Goal: Ask a question

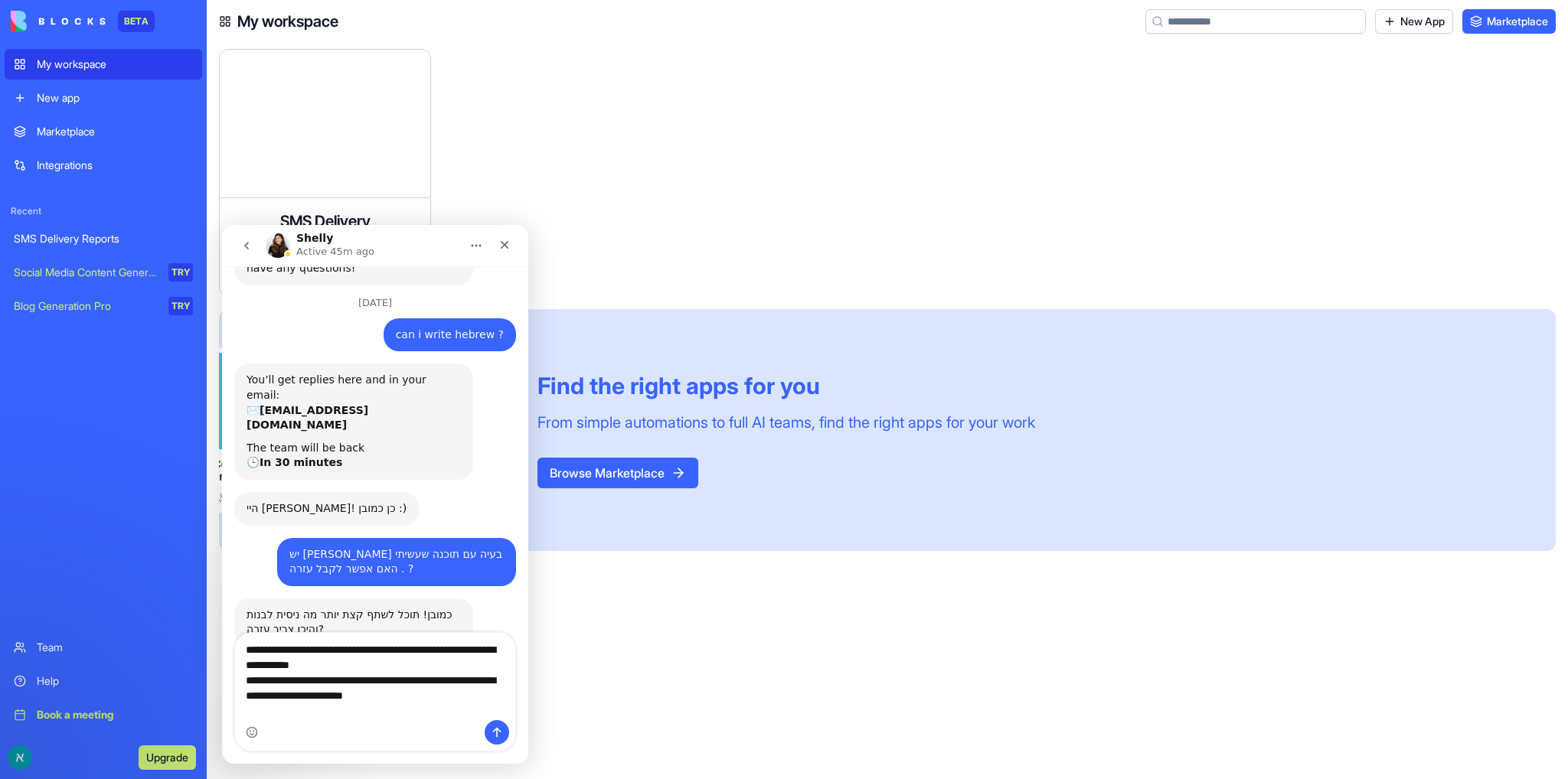
scroll to position [114, 0]
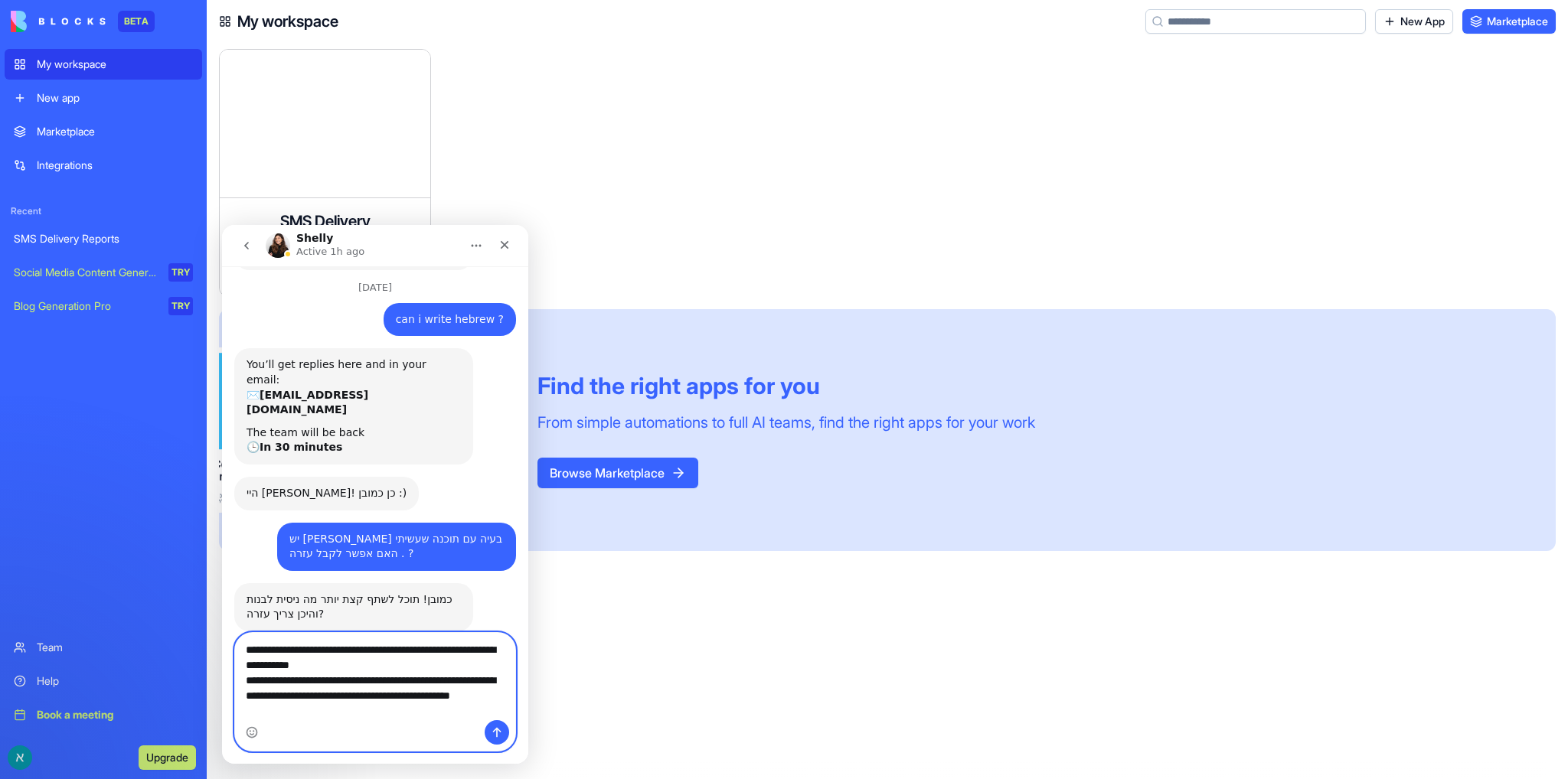
drag, startPoint x: 404, startPoint y: 715, endPoint x: 251, endPoint y: 636, distance: 172.2
click at [251, 636] on textarea "**********" at bounding box center [375, 677] width 280 height 87
click at [487, 651] on textarea "**********" at bounding box center [375, 677] width 280 height 87
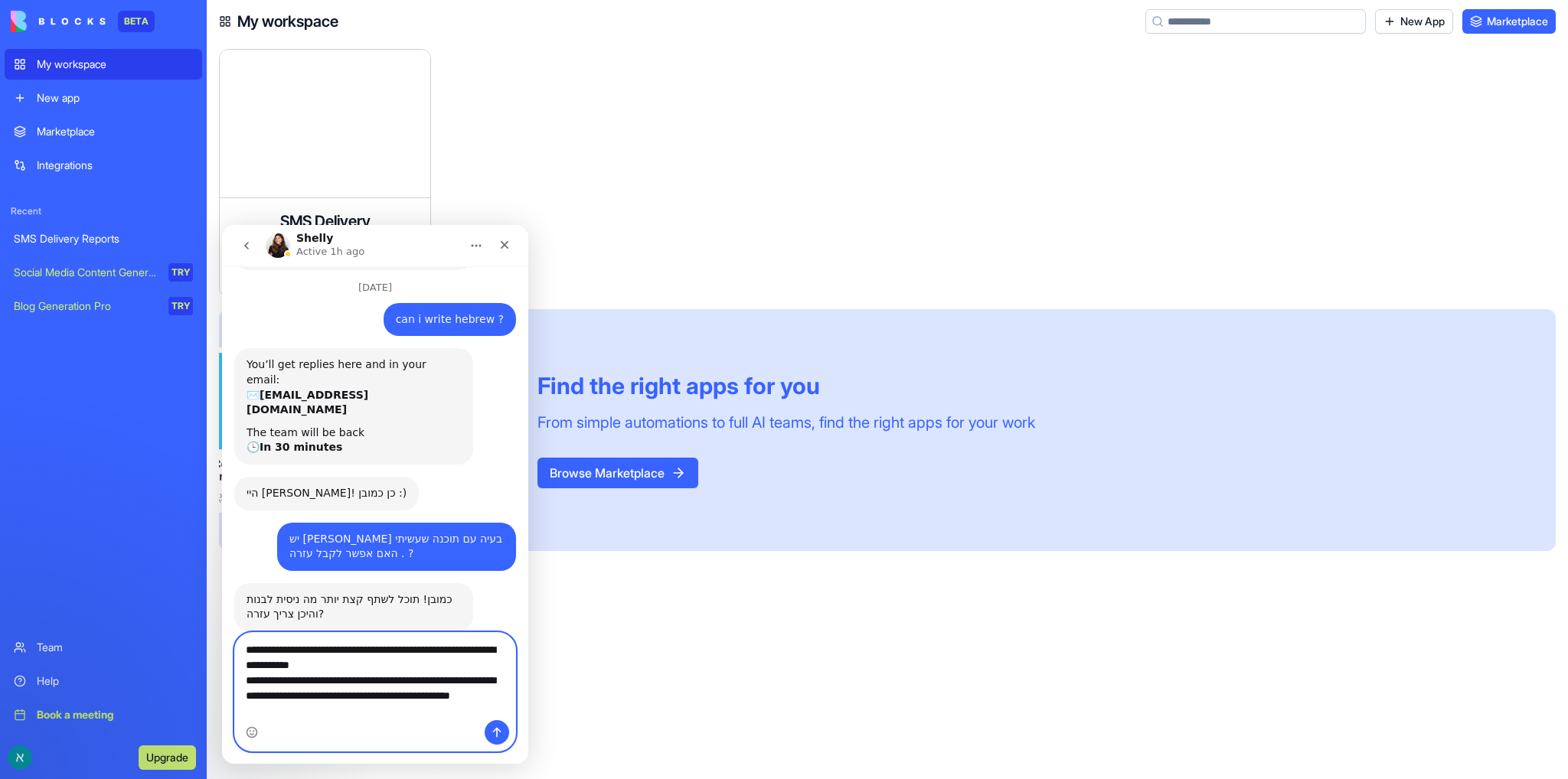
click at [487, 651] on textarea "**********" at bounding box center [375, 677] width 280 height 87
paste textarea "**********"
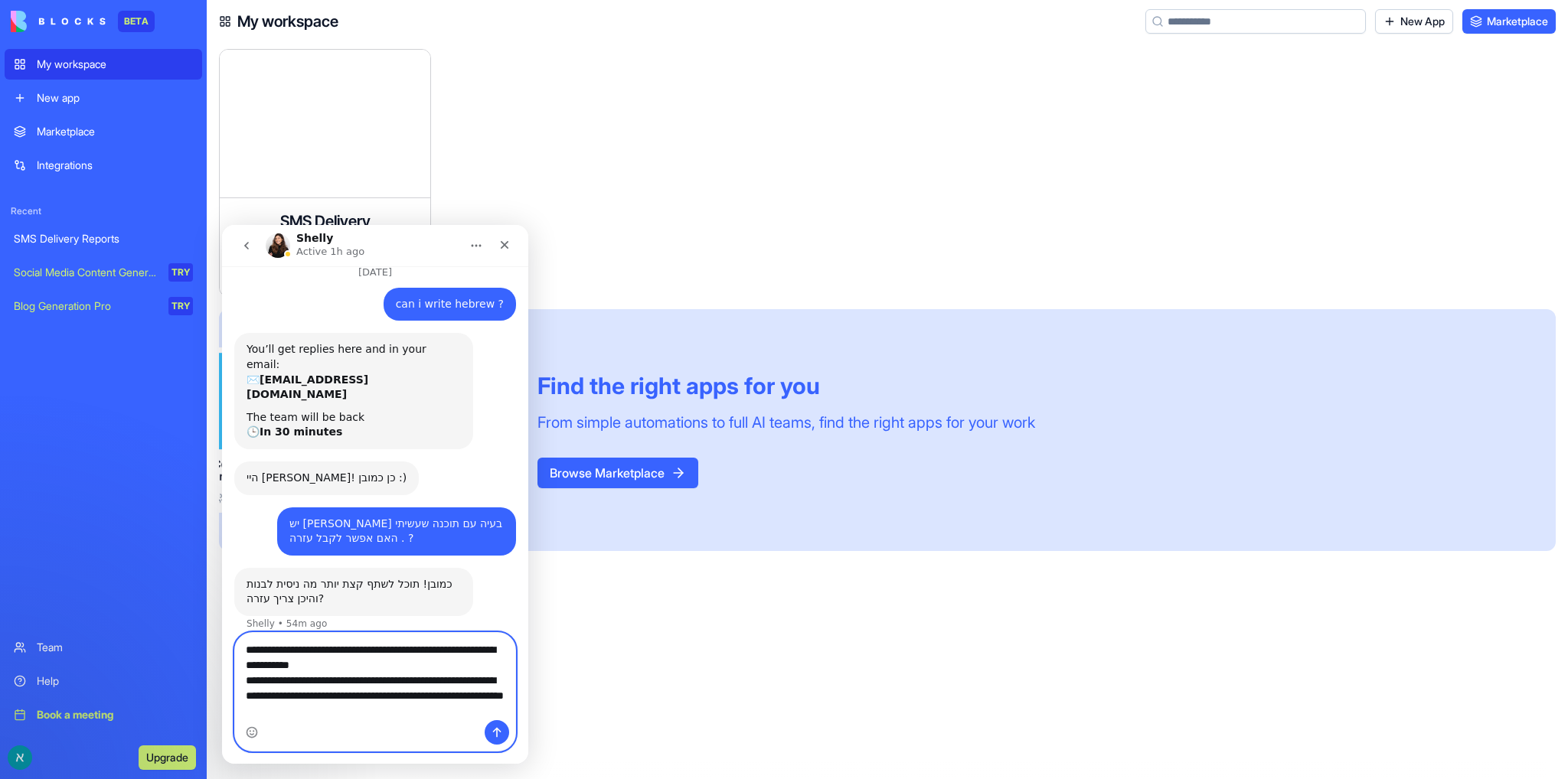
paste textarea "**********"
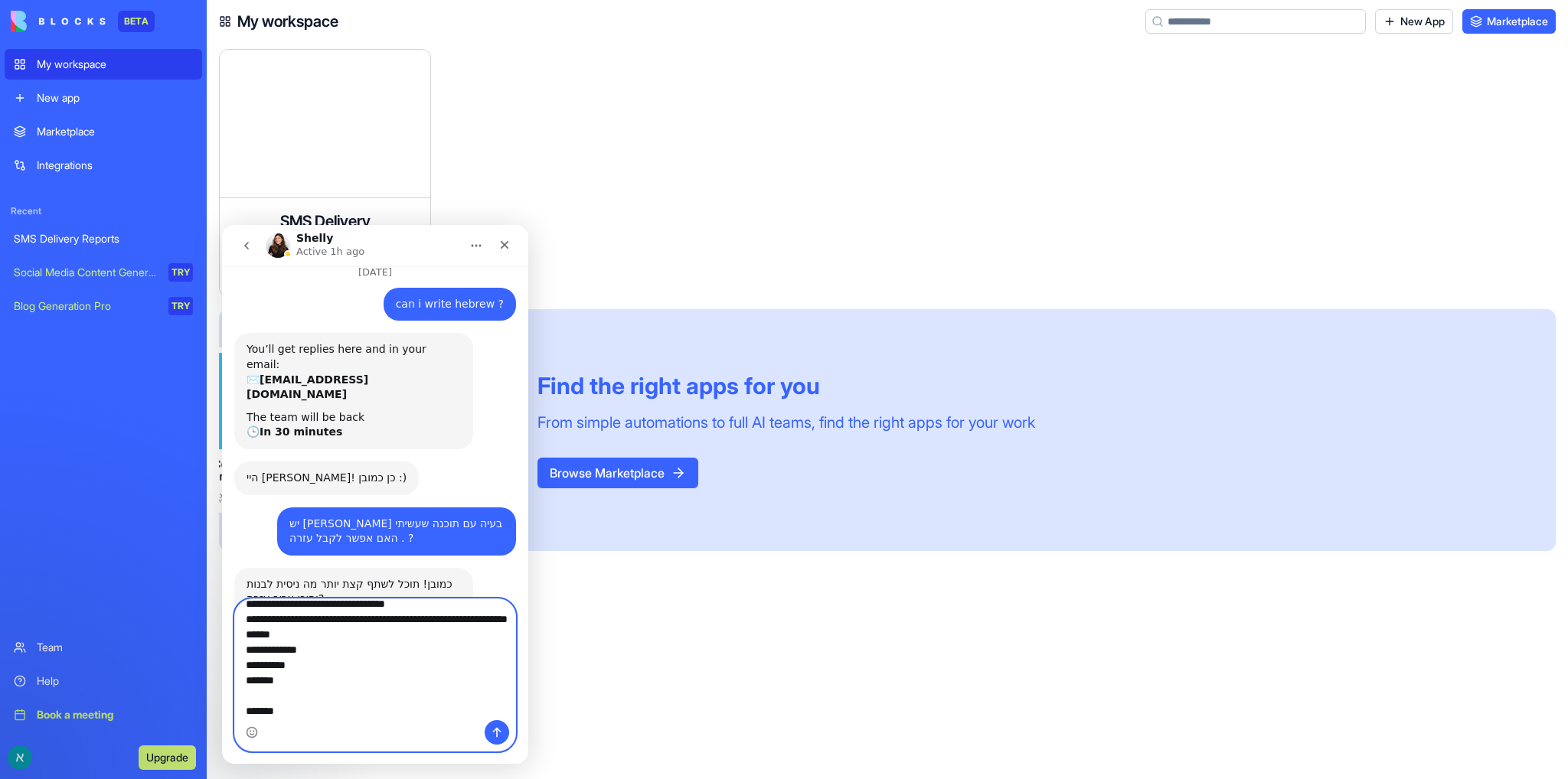
scroll to position [148, 0]
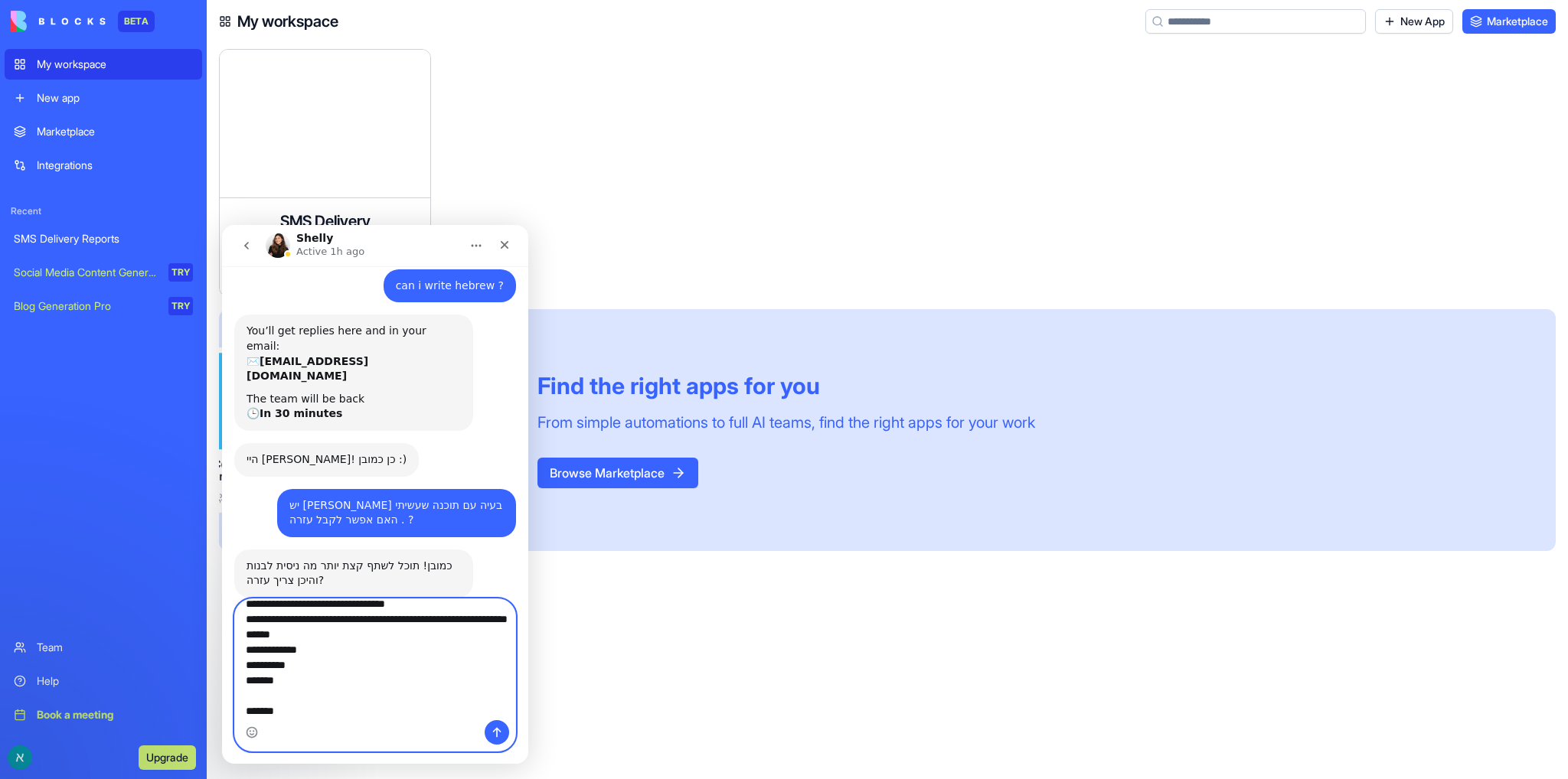
type textarea "**********"
click at [497, 733] on icon "Send a message…" at bounding box center [497, 733] width 8 height 10
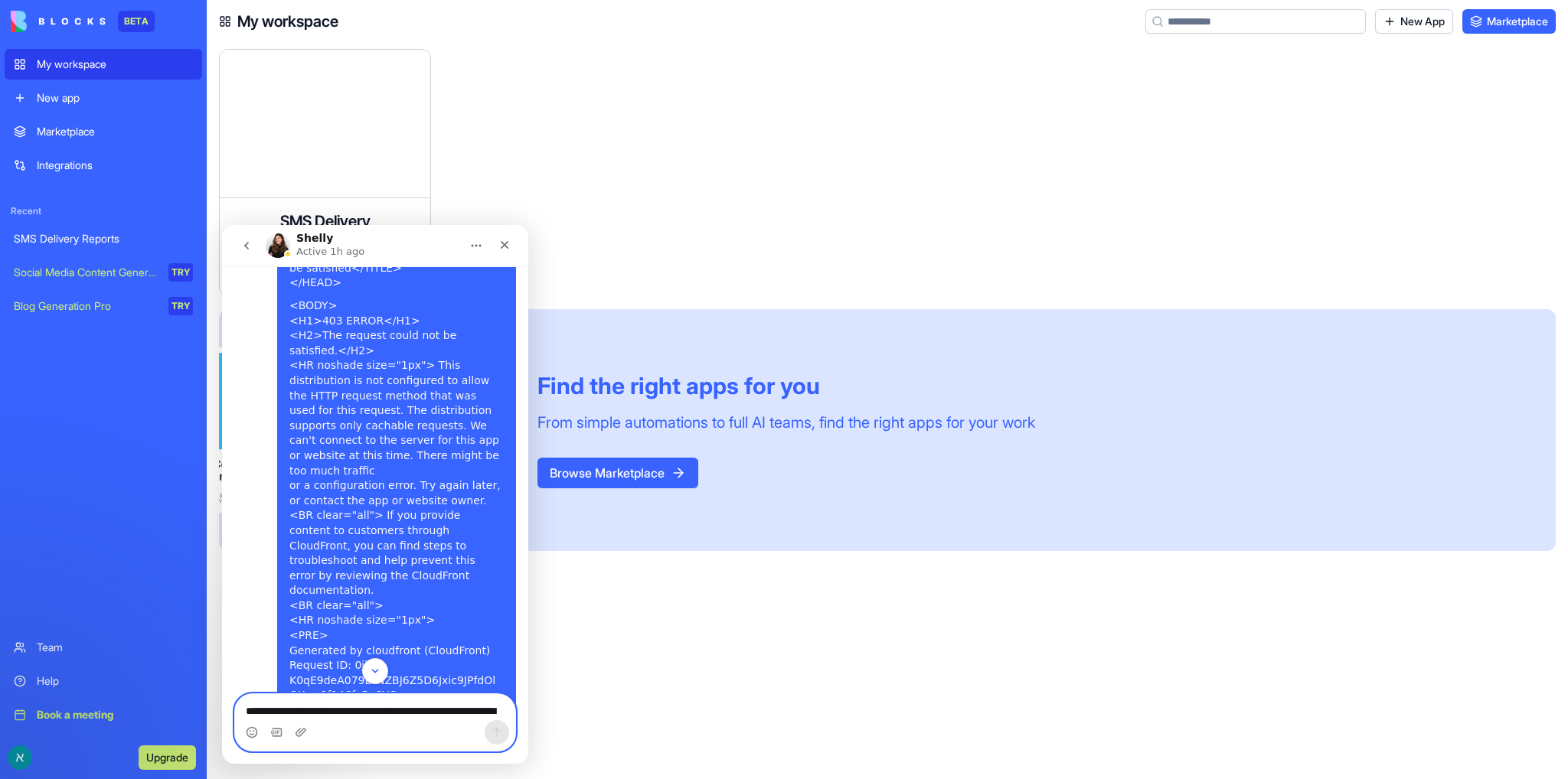
scroll to position [796, 0]
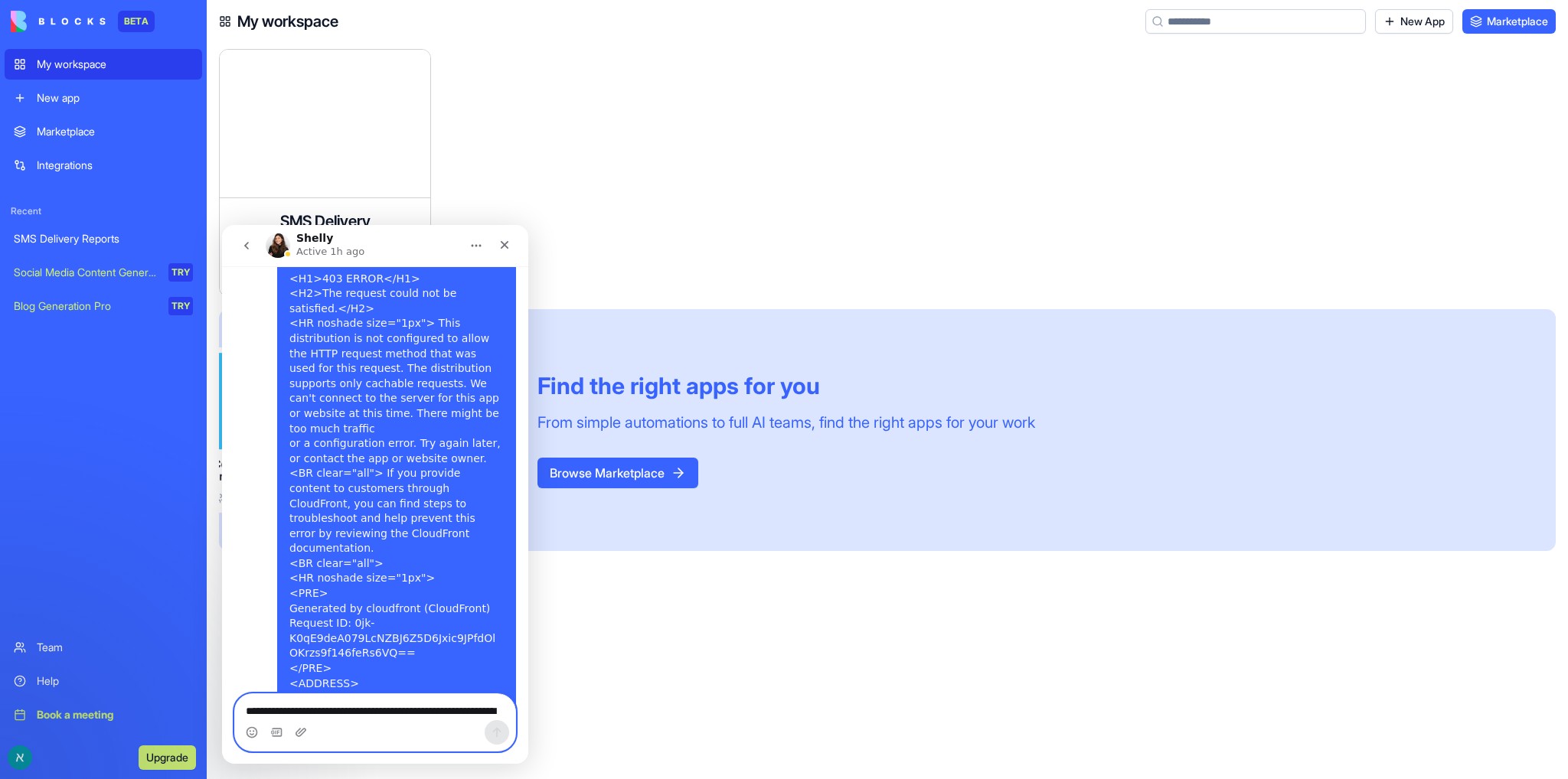
click at [278, 712] on textarea "Message…" at bounding box center [375, 707] width 280 height 26
type textarea "**********"
click at [503, 733] on button "Send a message…" at bounding box center [497, 732] width 25 height 25
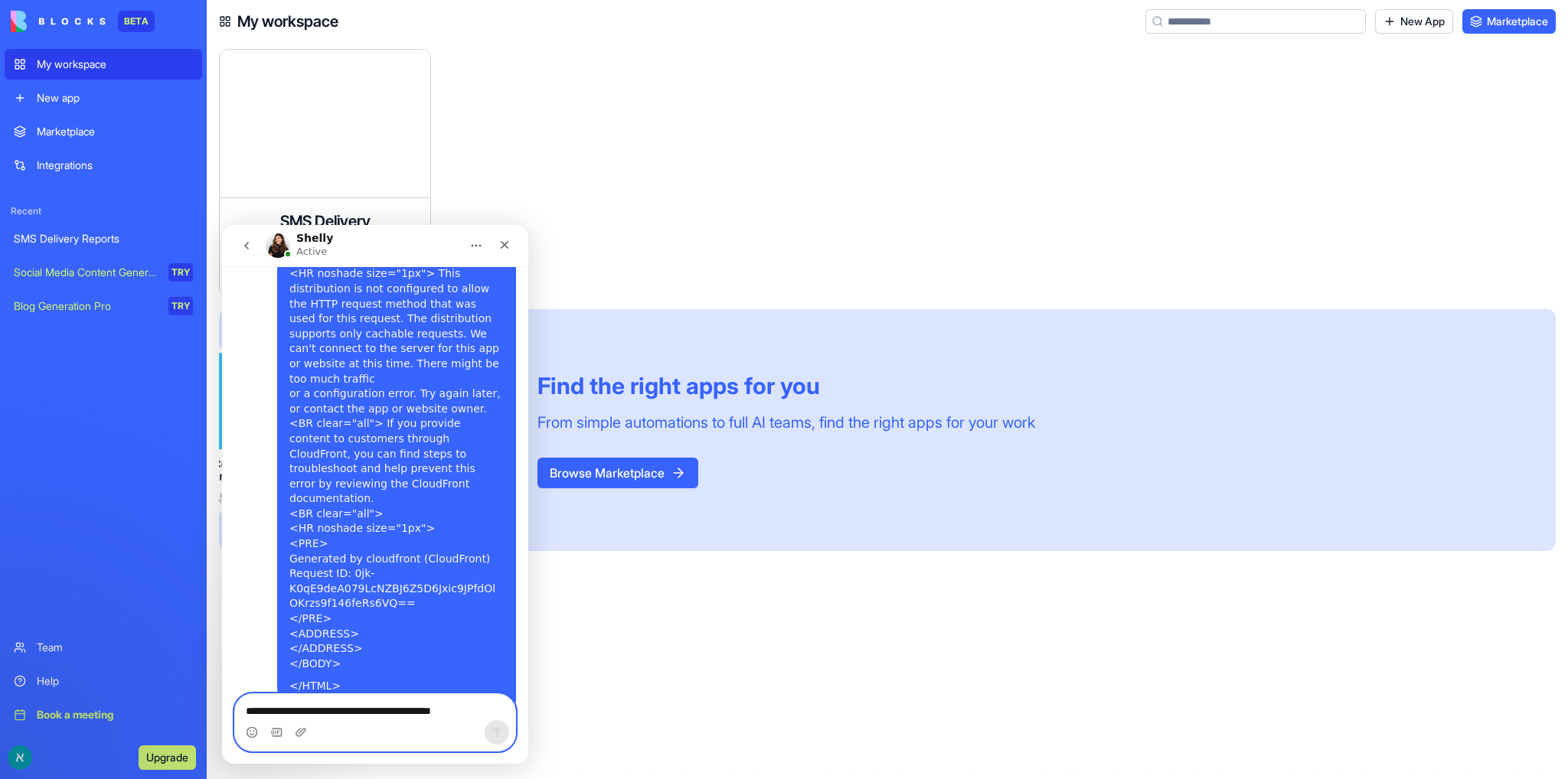
scroll to position [906, 0]
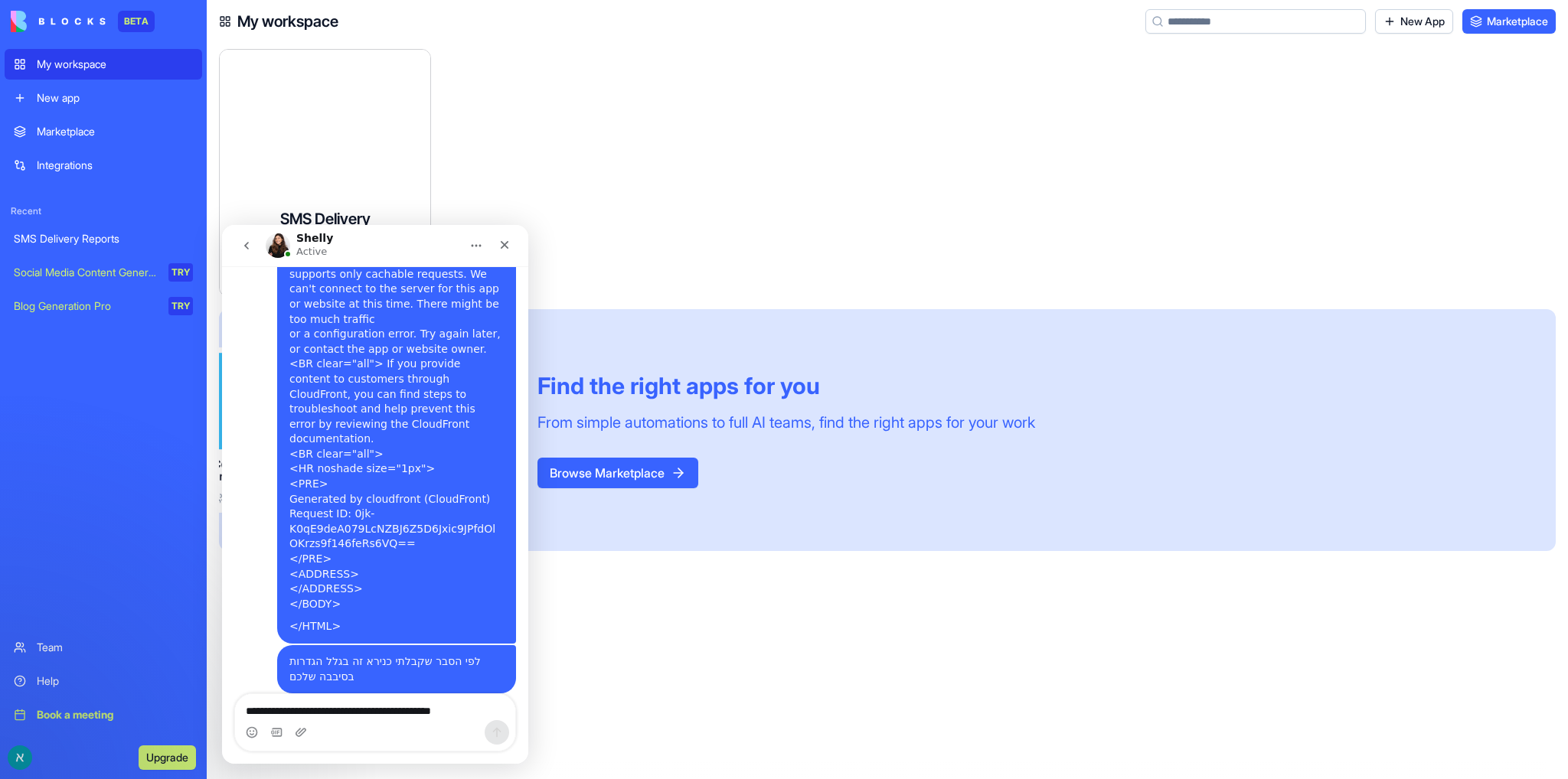
click at [354, 123] on div "SMS Delivery Reports Monitor the delivery status of SMS messages in near real-t…" at bounding box center [325, 173] width 212 height 248
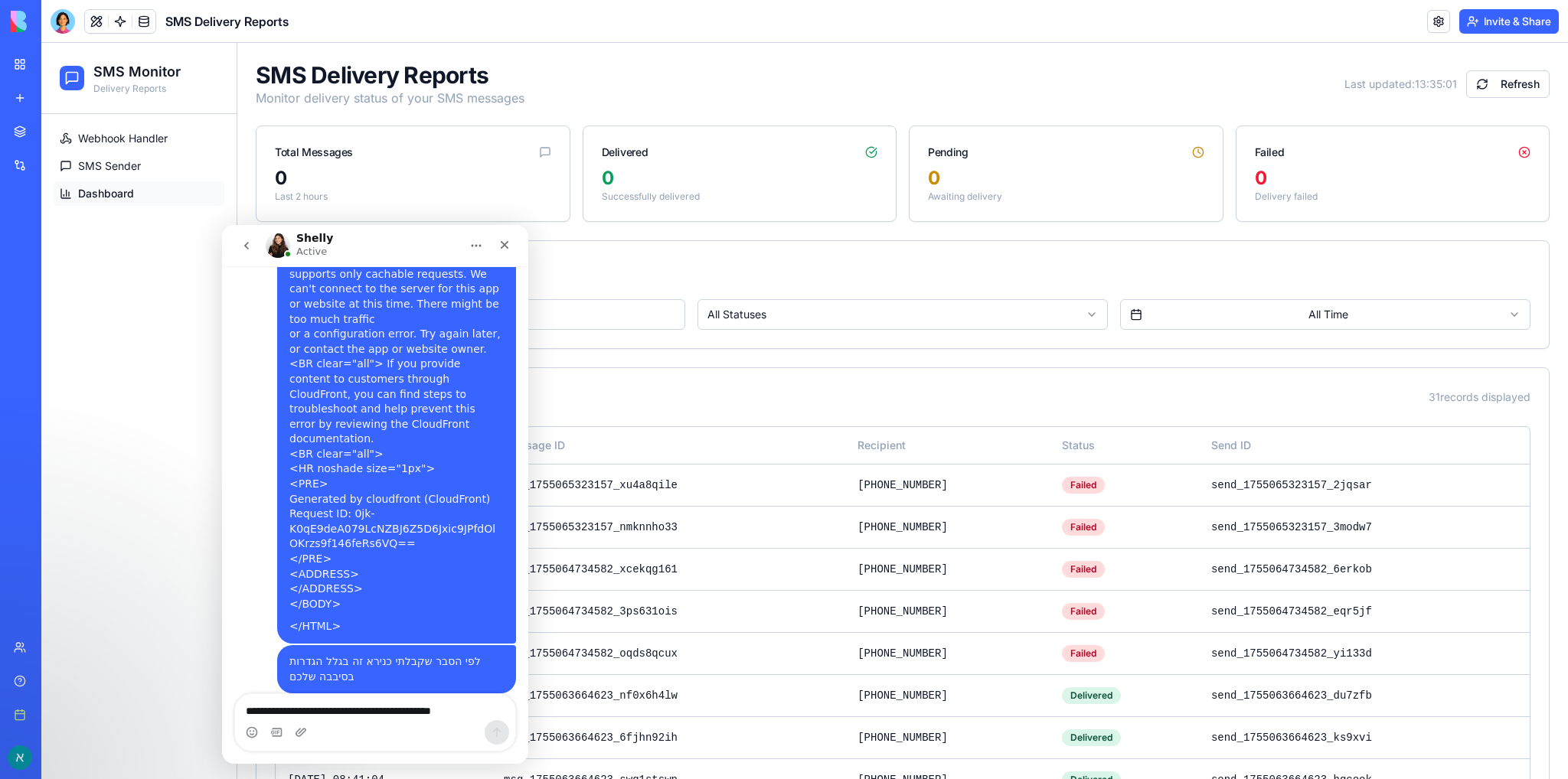
drag, startPoint x: 383, startPoint y: 250, endPoint x: 785, endPoint y: 362, distance: 417.3
click html "Shelly Active Ask us anything Hey [PERSON_NAME] 👋 Welcome to Blocks 🙌 I'm here …"
click at [138, 343] on div "Webhook Handler SMS Sender Dashboard" at bounding box center [139, 446] width 195 height 665
click at [1507, 22] on button "Invite & Share" at bounding box center [1509, 21] width 99 height 25
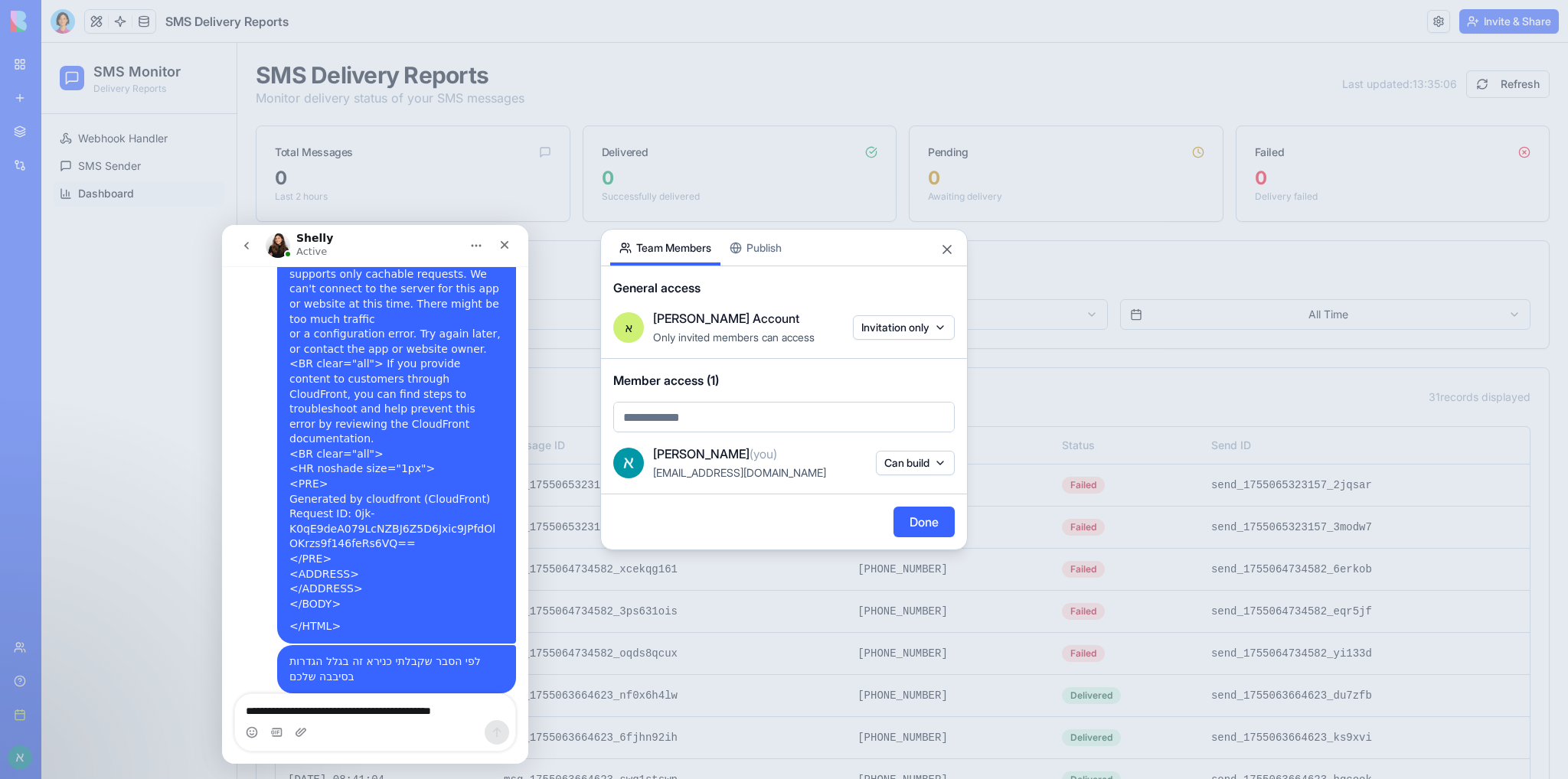
click at [737, 413] on body "BETA My workspace New app Marketplace Integrations Recent SMS Delivery Reports …" at bounding box center [784, 389] width 1568 height 779
type input "**********"
click at [945, 246] on div at bounding box center [784, 389] width 1568 height 779
click at [772, 251] on div "**********" at bounding box center [784, 389] width 367 height 322
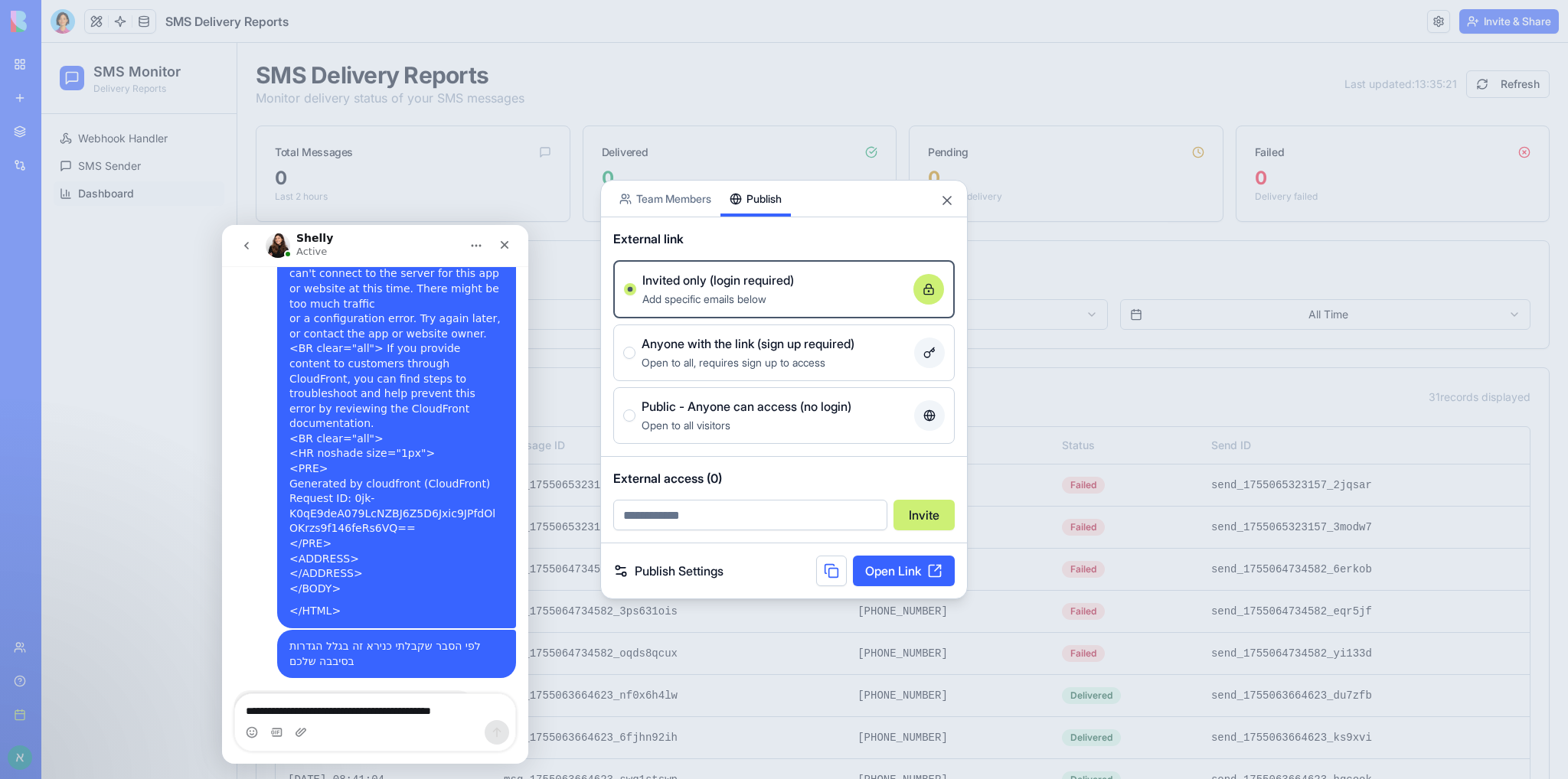
scroll to position [921, 0]
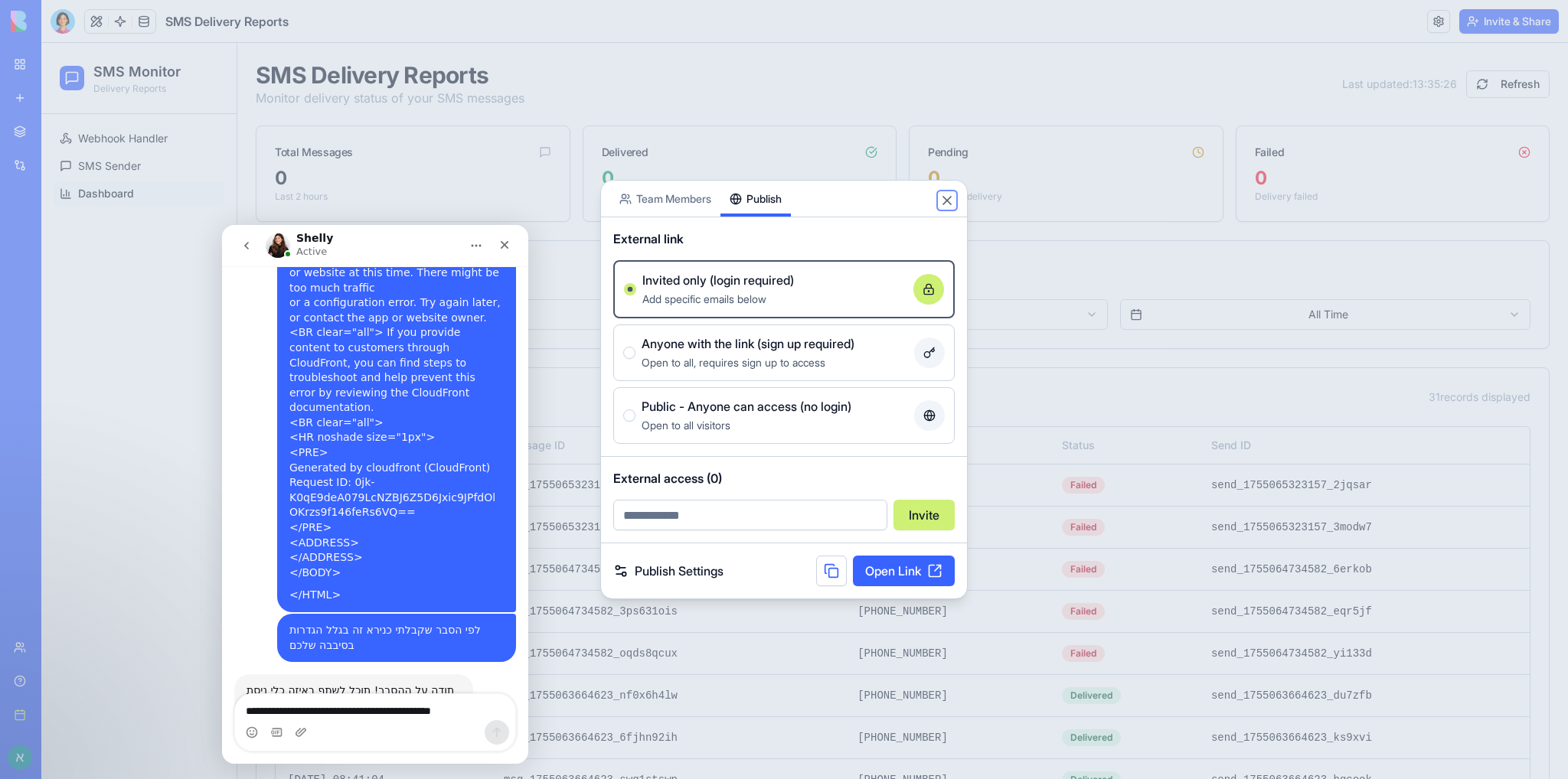
click at [947, 200] on button "Close" at bounding box center [947, 200] width 15 height 15
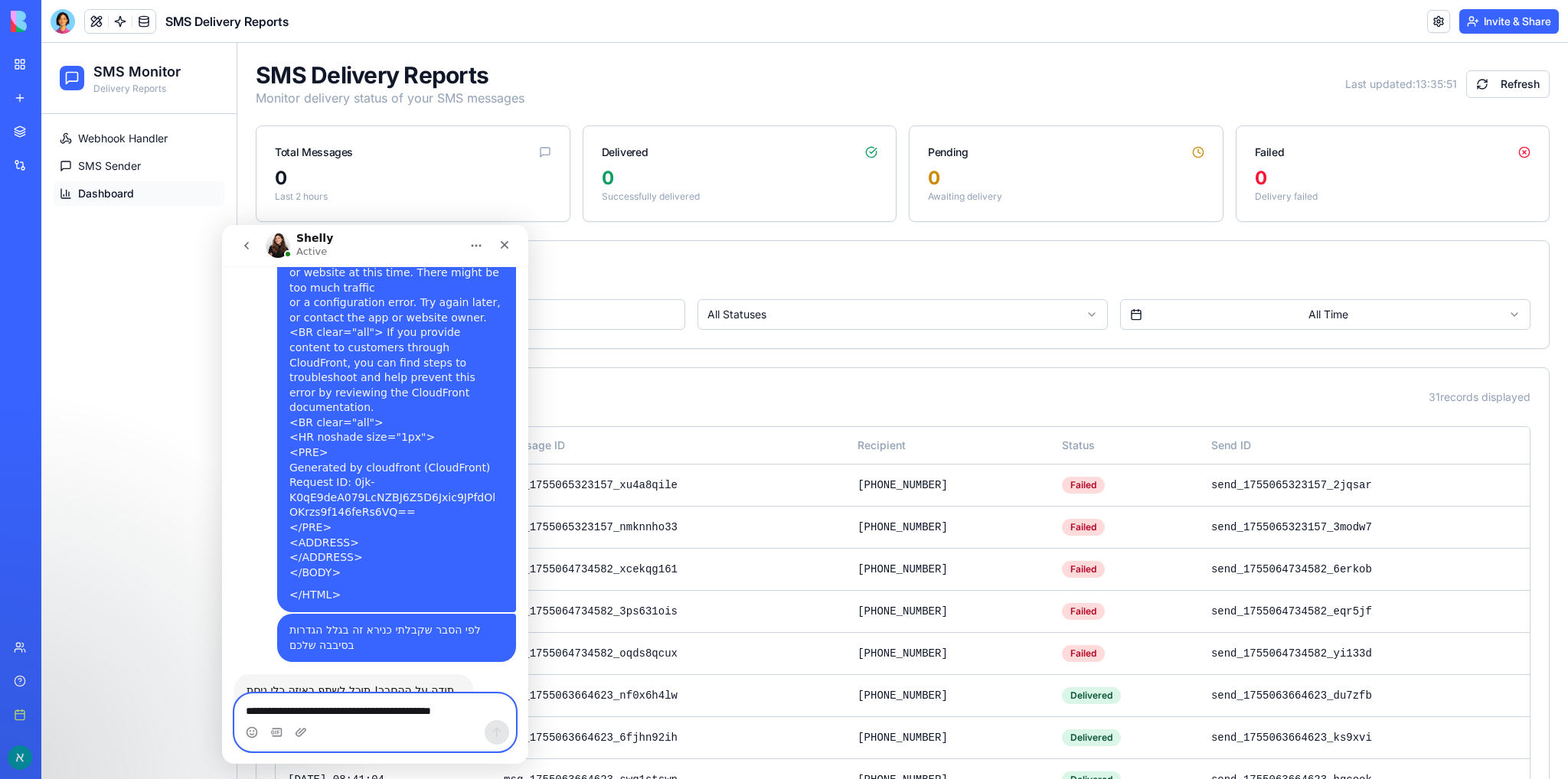
click at [308, 714] on textarea "**********" at bounding box center [375, 707] width 280 height 26
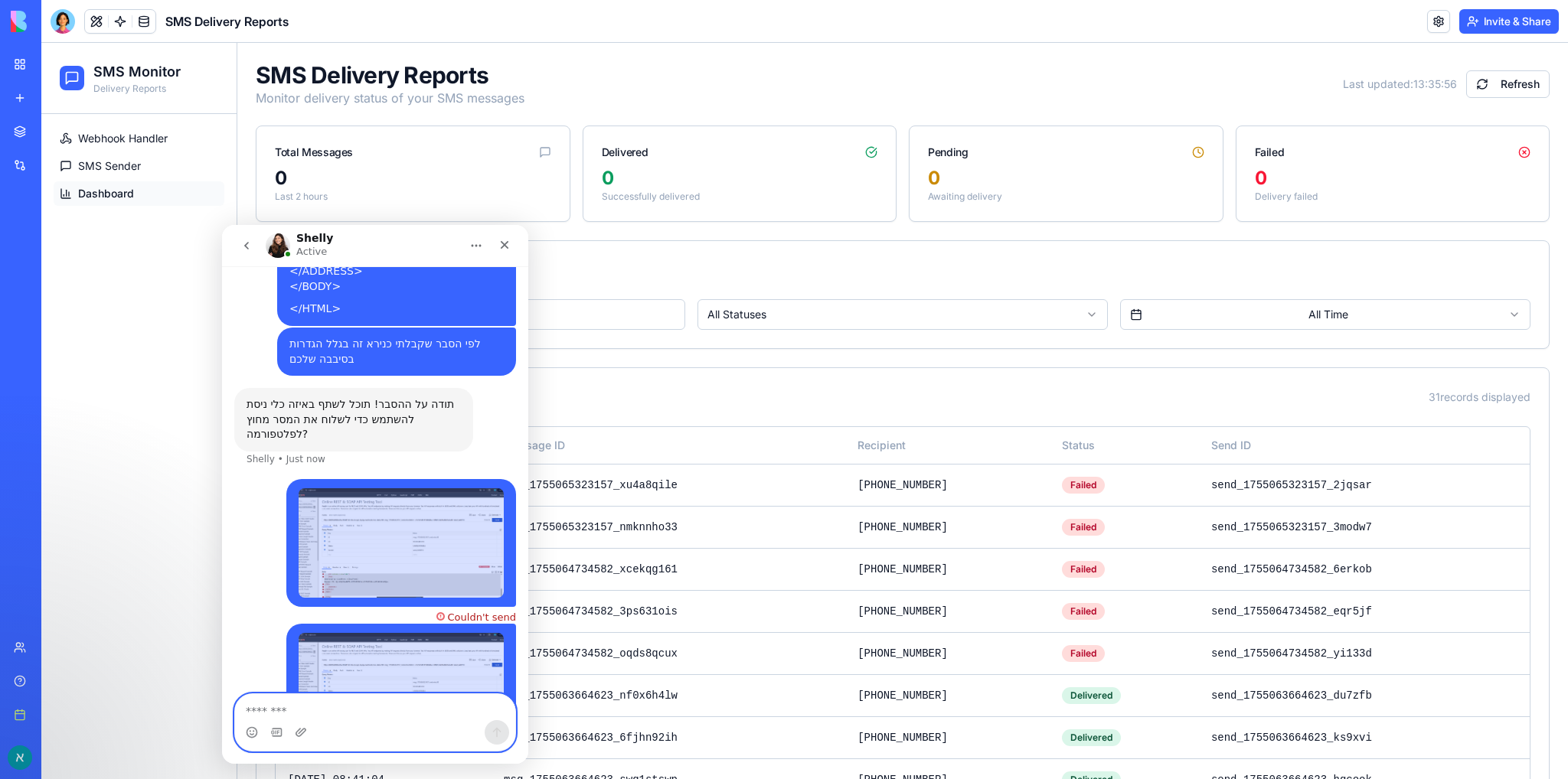
scroll to position [1223, 0]
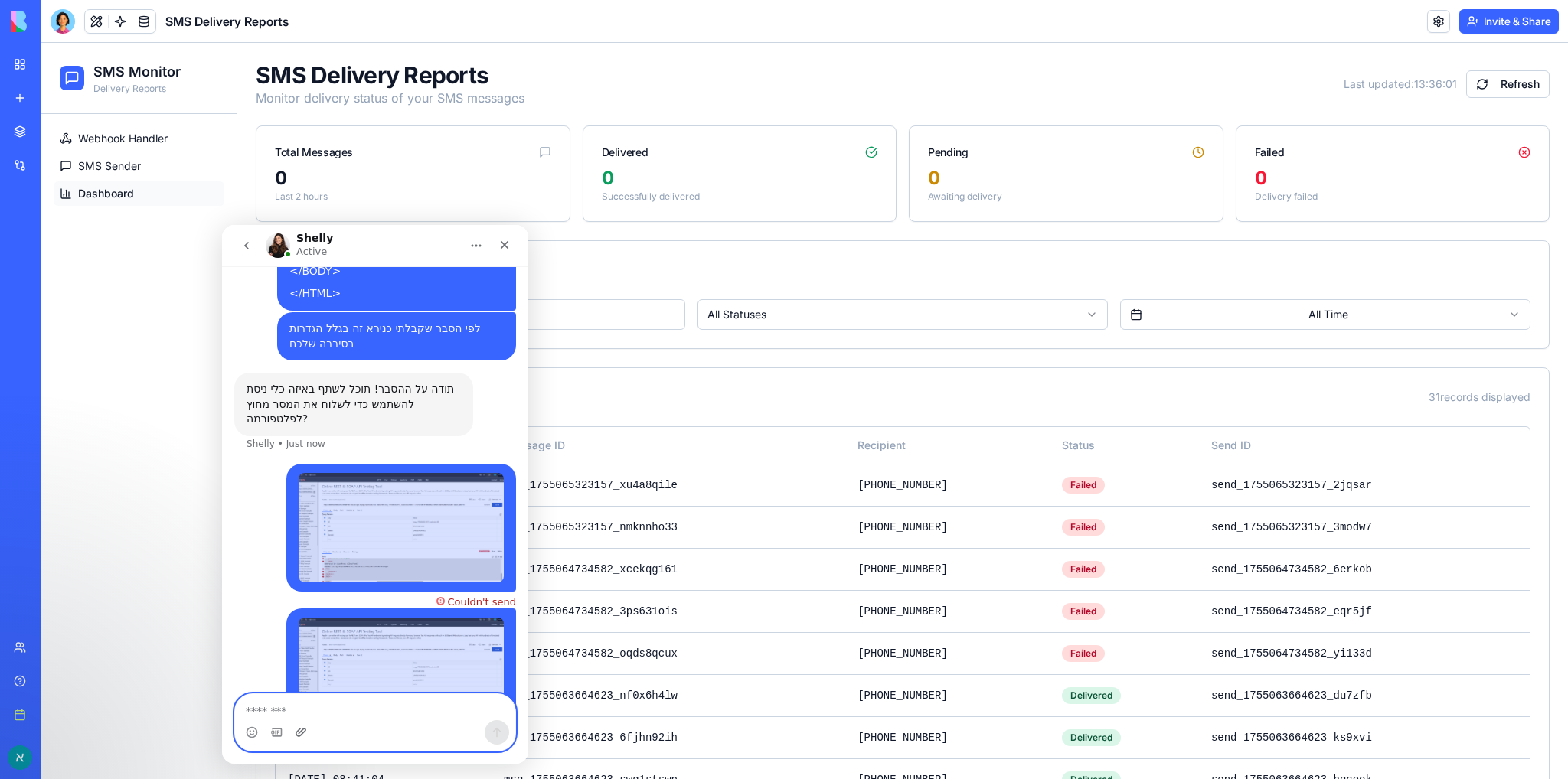
click at [302, 732] on icon "Upload attachment" at bounding box center [300, 732] width 12 height 12
click at [325, 719] on textarea "Message…" at bounding box center [375, 707] width 280 height 26
click at [303, 735] on icon "Upload attachment" at bounding box center [300, 732] width 12 height 12
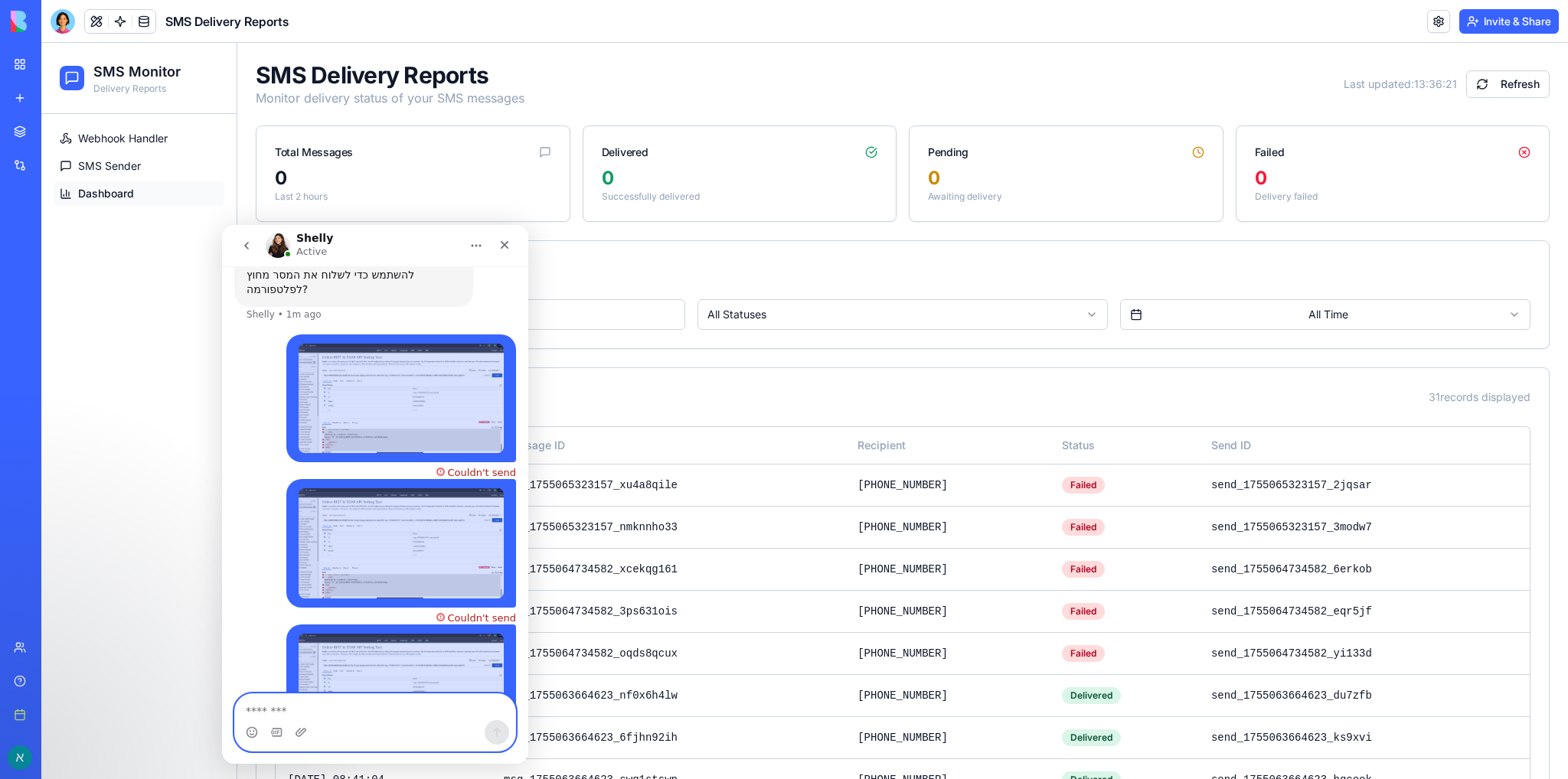
scroll to position [1368, 0]
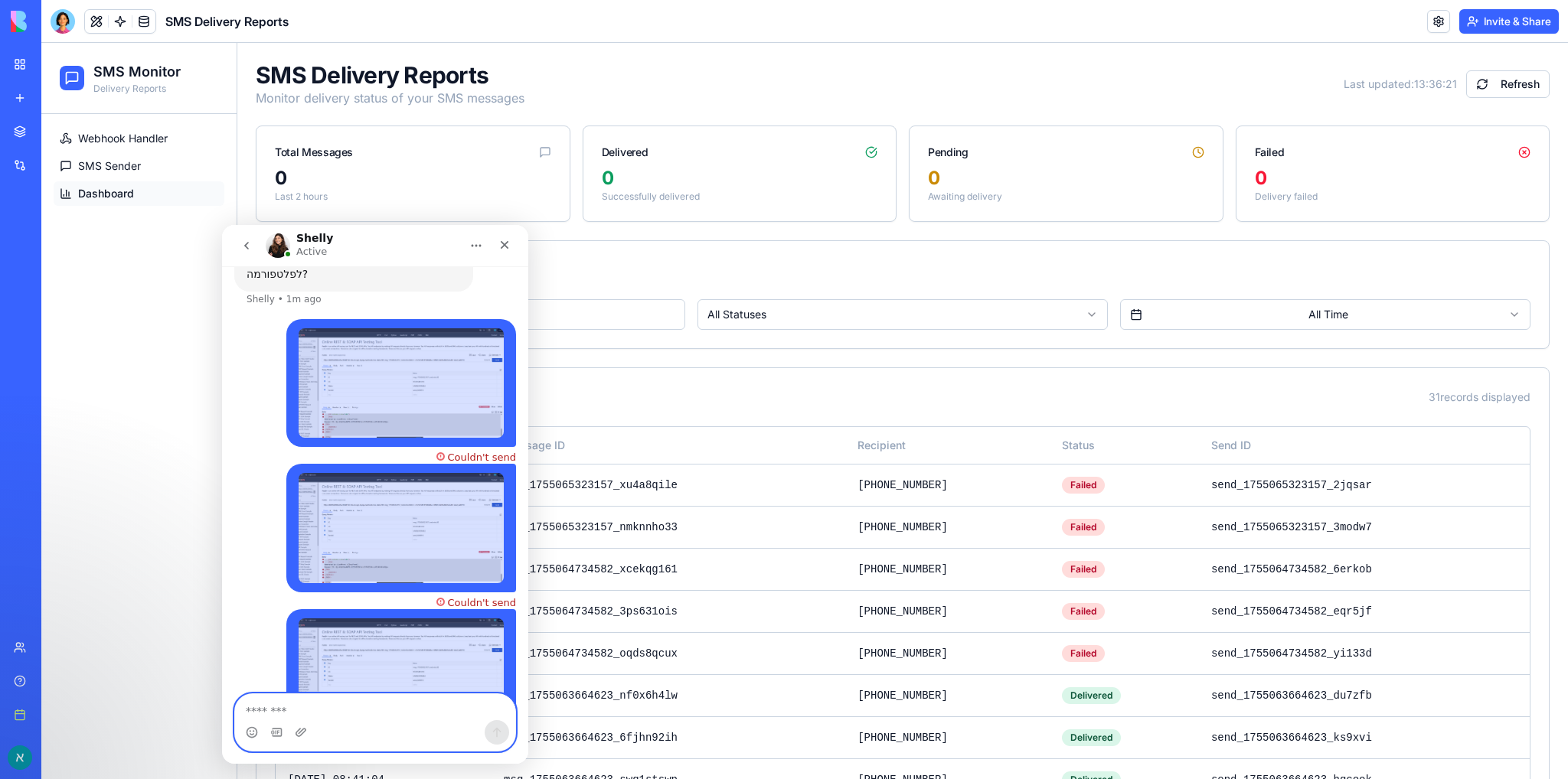
click at [338, 719] on textarea "Message…" at bounding box center [375, 707] width 280 height 26
type textarea "*"
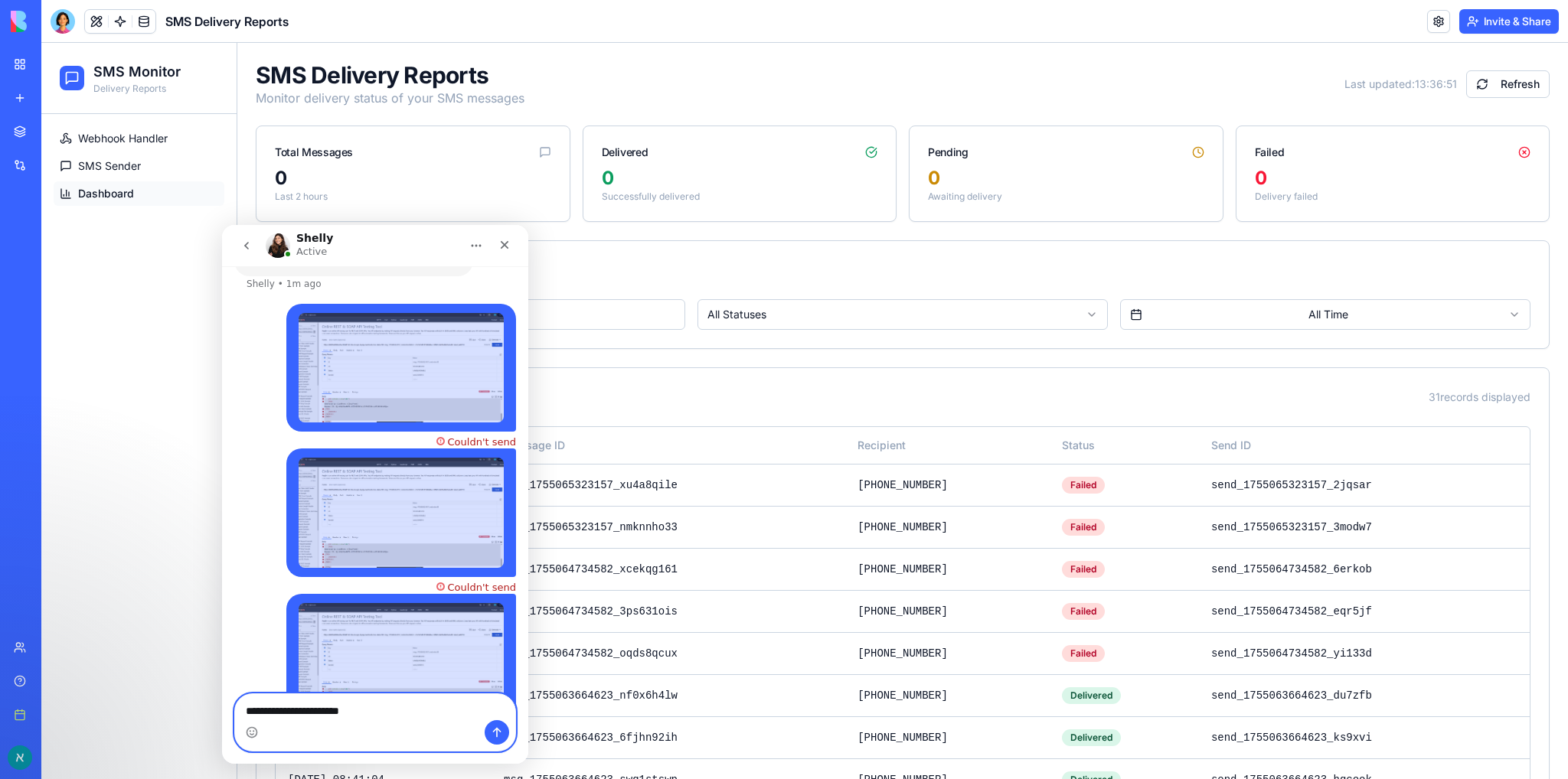
paste textarea "**********"
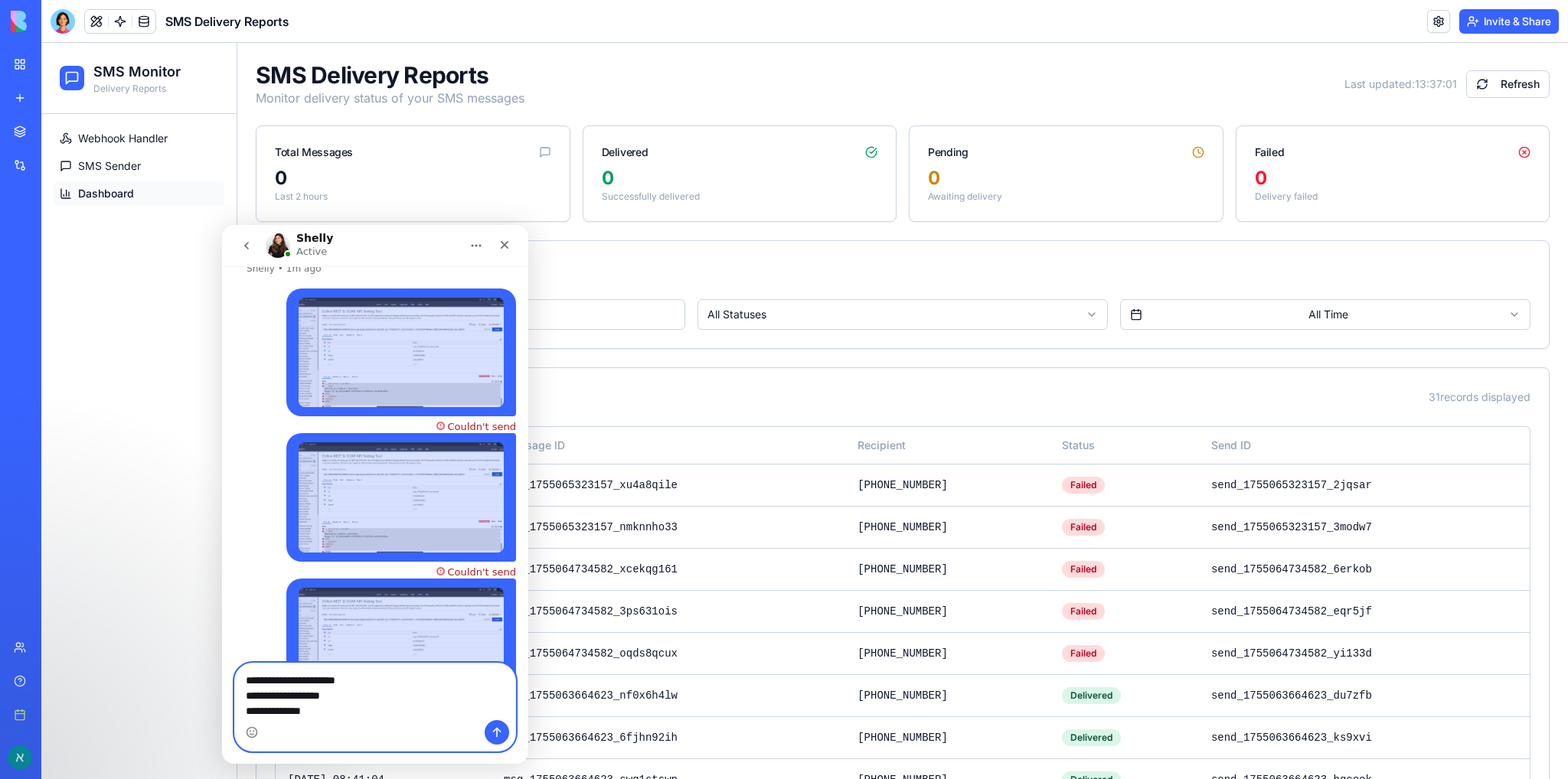
scroll to position [1413, 0]
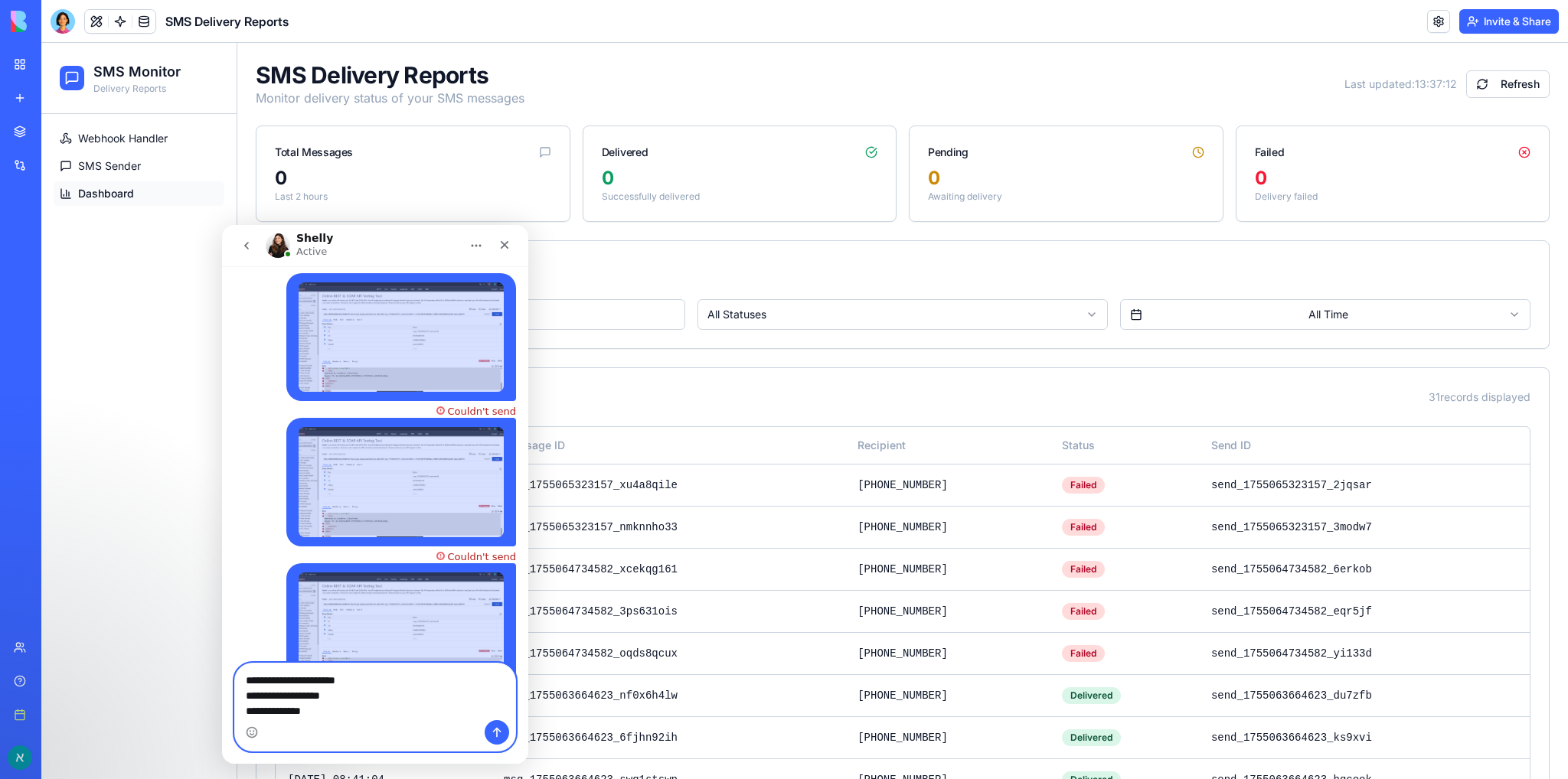
paste textarea "**********"
type textarea "**********"
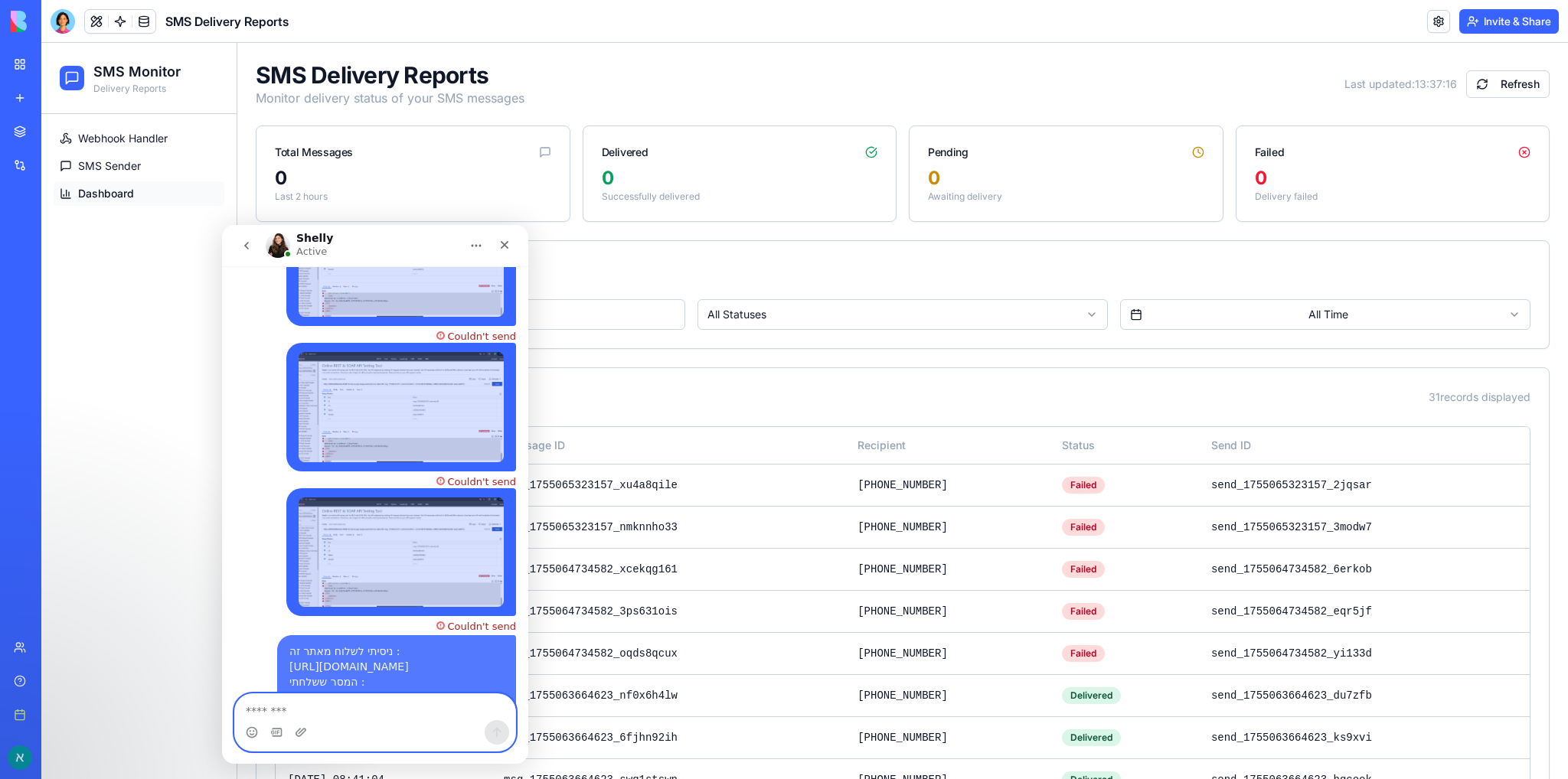
scroll to position [1508, 0]
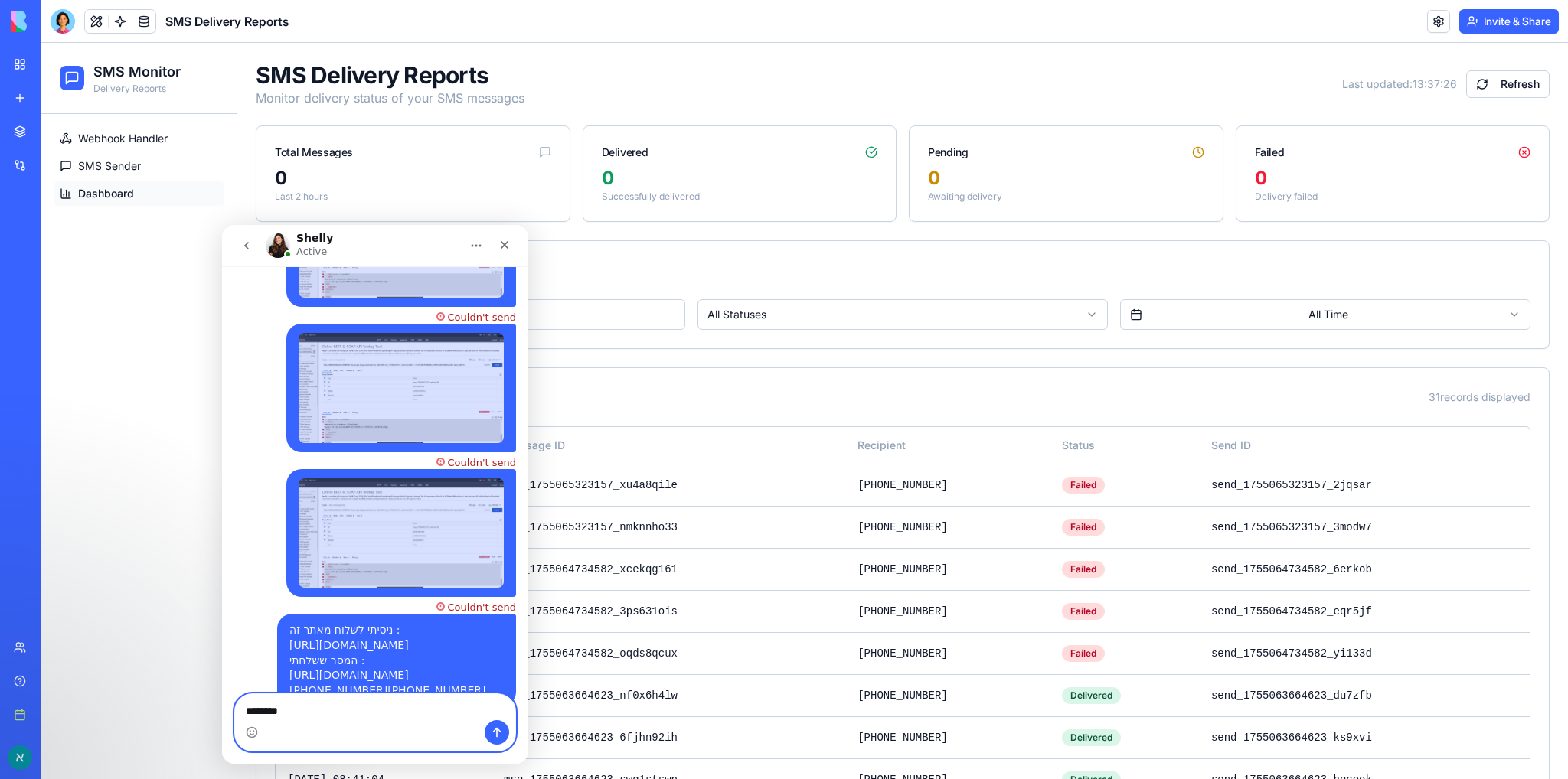
type textarea "*********"
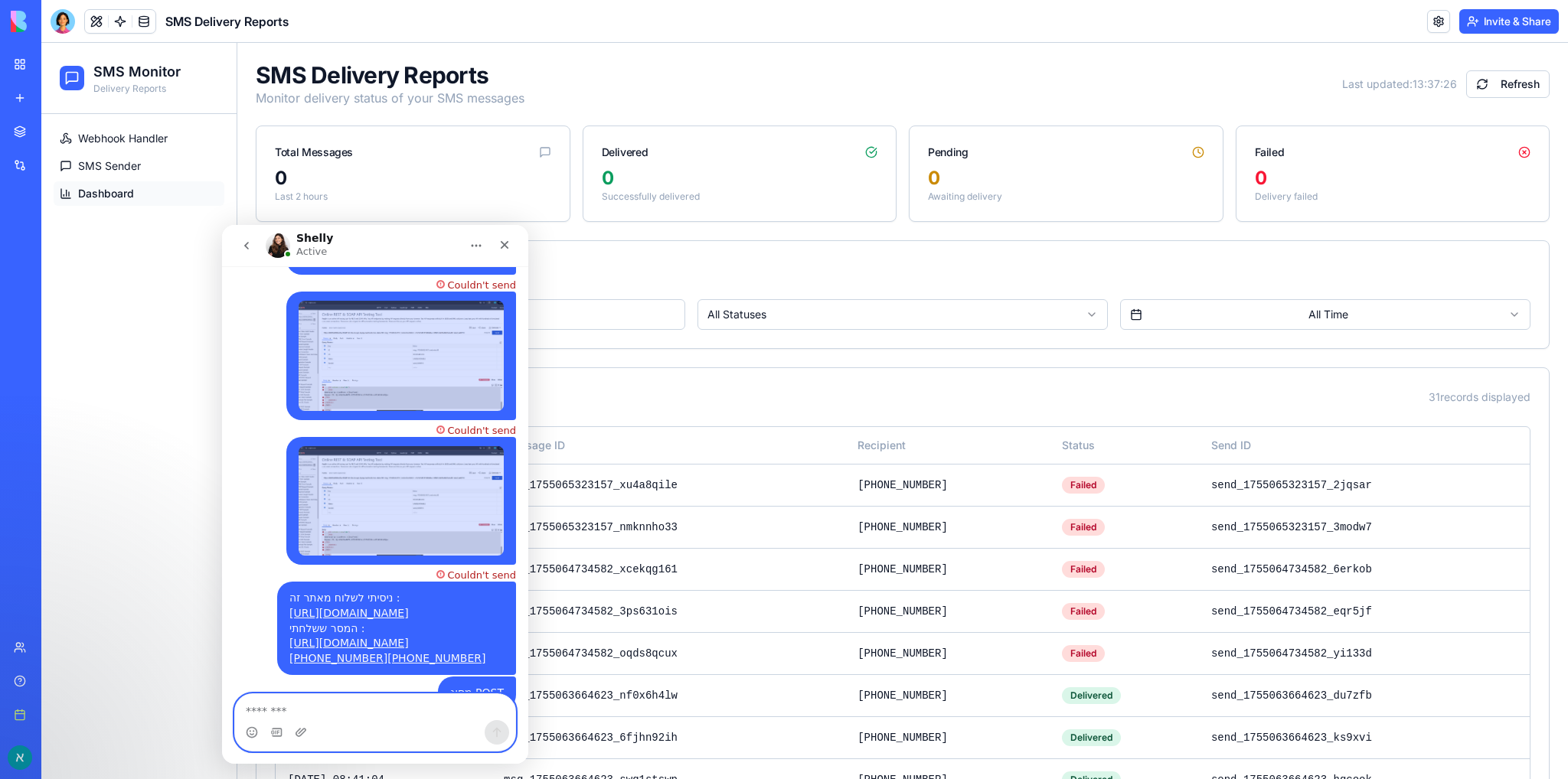
scroll to position [1543, 0]
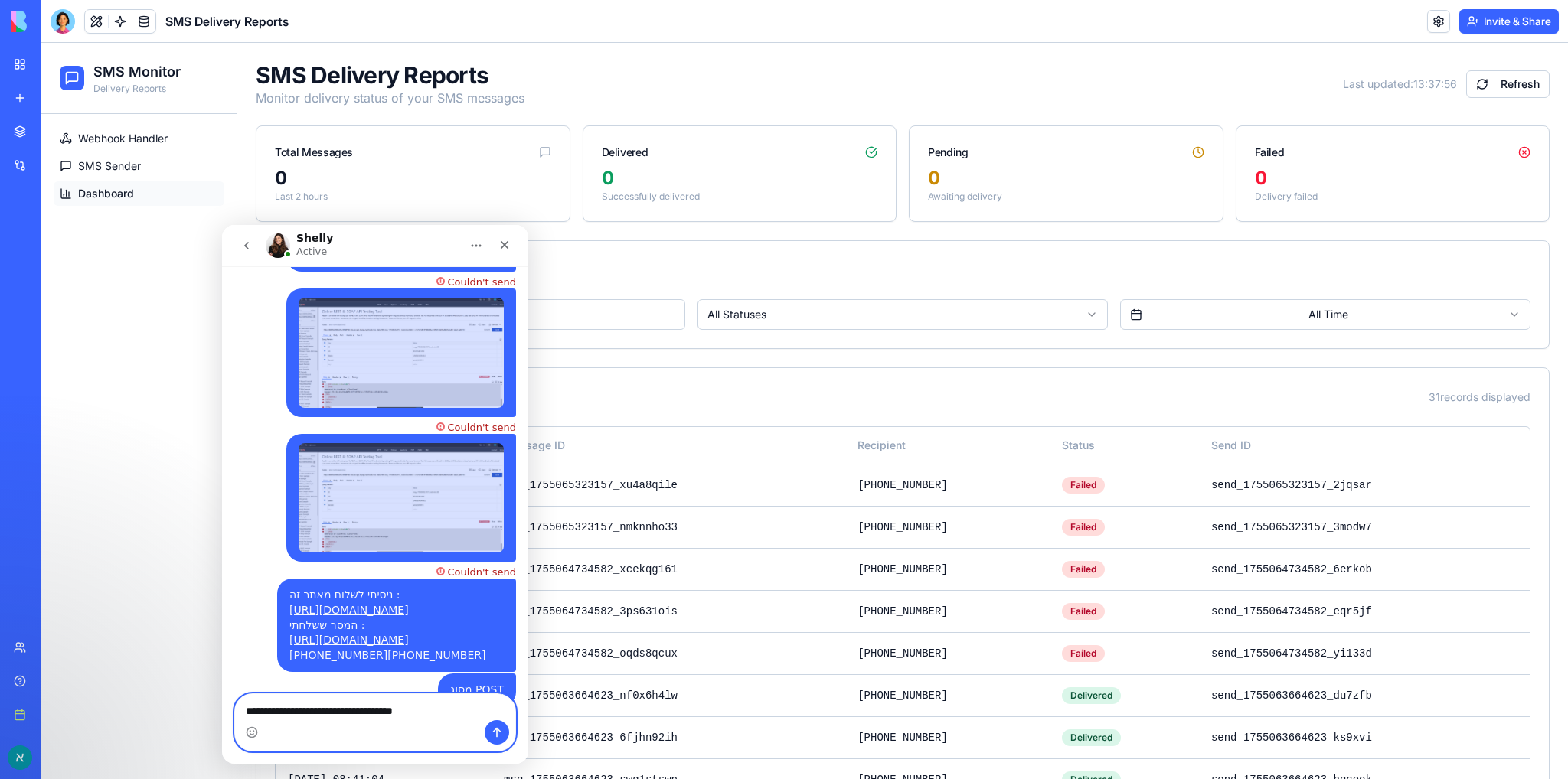
type textarea "**********"
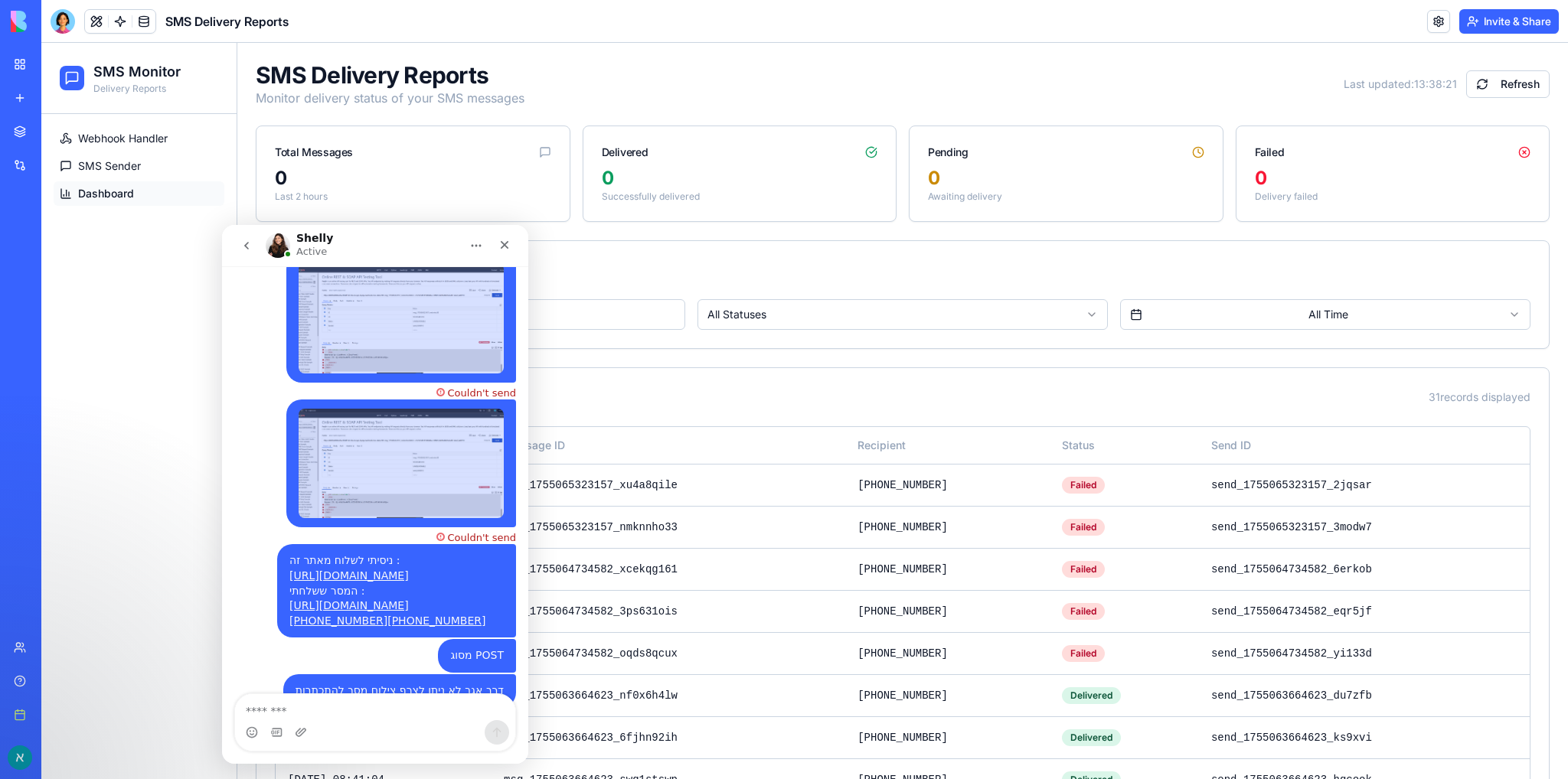
click at [1498, 18] on button "Invite & Share" at bounding box center [1509, 21] width 99 height 25
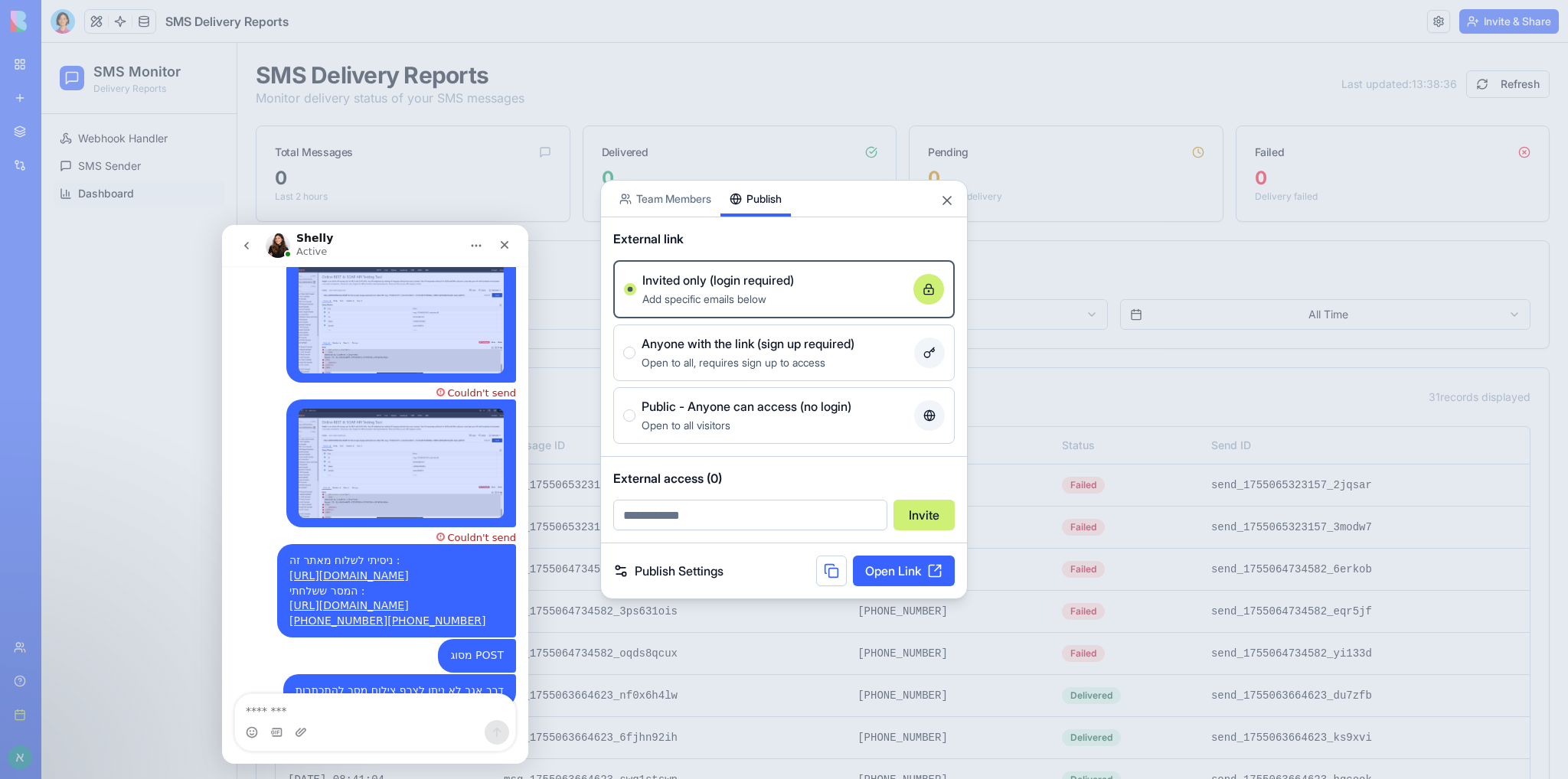
click at [678, 569] on link "Publish Settings" at bounding box center [668, 571] width 110 height 18
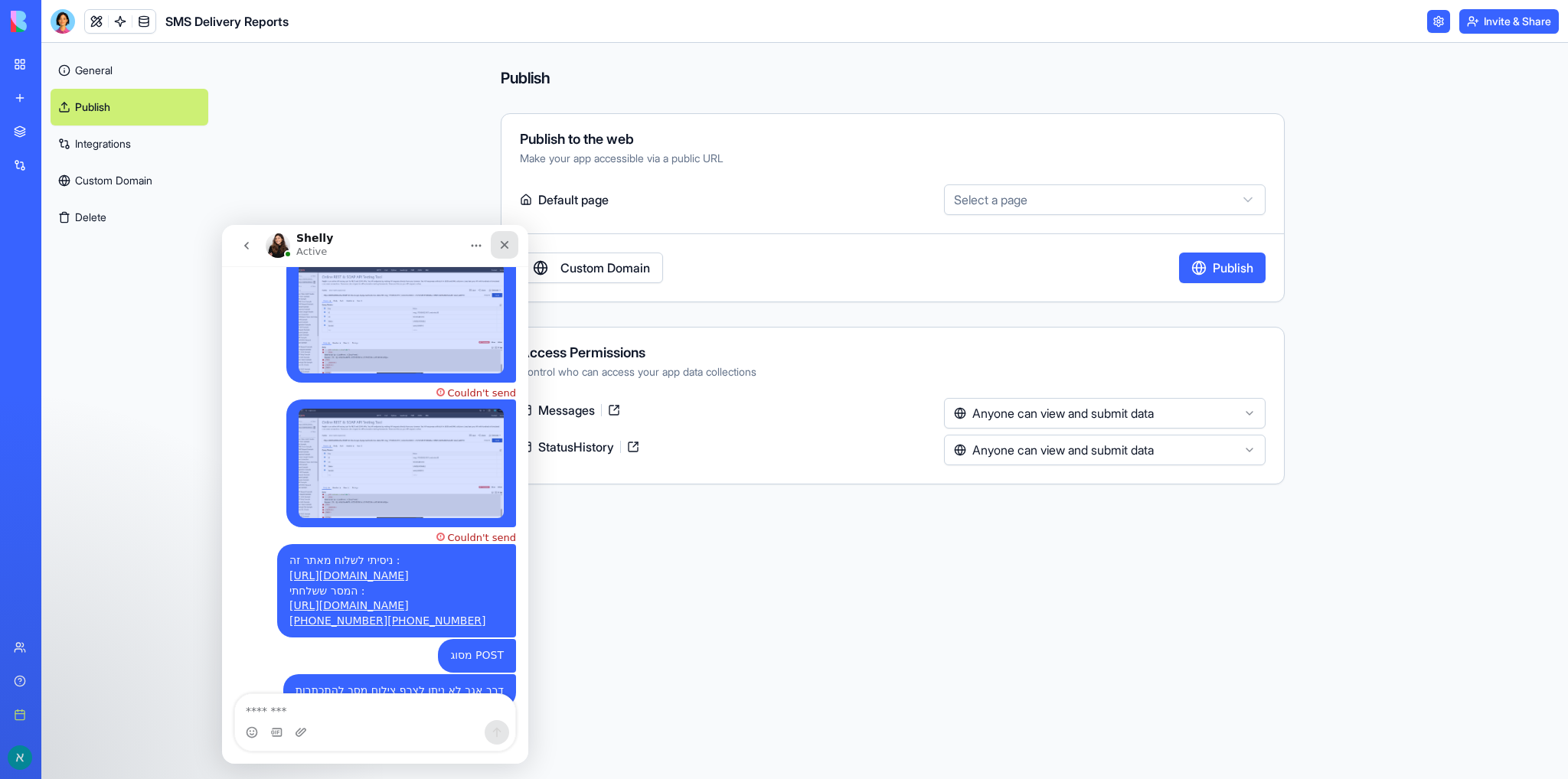
click at [499, 251] on icon "Close" at bounding box center [504, 244] width 12 height 12
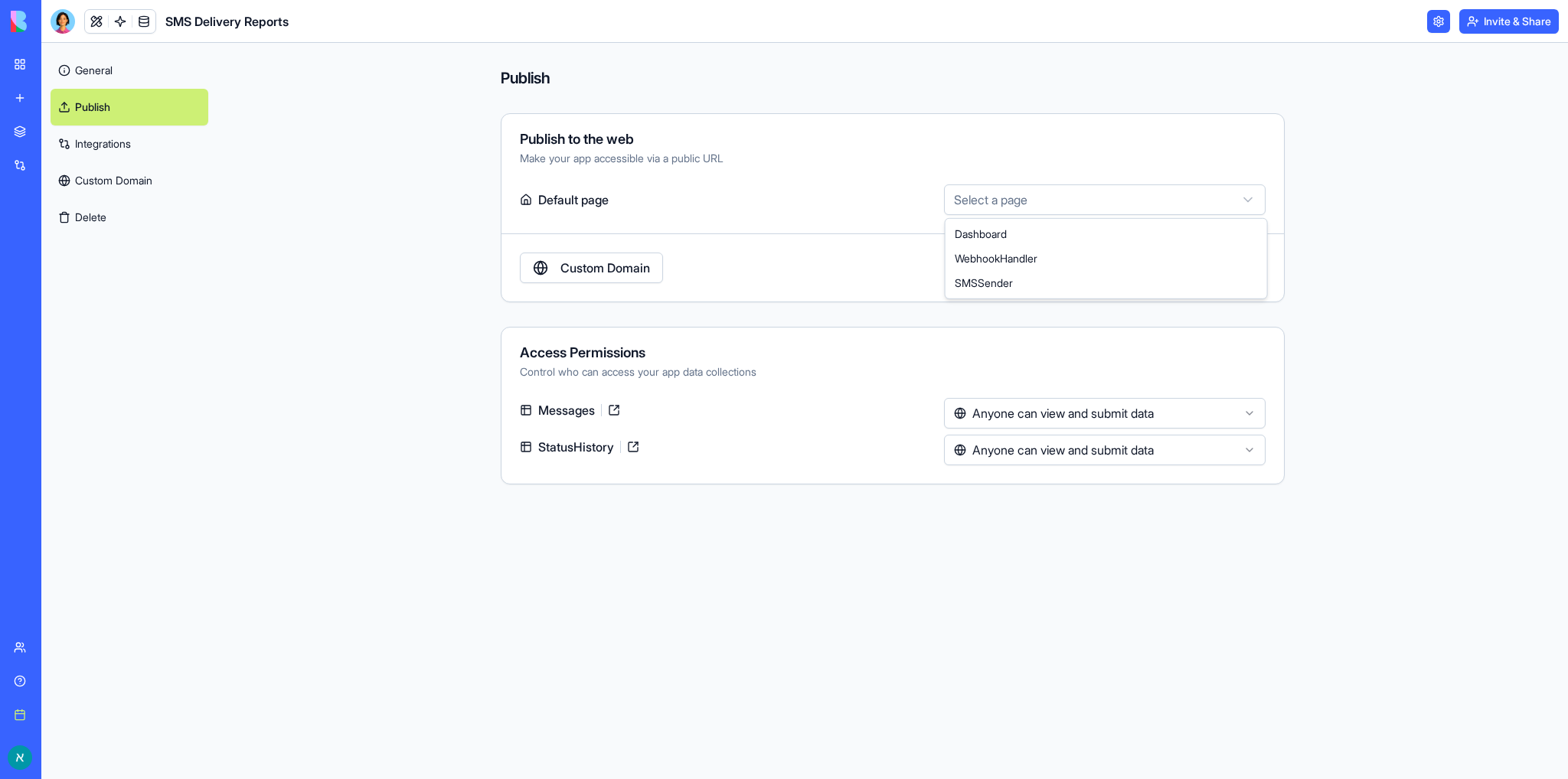
click at [1054, 193] on html "**********" at bounding box center [784, 389] width 1568 height 779
select select "**********"
click at [588, 271] on link "Custom Domain" at bounding box center [591, 268] width 143 height 31
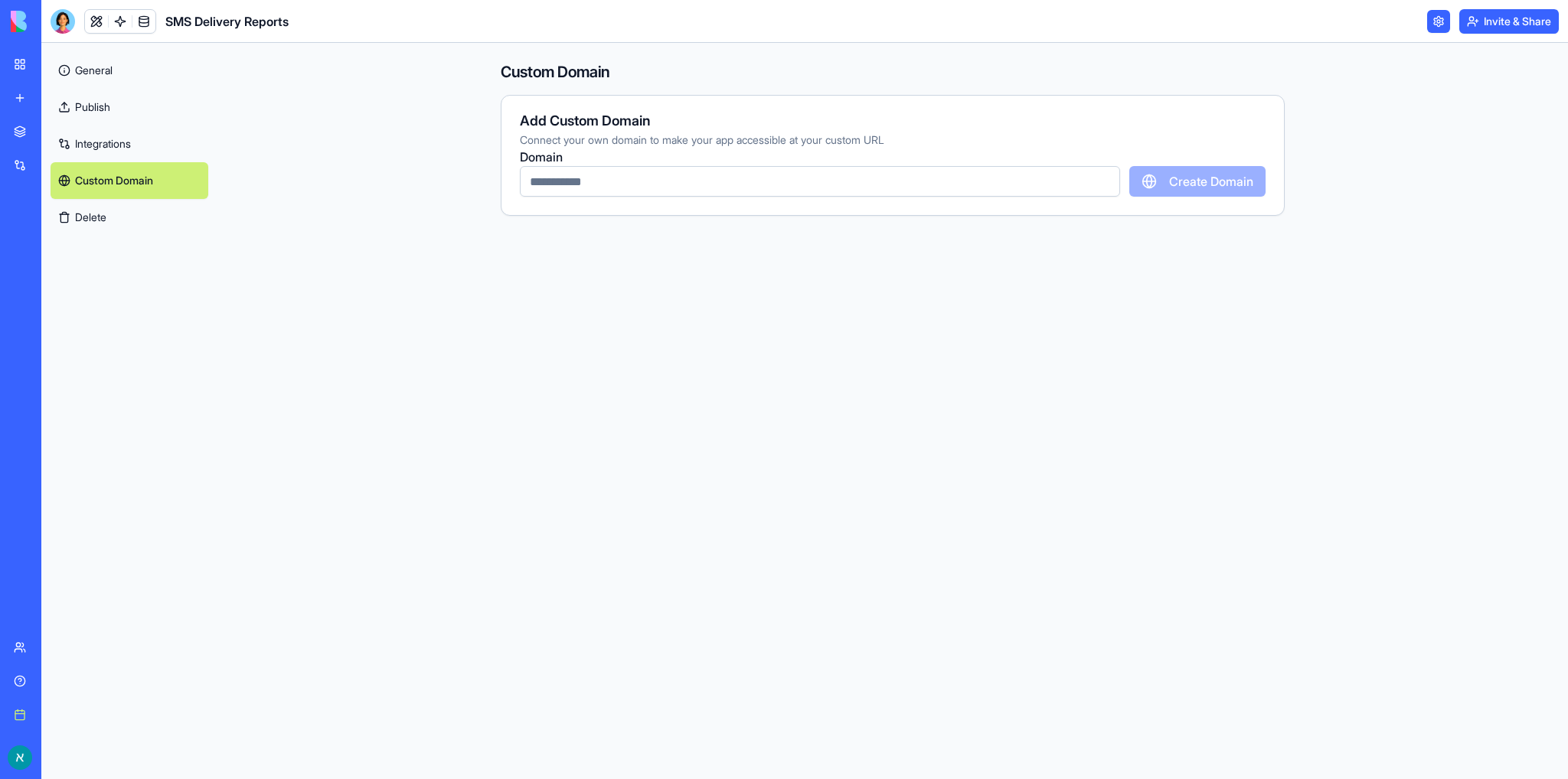
click at [86, 103] on link "Publish" at bounding box center [129, 107] width 158 height 36
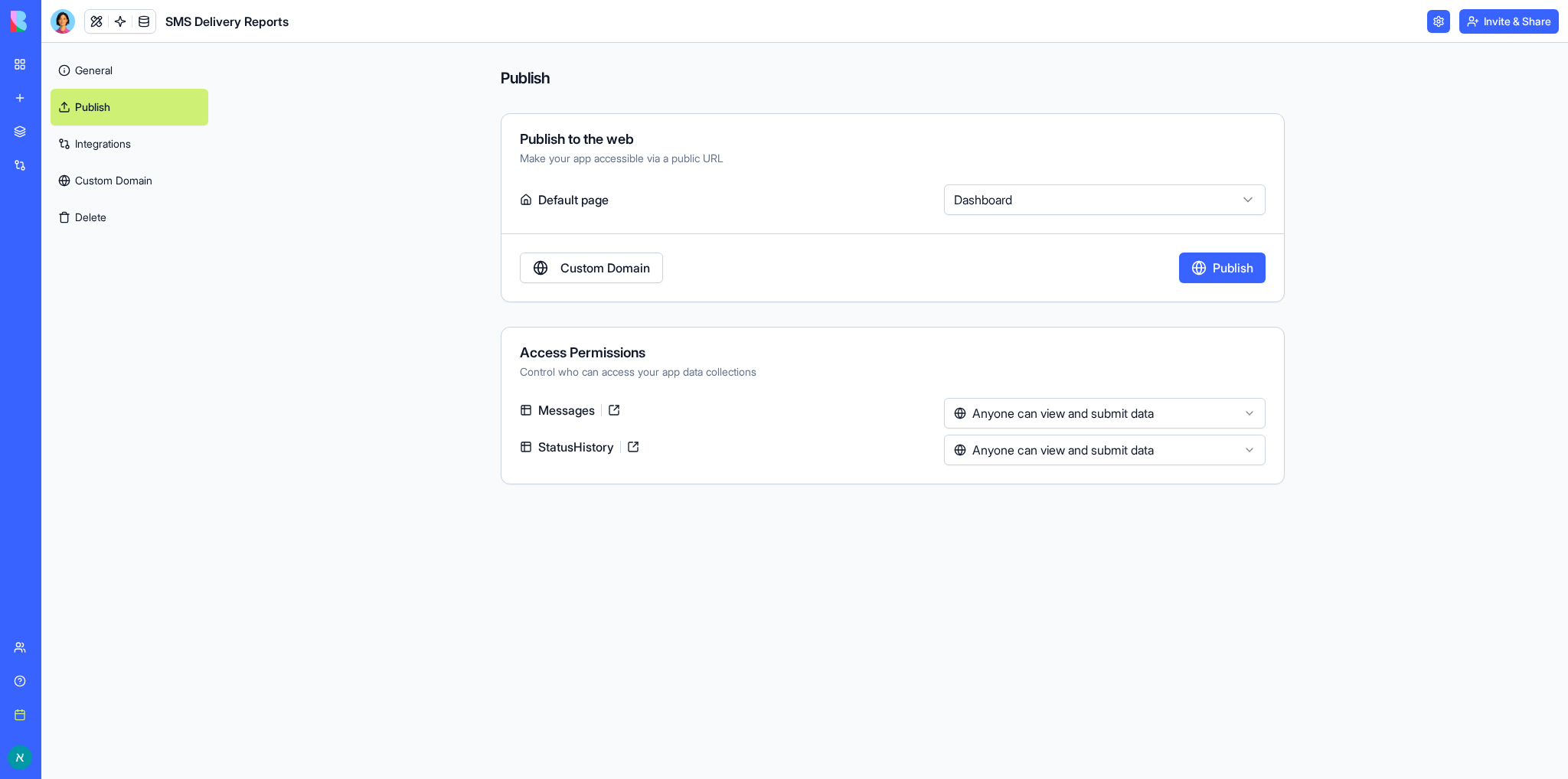
click at [104, 146] on link "Integrations" at bounding box center [129, 144] width 158 height 36
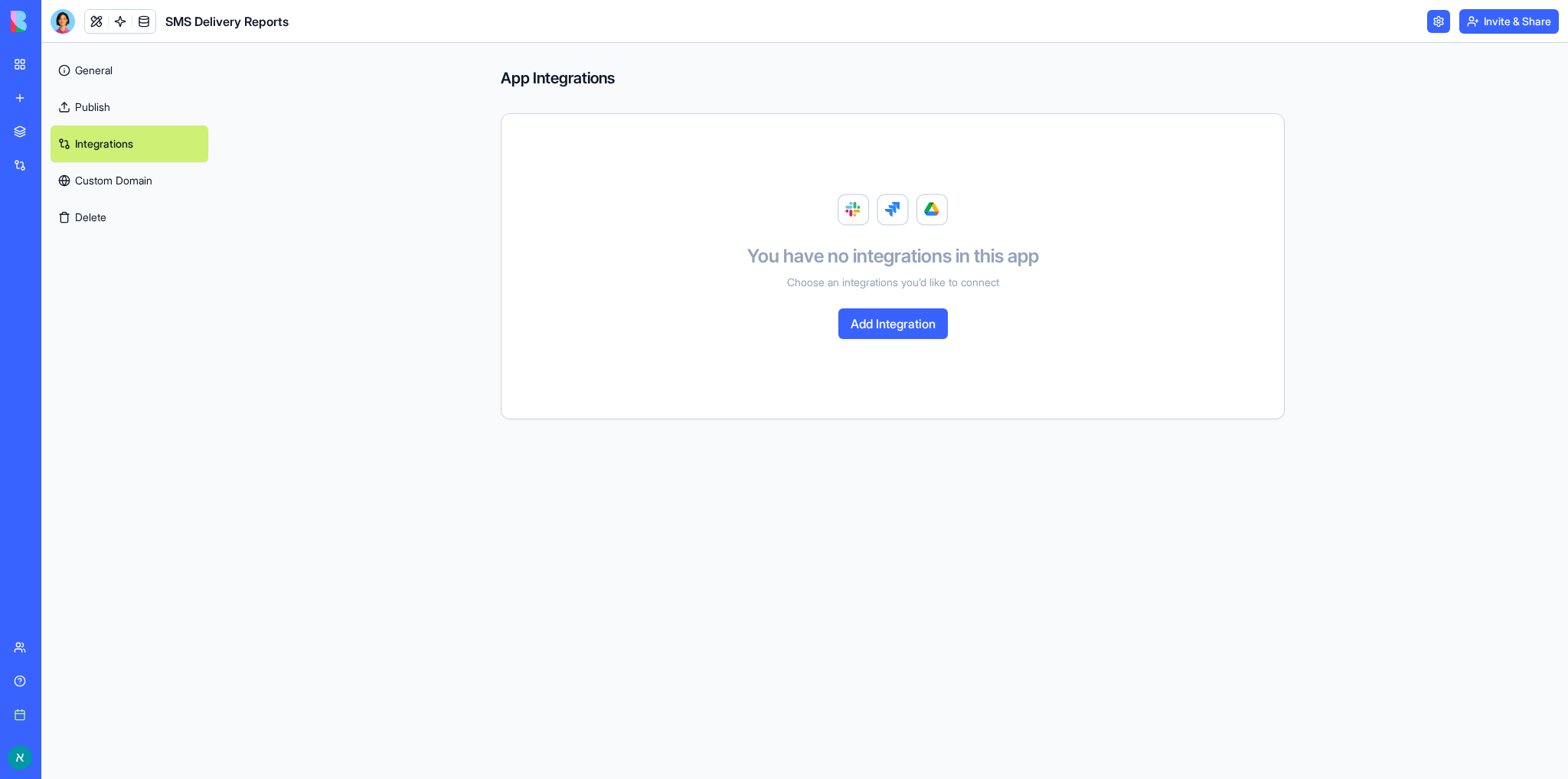
click at [103, 108] on link "Publish" at bounding box center [129, 107] width 158 height 36
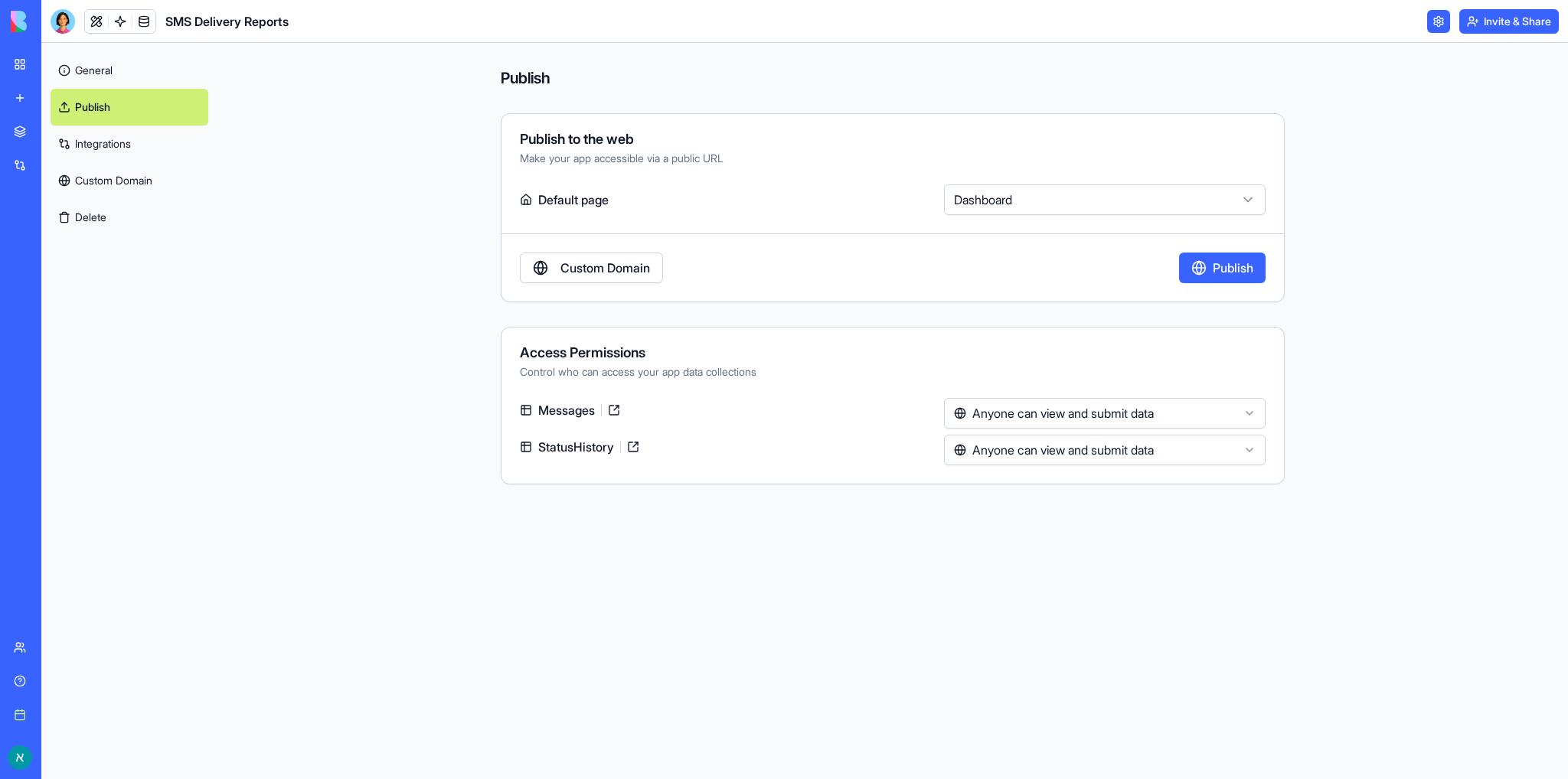
click at [129, 141] on link "Integrations" at bounding box center [129, 144] width 158 height 36
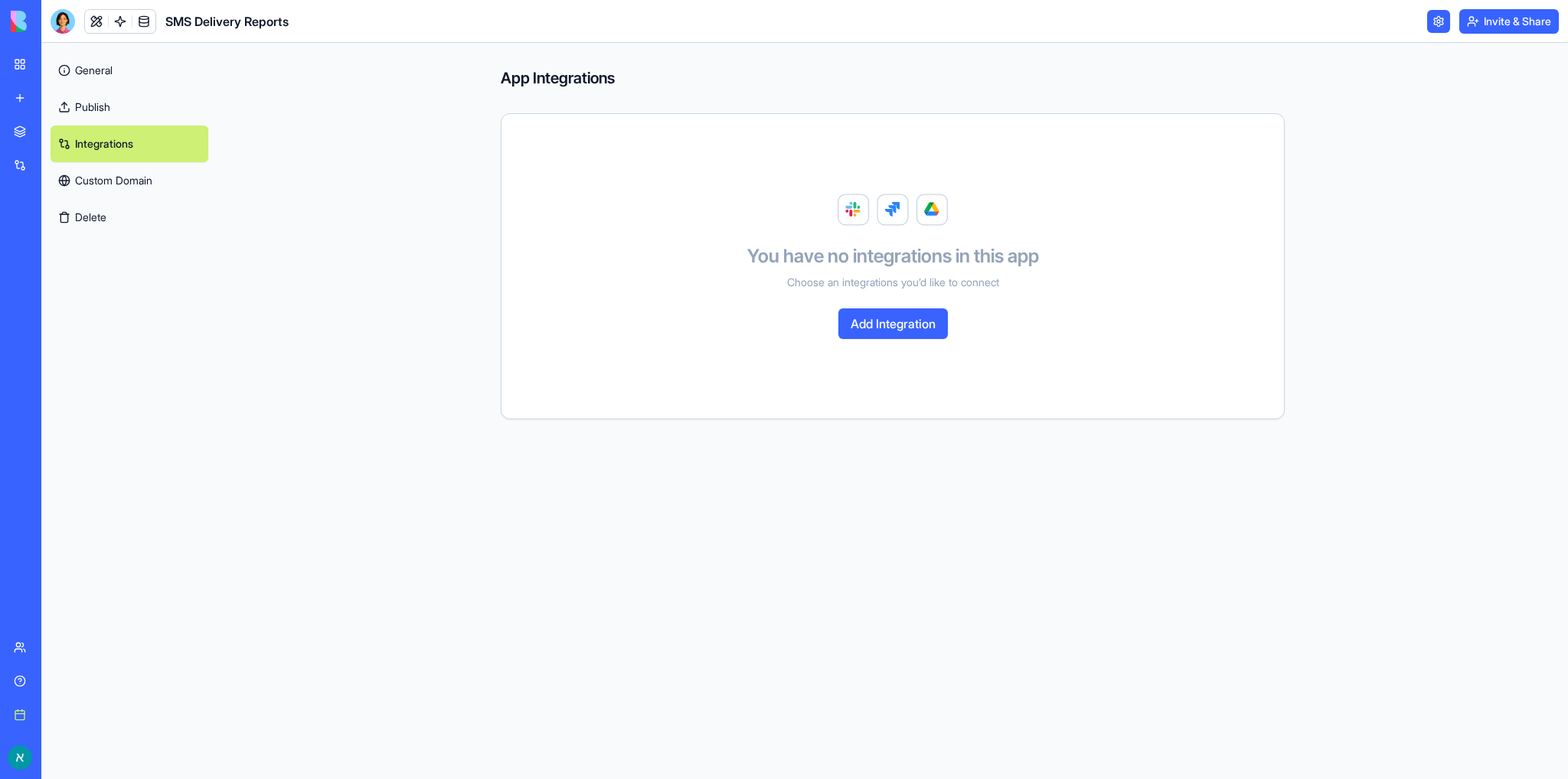
click at [892, 325] on button "Add Integration" at bounding box center [893, 324] width 109 height 31
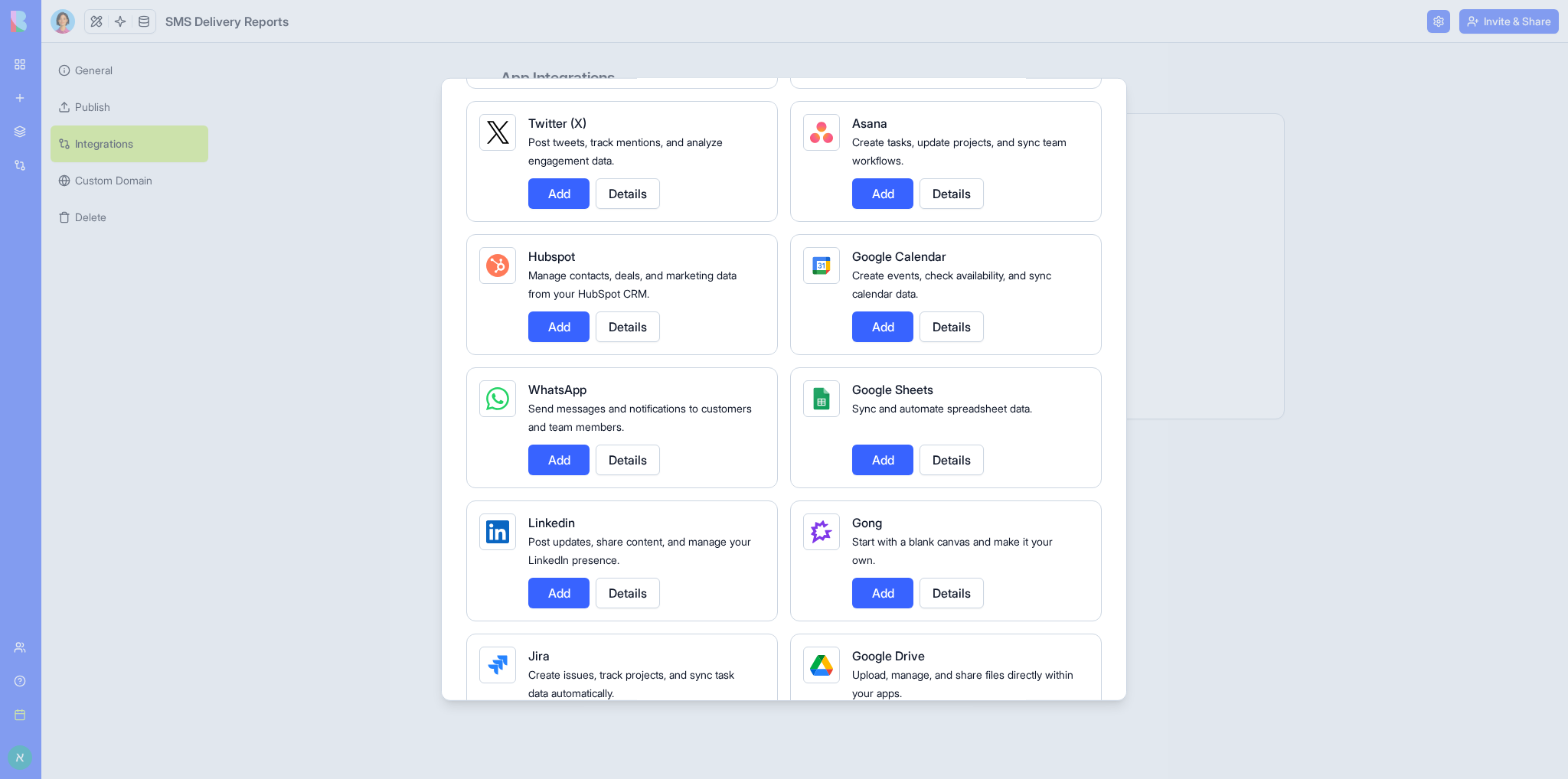
scroll to position [383, 0]
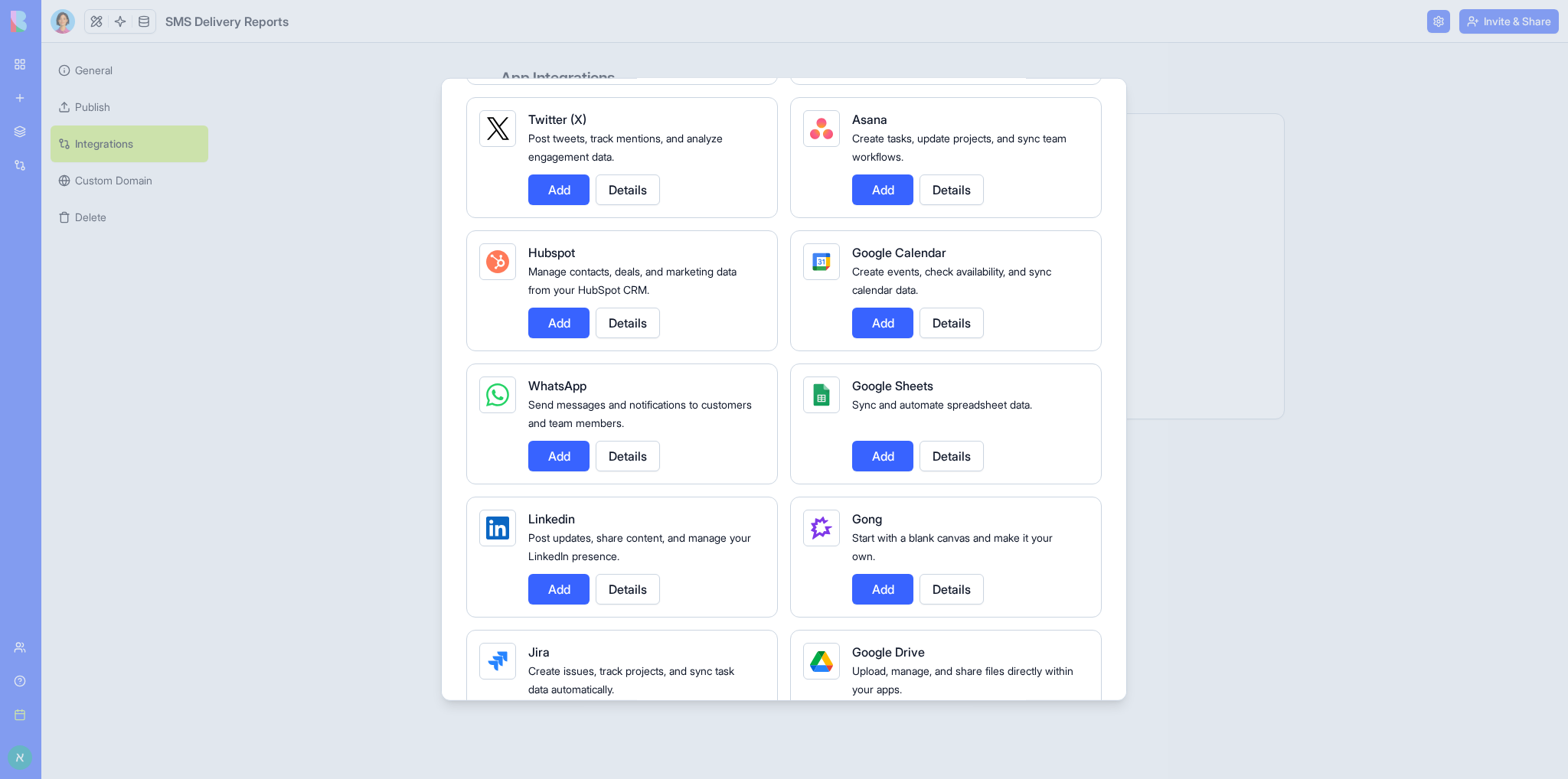
click at [559, 456] on button "Add" at bounding box center [559, 456] width 61 height 31
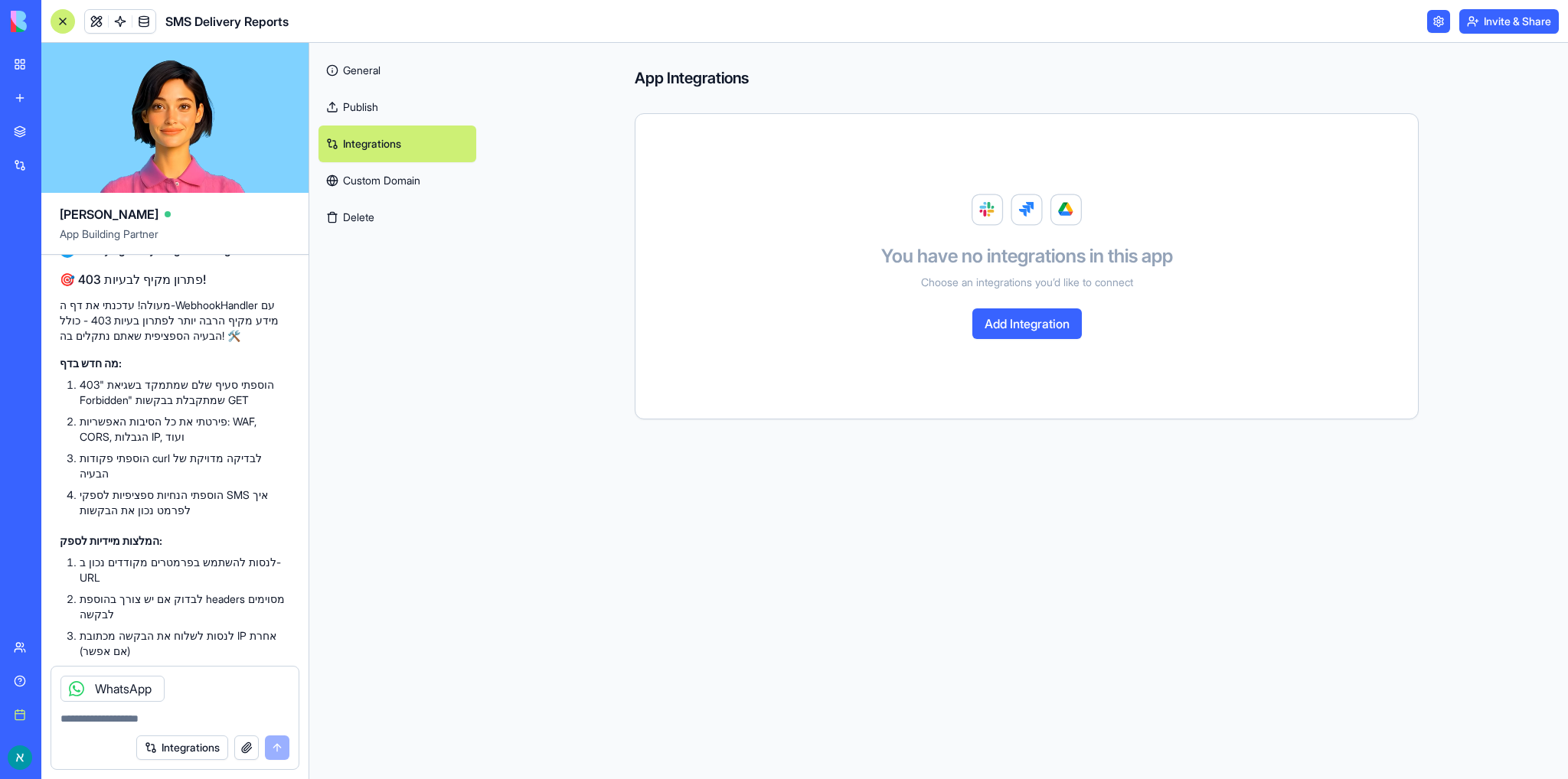
scroll to position [15744, 0]
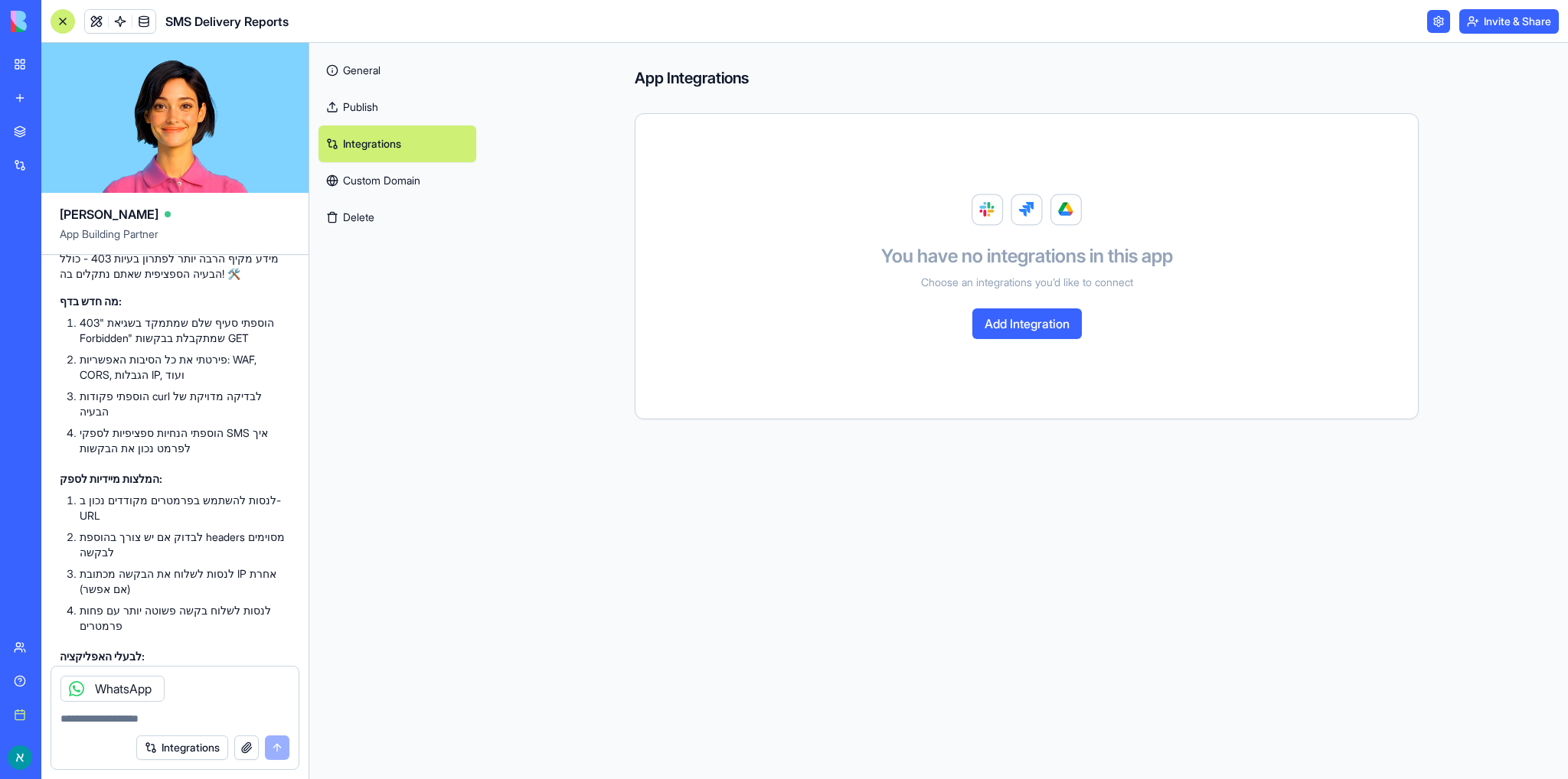
click at [280, 748] on div "Integrations" at bounding box center [213, 747] width 153 height 25
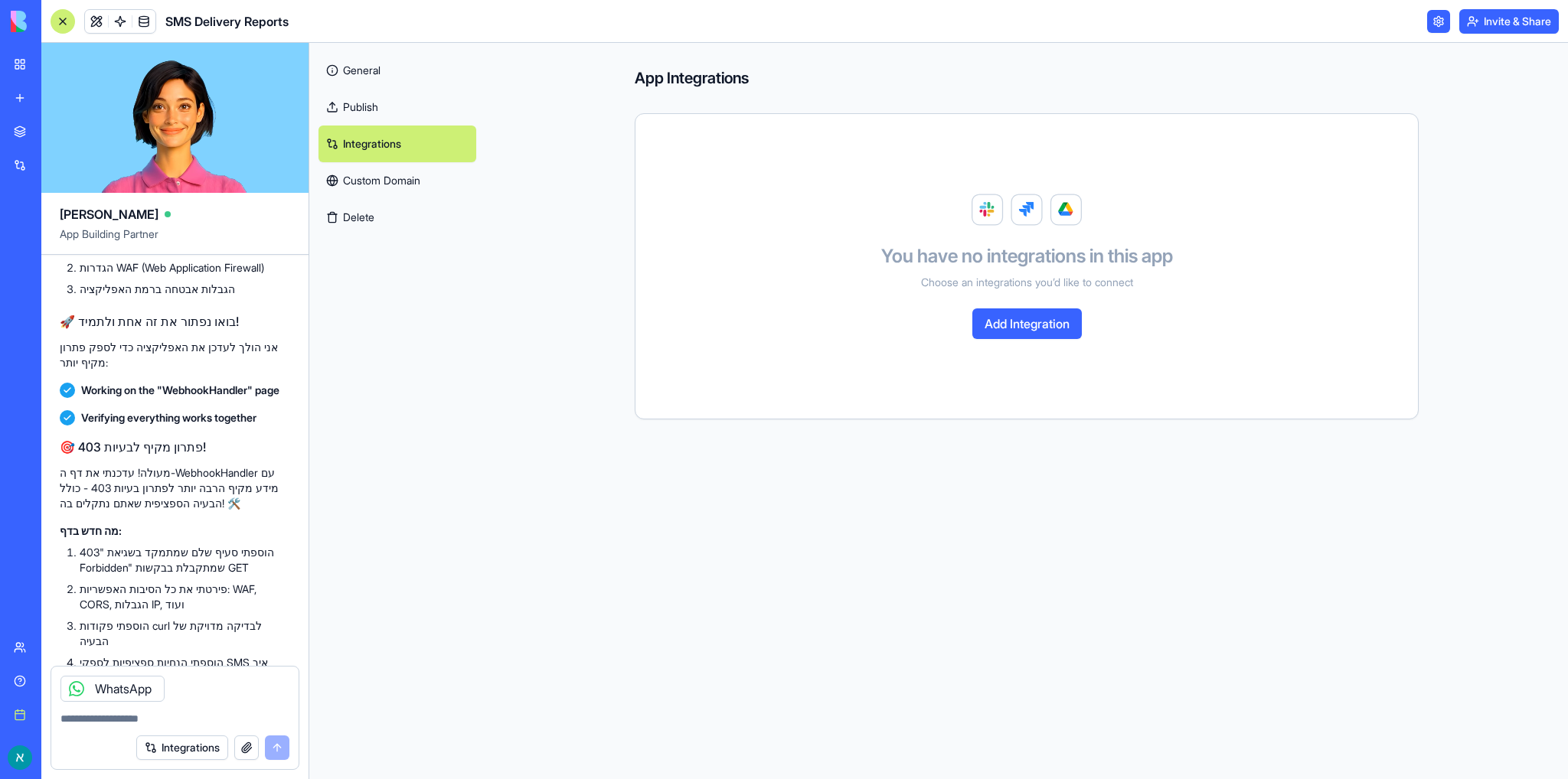
click at [1513, 22] on button "Invite & Share" at bounding box center [1509, 21] width 99 height 25
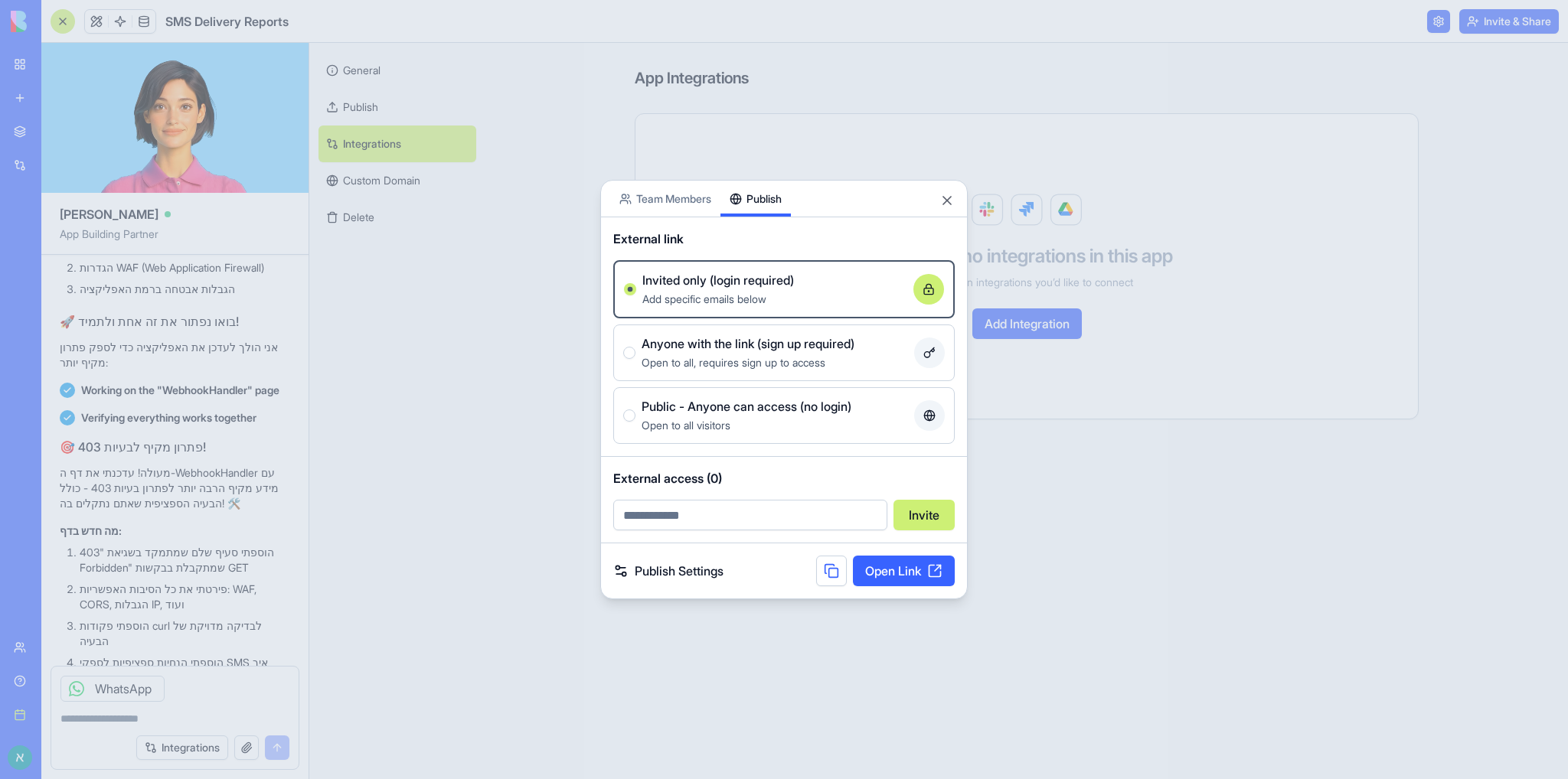
click at [686, 576] on link "Publish Settings" at bounding box center [668, 571] width 110 height 18
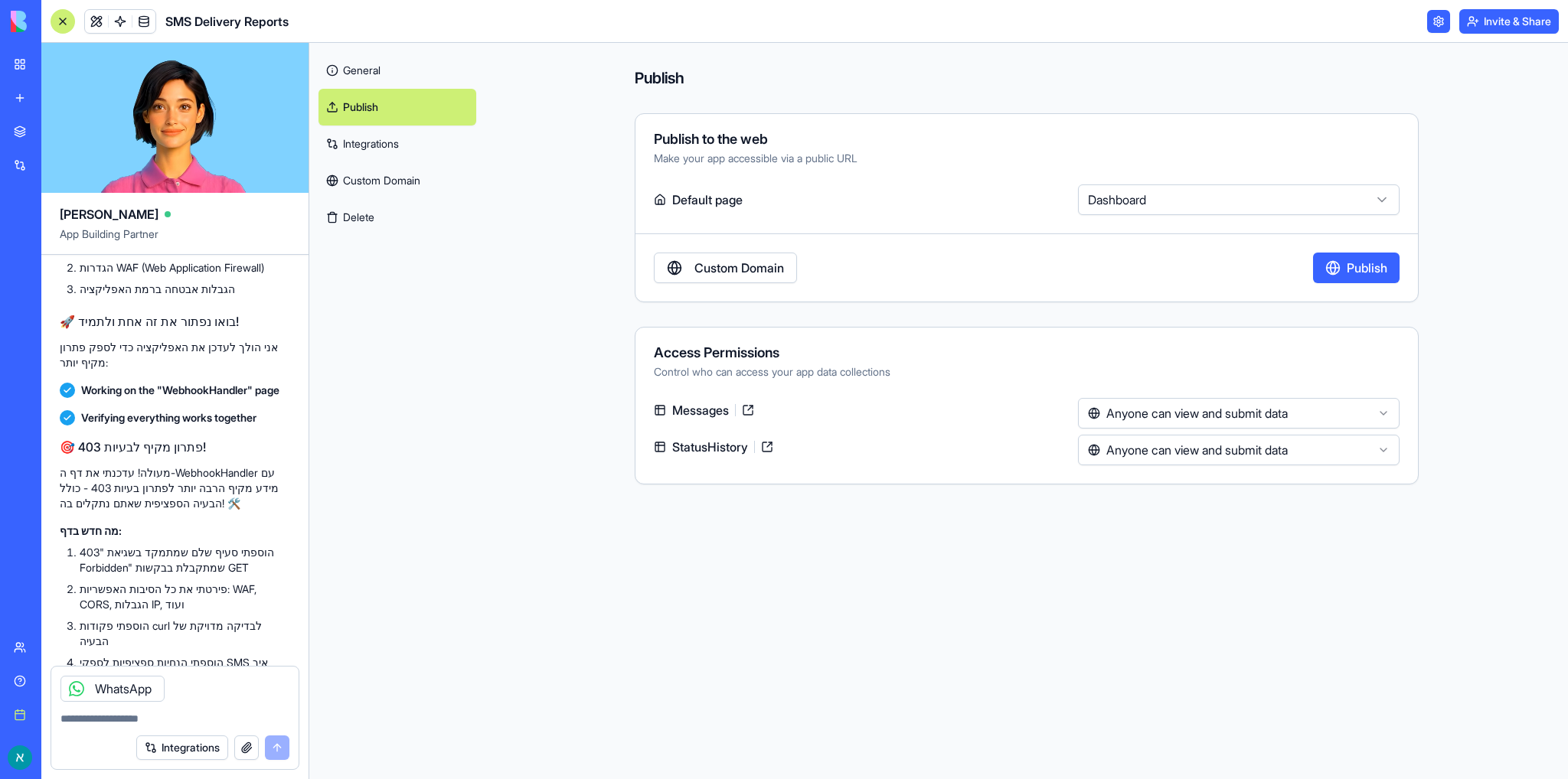
click at [1161, 415] on html "BETA My workspace New app Marketplace Integrations Recent SMS Delivery Reports …" at bounding box center [784, 389] width 1568 height 779
click at [1228, 447] on html "BETA My workspace New app Marketplace Integrations Recent SMS Delivery Reports …" at bounding box center [784, 389] width 1568 height 779
click at [750, 278] on link "Custom Domain" at bounding box center [725, 268] width 143 height 31
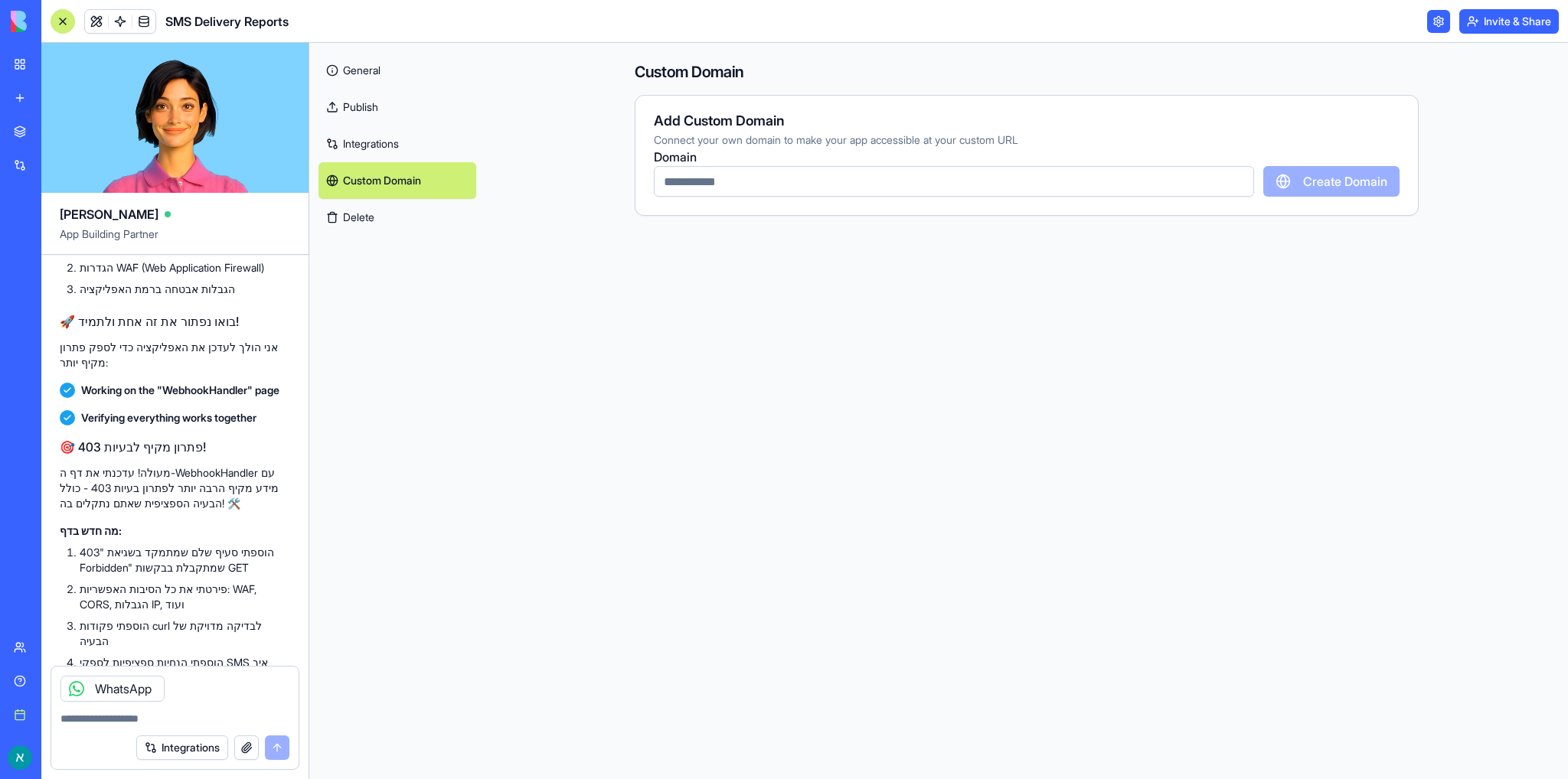
click at [366, 174] on link "Custom Domain" at bounding box center [397, 180] width 158 height 36
click at [356, 105] on link "Publish" at bounding box center [397, 107] width 158 height 36
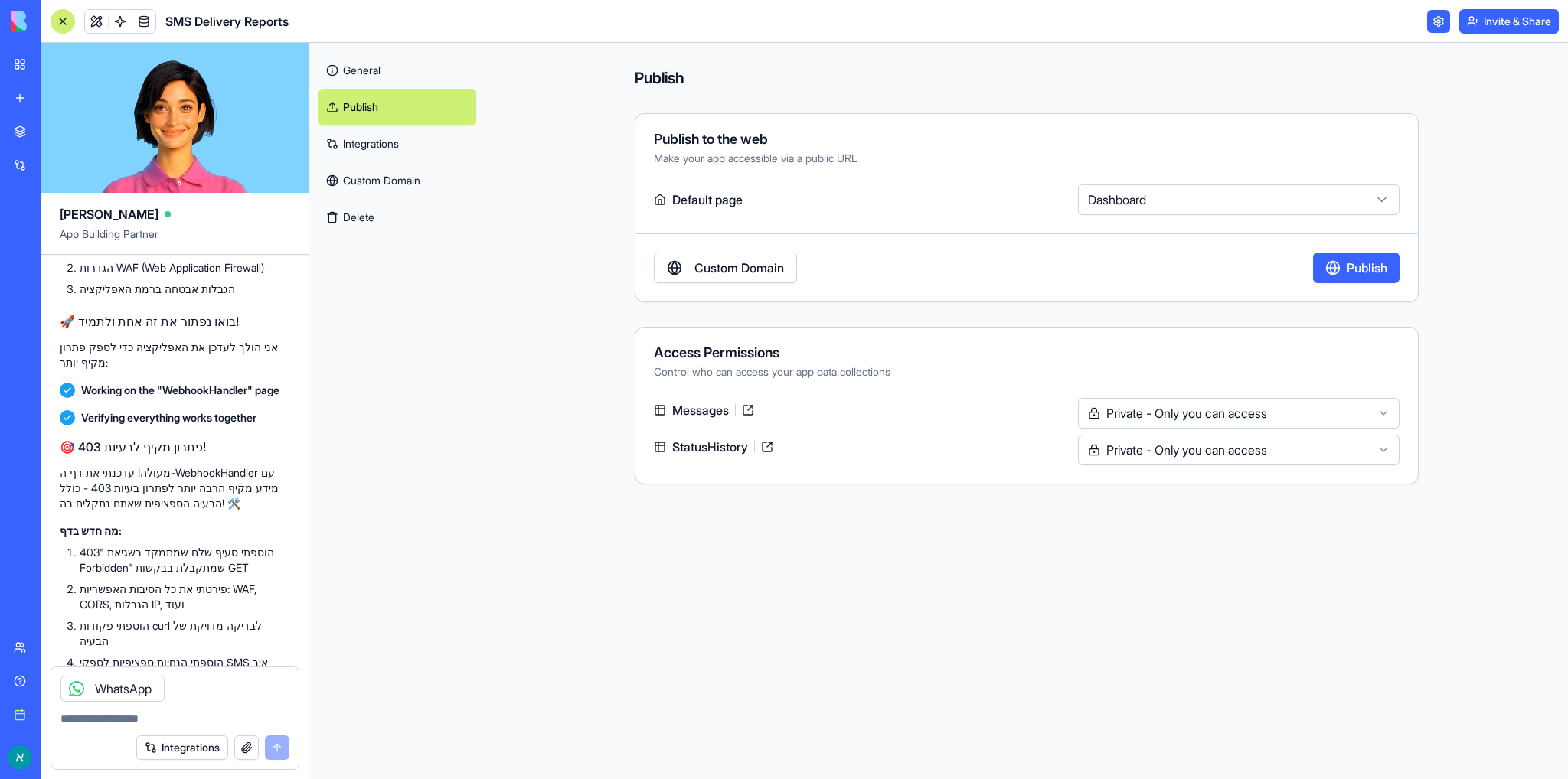
click at [361, 77] on link "General" at bounding box center [397, 70] width 158 height 36
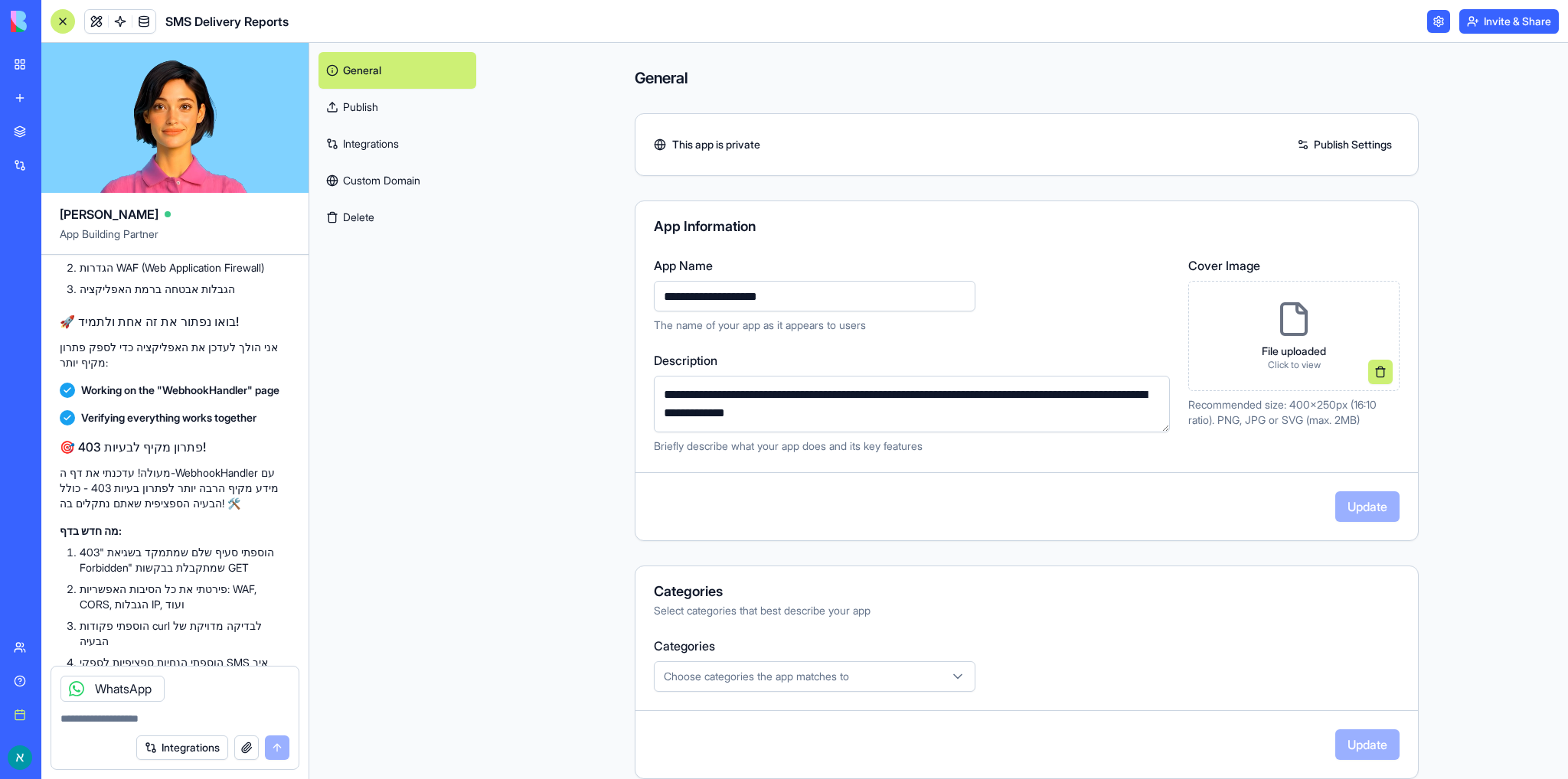
click at [359, 105] on link "Publish" at bounding box center [397, 107] width 158 height 36
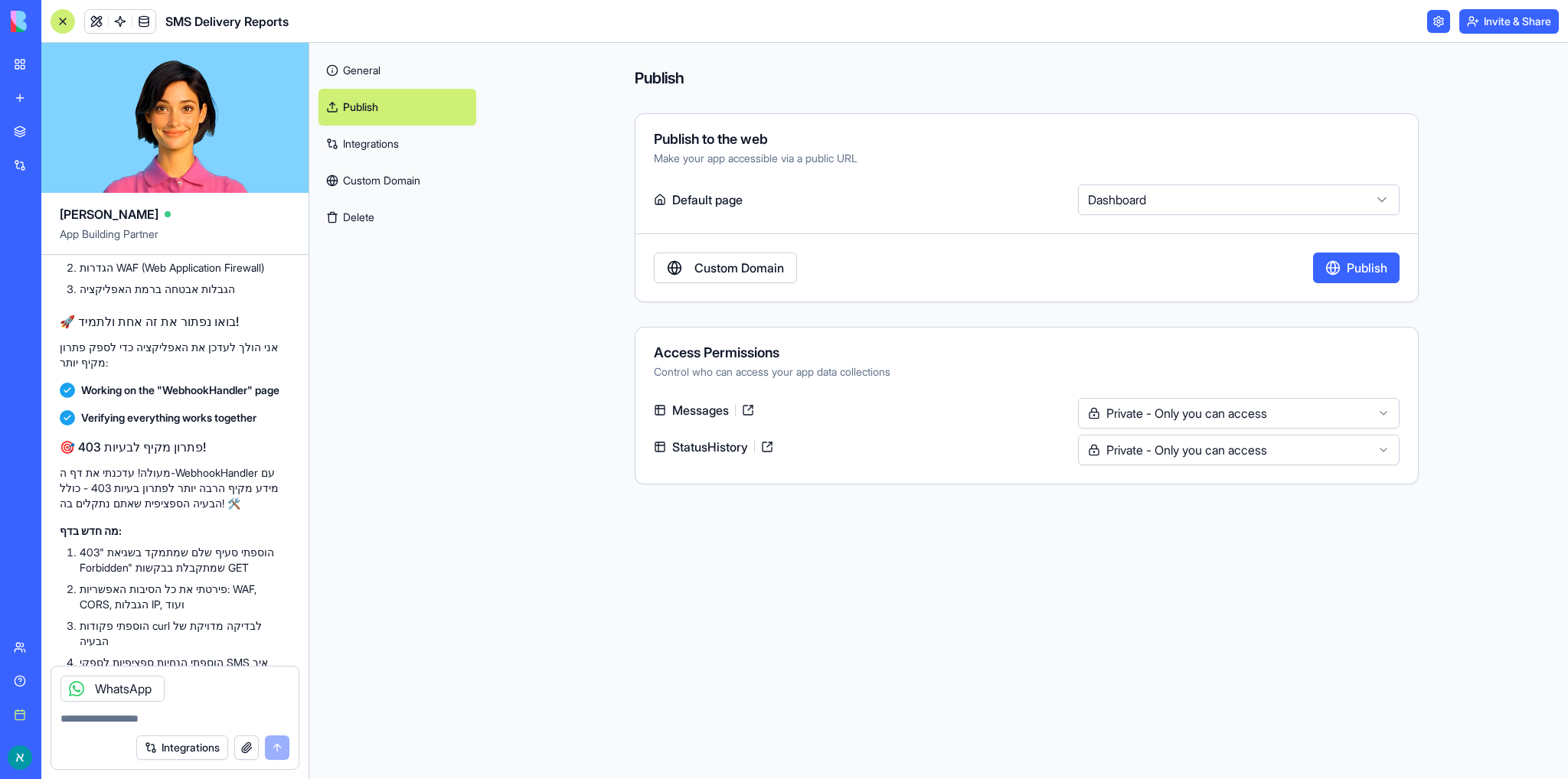
click at [1182, 200] on html "BETA My workspace New app Marketplace Integrations Recent SMS Delivery Reports …" at bounding box center [784, 389] width 1568 height 779
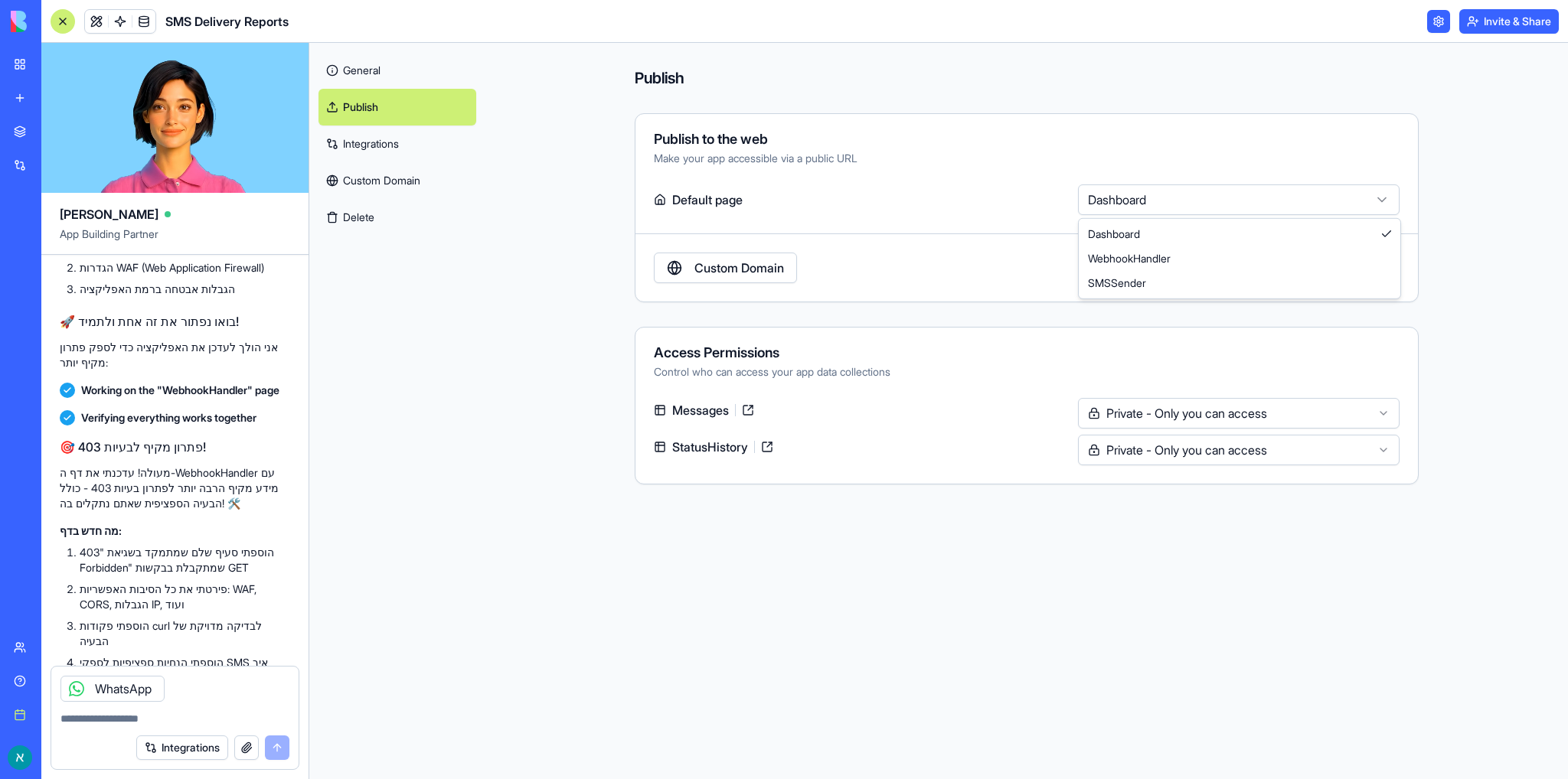
click at [1182, 200] on html "BETA My workspace New app Marketplace Integrations Recent SMS Delivery Reports …" at bounding box center [784, 389] width 1568 height 779
click at [1369, 275] on button "Publish" at bounding box center [1357, 268] width 87 height 31
click at [364, 71] on link "General" at bounding box center [397, 70] width 158 height 36
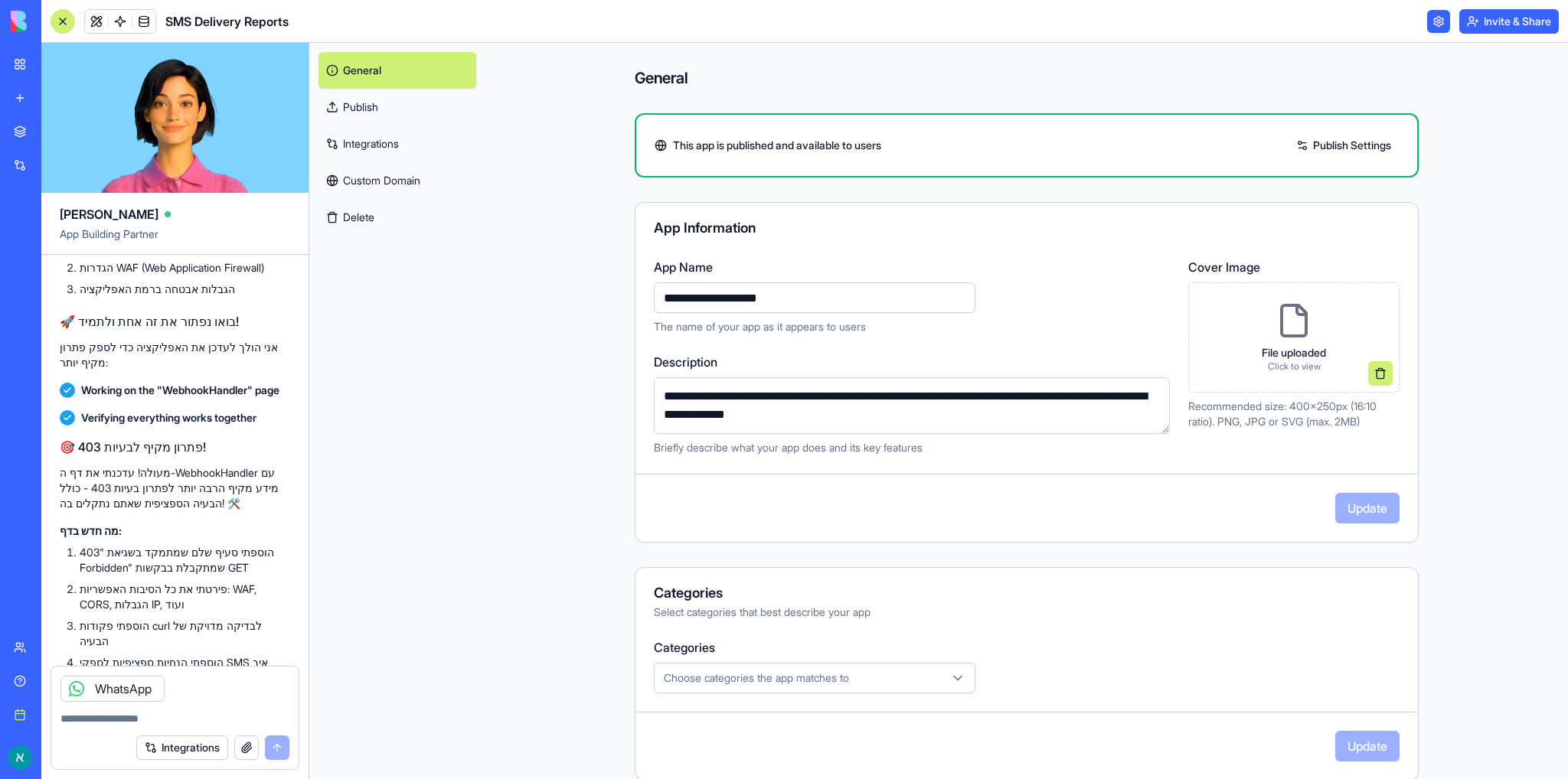
click at [1528, 26] on button "Invite & Share" at bounding box center [1509, 21] width 99 height 25
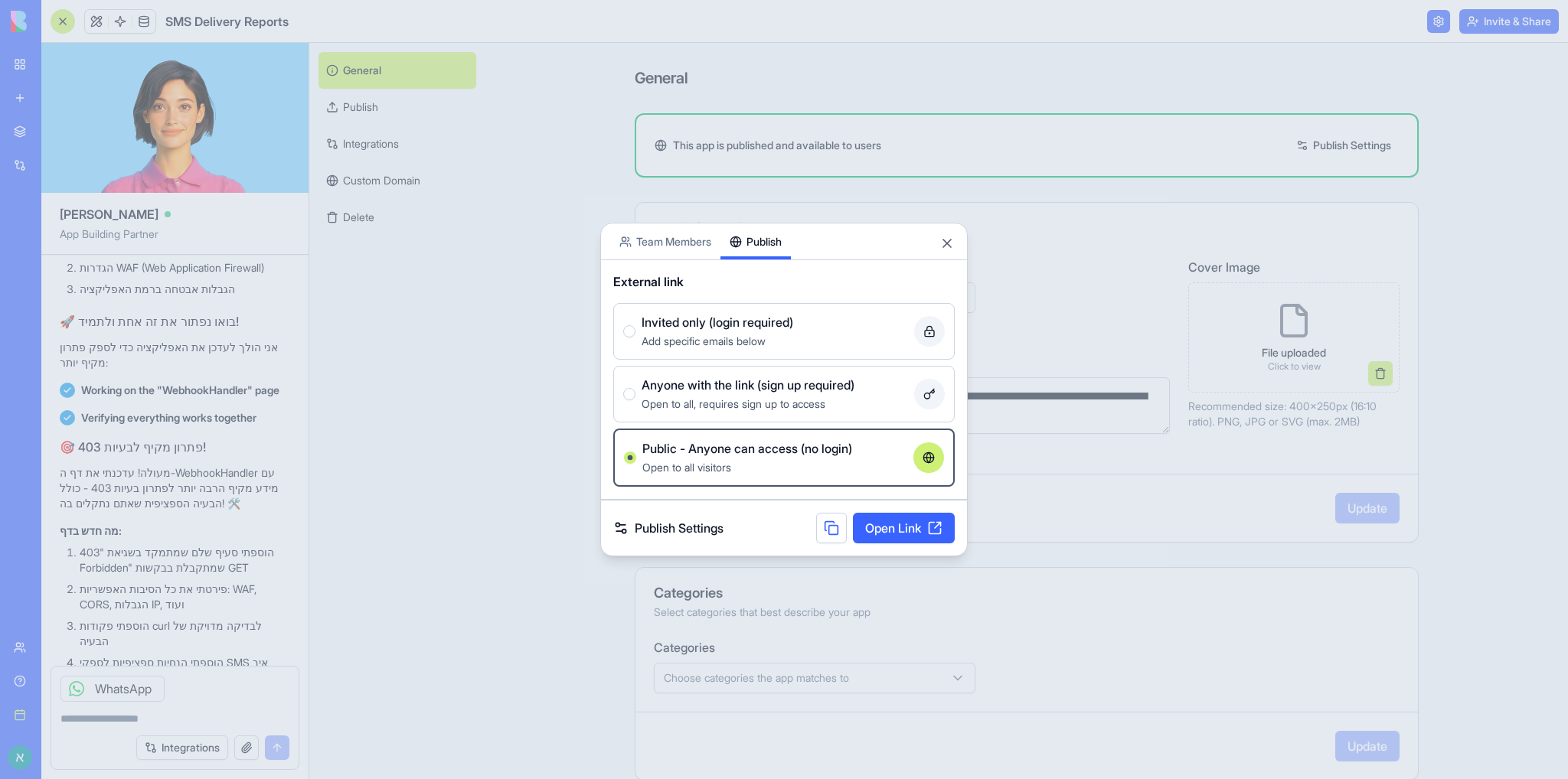
click at [928, 456] on icon at bounding box center [928, 457] width 12 height 12
click at [636, 456] on button "Public - Anyone can access (no login) Open to all visitors" at bounding box center [630, 457] width 12 height 12
click at [892, 530] on link "Open Link" at bounding box center [904, 528] width 102 height 31
click at [634, 333] on button "Invited only (login required) Add specific emails below" at bounding box center [629, 331] width 12 height 12
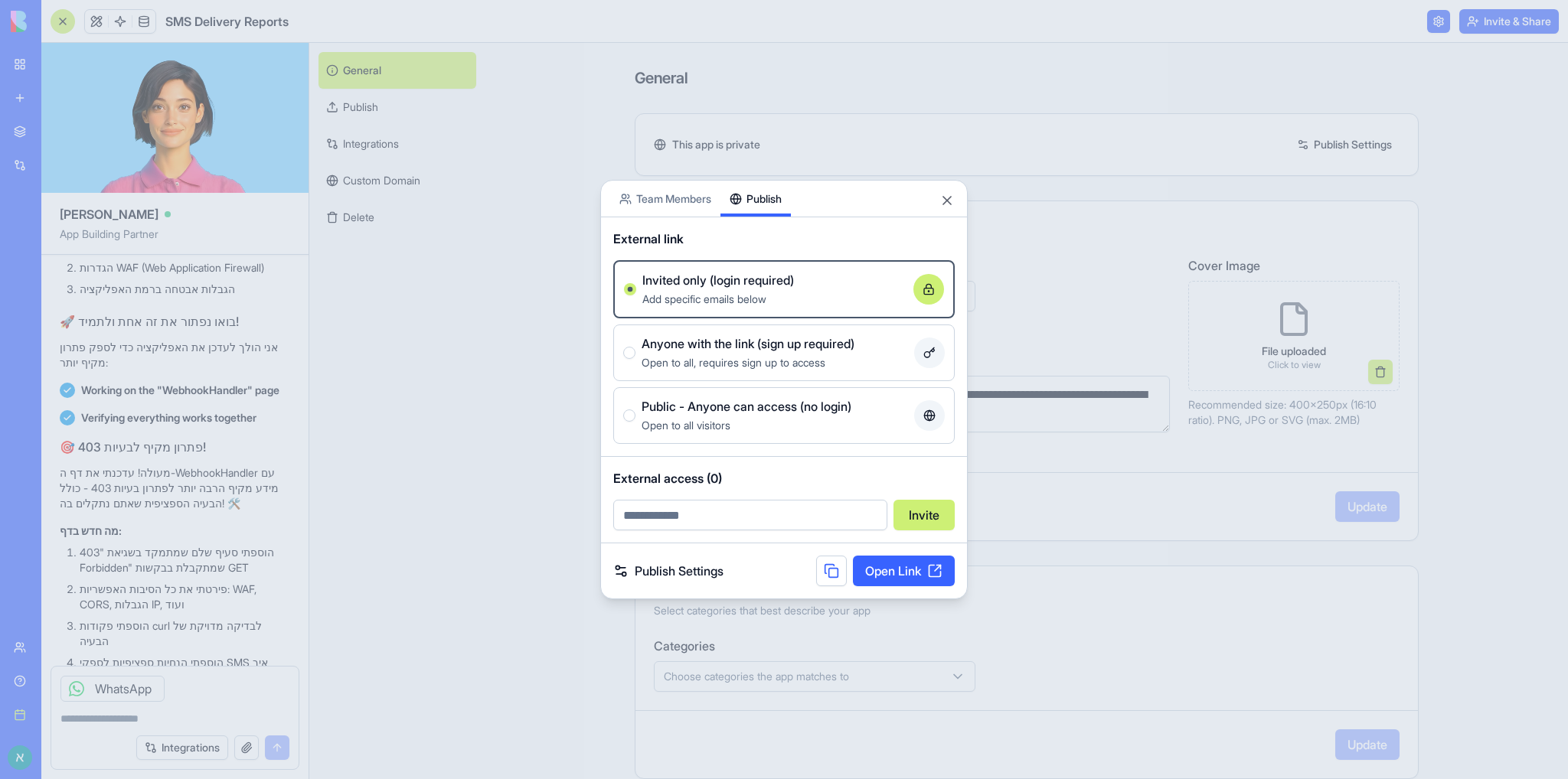
click at [830, 573] on button at bounding box center [831, 571] width 31 height 31
click at [907, 569] on link "Open Link" at bounding box center [904, 571] width 102 height 31
click at [706, 298] on span "Add specific emails below" at bounding box center [705, 299] width 124 height 13
click at [636, 295] on button "Invited only (login required) Add specific emails below" at bounding box center [630, 289] width 12 height 12
click at [677, 200] on body "BETA My workspace New app Marketplace Integrations Recent SMS Delivery Reports …" at bounding box center [784, 389] width 1568 height 779
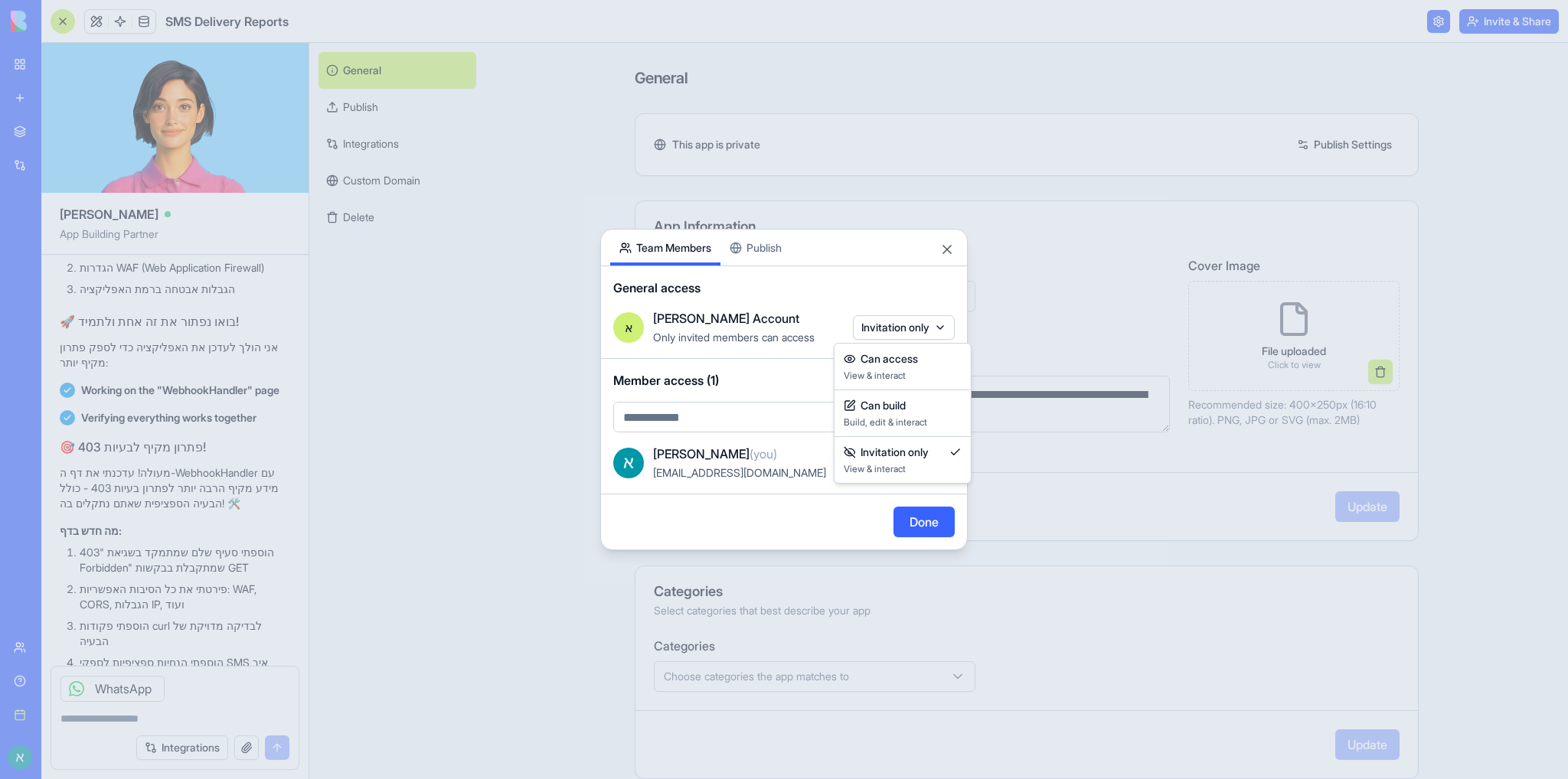
click at [894, 333] on body "BETA My workspace New app Marketplace Integrations Recent SMS Delivery Reports …" at bounding box center [784, 389] width 1568 height 779
click at [894, 332] on div at bounding box center [784, 389] width 1568 height 779
click at [935, 469] on button "Can build" at bounding box center [915, 463] width 79 height 25
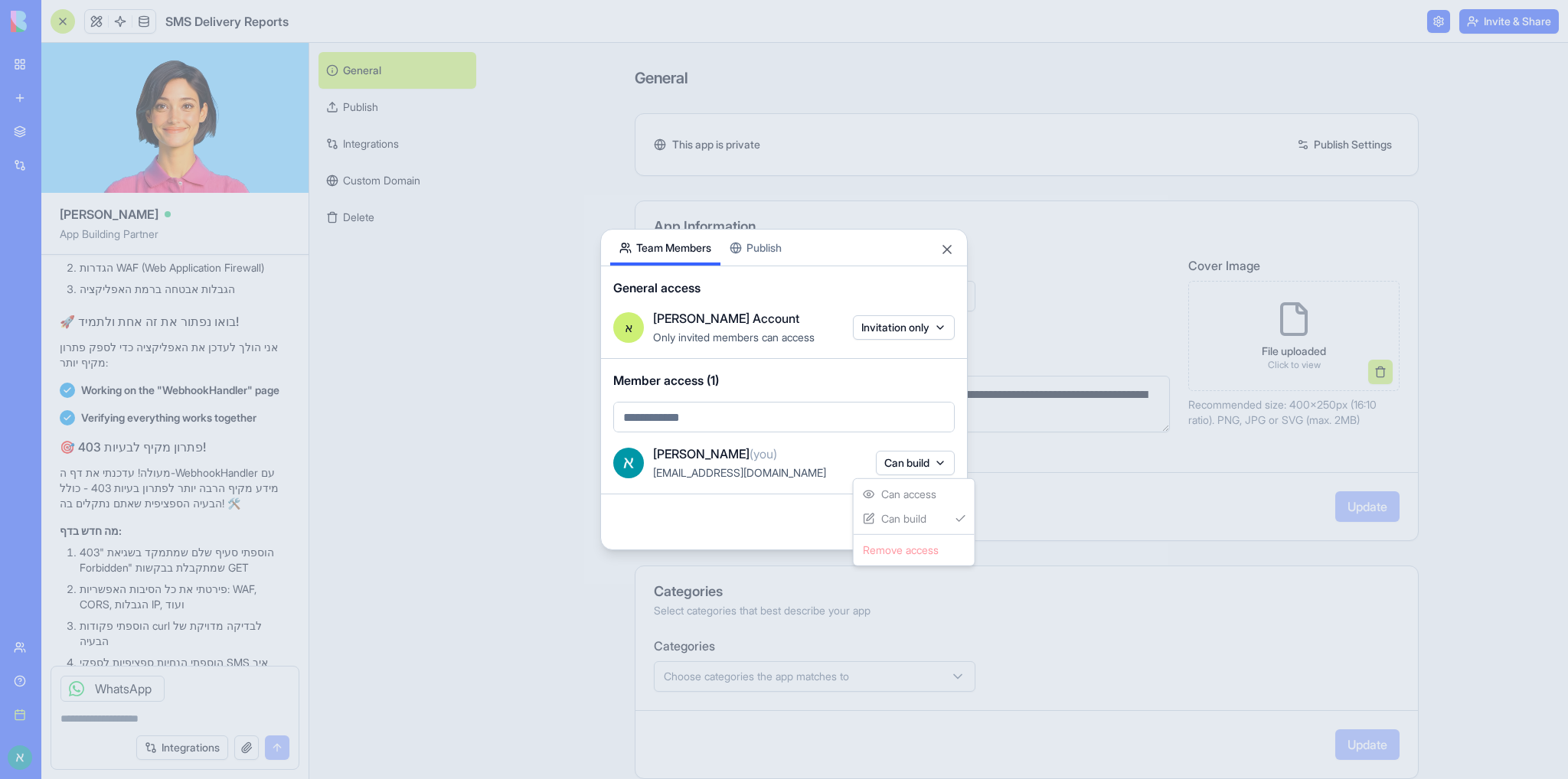
click at [935, 469] on div at bounding box center [784, 389] width 1568 height 779
click at [944, 254] on button "Close" at bounding box center [947, 249] width 15 height 15
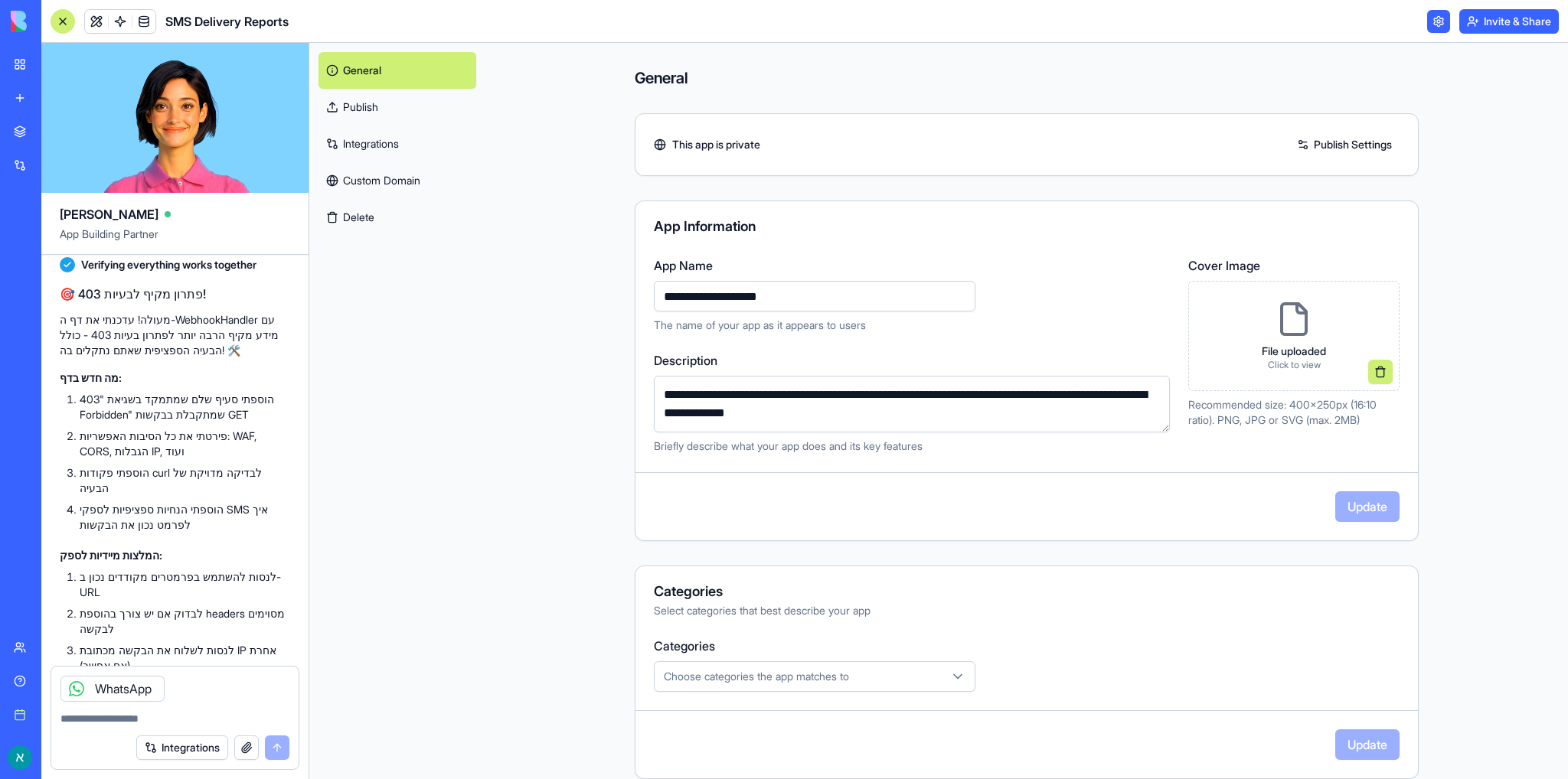
scroll to position [15744, 0]
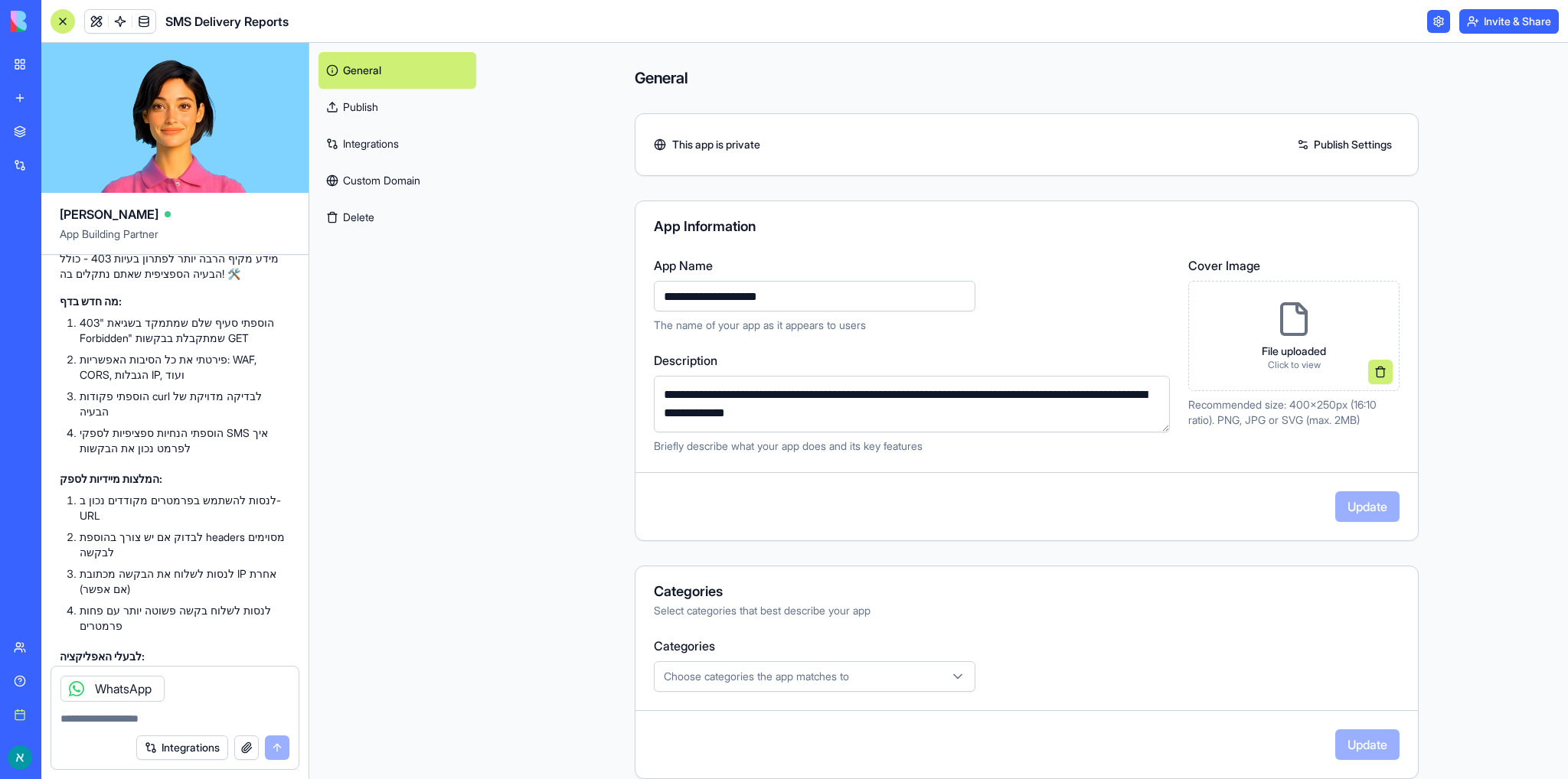
click at [18, 15] on img at bounding box center [58, 22] width 95 height 22
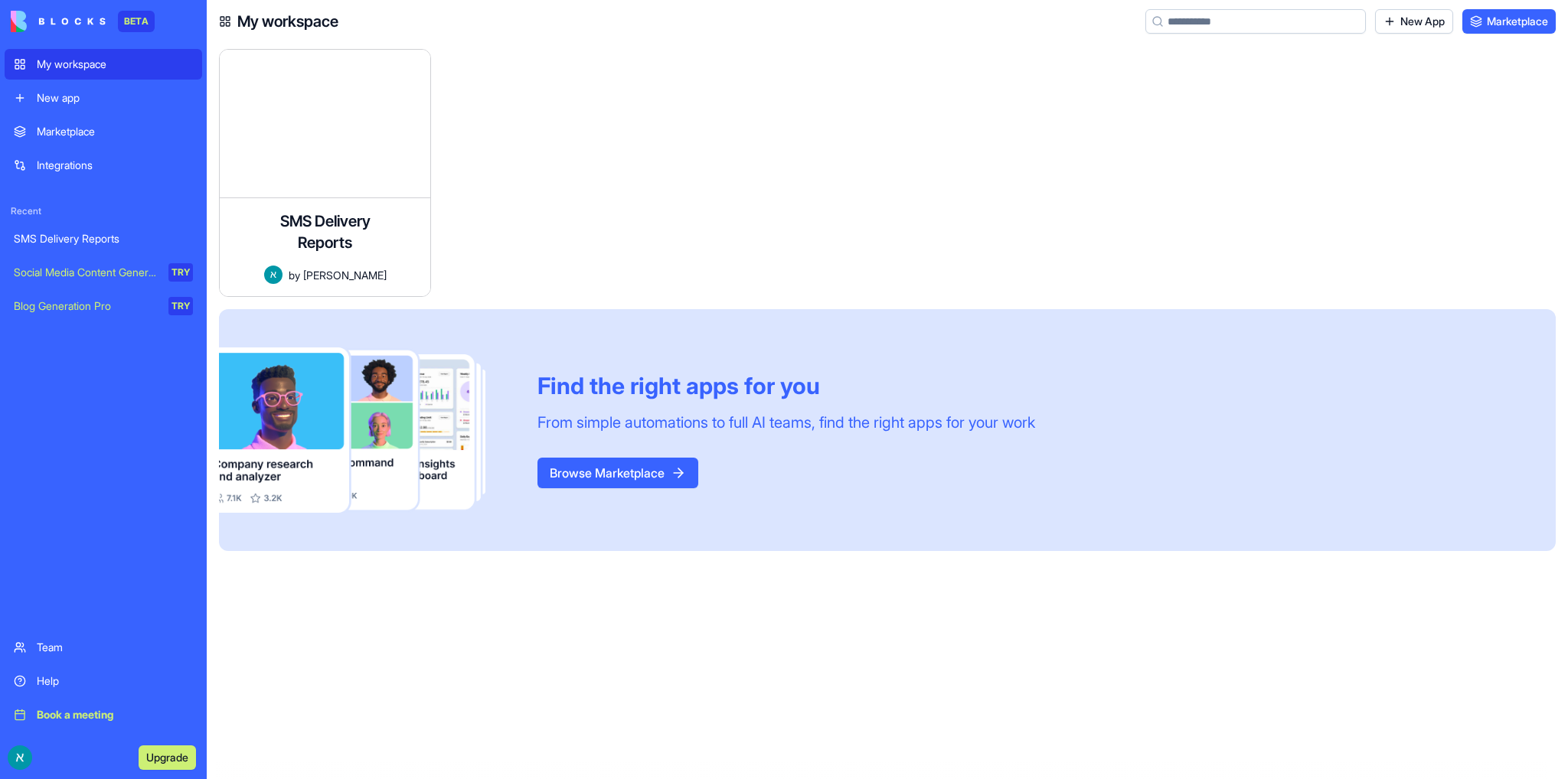
click at [41, 683] on div "Help" at bounding box center [114, 681] width 156 height 15
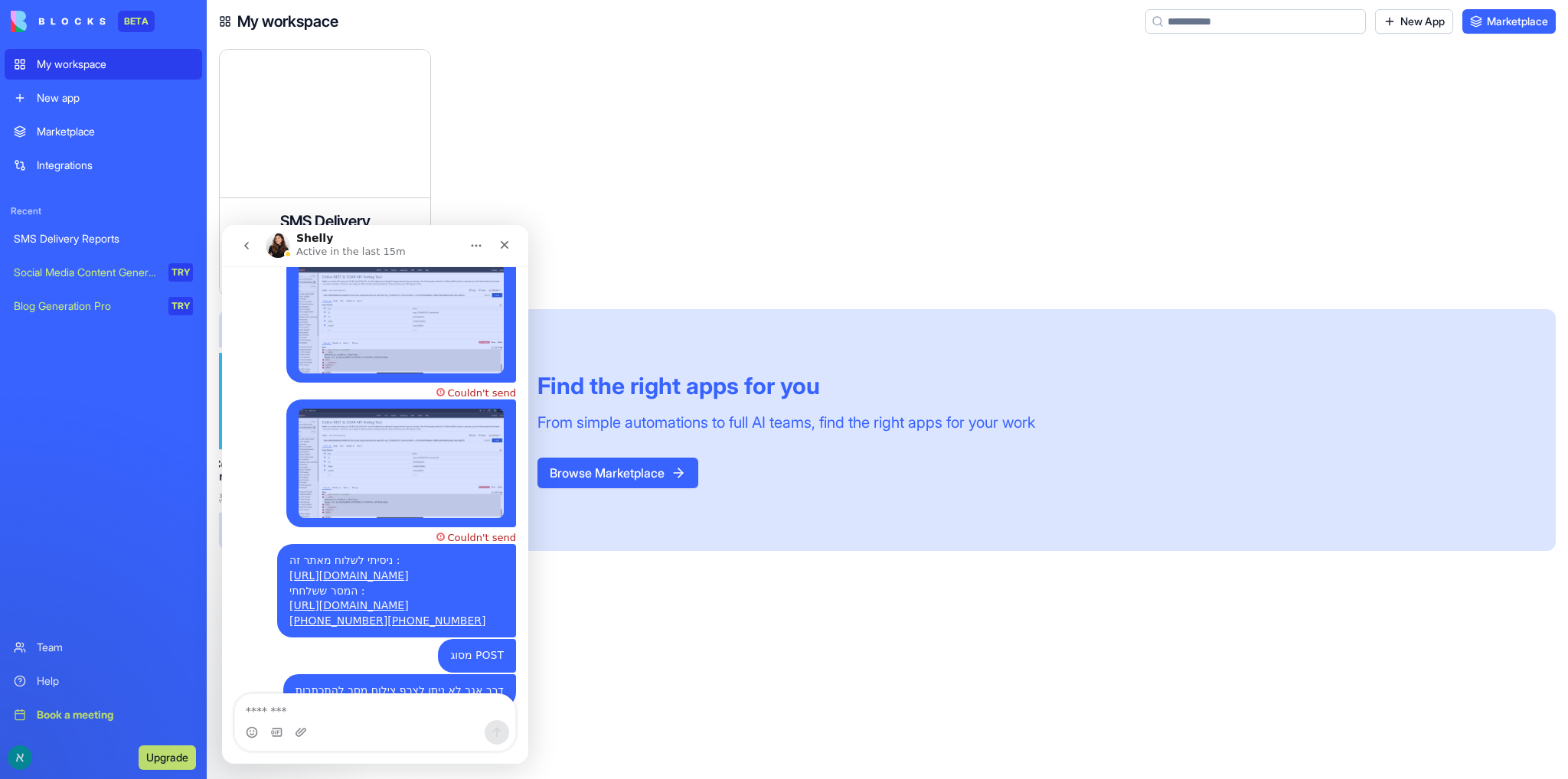
scroll to position [1576, 0]
click at [478, 248] on icon "Home" at bounding box center [476, 245] width 12 height 12
click at [346, 570] on link "[URL][DOMAIN_NAME]" at bounding box center [349, 576] width 119 height 12
click at [352, 150] on div "Monitor the delivery status of SMS messages in near real-time with comprehensiv…" at bounding box center [325, 185] width 186 height 88
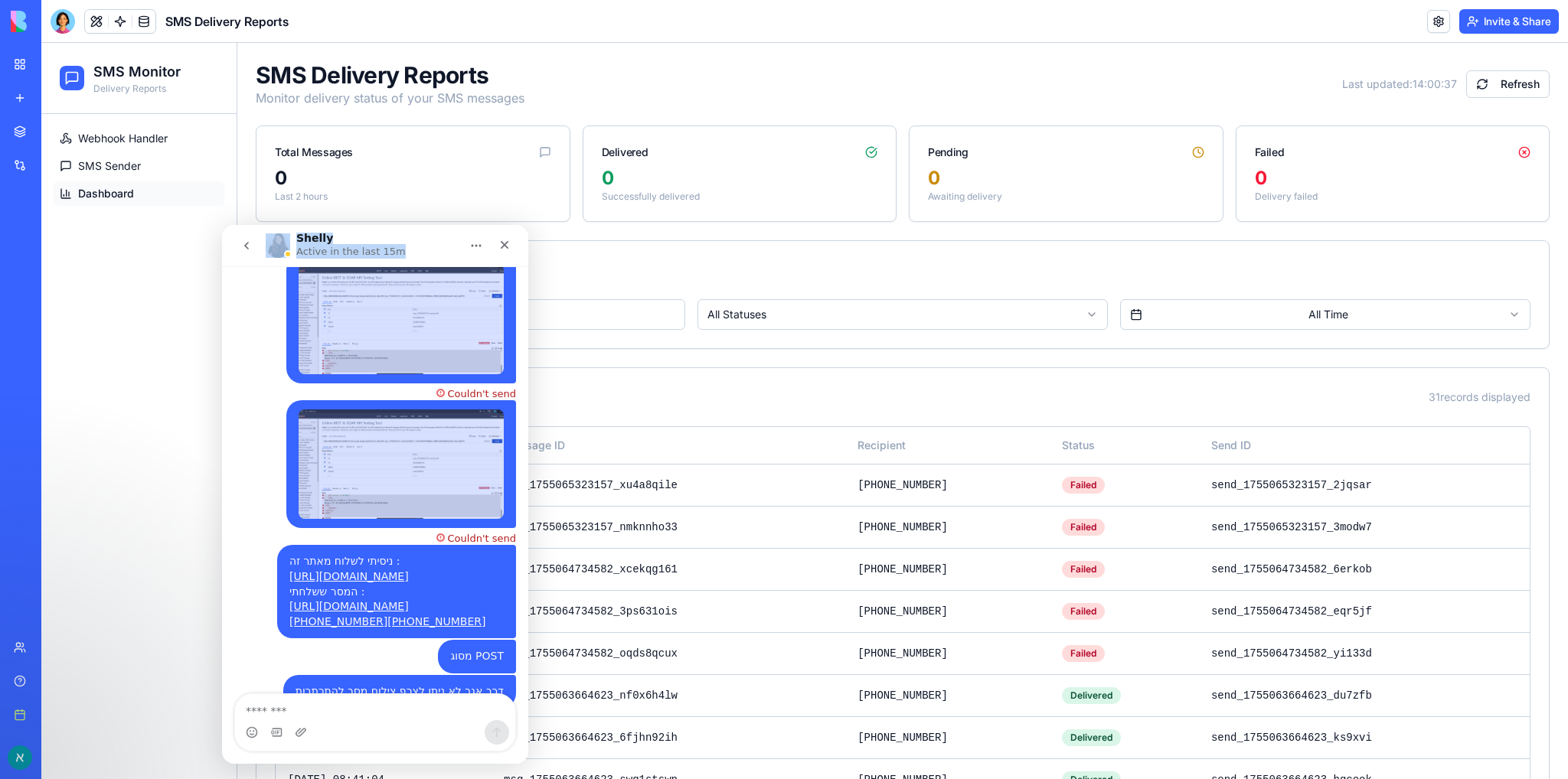
drag, startPoint x: 415, startPoint y: 245, endPoint x: 254, endPoint y: 161, distance: 181.6
click html "Shelly Active in the last 15m Ask us anything Hey [PERSON_NAME] 👋 Welcome to Bl…"
click at [450, 244] on div "Shelly Active in the last 15m" at bounding box center [362, 245] width 194 height 26
click at [246, 250] on icon "go back" at bounding box center [246, 245] width 12 height 12
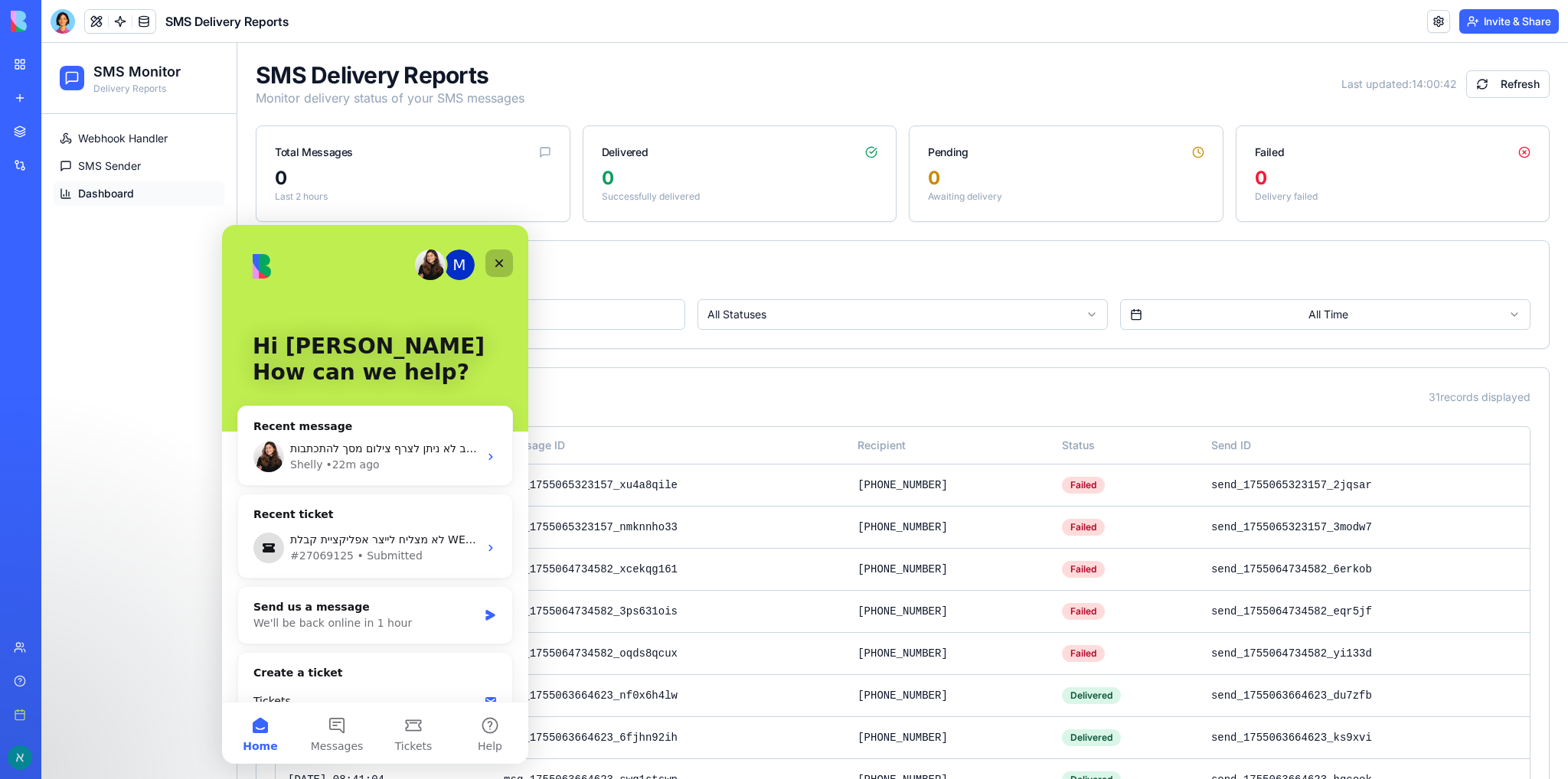
click at [500, 261] on icon "Close" at bounding box center [499, 262] width 12 height 12
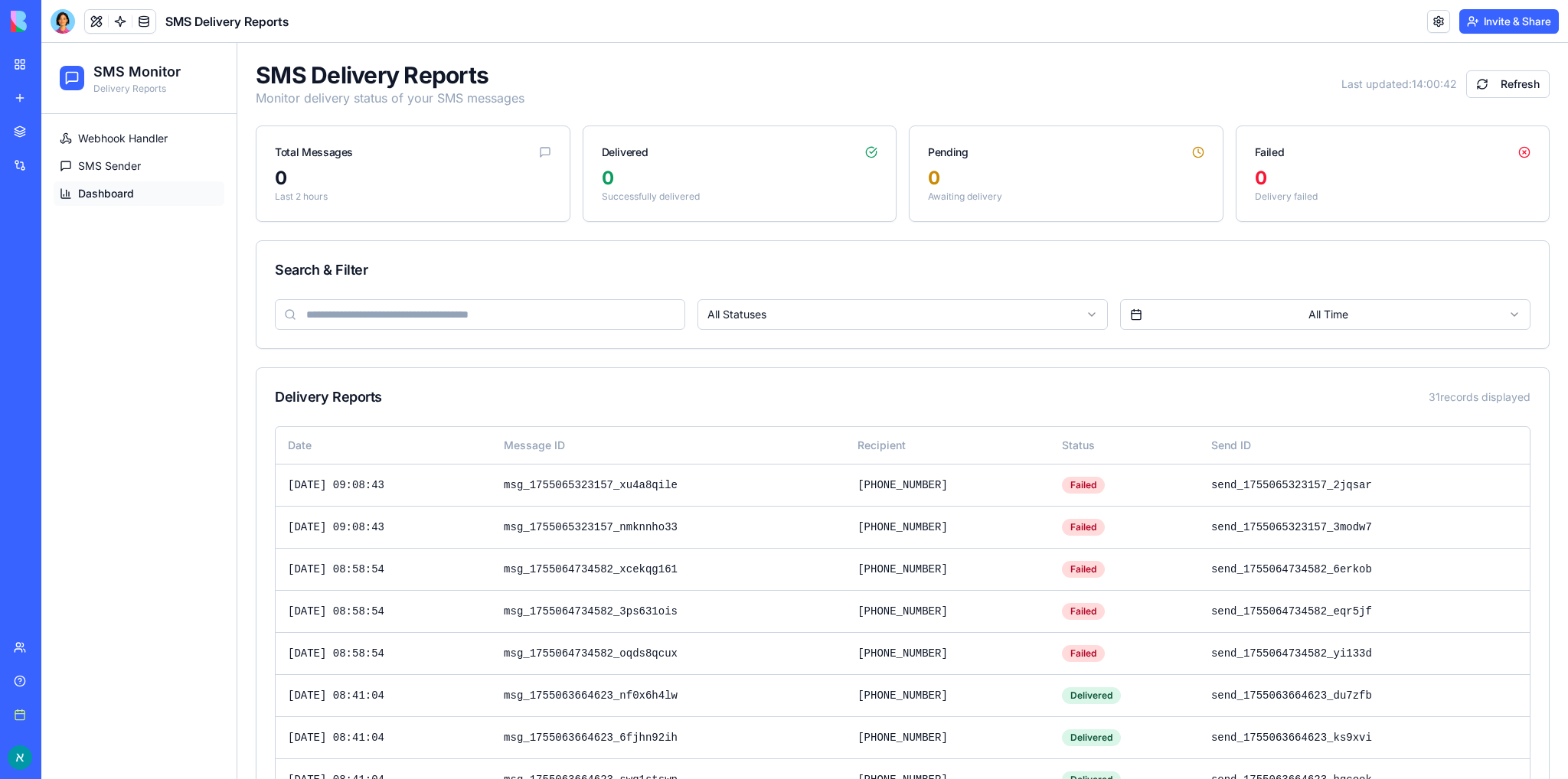
click at [138, 169] on span "SMS Sender" at bounding box center [109, 166] width 63 height 15
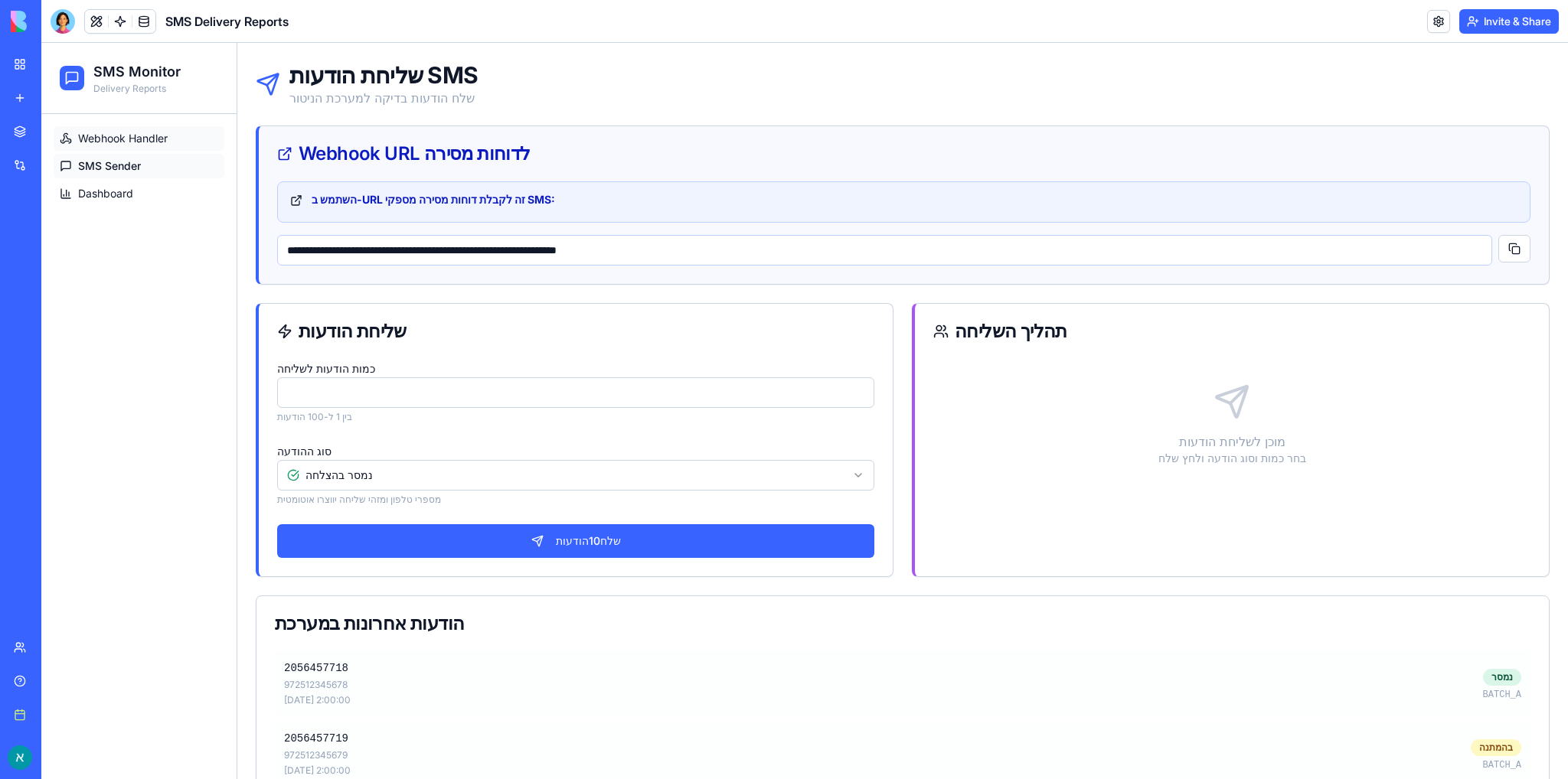
click at [138, 145] on span "Webhook Handler" at bounding box center [123, 138] width 89 height 15
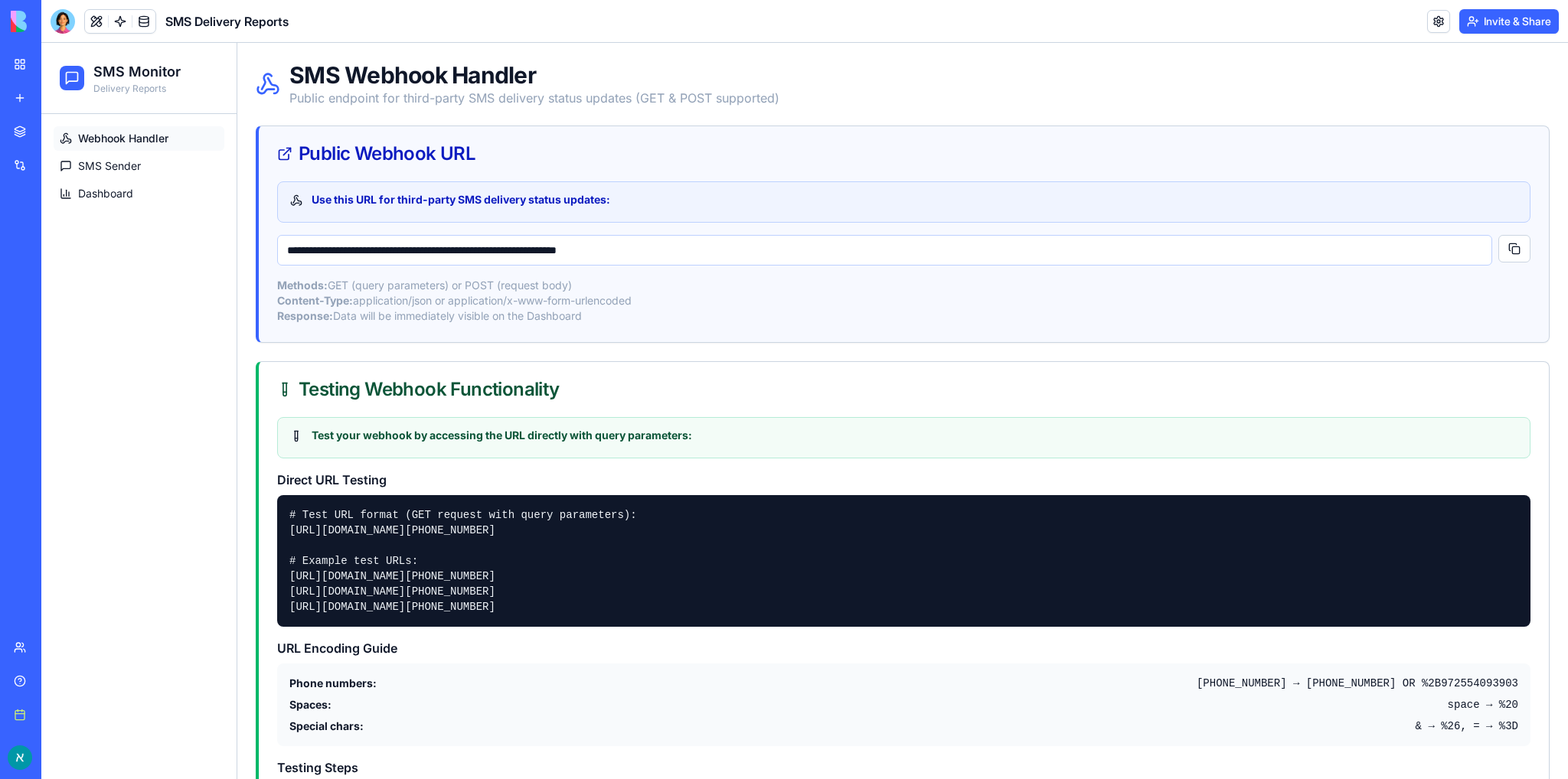
click at [1516, 25] on button "Invite & Share" at bounding box center [1509, 21] width 99 height 25
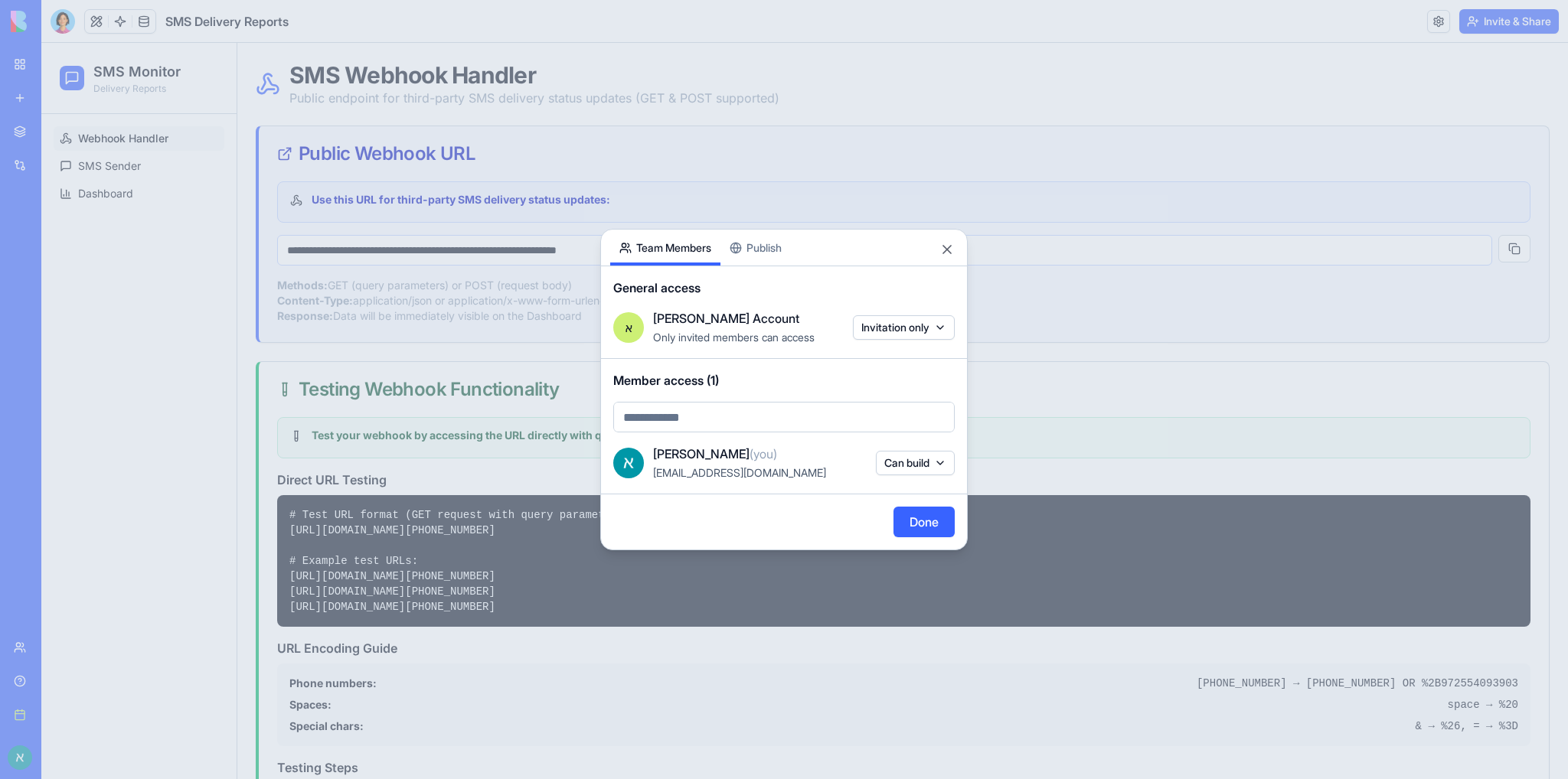
click at [767, 253] on div "Share App Team Members Publish General access [PERSON_NAME] Account Only invite…" at bounding box center [784, 389] width 367 height 322
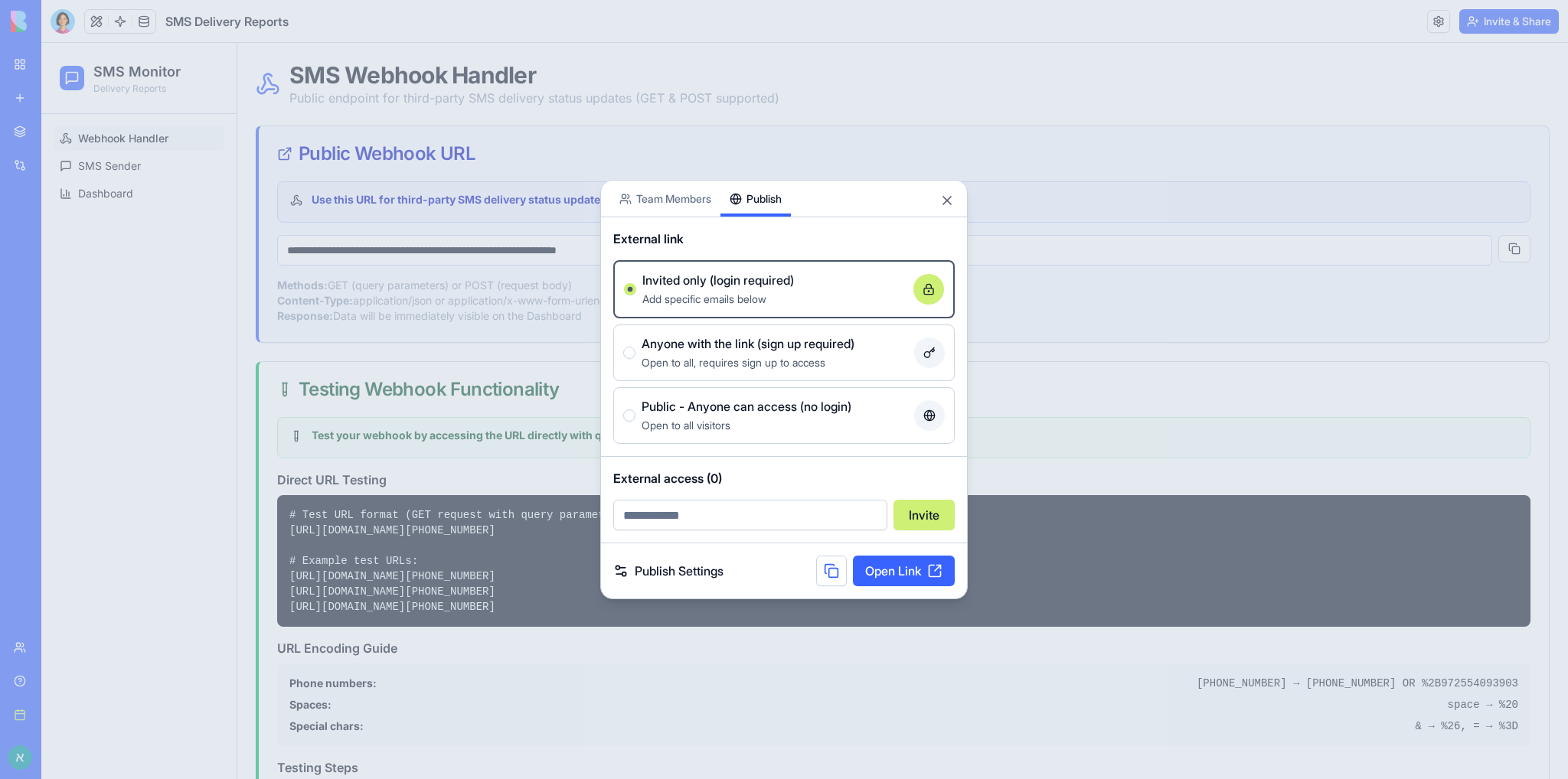
click at [765, 522] on input "email" at bounding box center [750, 516] width 274 height 31
type input "**********"
click at [930, 518] on button "Invite" at bounding box center [923, 516] width 61 height 31
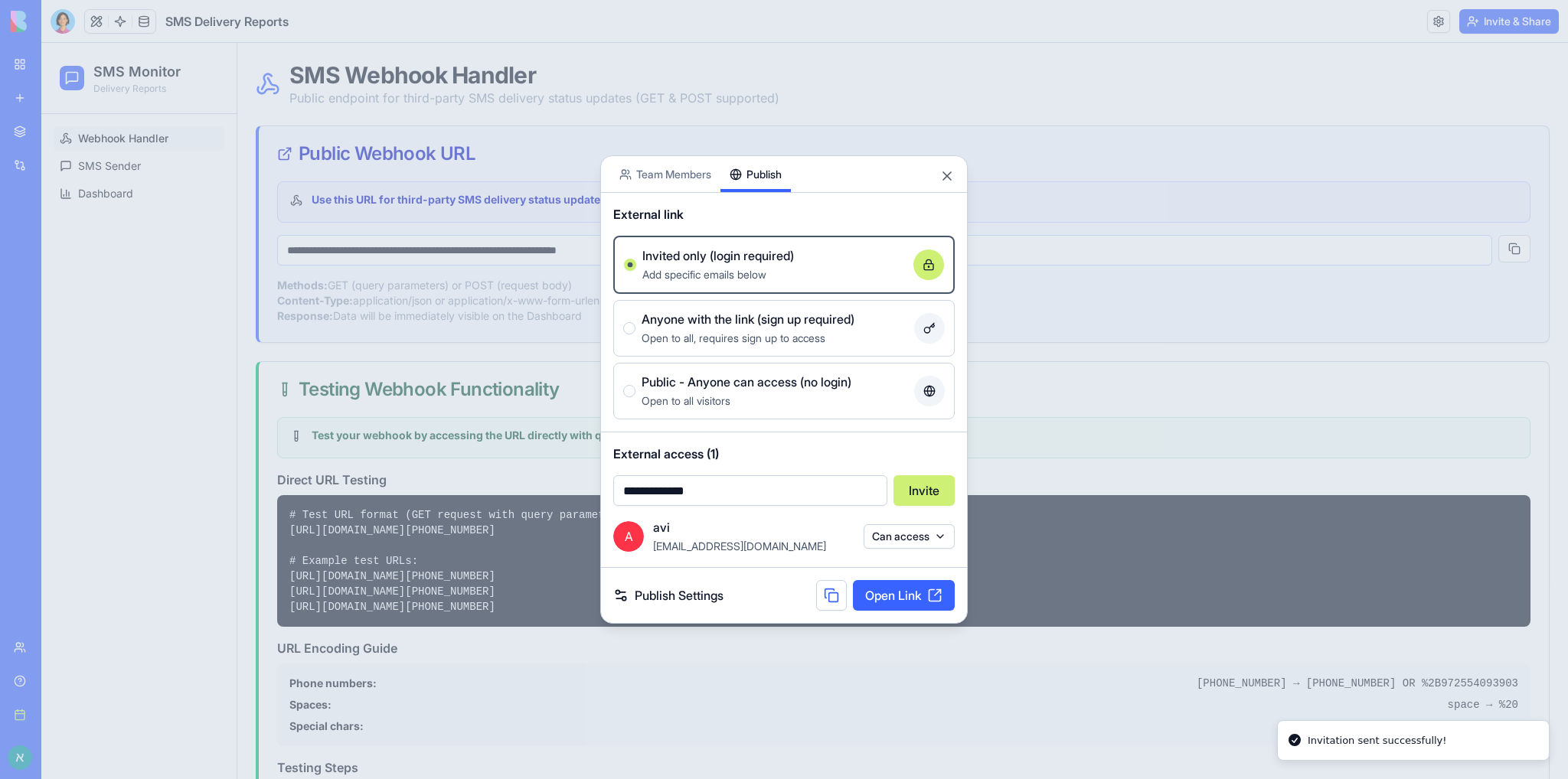
click at [908, 540] on button "Can access" at bounding box center [909, 536] width 91 height 25
click at [908, 540] on div at bounding box center [784, 389] width 1568 height 779
click at [910, 595] on link "Open Link" at bounding box center [904, 596] width 102 height 31
click at [944, 184] on div "Share App Team Members Publish" at bounding box center [784, 174] width 366 height 36
click at [944, 178] on button "Close" at bounding box center [947, 176] width 15 height 15
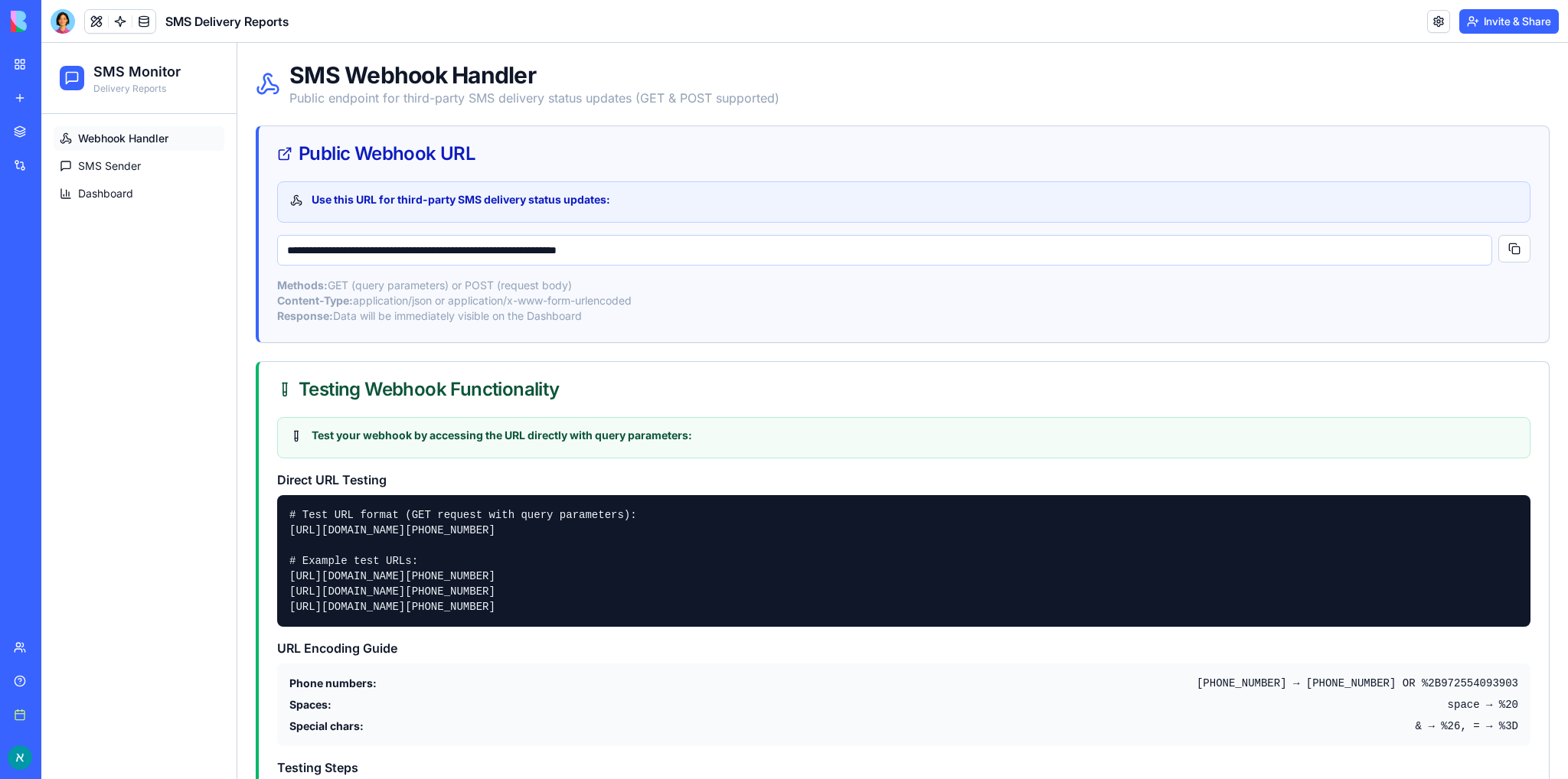
click at [23, 27] on img at bounding box center [58, 22] width 95 height 22
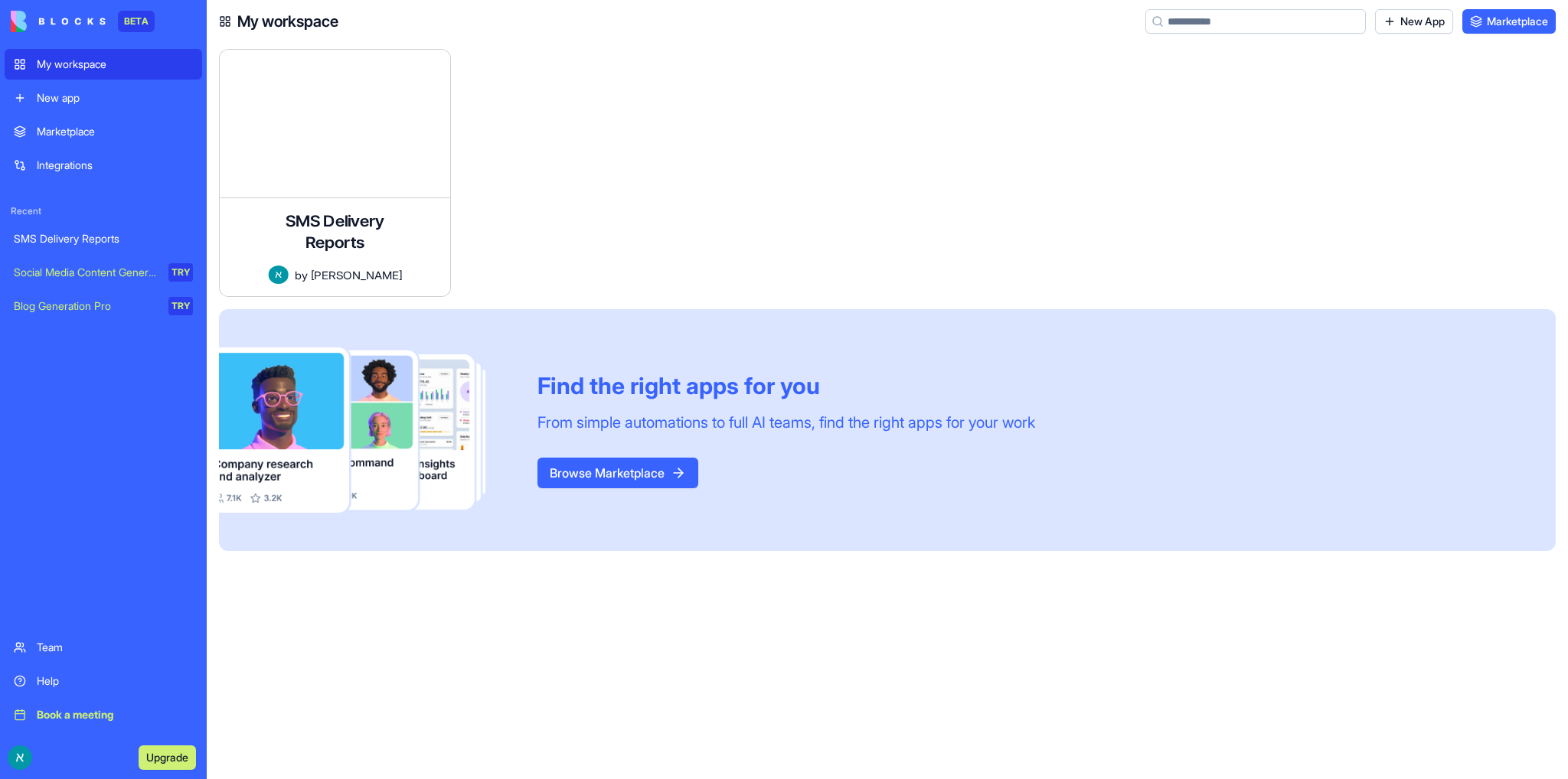
click at [61, 690] on link "Help" at bounding box center [103, 682] width 198 height 31
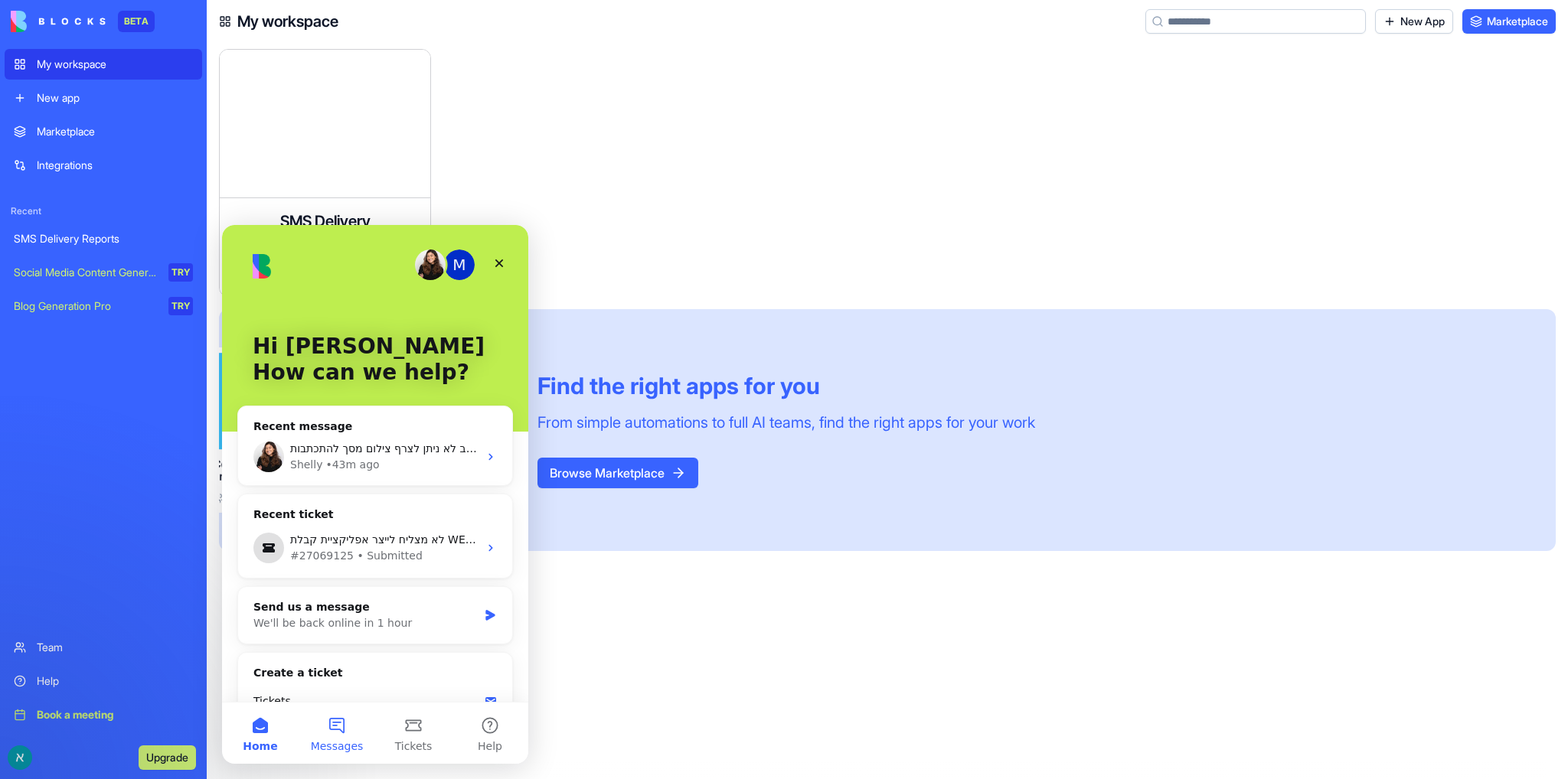
click at [343, 728] on button "Messages" at bounding box center [337, 733] width 77 height 61
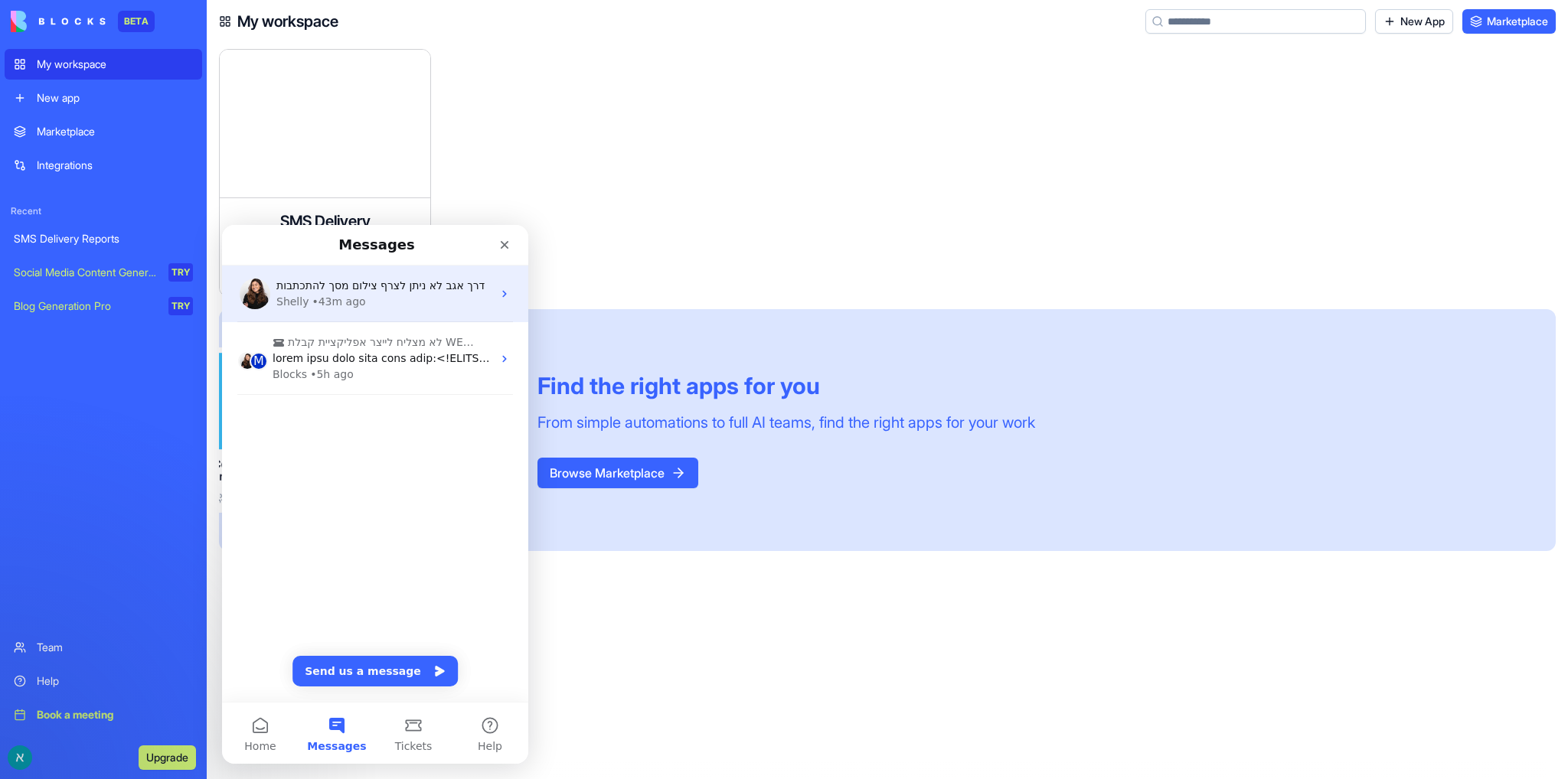
click at [434, 286] on span "דרך אגב לא ניתן לצרף צילום מסך להתכתבות" at bounding box center [380, 285] width 208 height 12
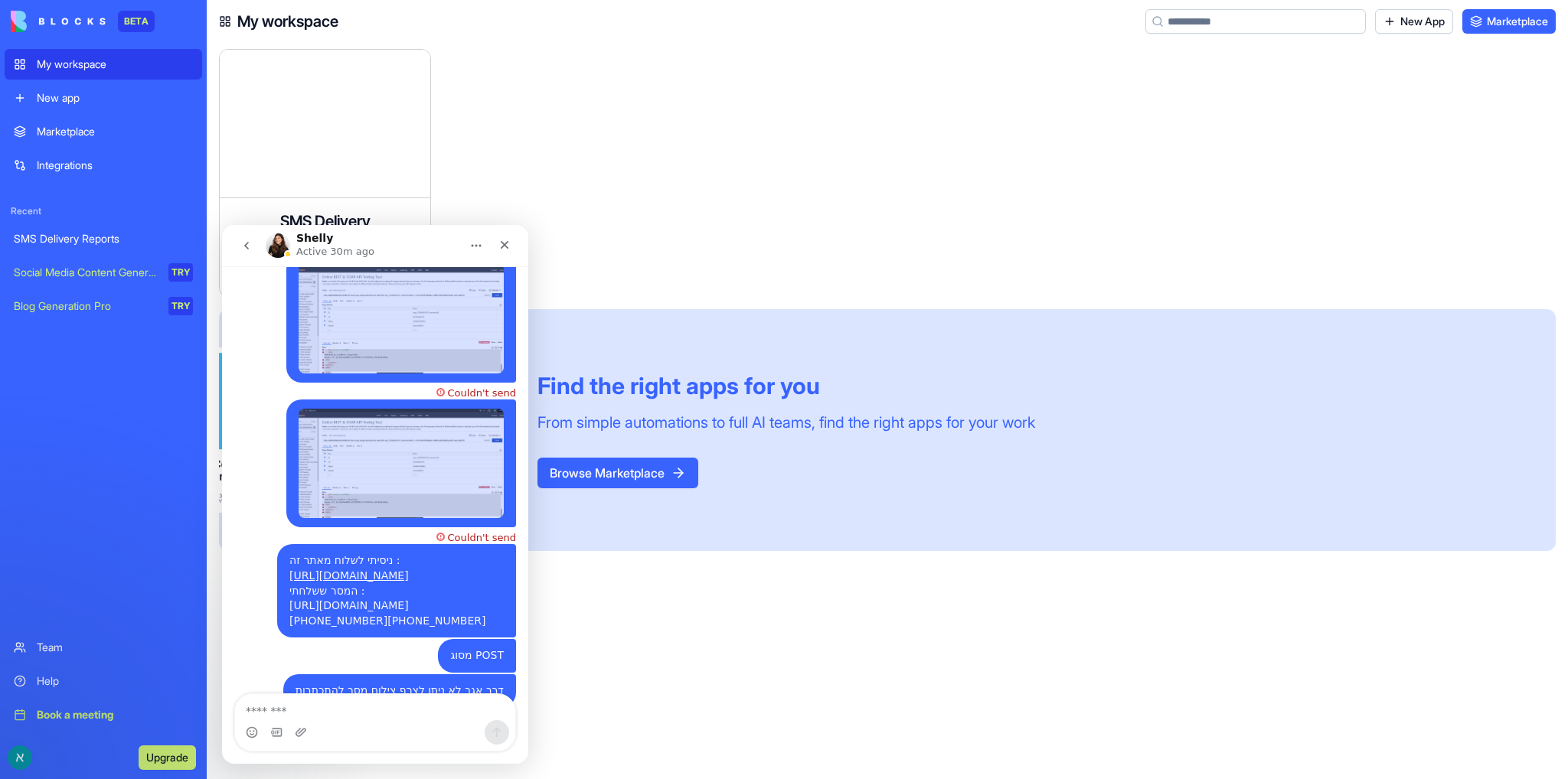
scroll to position [1576, 0]
click at [241, 241] on icon "go back" at bounding box center [246, 245] width 12 height 12
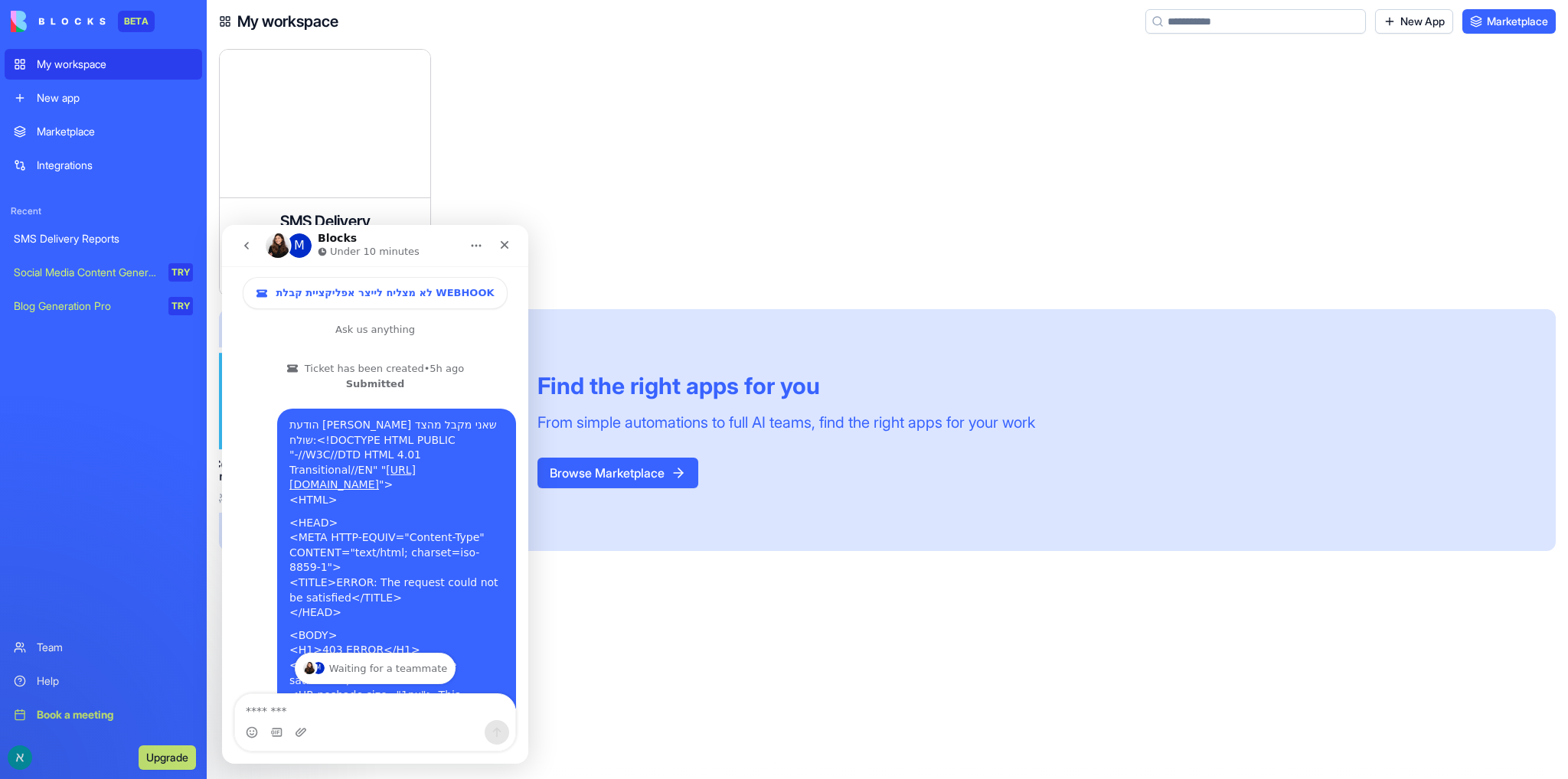
click at [242, 251] on icon "go back" at bounding box center [246, 245] width 12 height 12
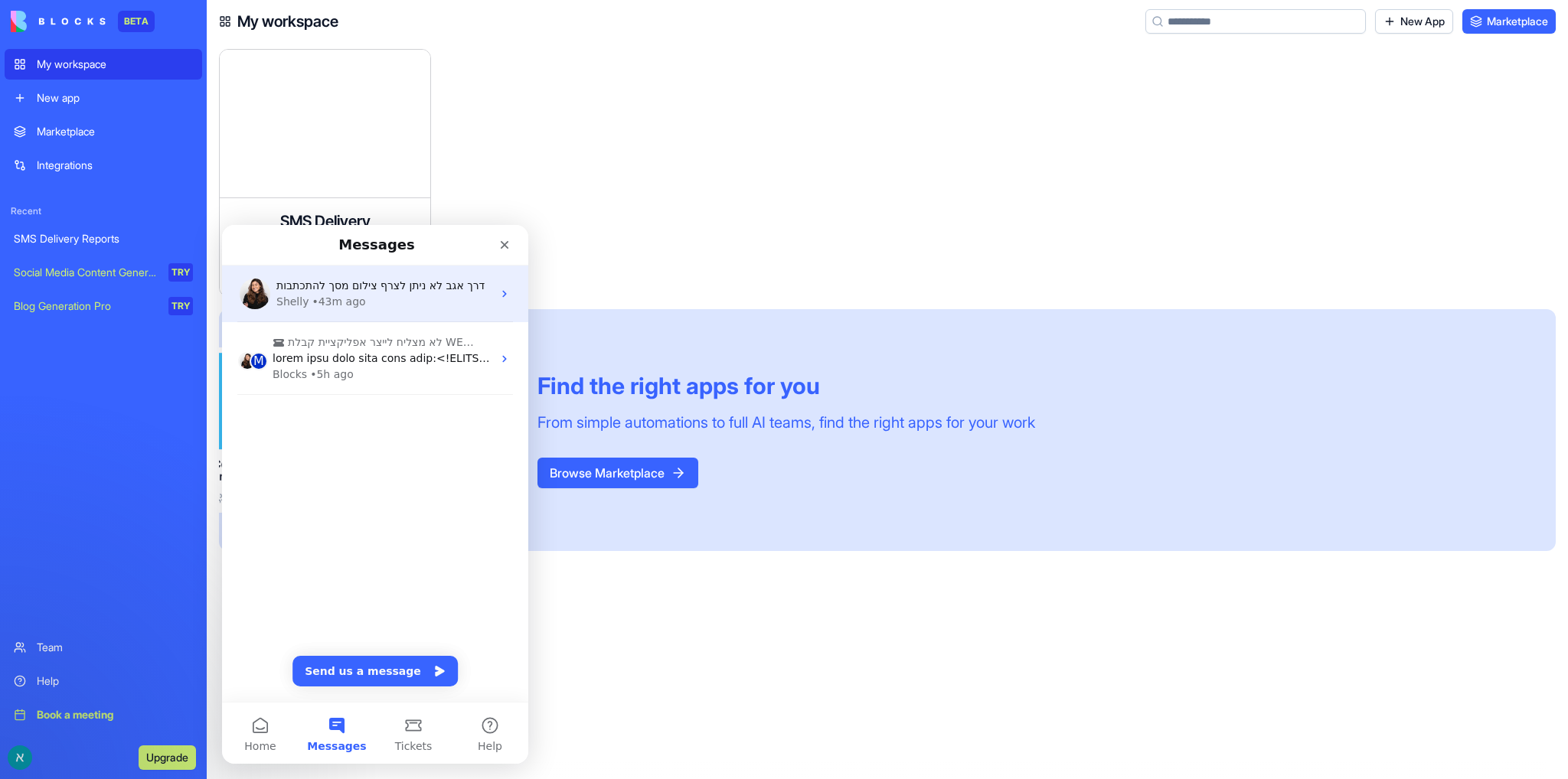
click at [416, 300] on div "Shelly • 43m ago" at bounding box center [384, 302] width 216 height 16
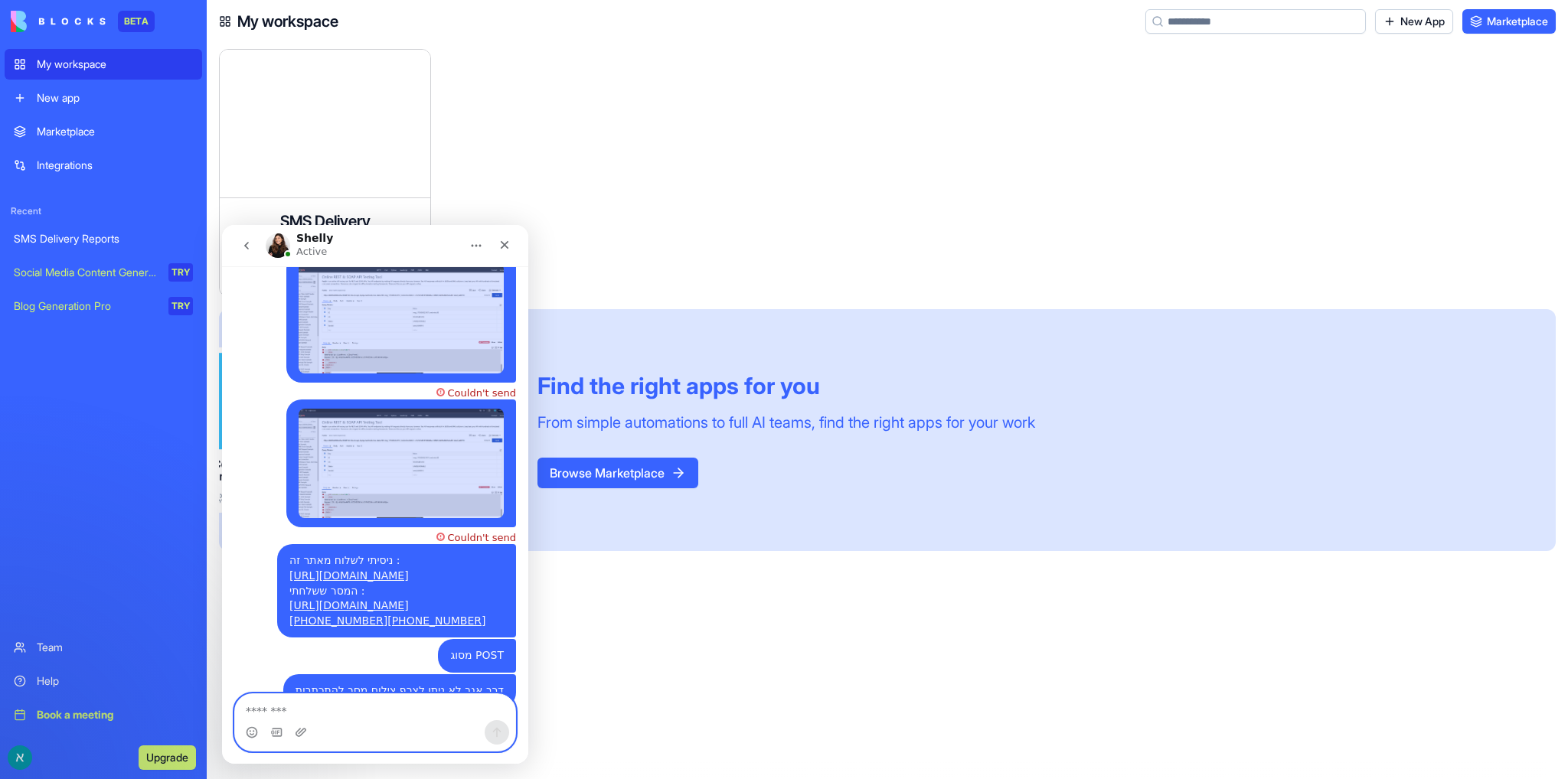
scroll to position [1636, 0]
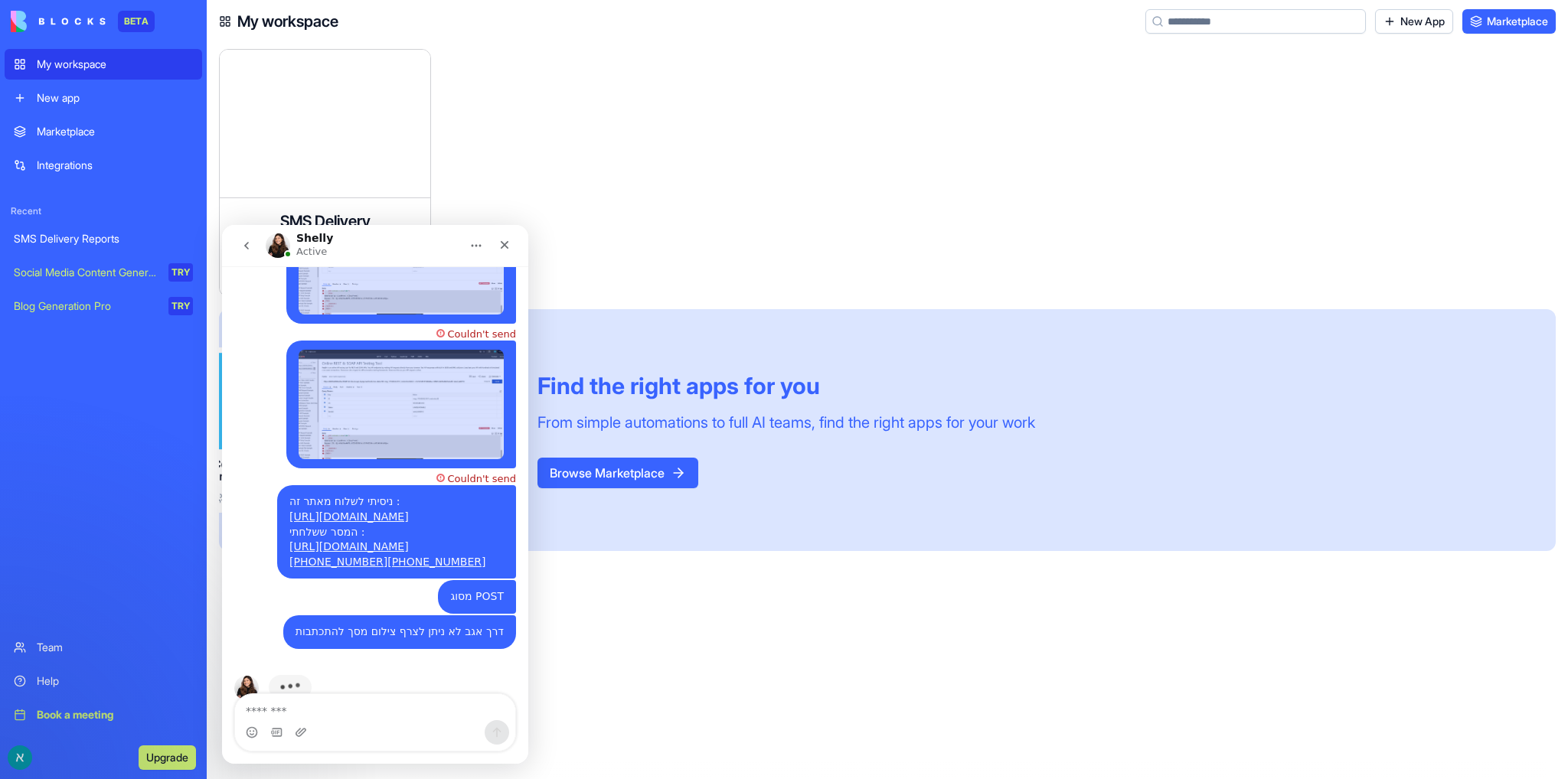
click at [61, 648] on div "Team" at bounding box center [114, 647] width 156 height 15
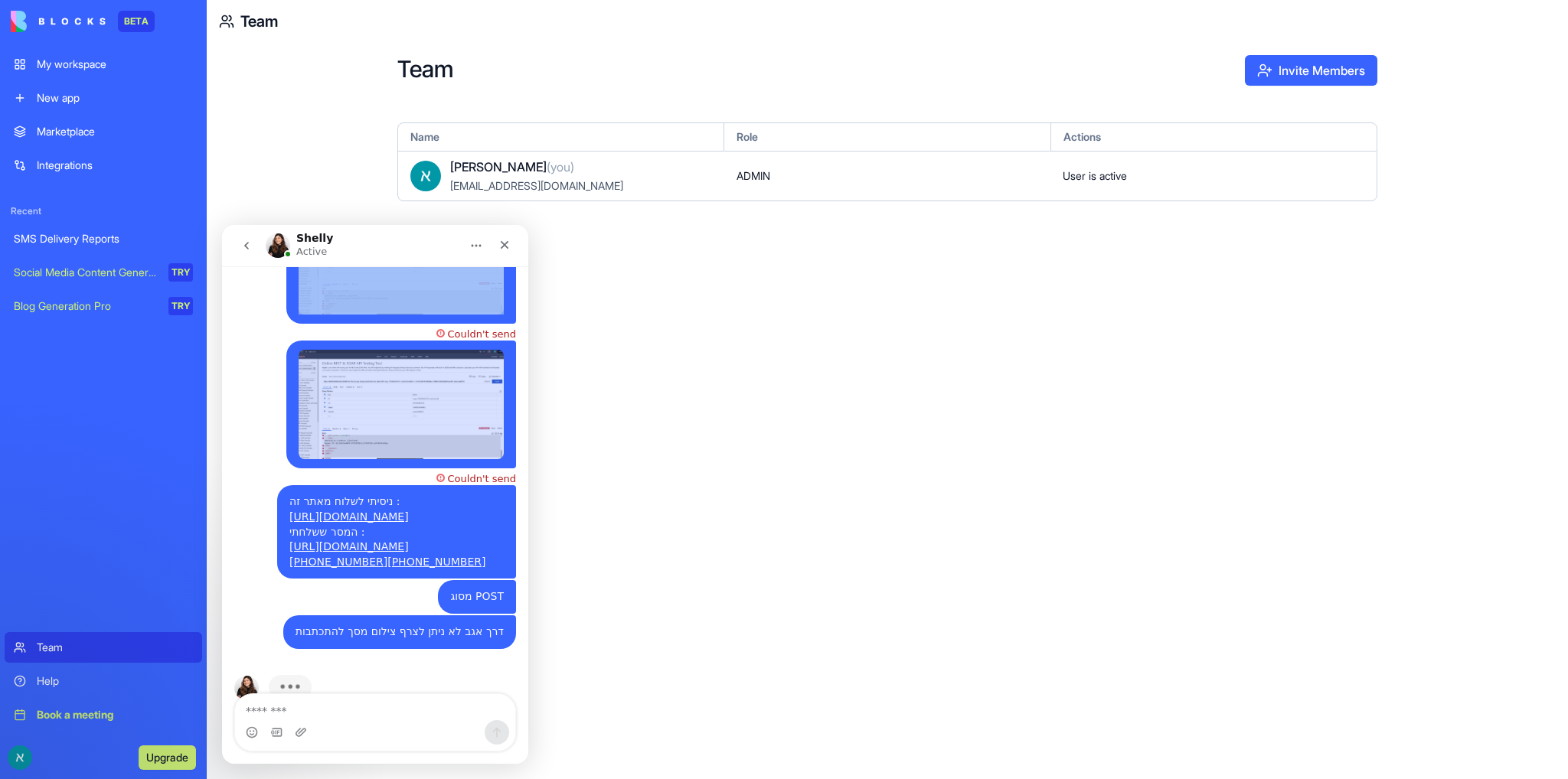
scroll to position [1619, 0]
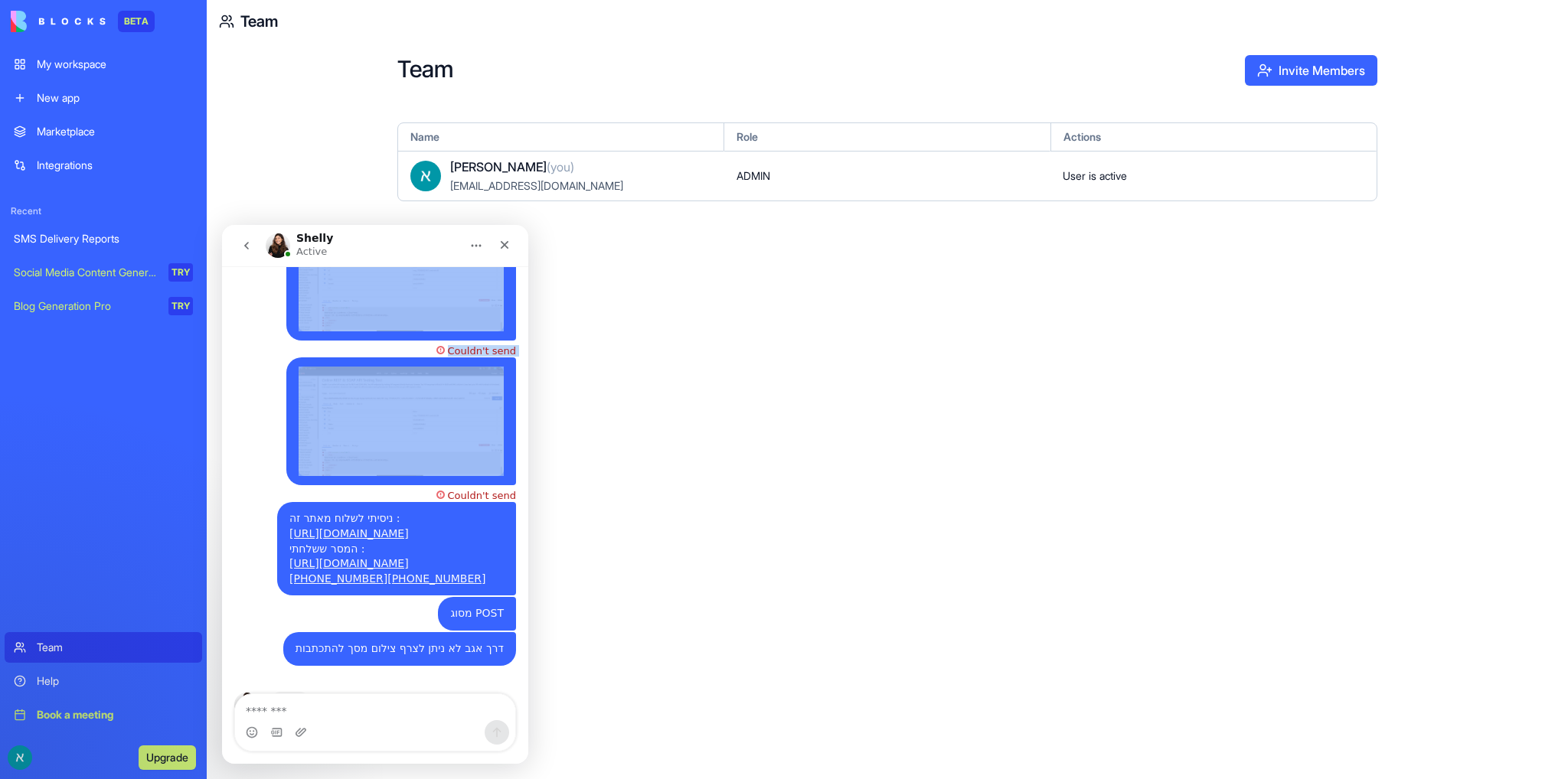
drag, startPoint x: 352, startPoint y: 244, endPoint x: 505, endPoint y: 323, distance: 172.2
click at [505, 323] on div "Shelly Active Ask us anything Hey [PERSON_NAME] 👋 Welcome to Blocks 🙌 I'm here …" at bounding box center [376, 494] width 306 height 538
click at [378, 256] on div "Shelly Active" at bounding box center [362, 245] width 194 height 26
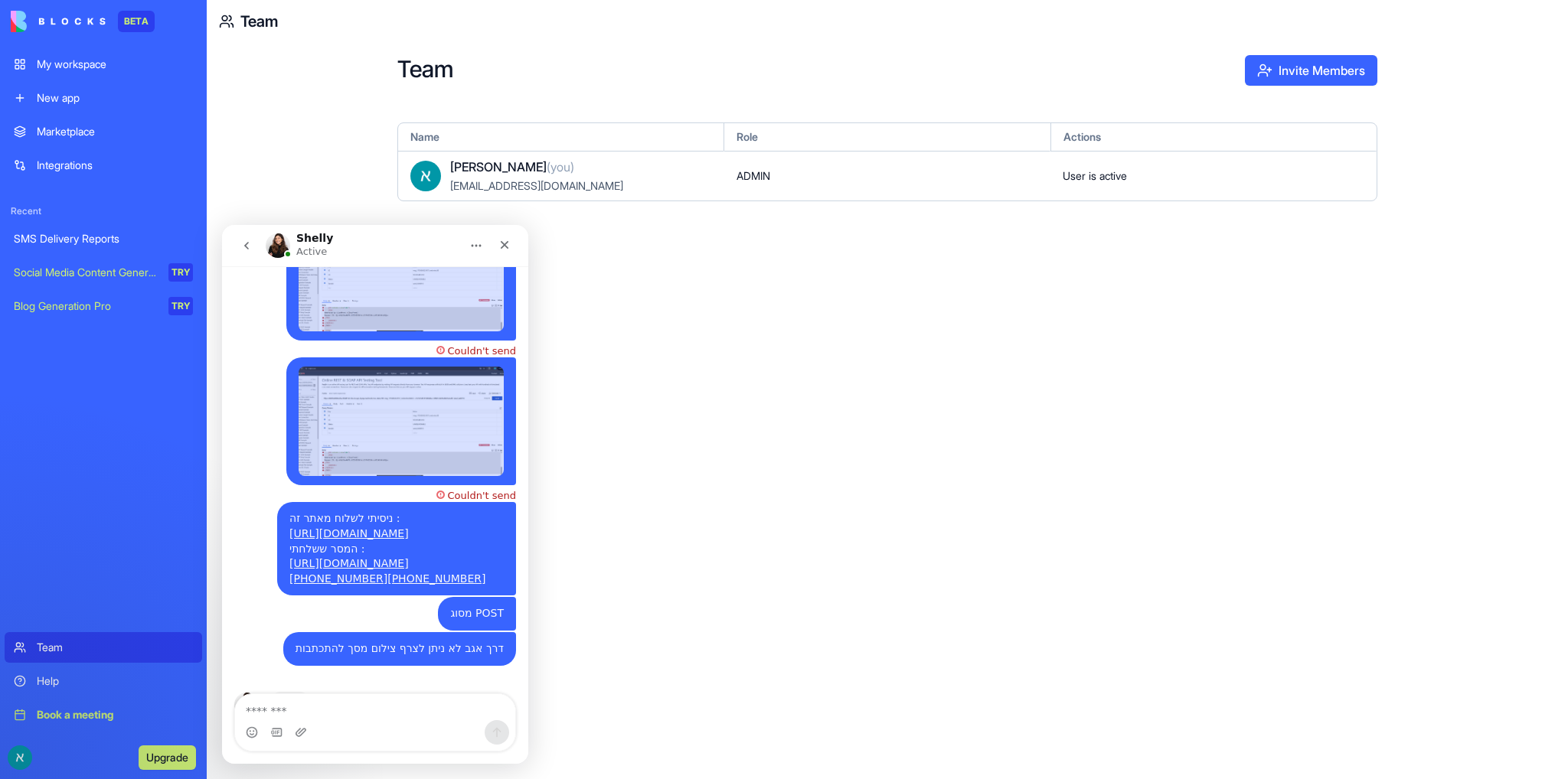
click at [56, 300] on div "Blog Generation Pro" at bounding box center [86, 306] width 144 height 15
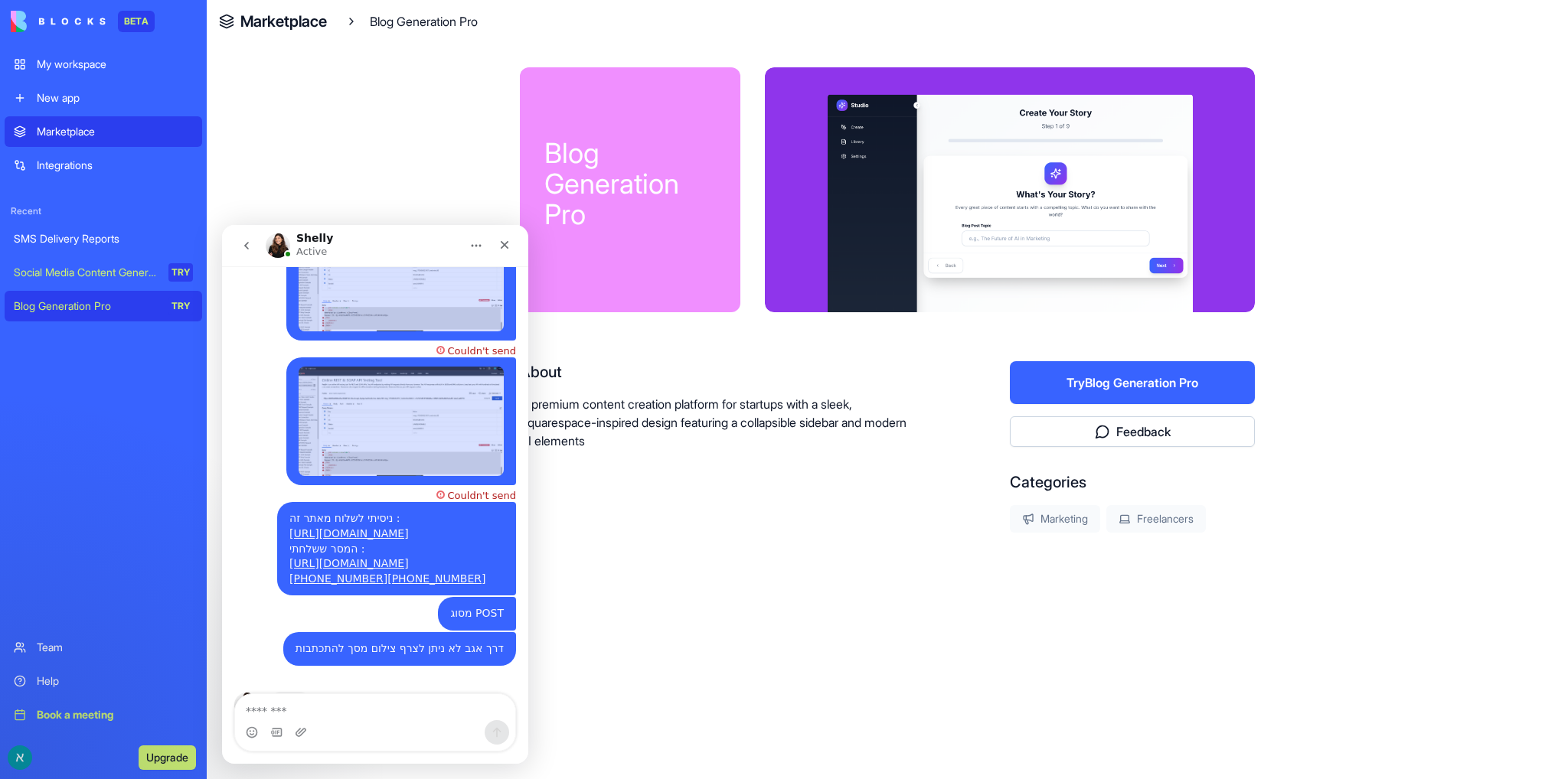
click at [479, 251] on icon "Home" at bounding box center [476, 245] width 12 height 12
click at [455, 285] on div "Expand window" at bounding box center [436, 284] width 108 height 16
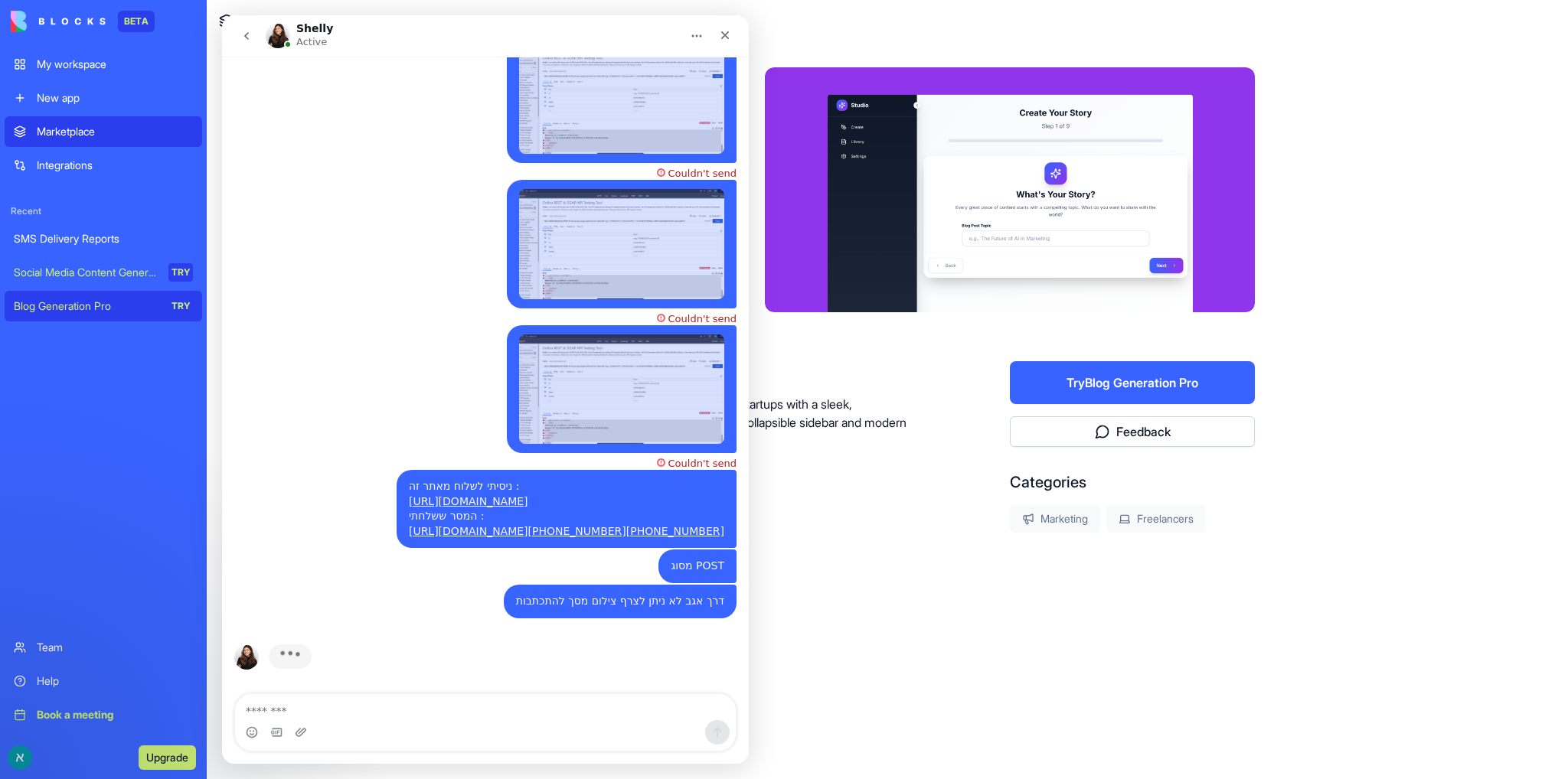
scroll to position [1112, 0]
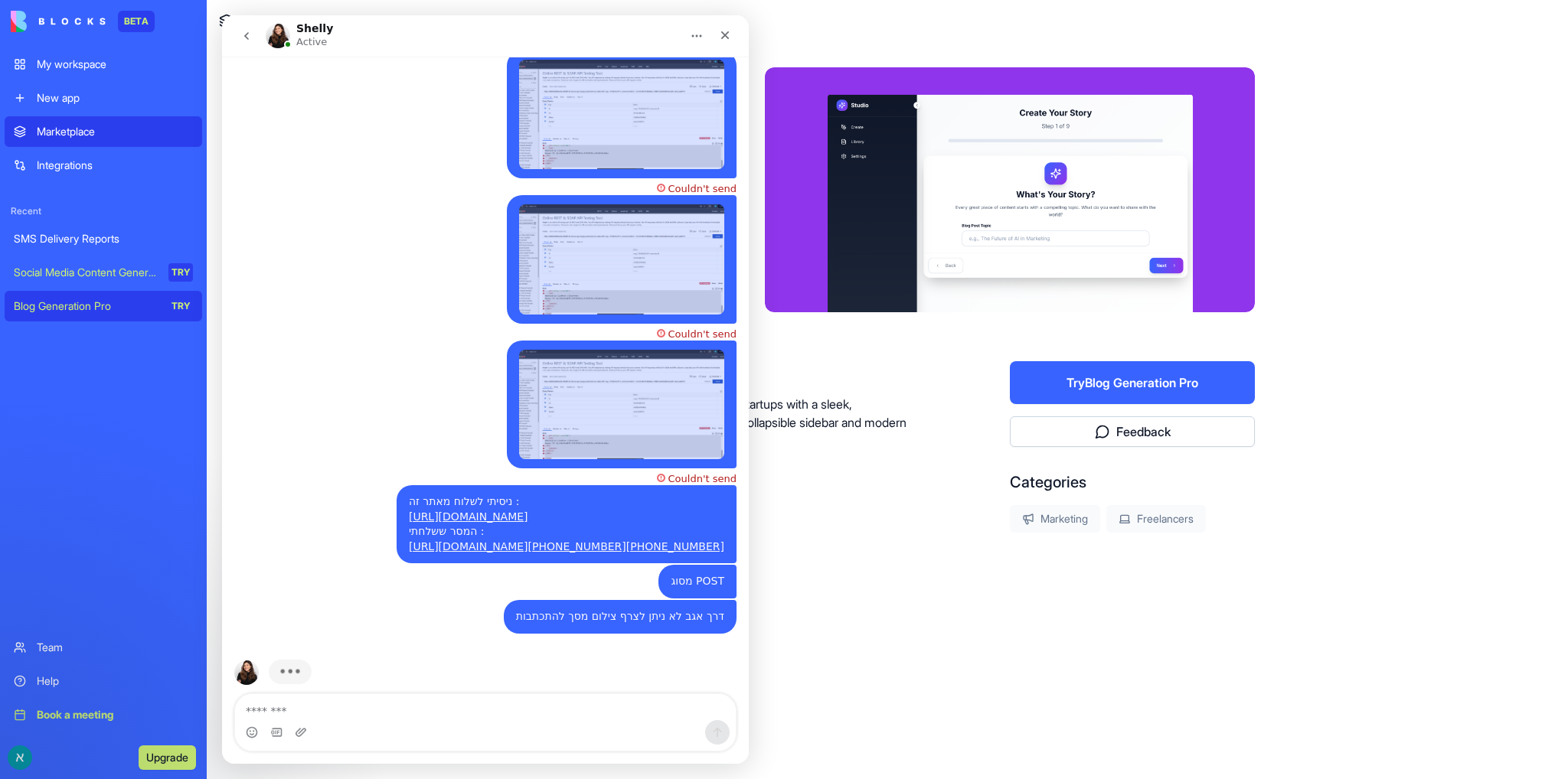
drag, startPoint x: 588, startPoint y: 36, endPoint x: 607, endPoint y: 40, distance: 19.4
click at [607, 40] on div "Shelly Active" at bounding box center [472, 36] width 415 height 26
click at [924, 564] on div "Blog Generation Pro About A premium content creation platform for startups with…" at bounding box center [887, 349] width 784 height 612
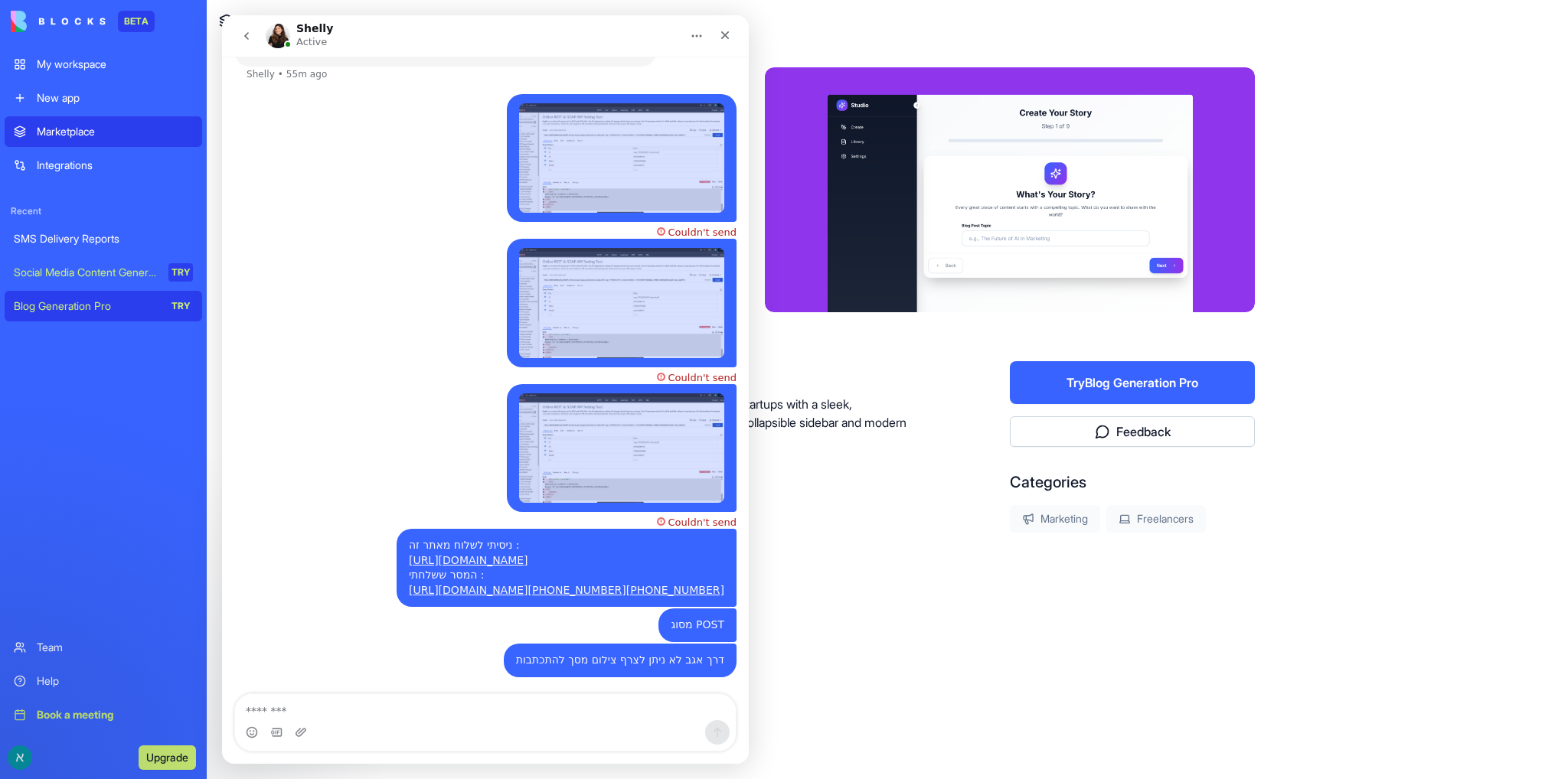
scroll to position [1053, 0]
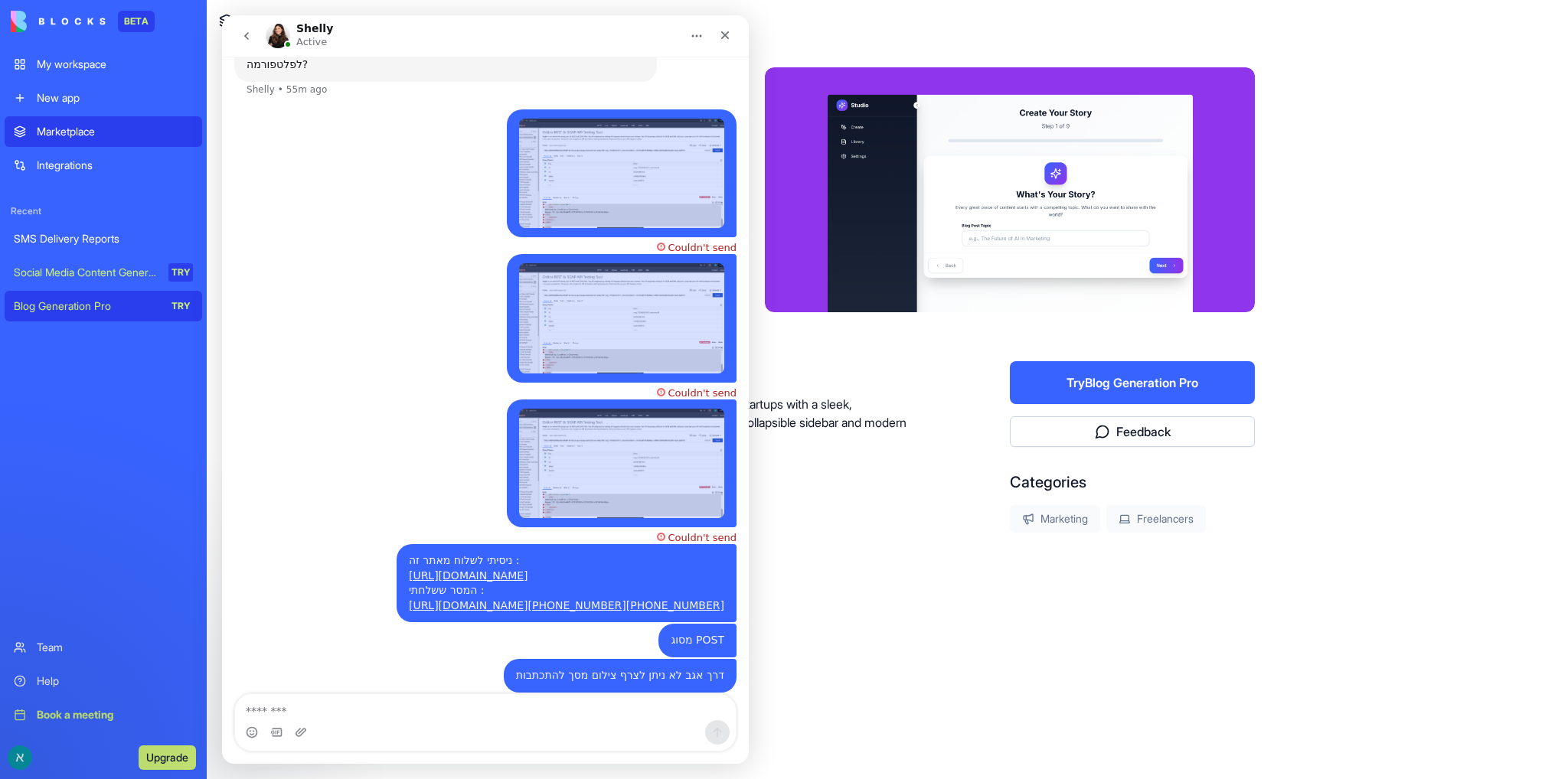
click at [117, 280] on link "Social Media Content Generator TRY" at bounding box center [103, 272] width 198 height 31
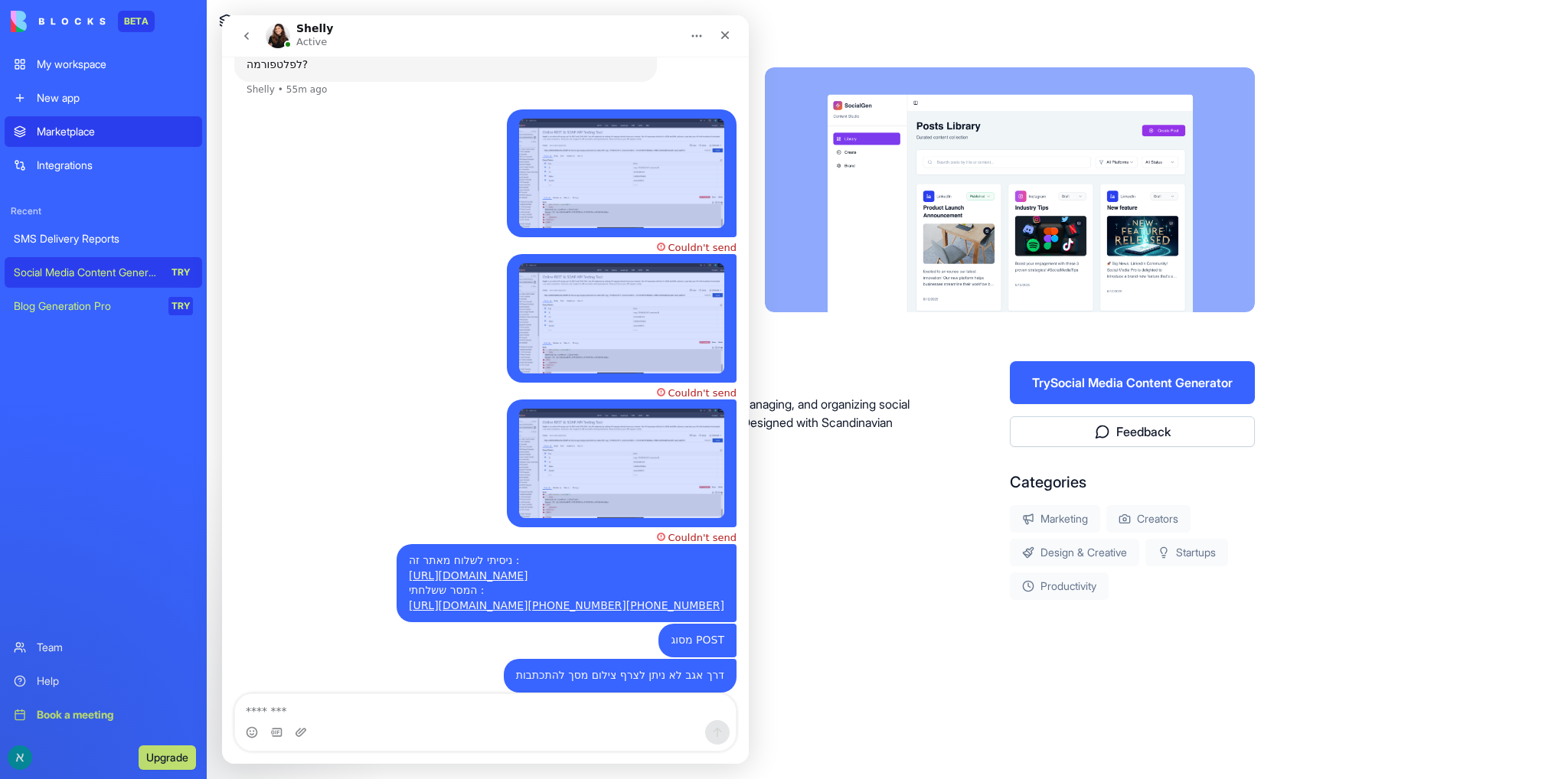
click at [77, 60] on div "My workspace" at bounding box center [114, 64] width 156 height 15
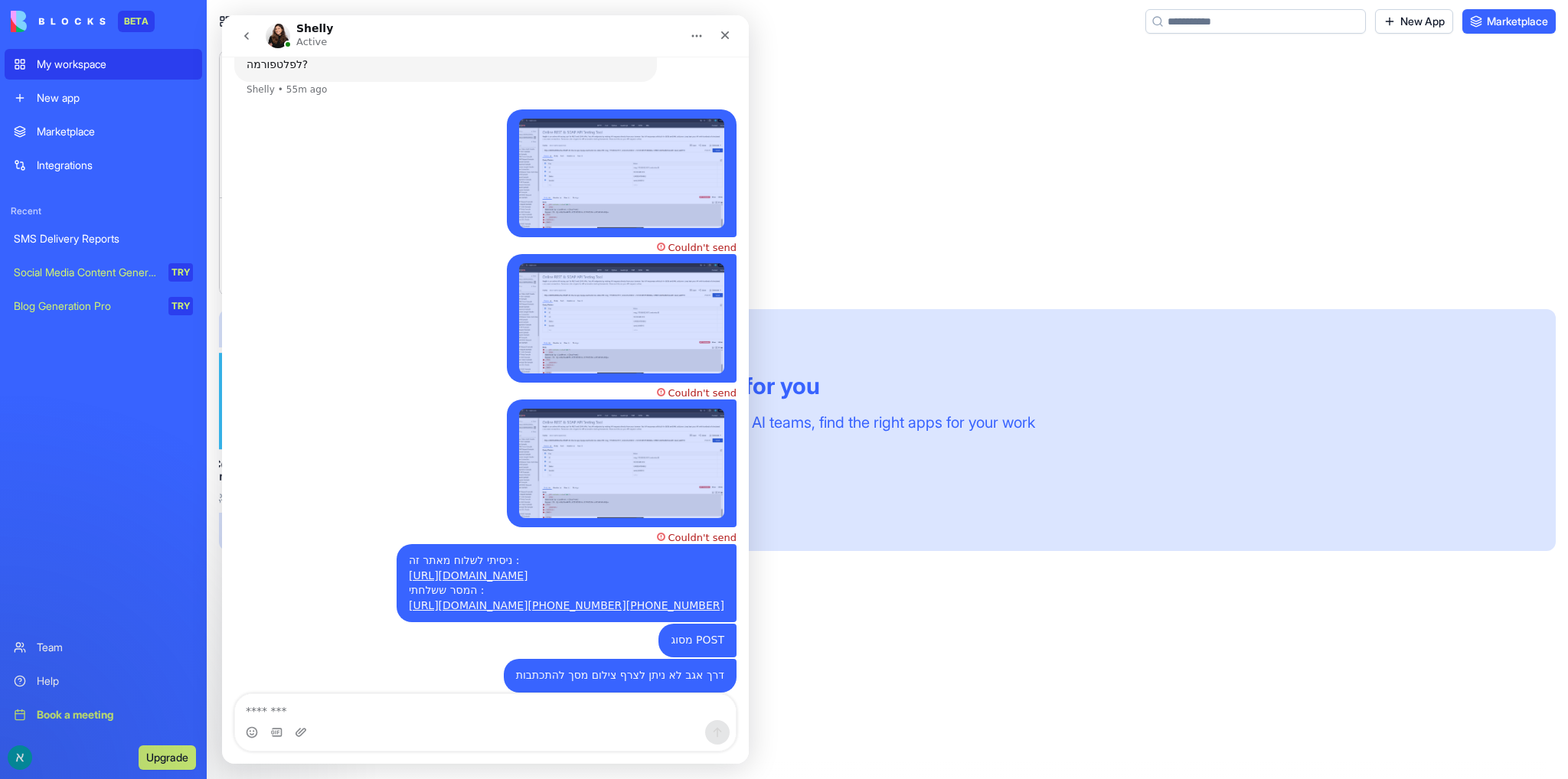
click at [74, 97] on div "New app" at bounding box center [114, 97] width 156 height 15
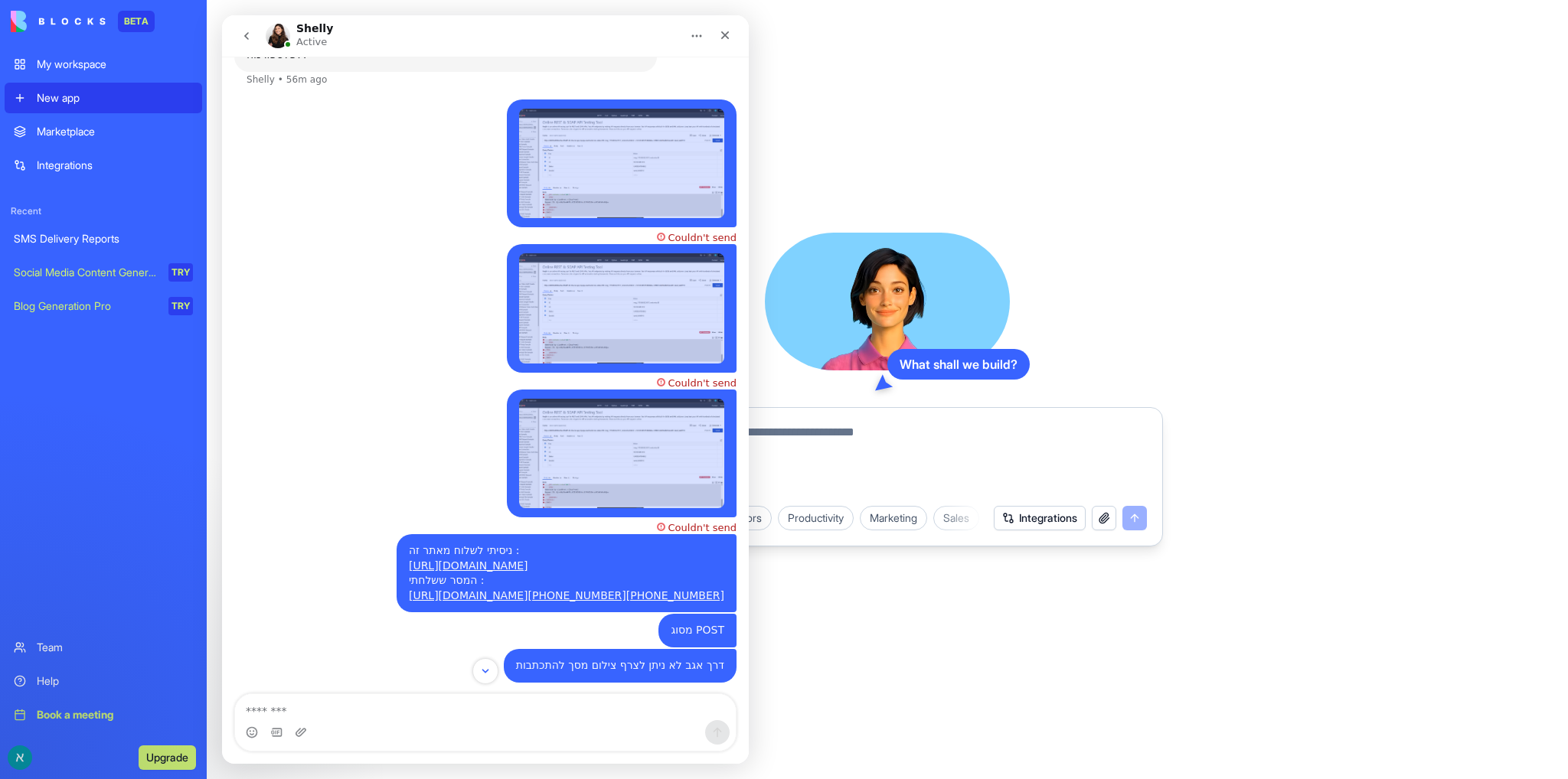
scroll to position [1112, 0]
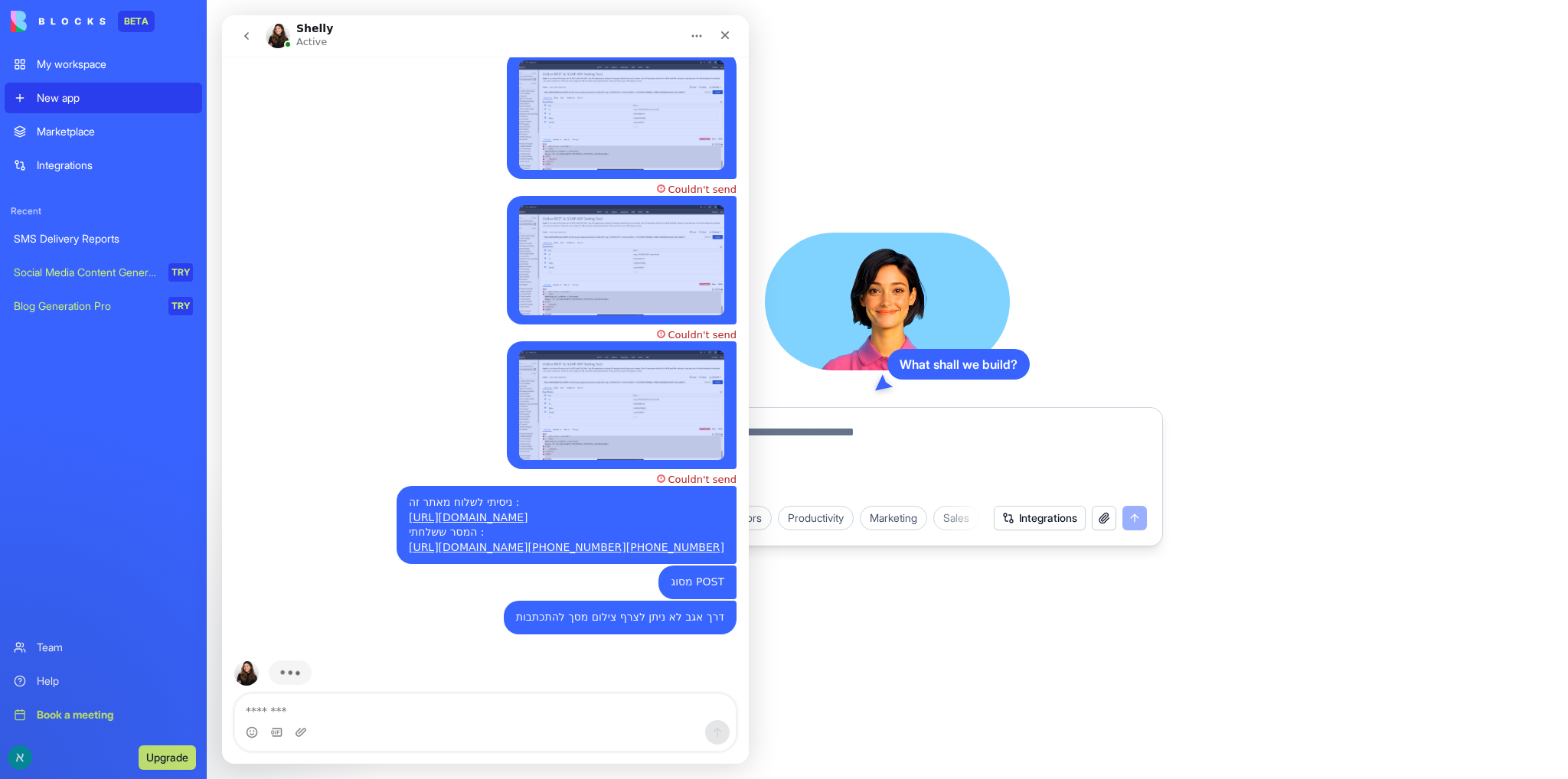
click at [173, 757] on button "Upgrade" at bounding box center [167, 757] width 57 height 25
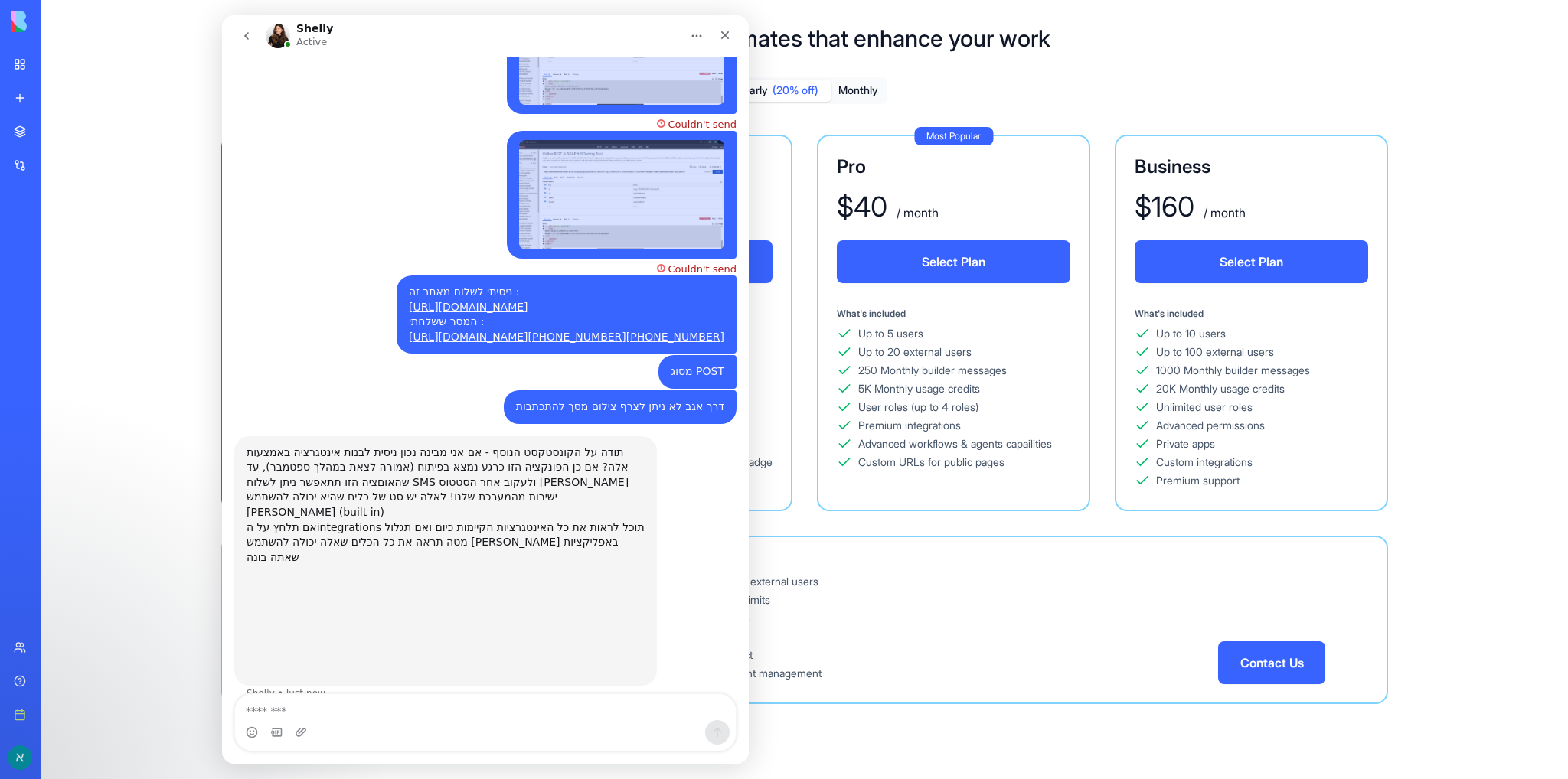
scroll to position [1344, 0]
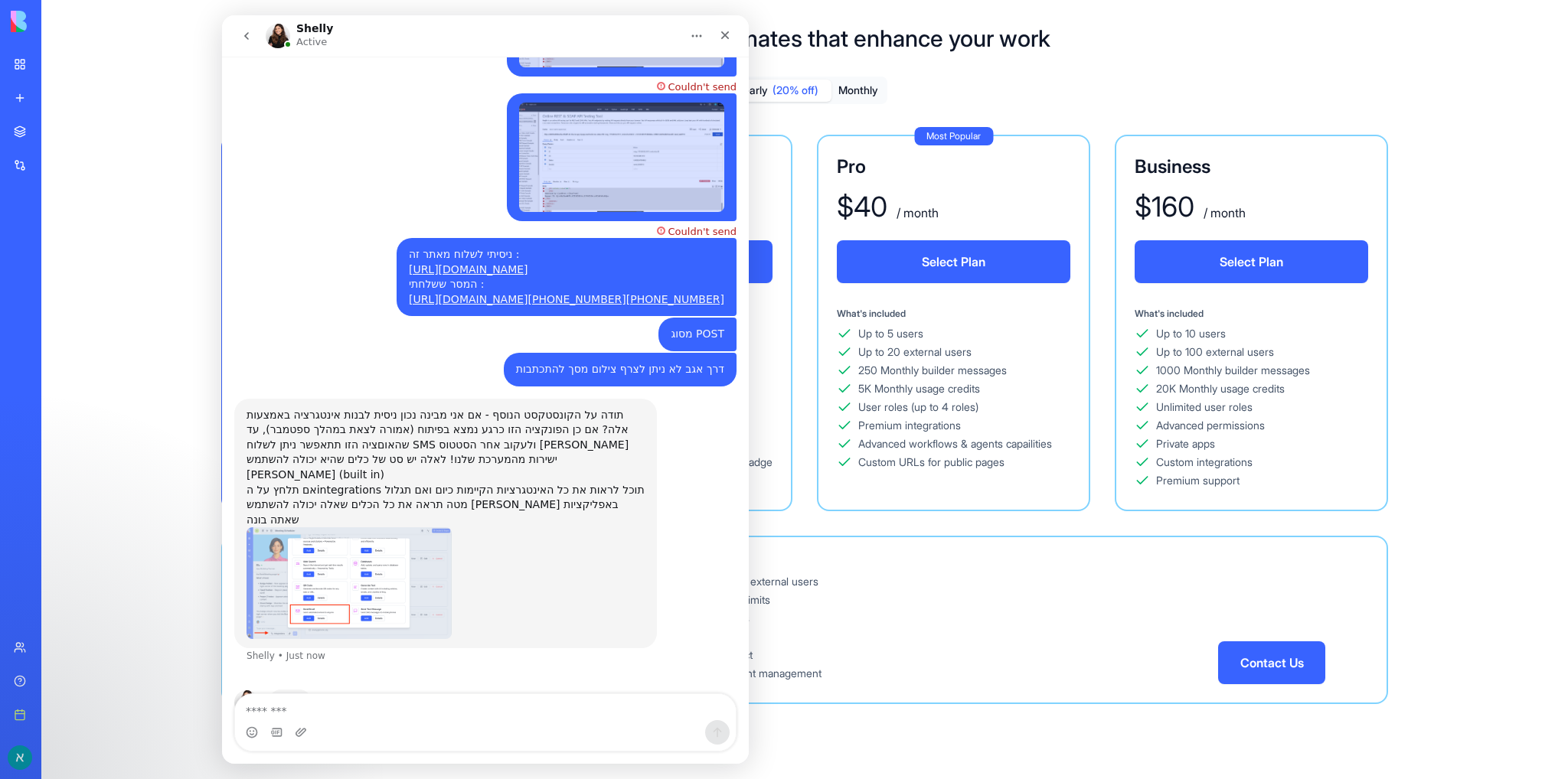
click at [356, 528] on img "Shelly says…" at bounding box center [348, 583] width 205 height 112
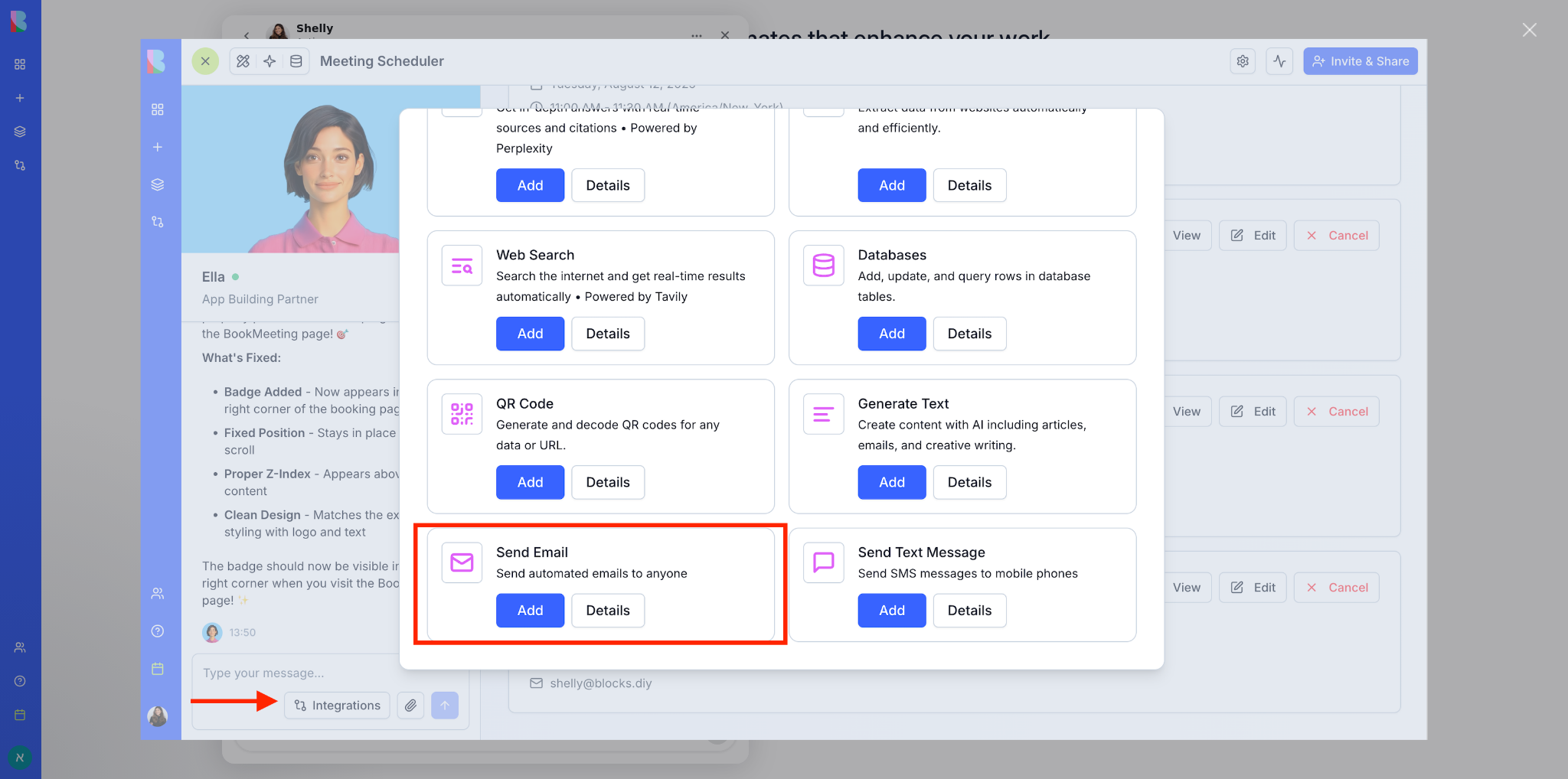
click at [1532, 31] on div "Close" at bounding box center [1531, 30] width 15 height 15
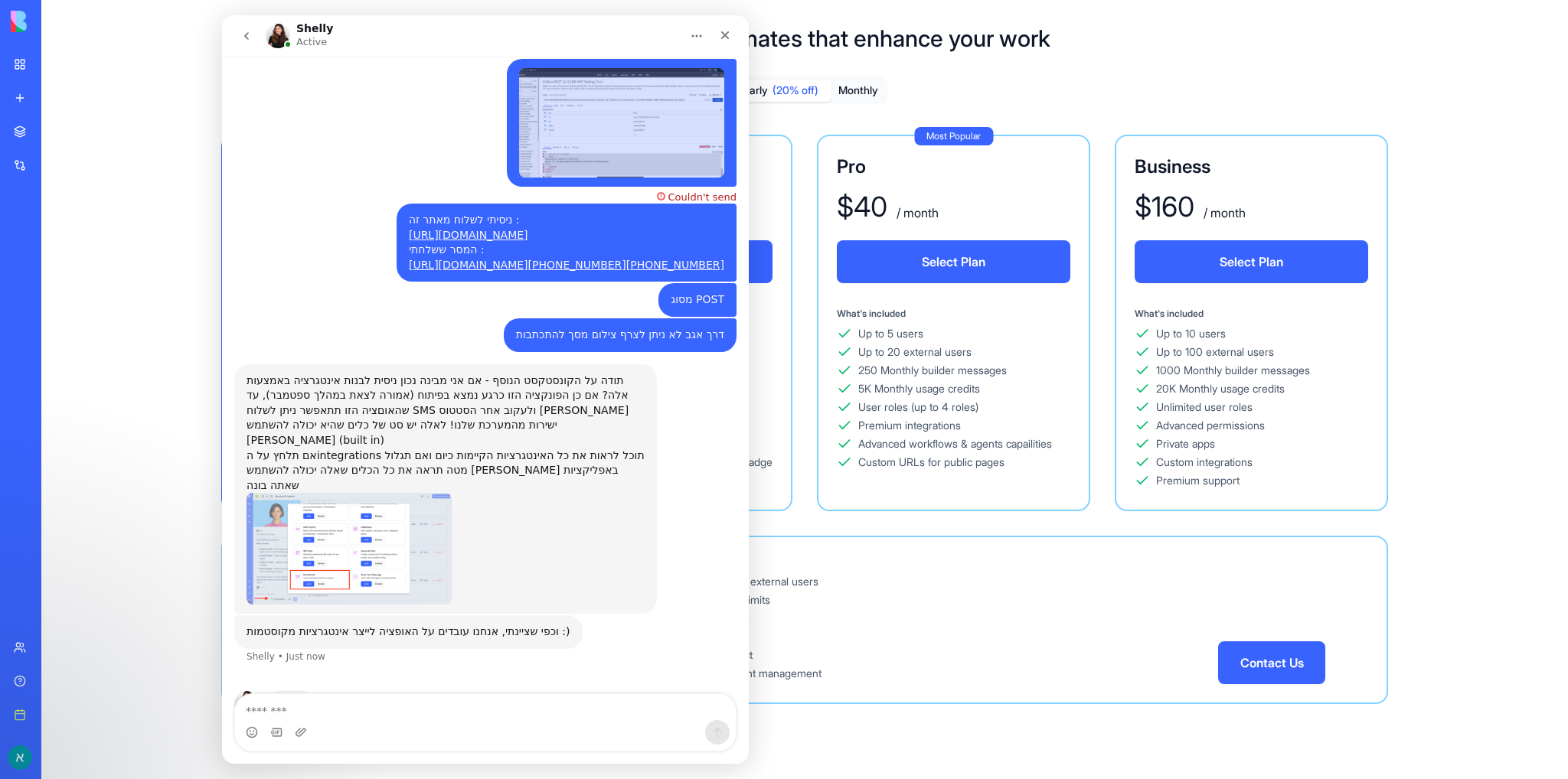
scroll to position [1379, 0]
click at [371, 497] on img "Shelly says…" at bounding box center [348, 548] width 205 height 112
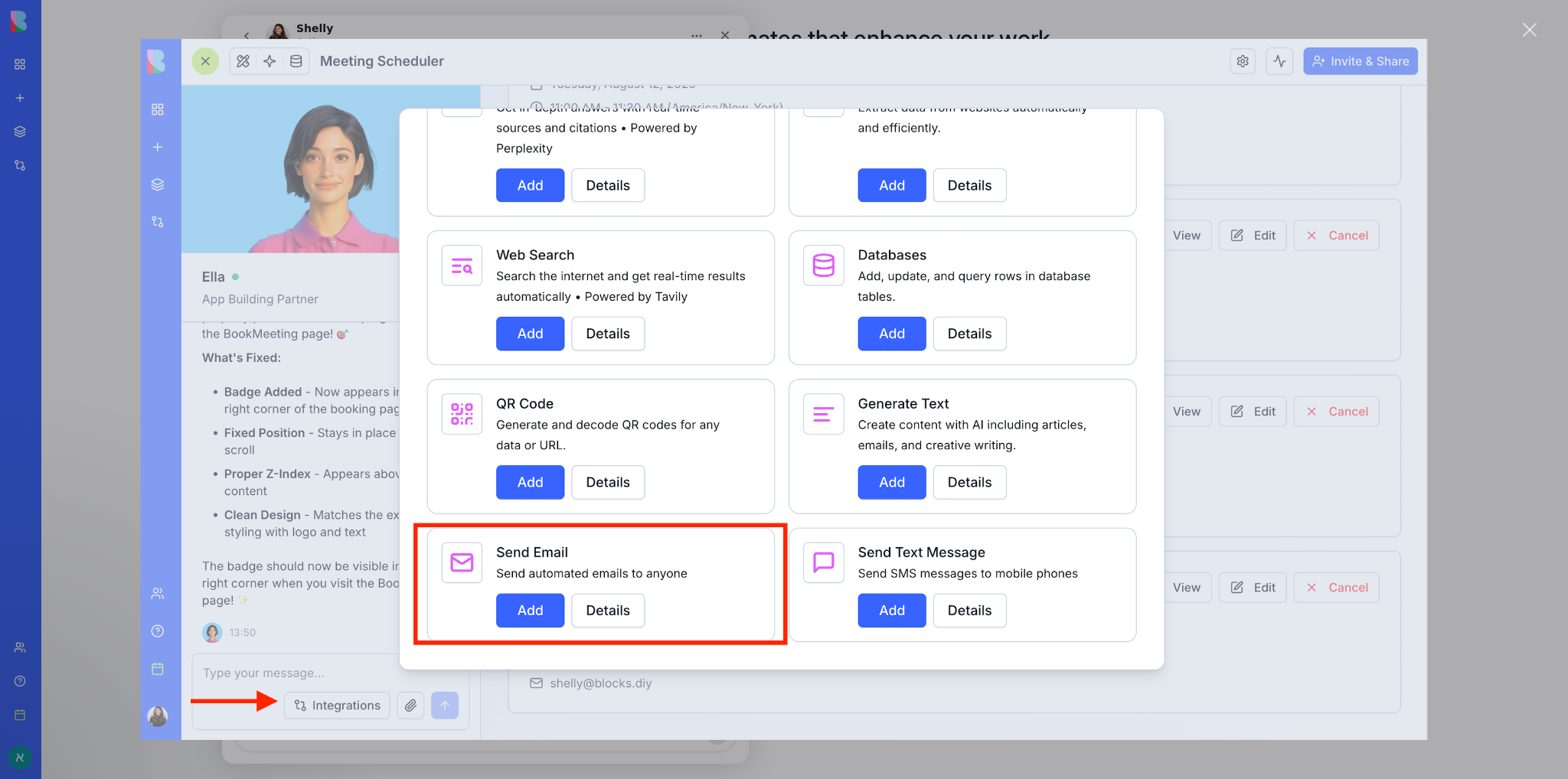
click at [1534, 31] on div "Close" at bounding box center [1531, 30] width 15 height 15
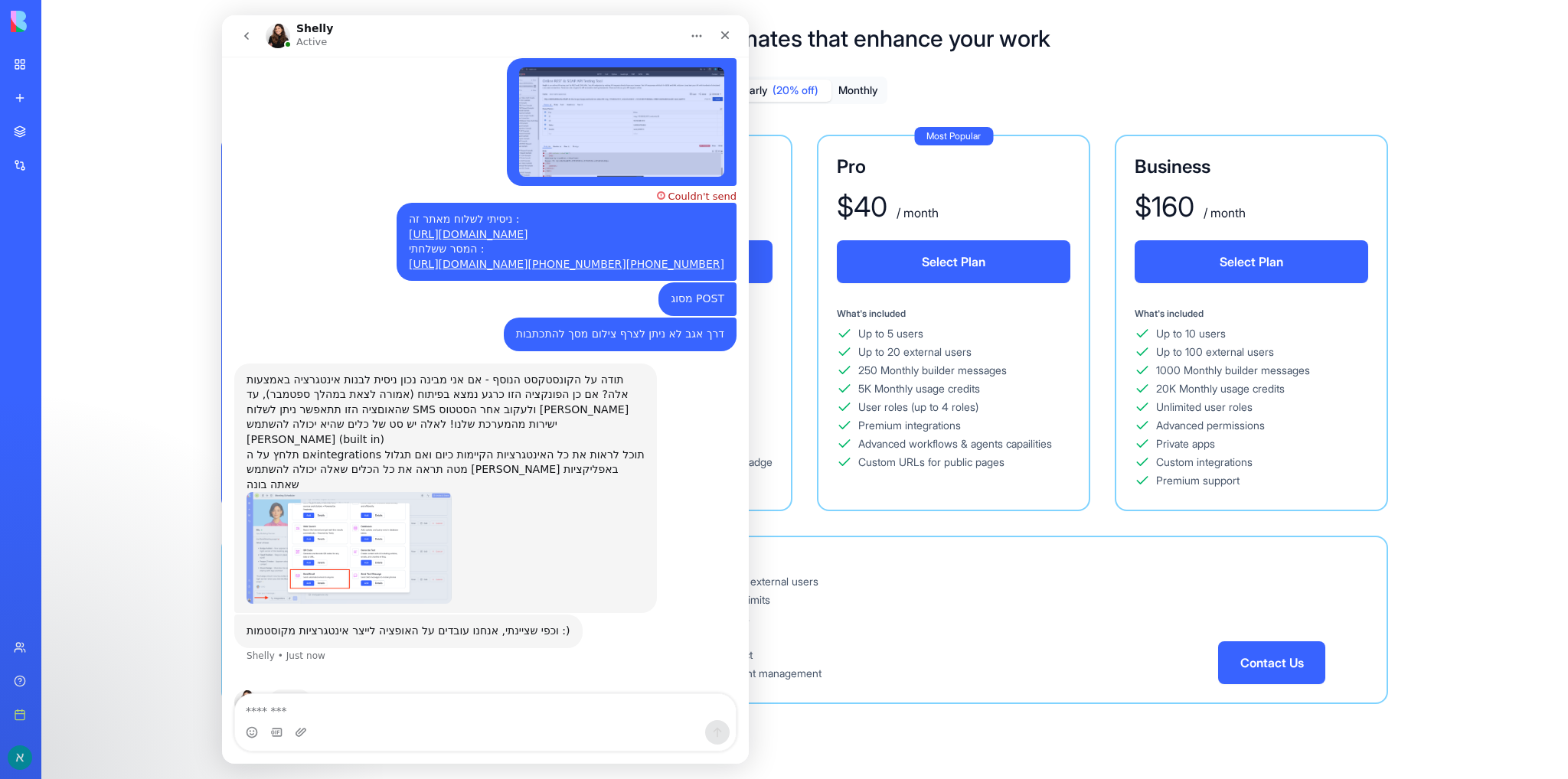
click at [559, 373] on div "תודה על הקונסטקסט הנוסף - אם אני מבינה נכון ניסית לבנות אינטגרציה באמצעות אלה? …" at bounding box center [445, 433] width 398 height 120
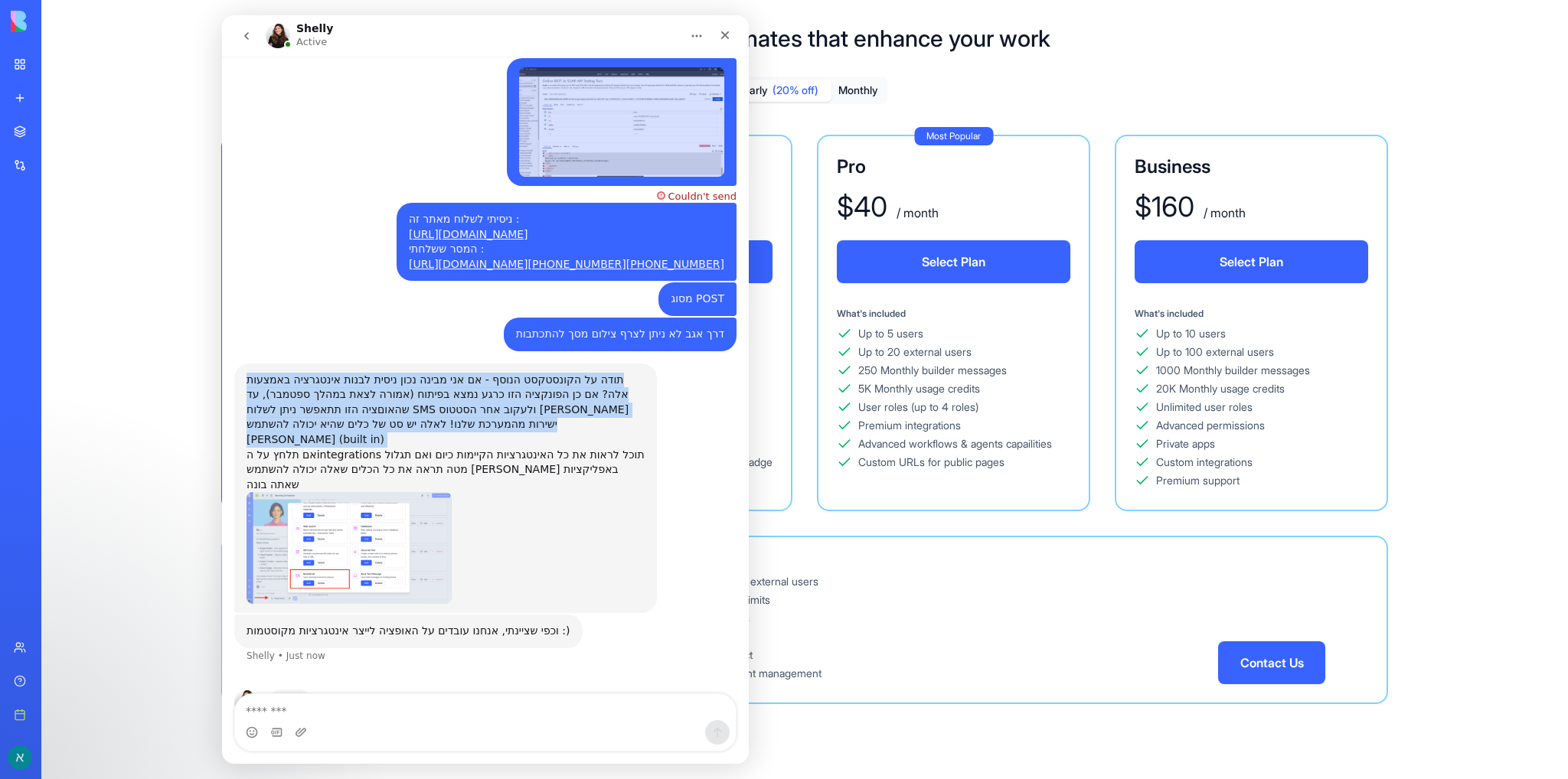
click at [559, 373] on div "תודה על הקונסטקסט הנוסף - אם אני מבינה נכון ניסית לבנות אינטגרציה באמצעות אלה? …" at bounding box center [445, 433] width 398 height 120
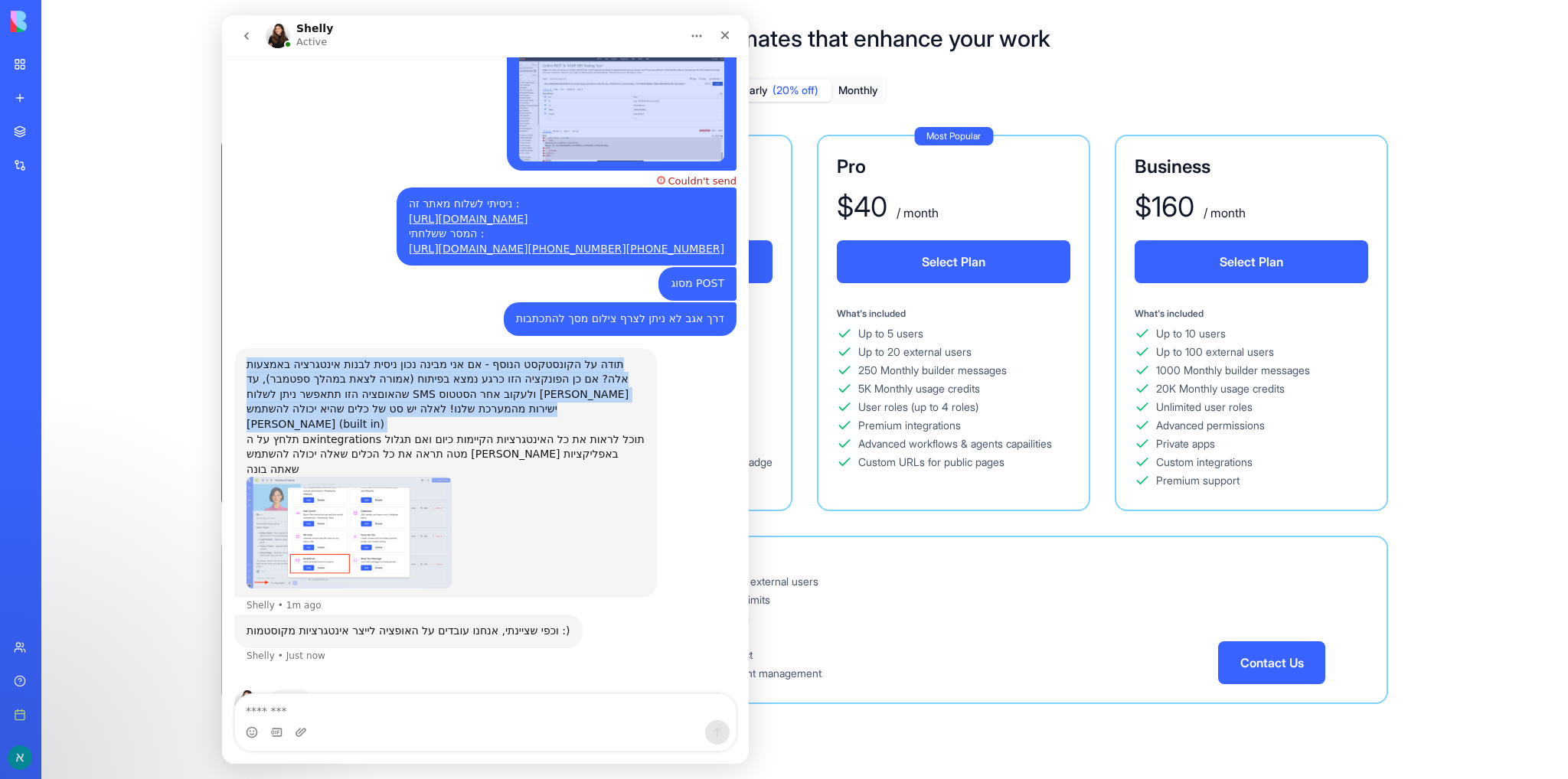
click at [499, 369] on div "תודה על הקונסטקסט הנוסף - אם אני מבינה נכון ניסית לבנות אינטגרציה באמצעות אלה? …" at bounding box center [445, 417] width 398 height 120
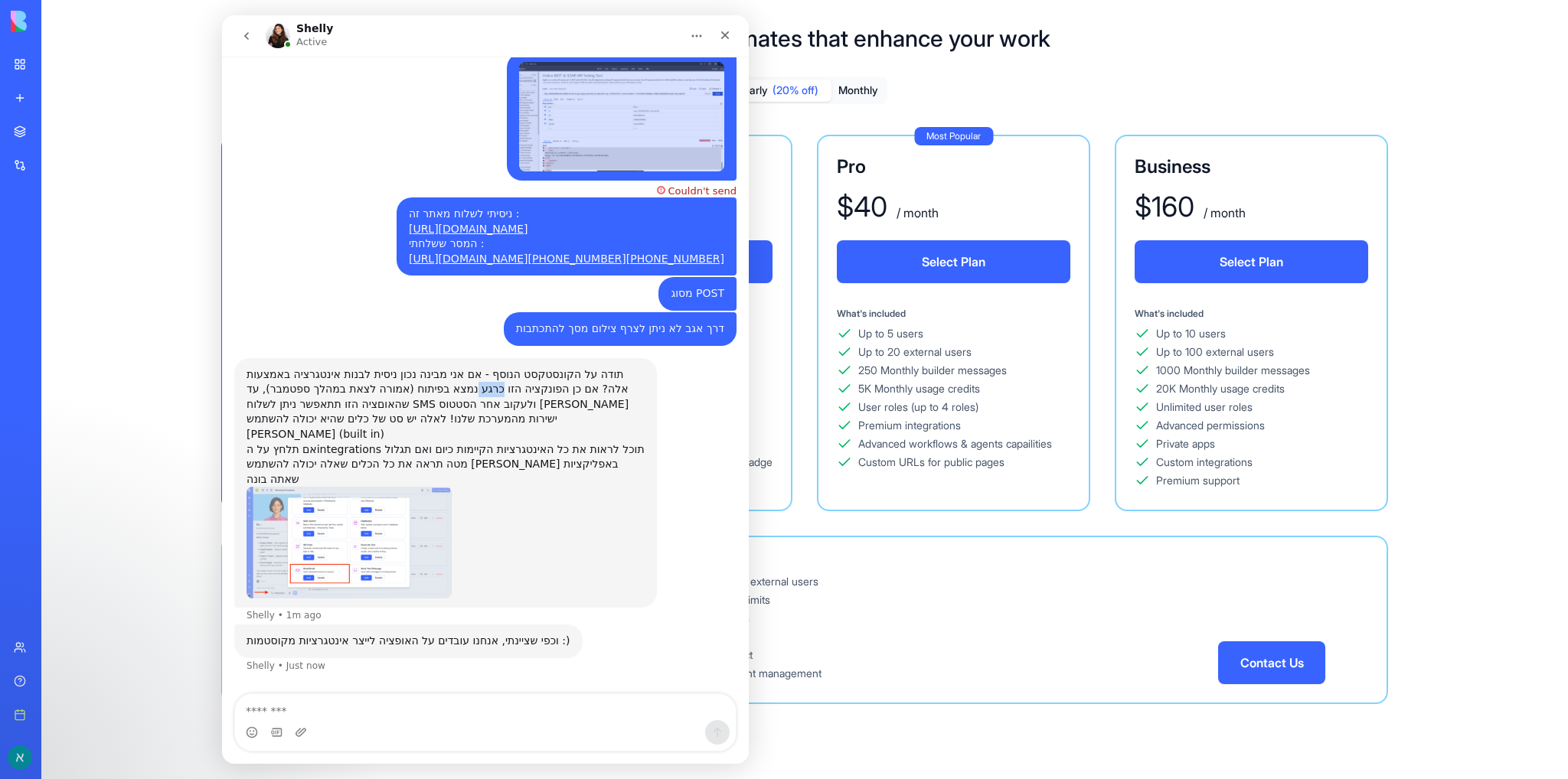
click at [499, 369] on div "תודה על הקונסטקסט הנוסף - אם אני מבינה נכון ניסית לבנות אינטגרציה באמצעות אלה? …" at bounding box center [445, 427] width 398 height 120
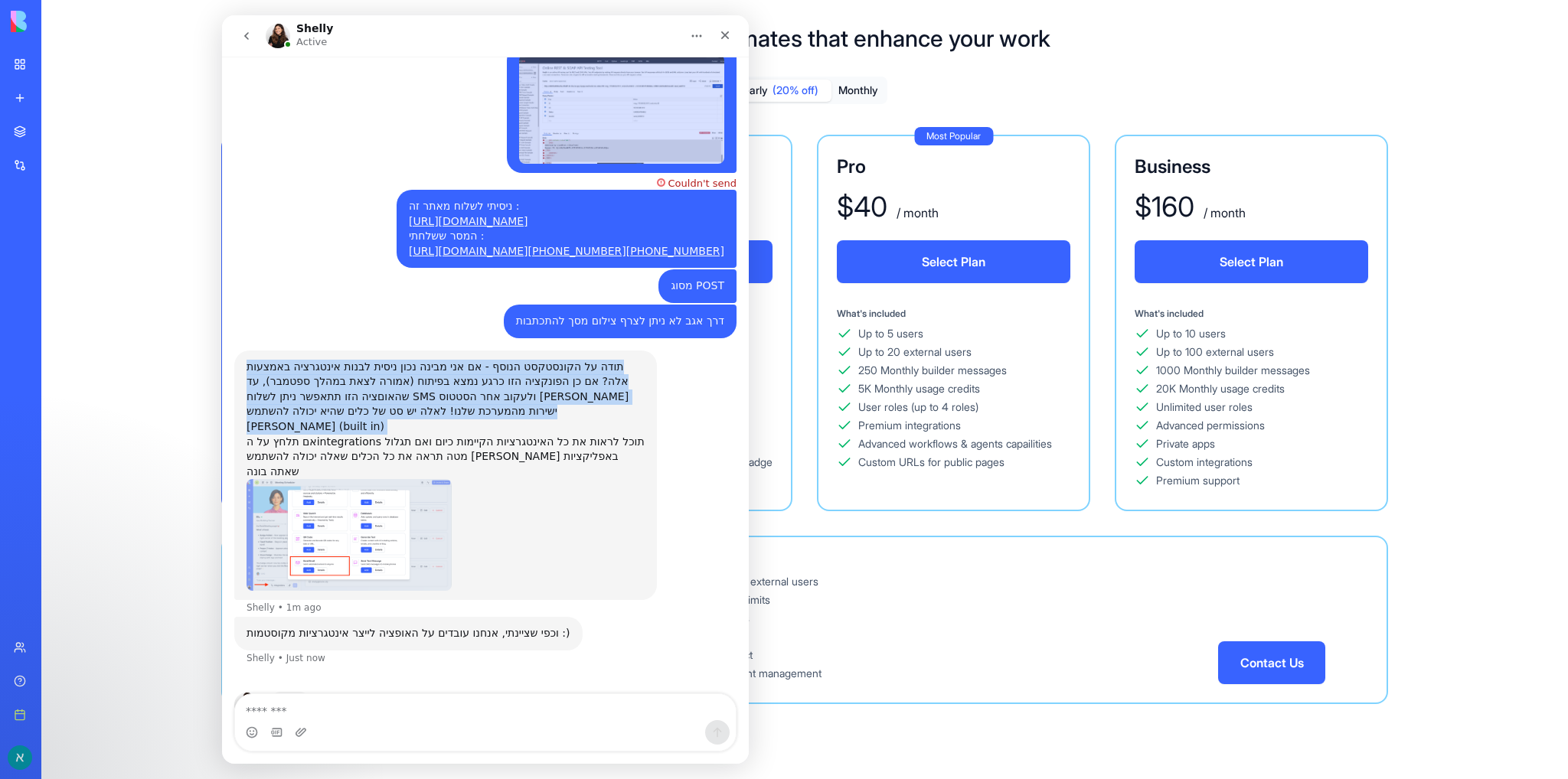
click at [499, 369] on div "תודה על הקונסטקסט הנוסף - אם אני מבינה נכון ניסית לבנות אינטגרציה באמצעות אלה? …" at bounding box center [445, 420] width 398 height 120
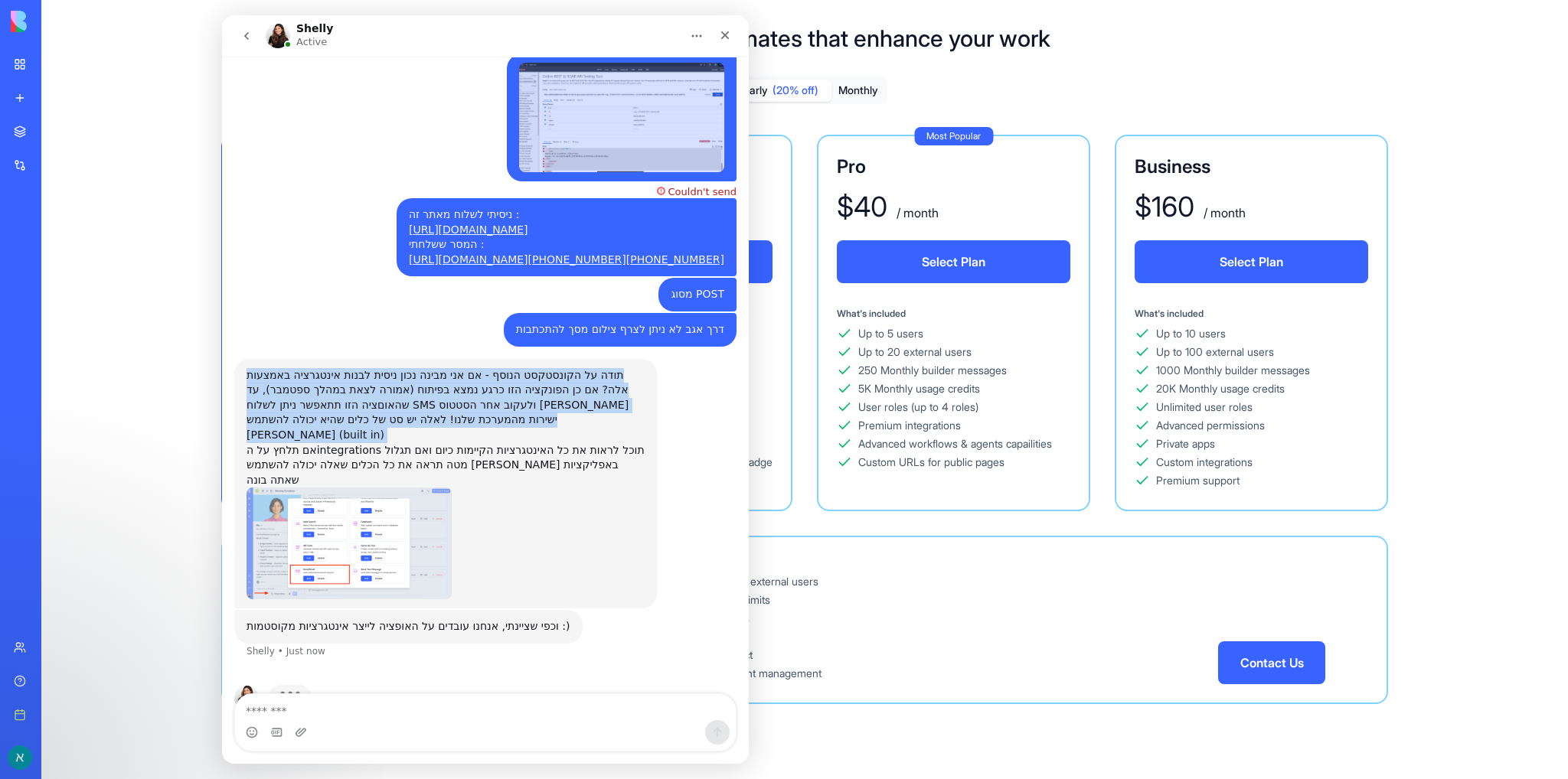
click at [499, 369] on div "תודה על הקונסטקסט הנוסף - אם אני מבינה נכון ניסית לבנות אינטגרציה באמצעות אלה? …" at bounding box center [445, 428] width 398 height 120
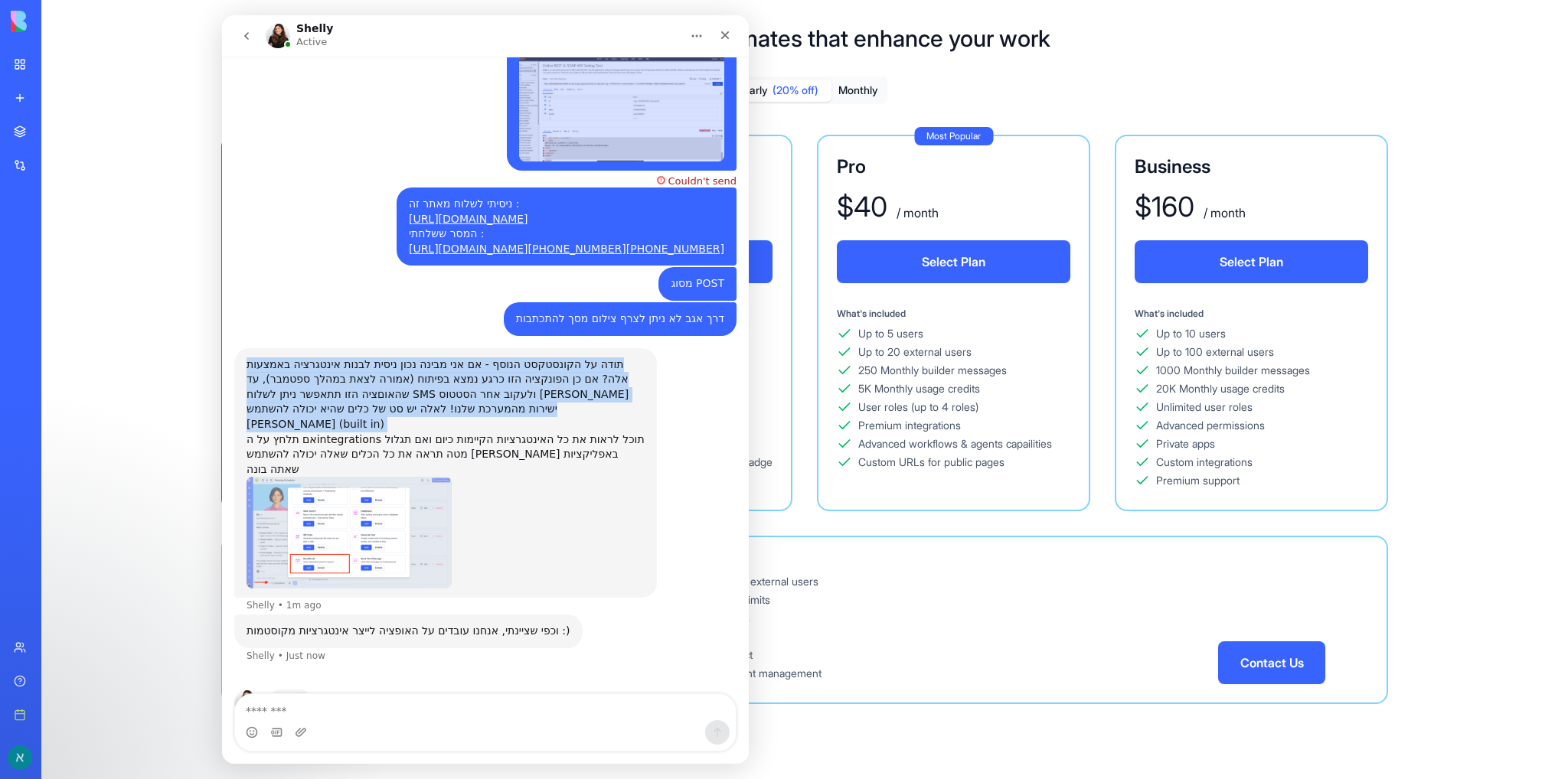
click at [537, 364] on div "תודה על הקונסטקסט הנוסף - אם אני מבינה נכון ניסית לבנות אינטגרציה באמצעות אלה? …" at bounding box center [445, 417] width 398 height 120
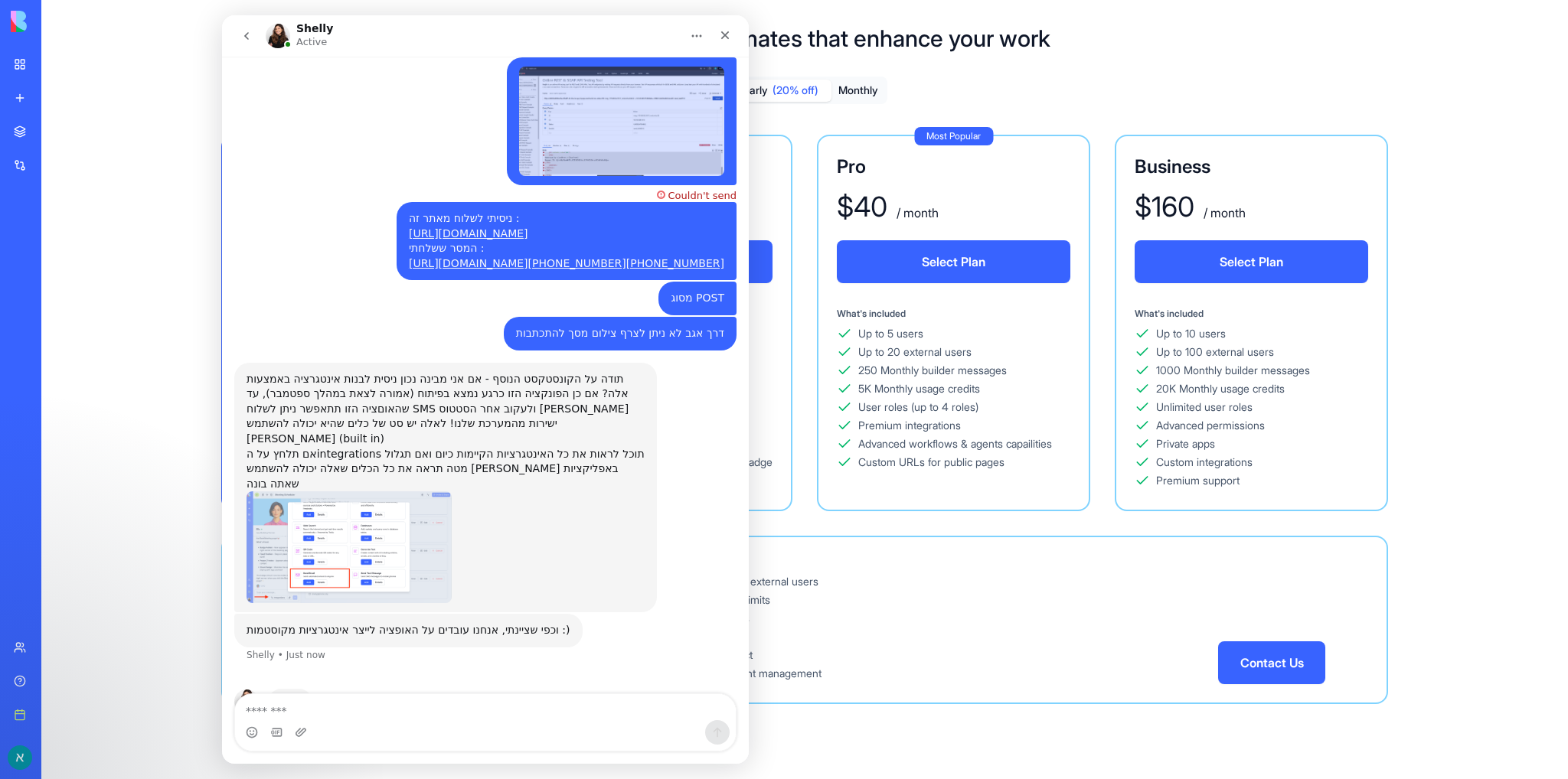
scroll to position [1379, 0]
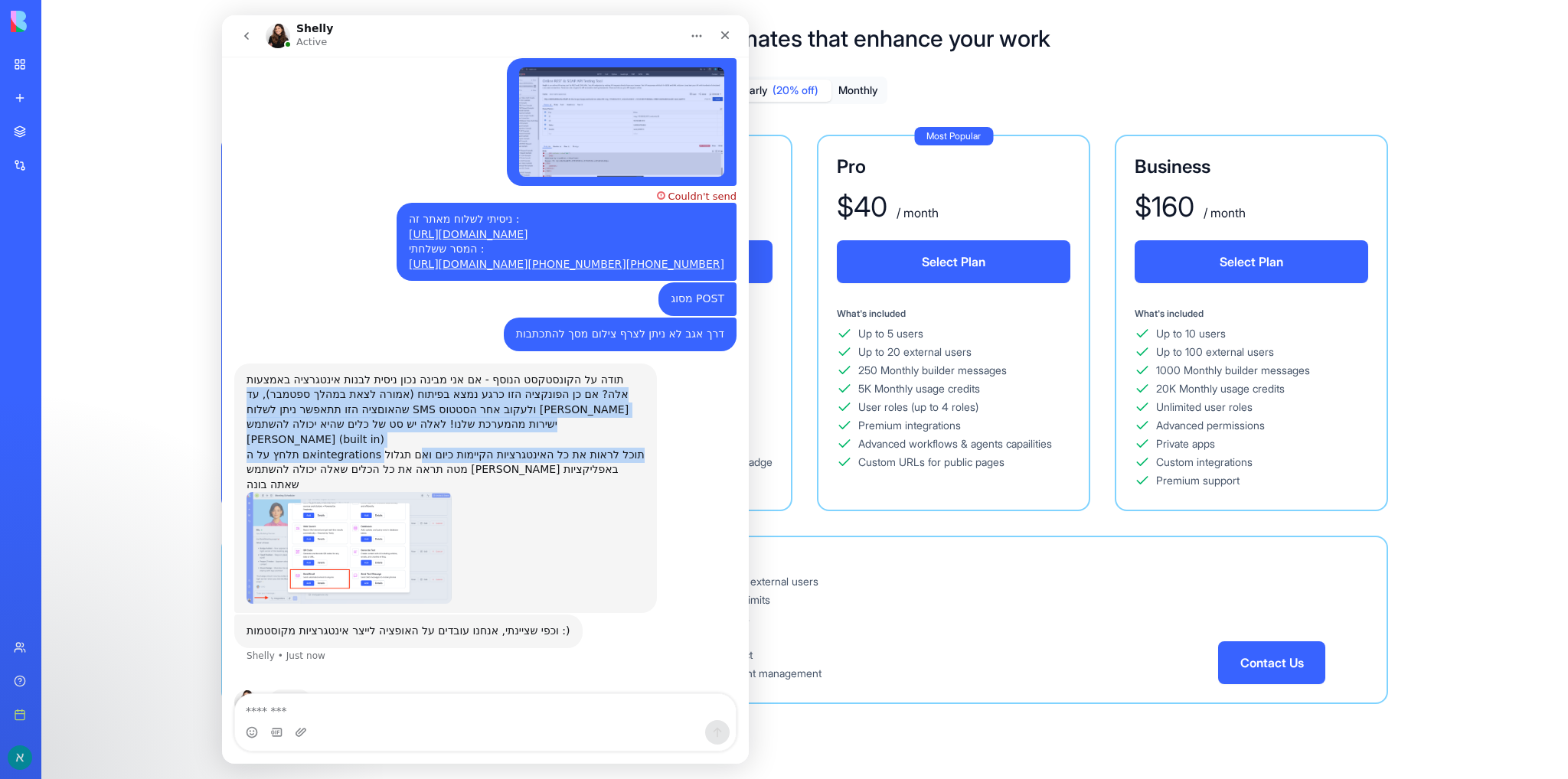
drag, startPoint x: 619, startPoint y: 361, endPoint x: 432, endPoint y: 408, distance: 192.8
click at [411, 419] on div "תודה על הקונסטקסט הנוסף - אם אני מבינה נכון ניסית לבנות אינטגרציה באמצעות אלה? …" at bounding box center [445, 433] width 398 height 120
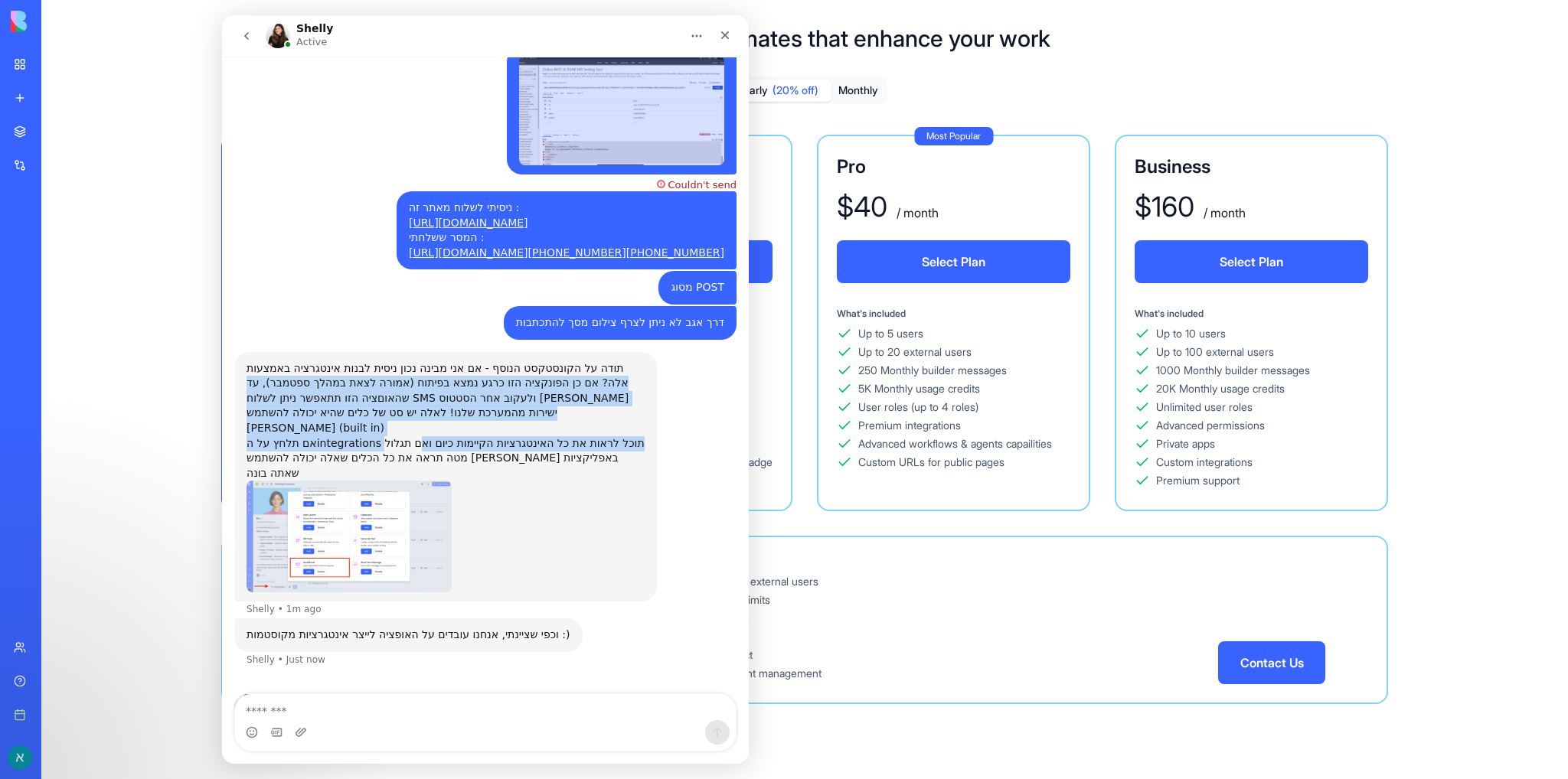
scroll to position [1394, 0]
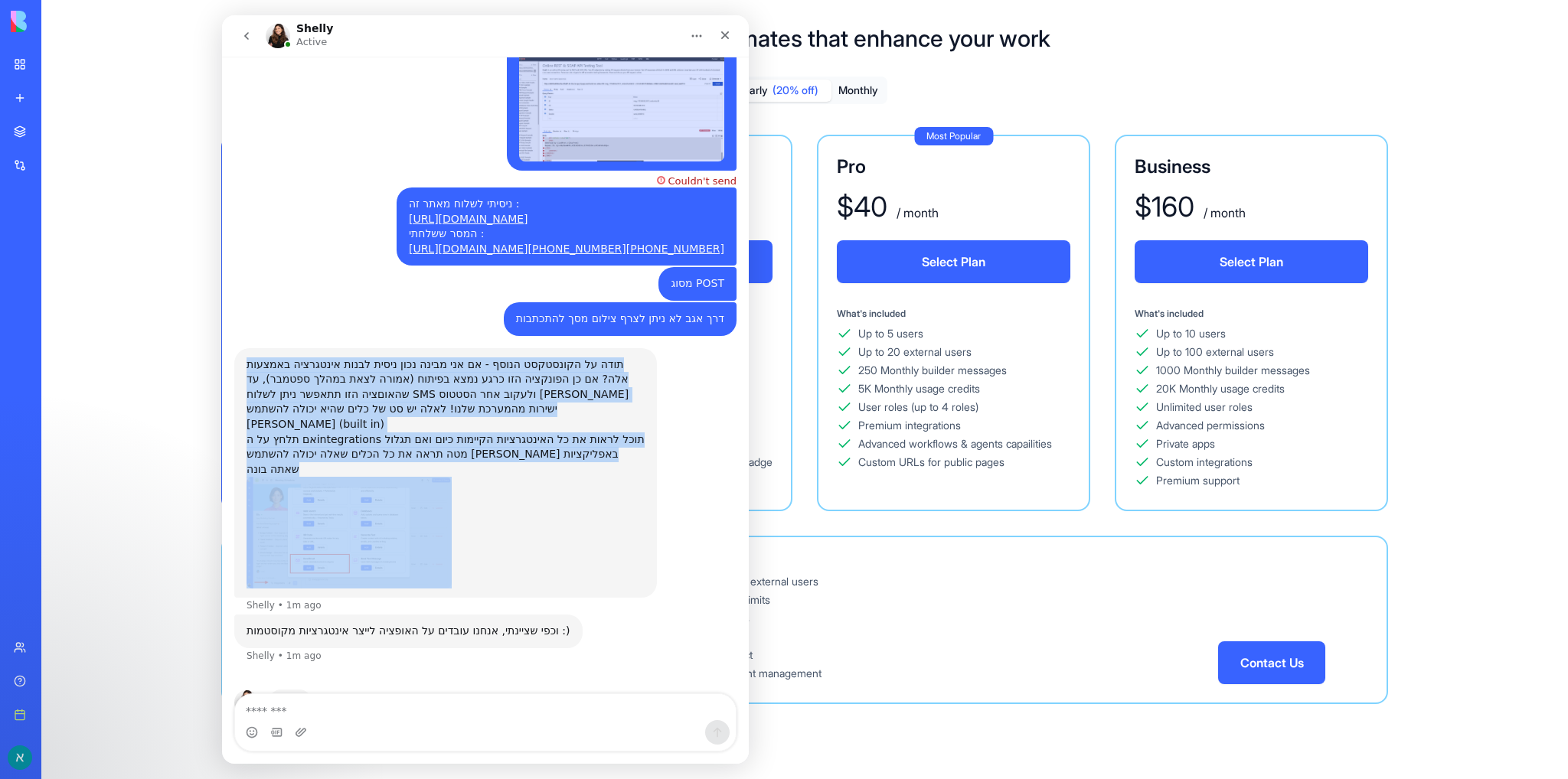
drag, startPoint x: 244, startPoint y: 345, endPoint x: 247, endPoint y: 433, distance: 88.1
click at [247, 433] on div "תודה על הקונסטקסט הנוסף - אם אני מבינה נכון ניסית לבנות אינטגרציה באמצעות אלה? …" at bounding box center [446, 473] width 423 height 251
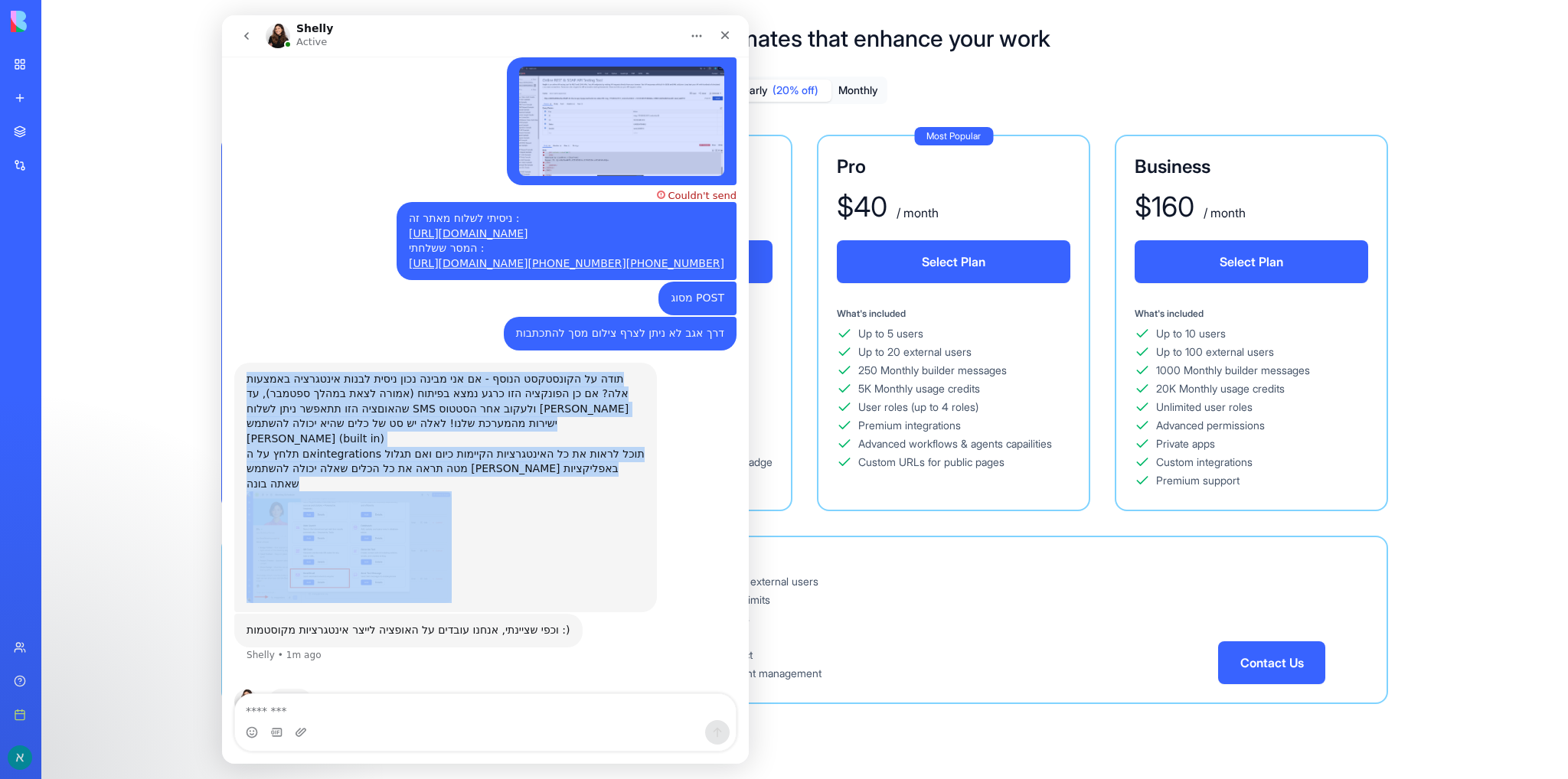
scroll to position [1379, 0]
copy div "תודה על הקונסטקסט הנוסף - אם אני מבינה נכון ניסית לבנות אינטגרציה באמצעות אלה? …"
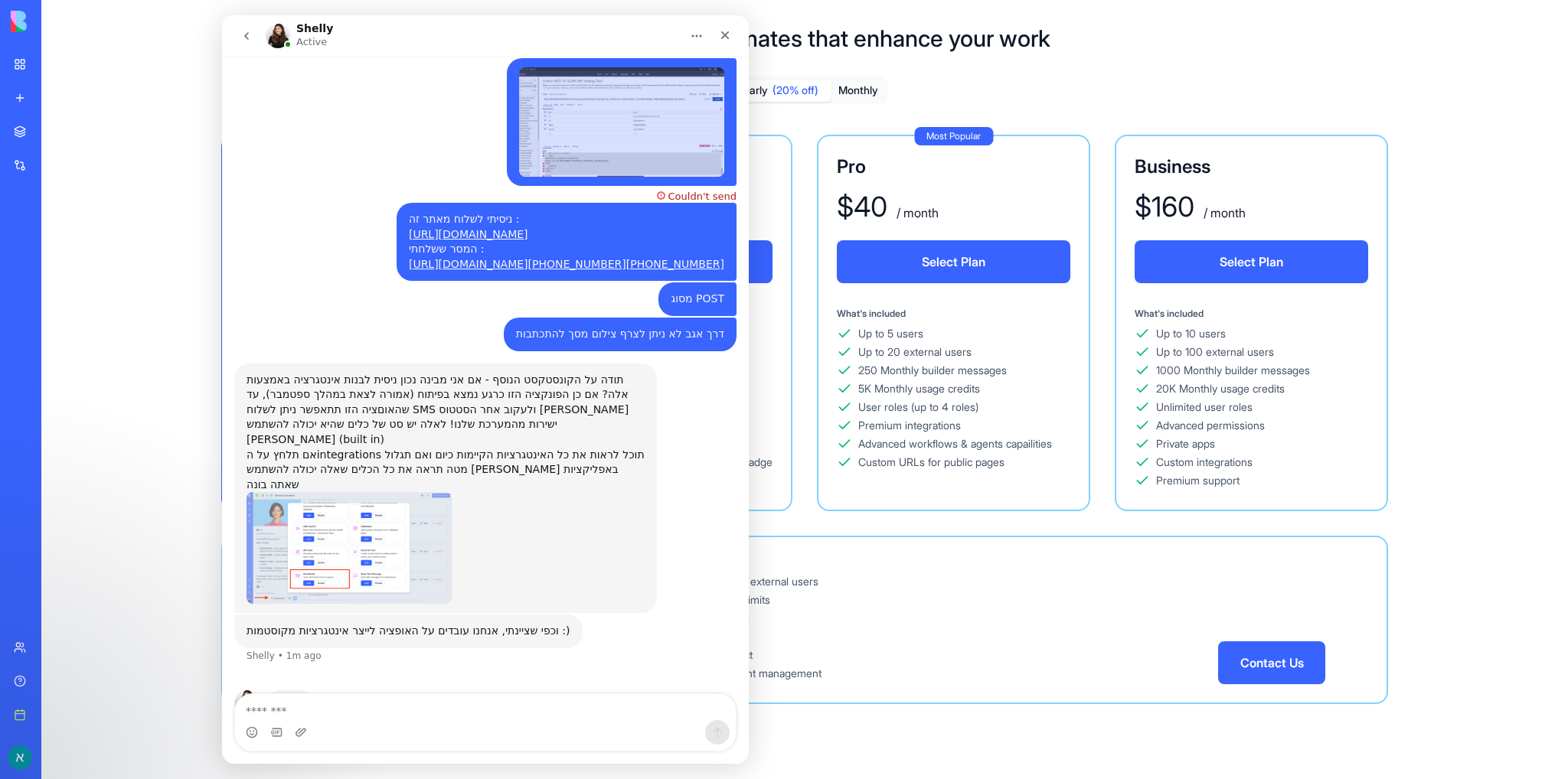
click at [407, 729] on div "Intercom messenger" at bounding box center [485, 732] width 500 height 25
click at [368, 714] on textarea "Message…" at bounding box center [485, 707] width 500 height 26
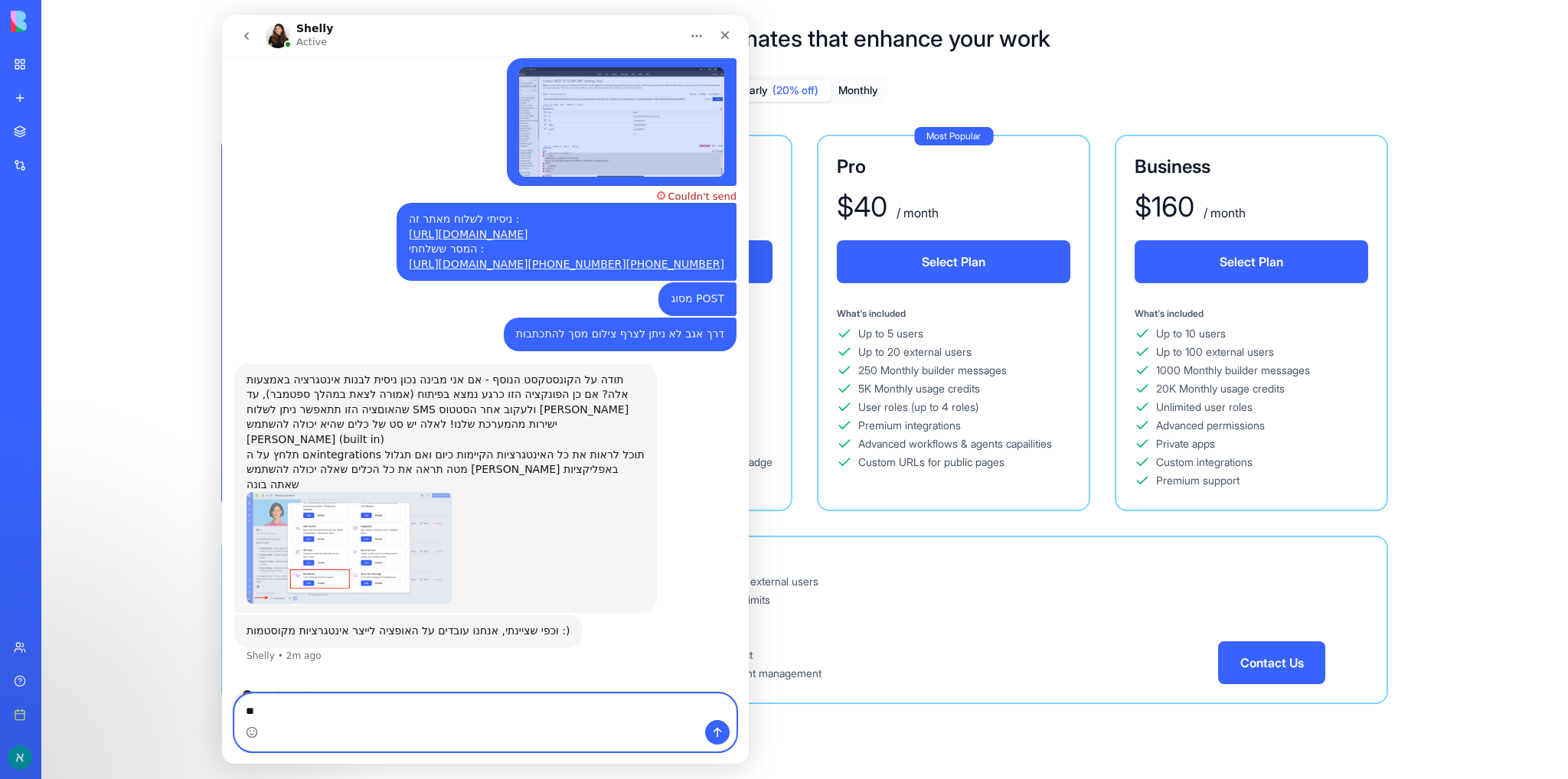
type textarea "*"
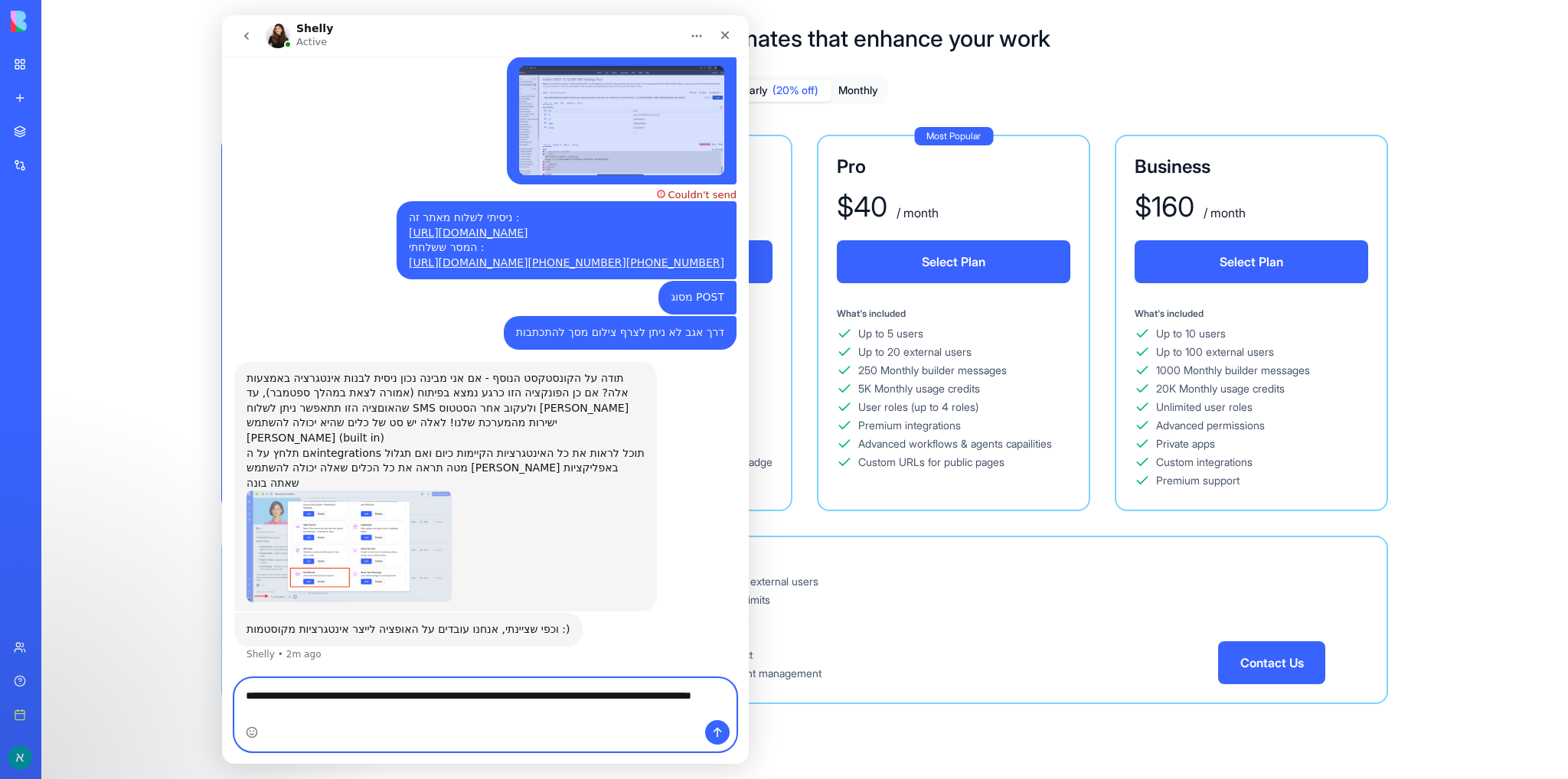
scroll to position [1336, 0]
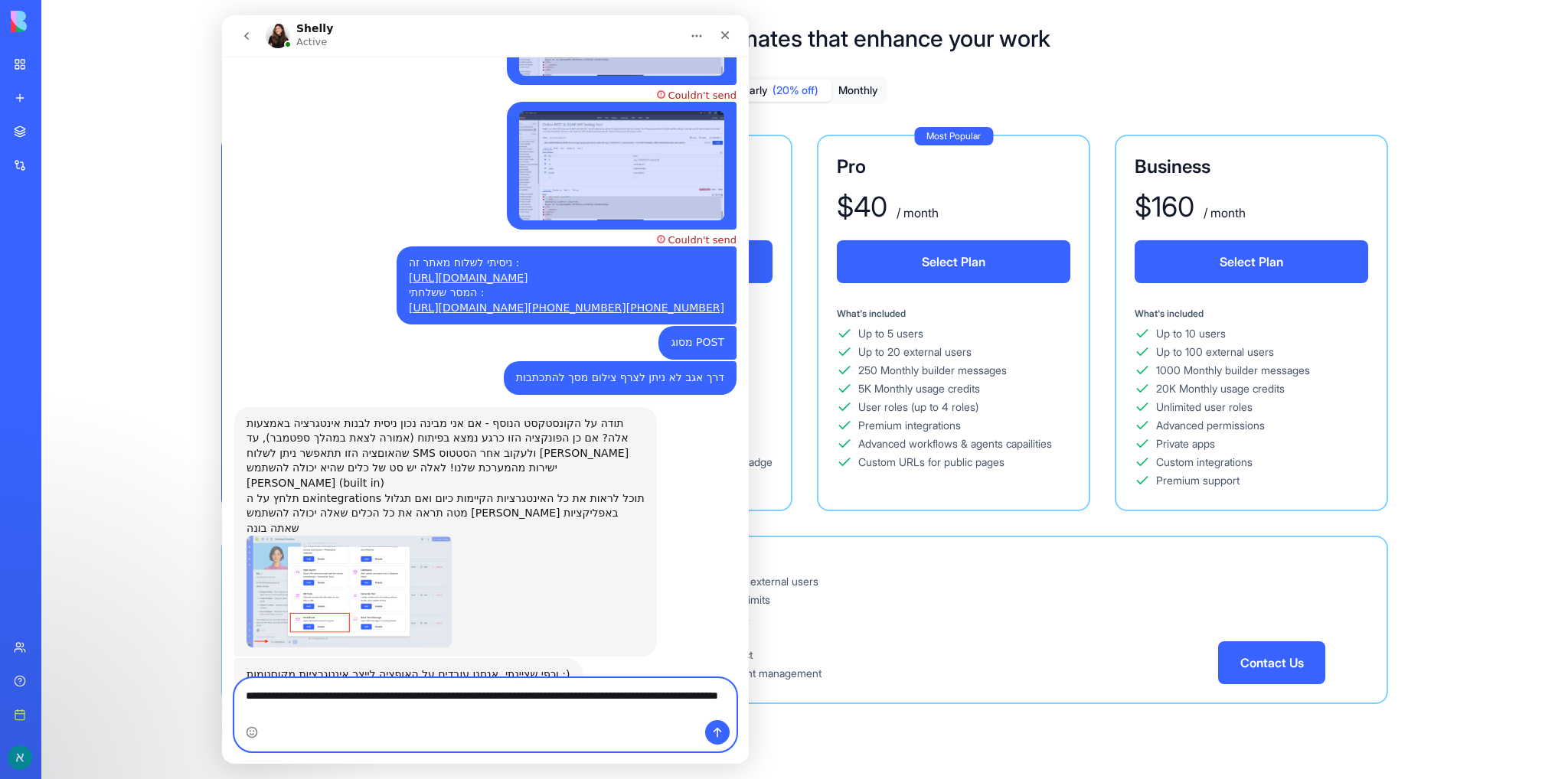
type textarea "**********"
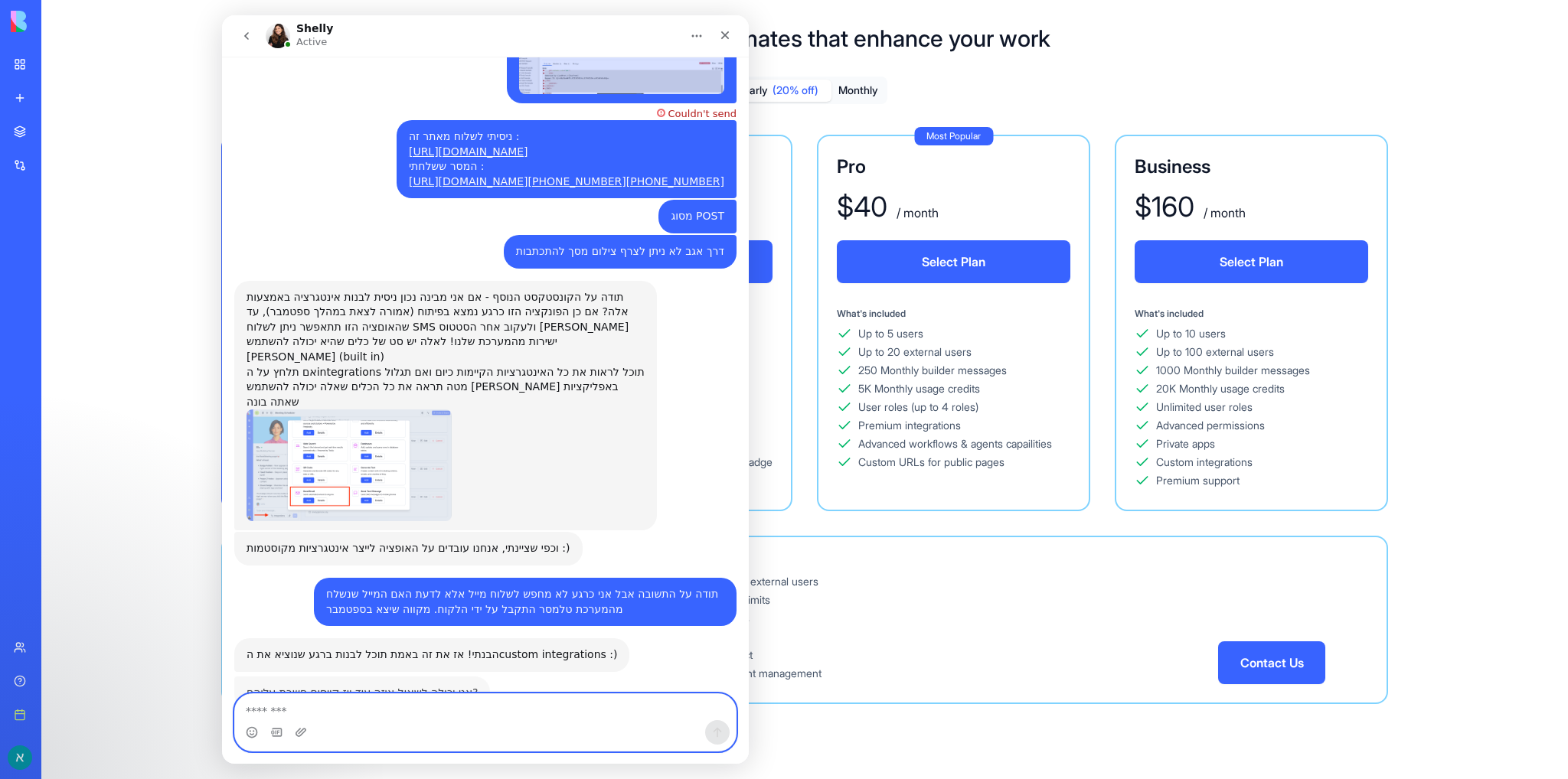
scroll to position [1461, 0]
type textarea "*"
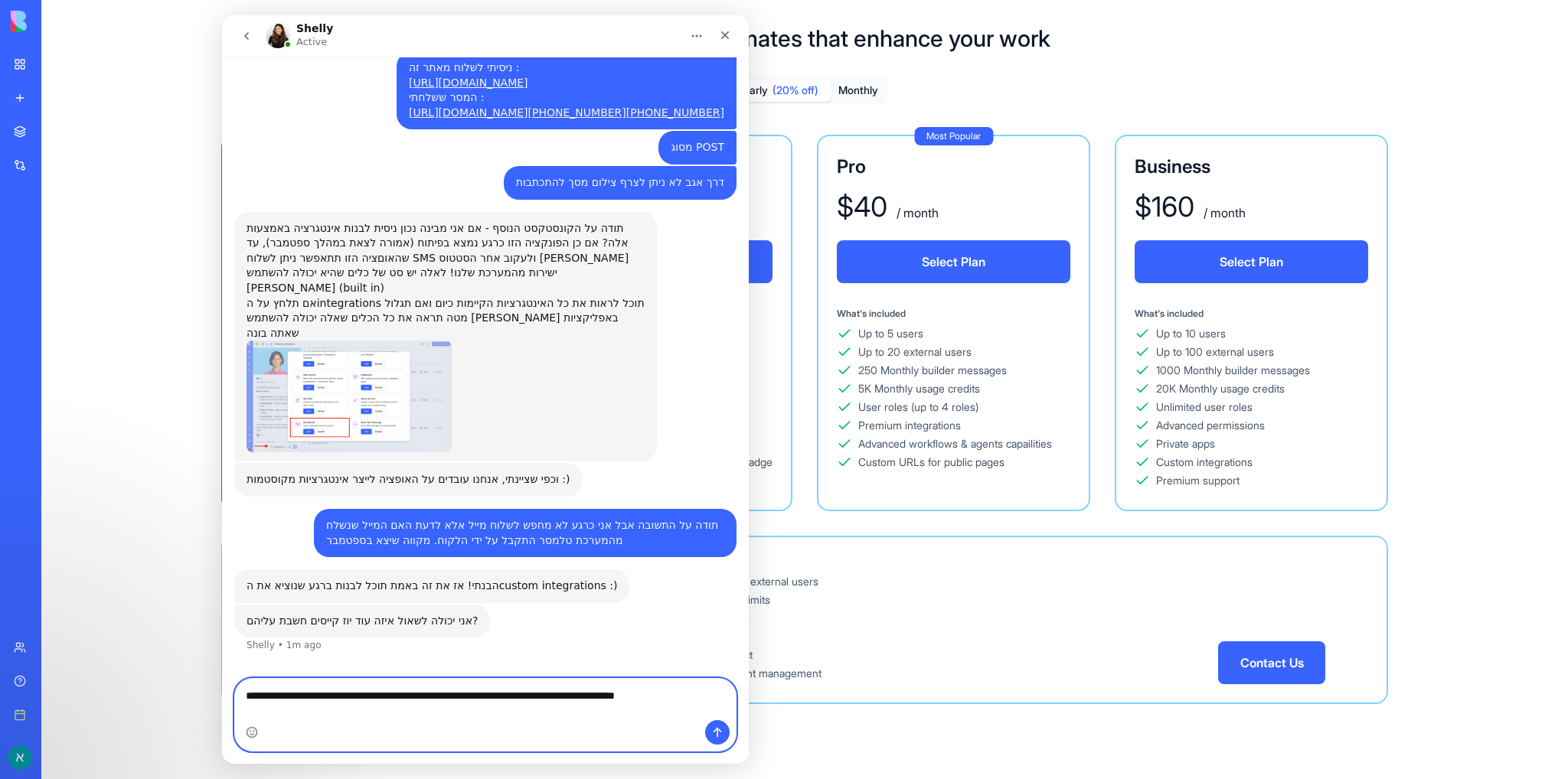
scroll to position [1536, 0]
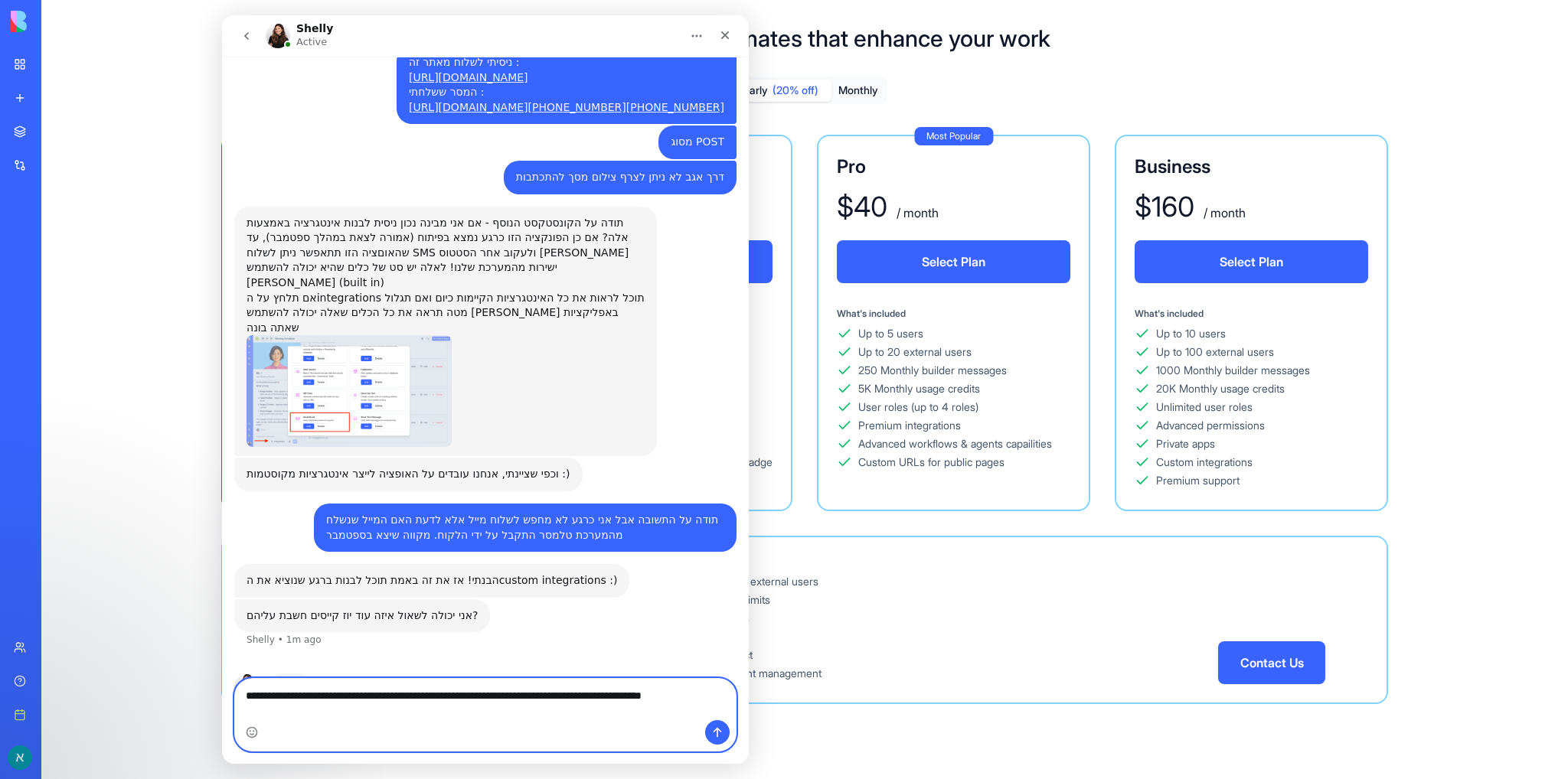
type textarea "**********"
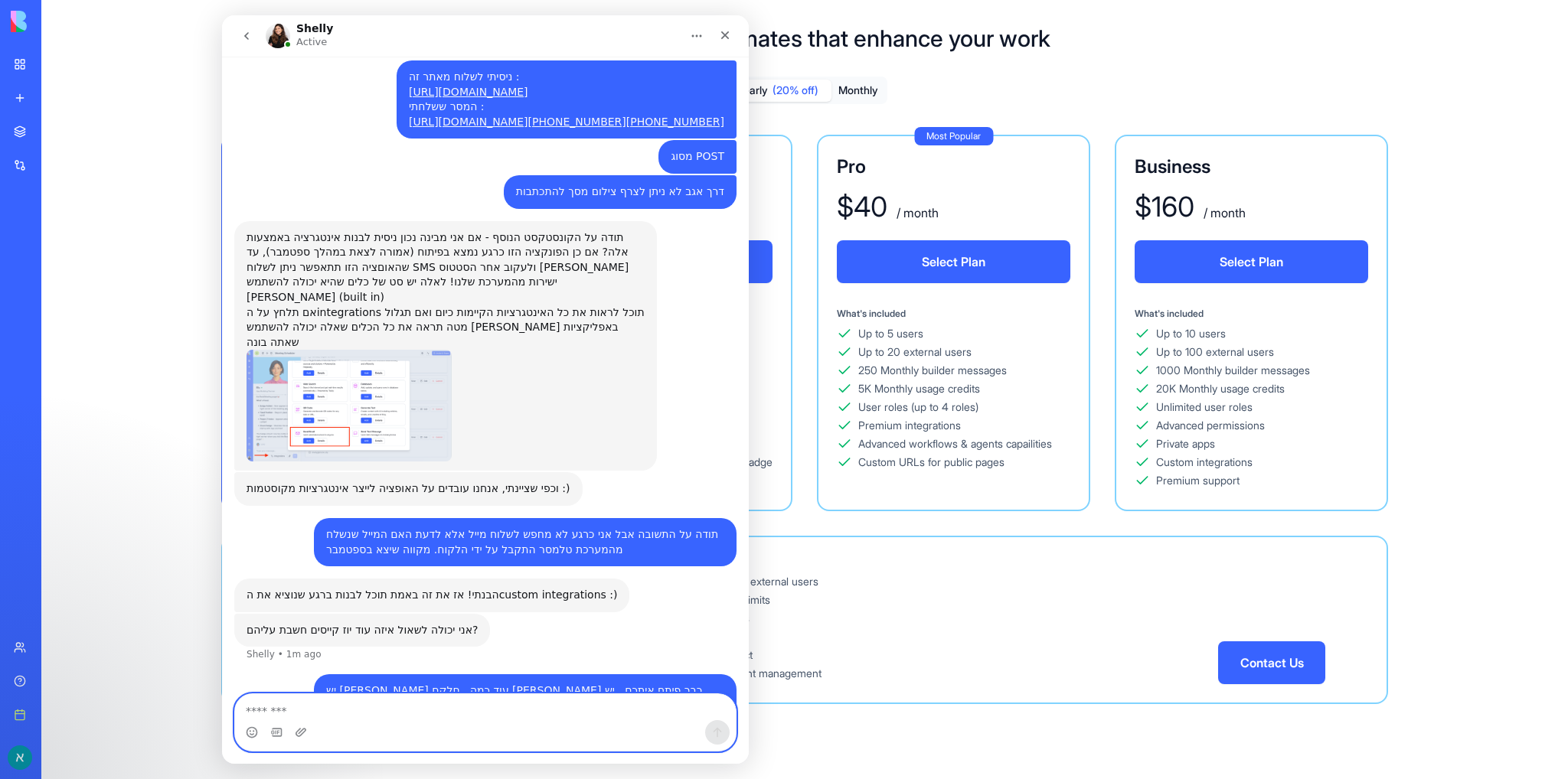
scroll to position [1581, 0]
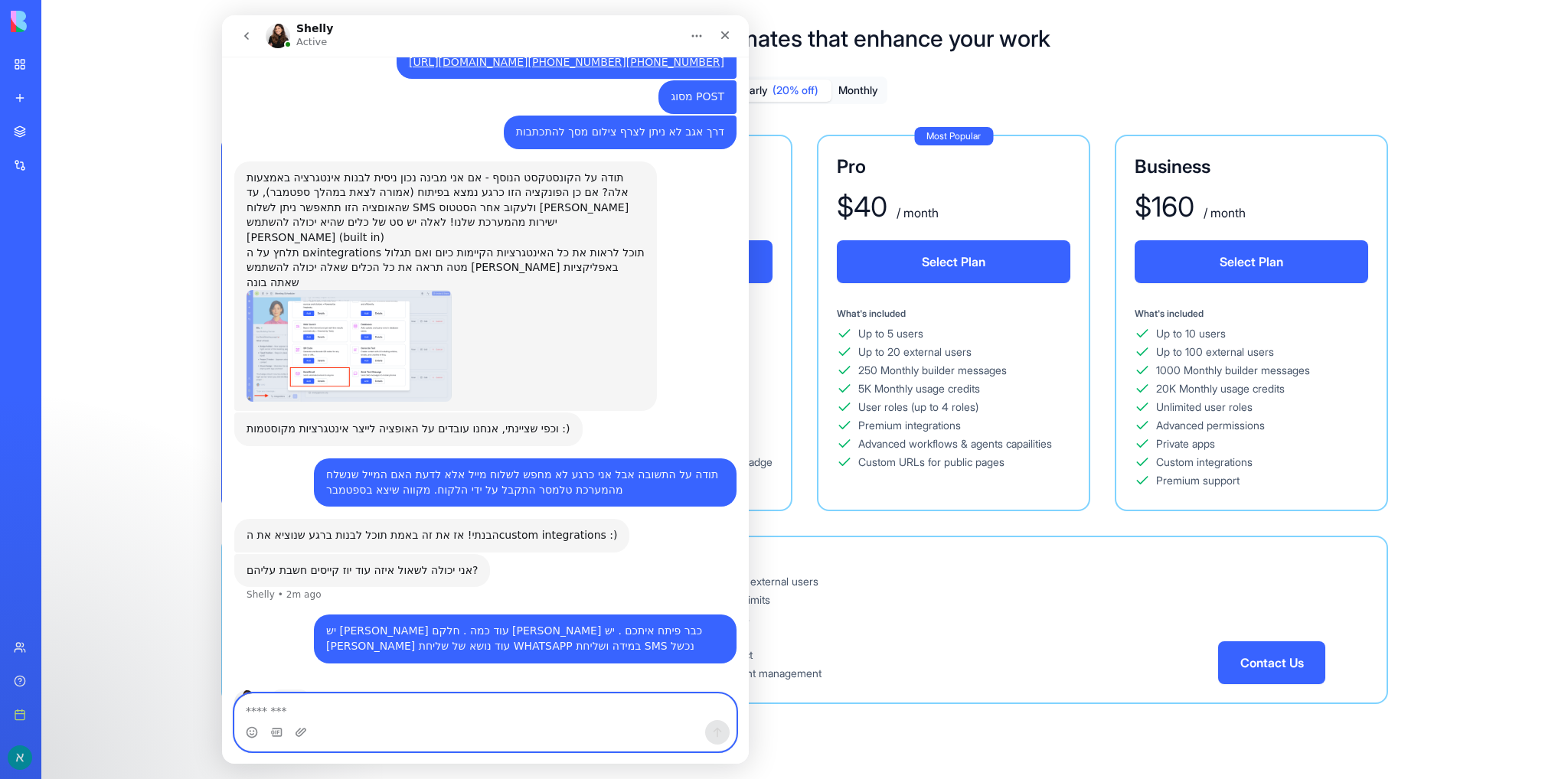
click at [484, 705] on textarea "Message…" at bounding box center [485, 707] width 500 height 26
type textarea "**********"
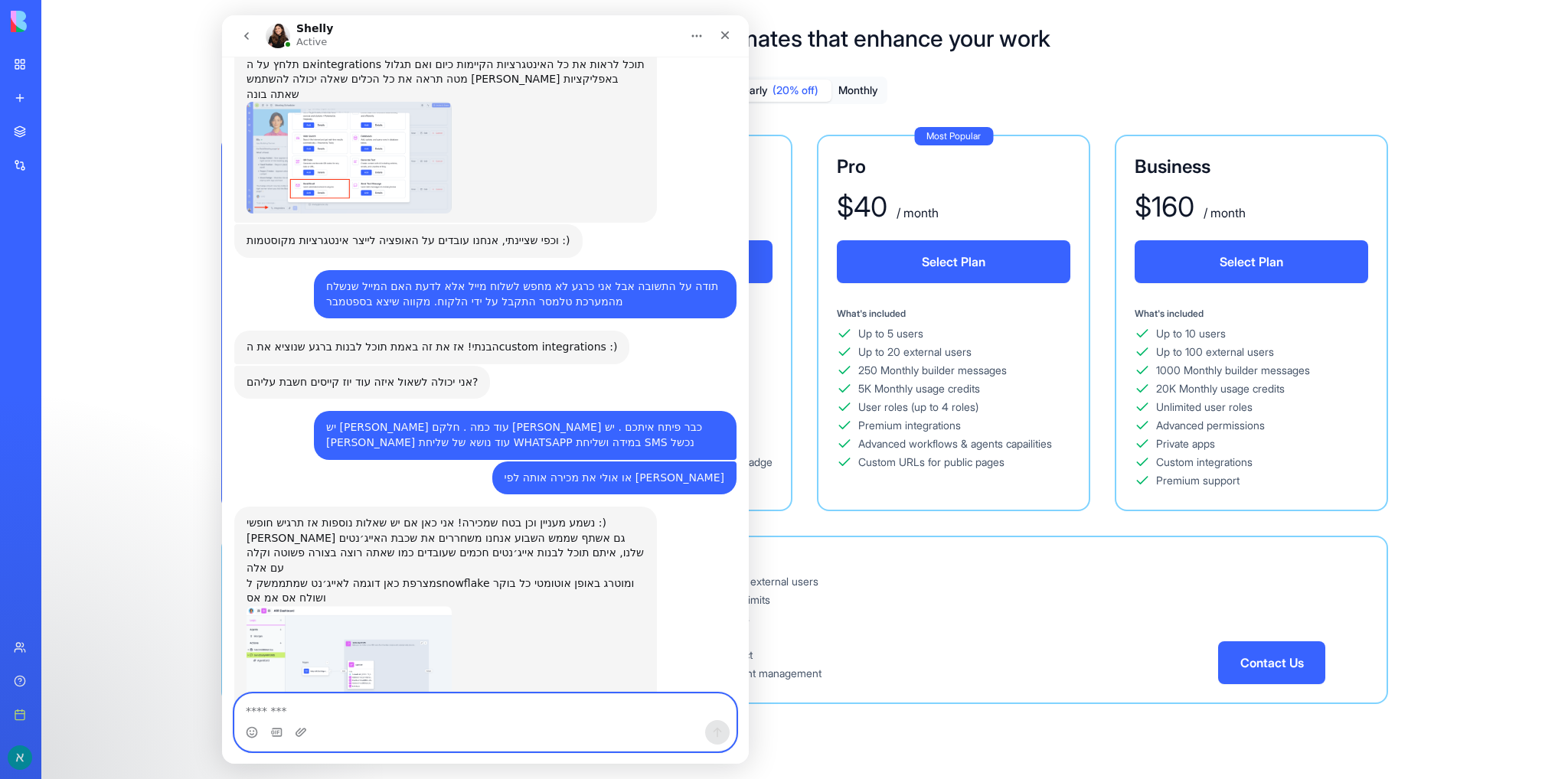
scroll to position [1774, 0]
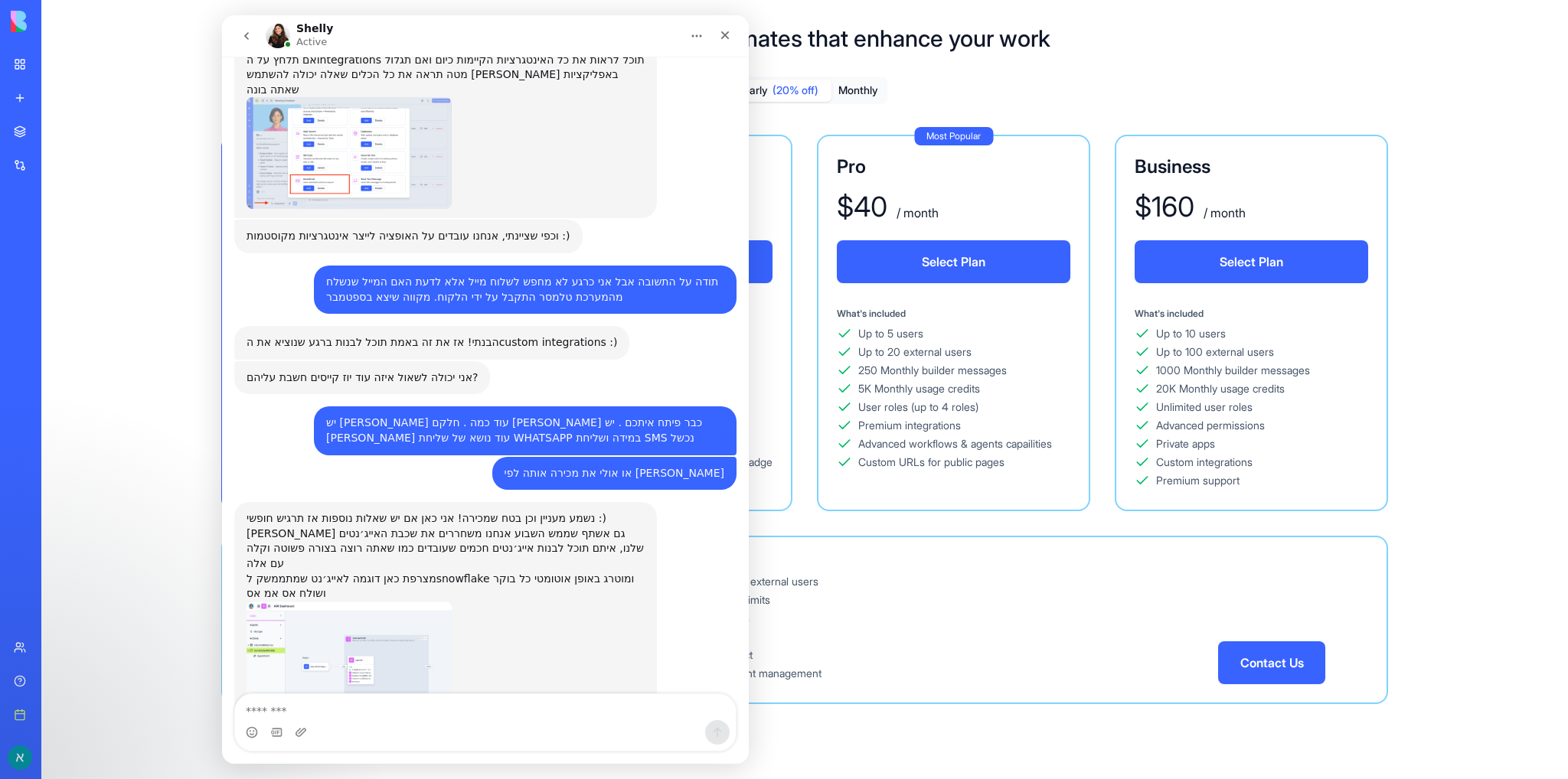
click at [330, 601] on img "Shelly says…" at bounding box center [348, 657] width 205 height 111
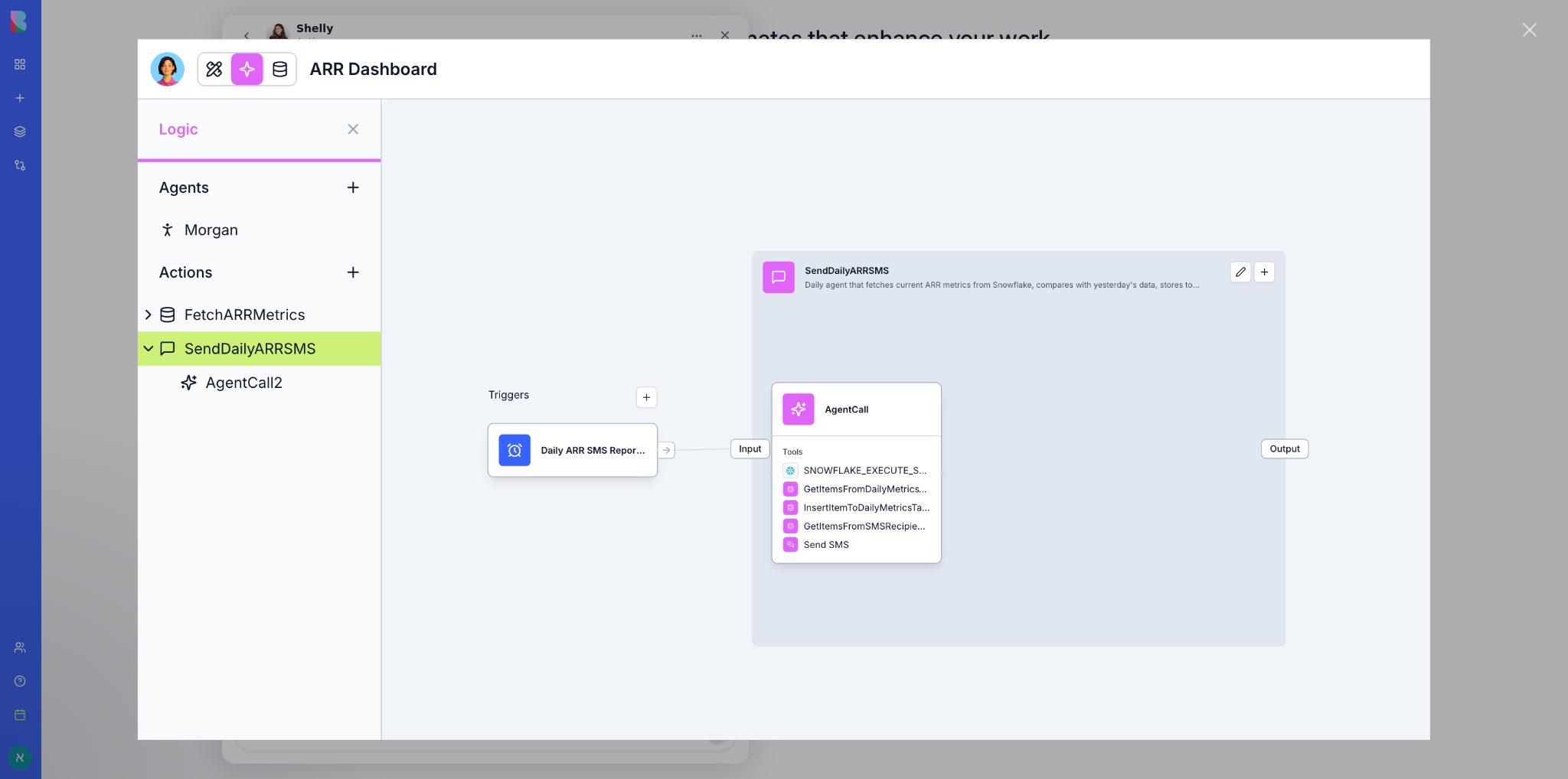
scroll to position [0, 0]
click at [1533, 31] on div "Close" at bounding box center [1531, 30] width 15 height 15
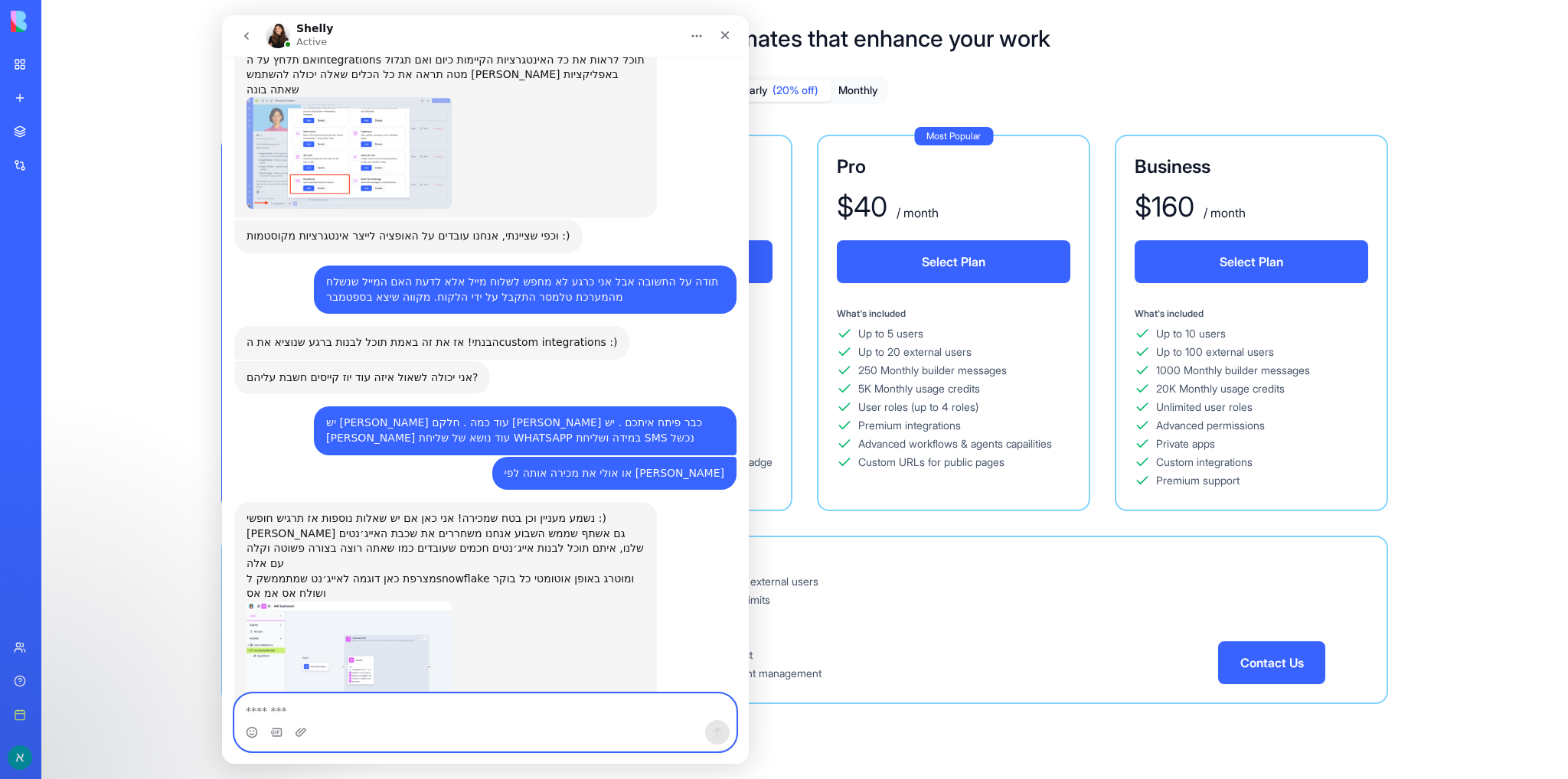
click at [380, 718] on textarea "Message…" at bounding box center [485, 707] width 500 height 26
type textarea "**********"
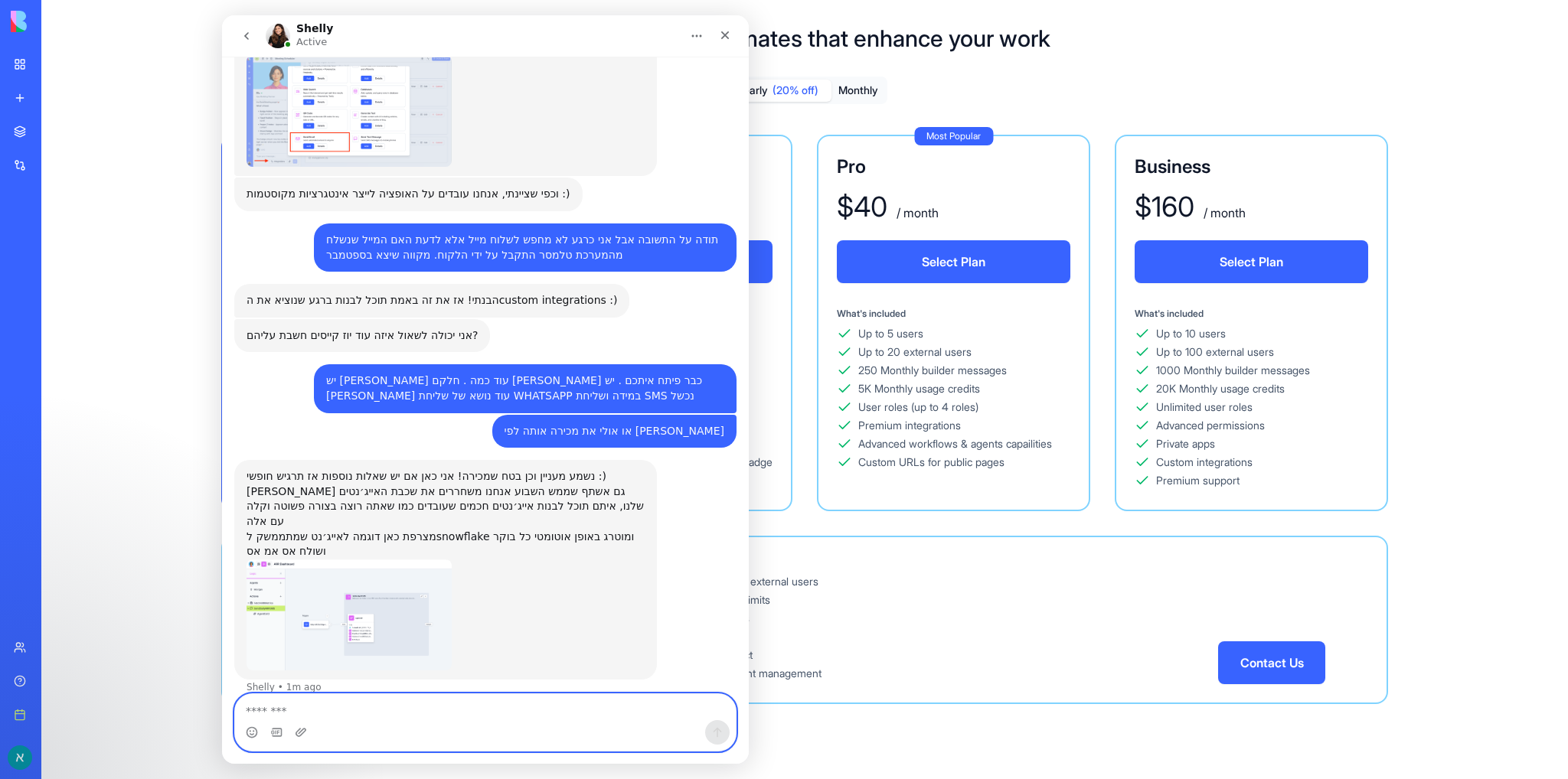
scroll to position [1819, 0]
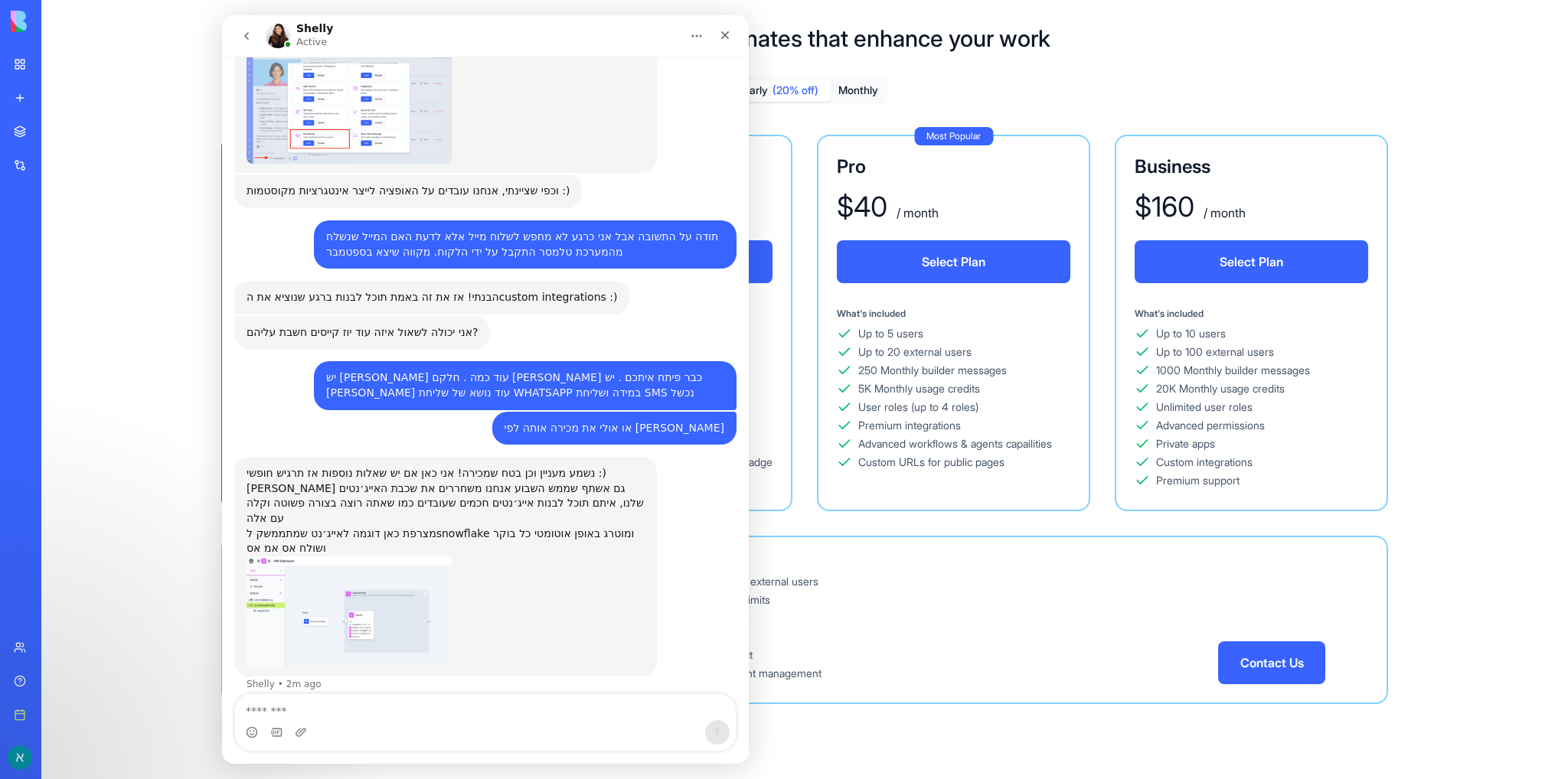
click at [349, 562] on img "Shelly says…" at bounding box center [348, 612] width 205 height 111
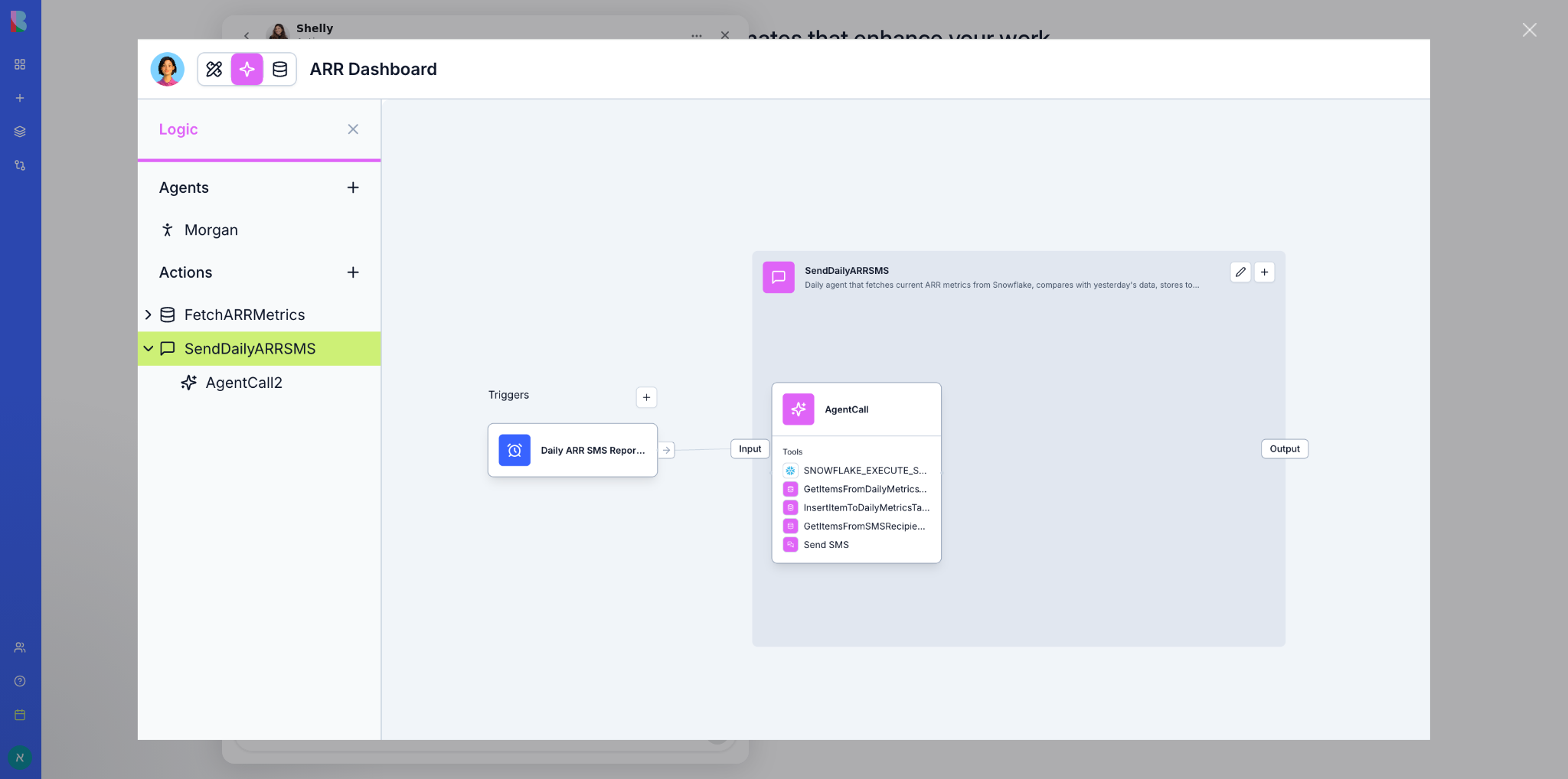
scroll to position [0, 0]
click at [1537, 31] on div "Close" at bounding box center [1531, 30] width 15 height 15
